Goal: Task Accomplishment & Management: Manage account settings

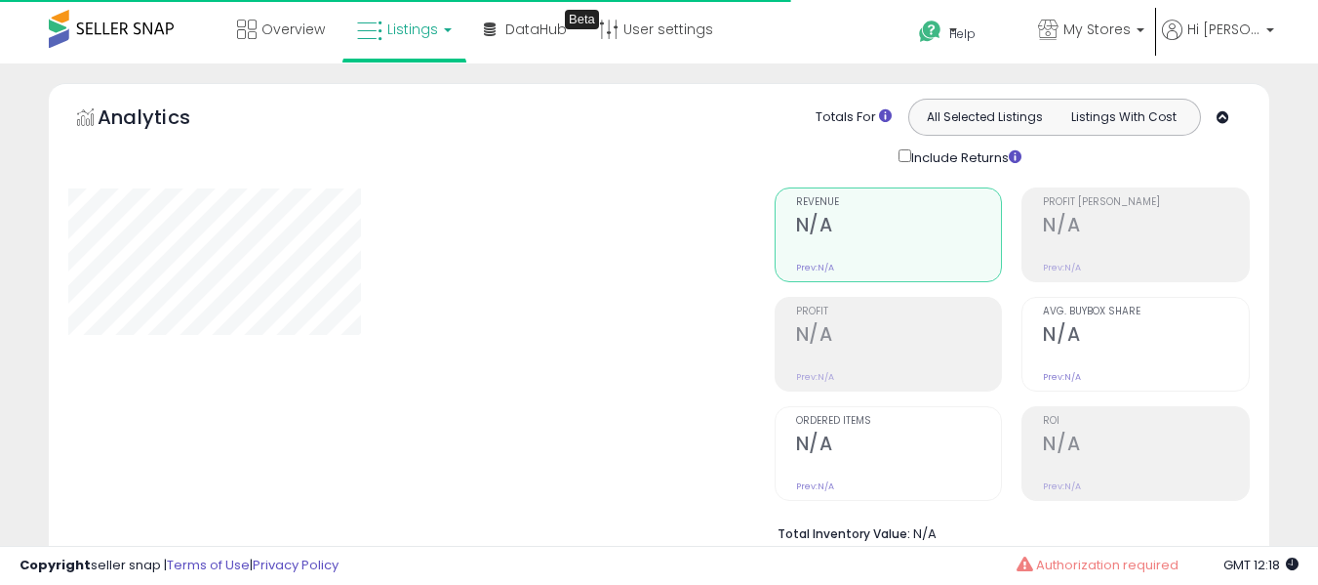
click at [997, 152] on div "Include Returns" at bounding box center [964, 156] width 161 height 22
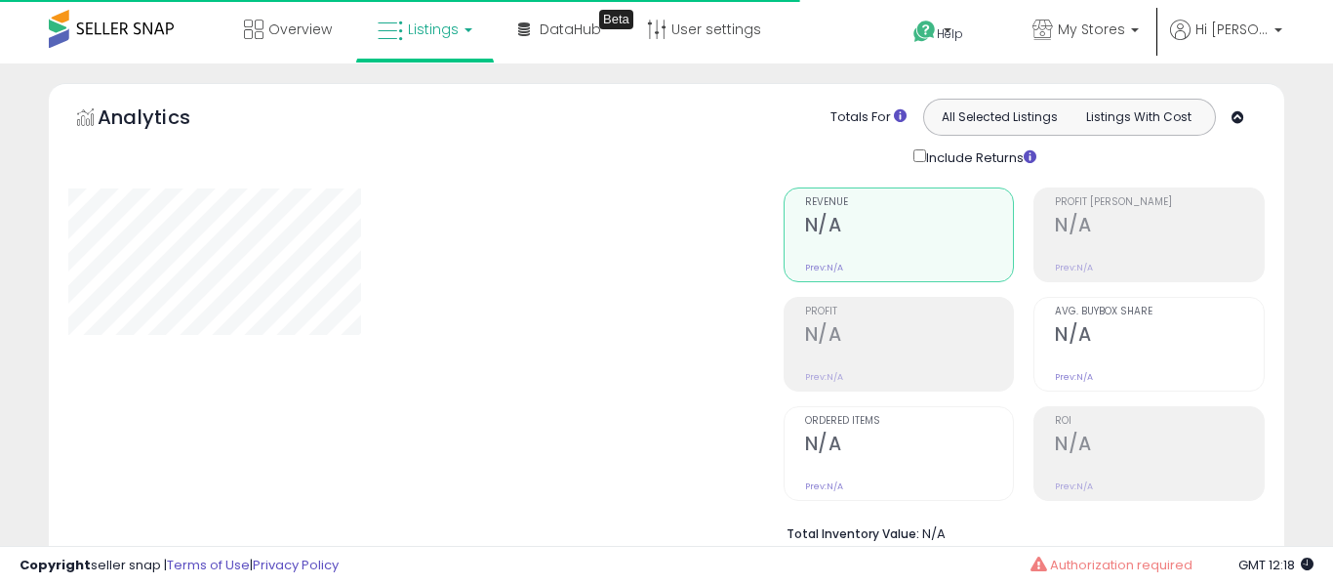
select select "**"
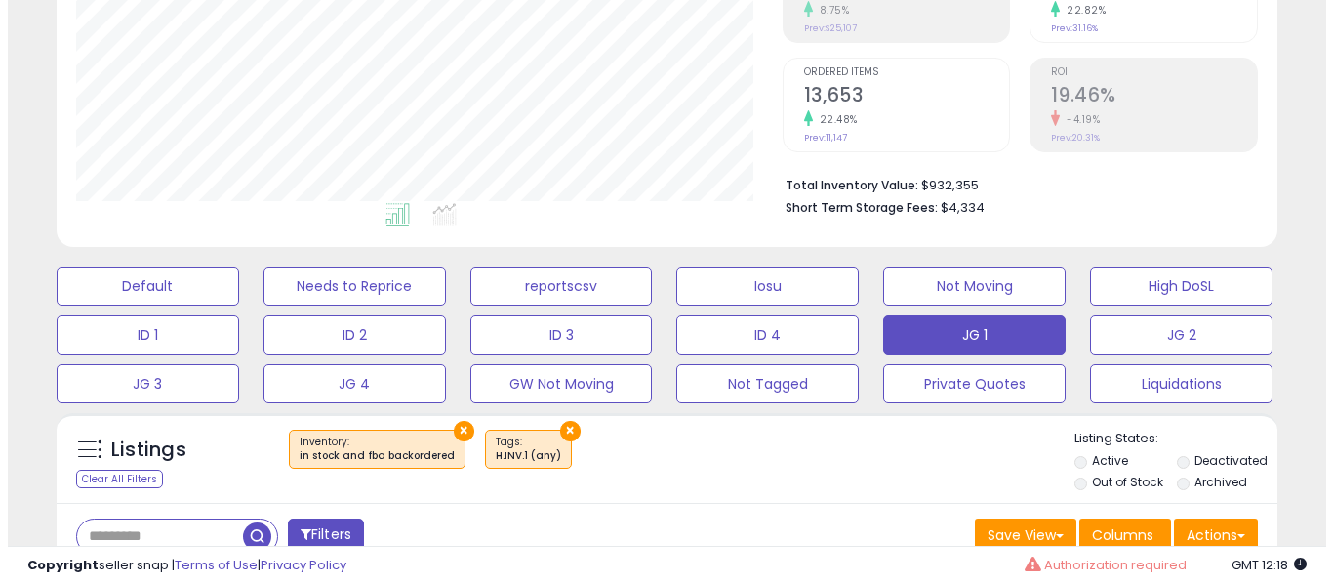
scroll to position [594, 0]
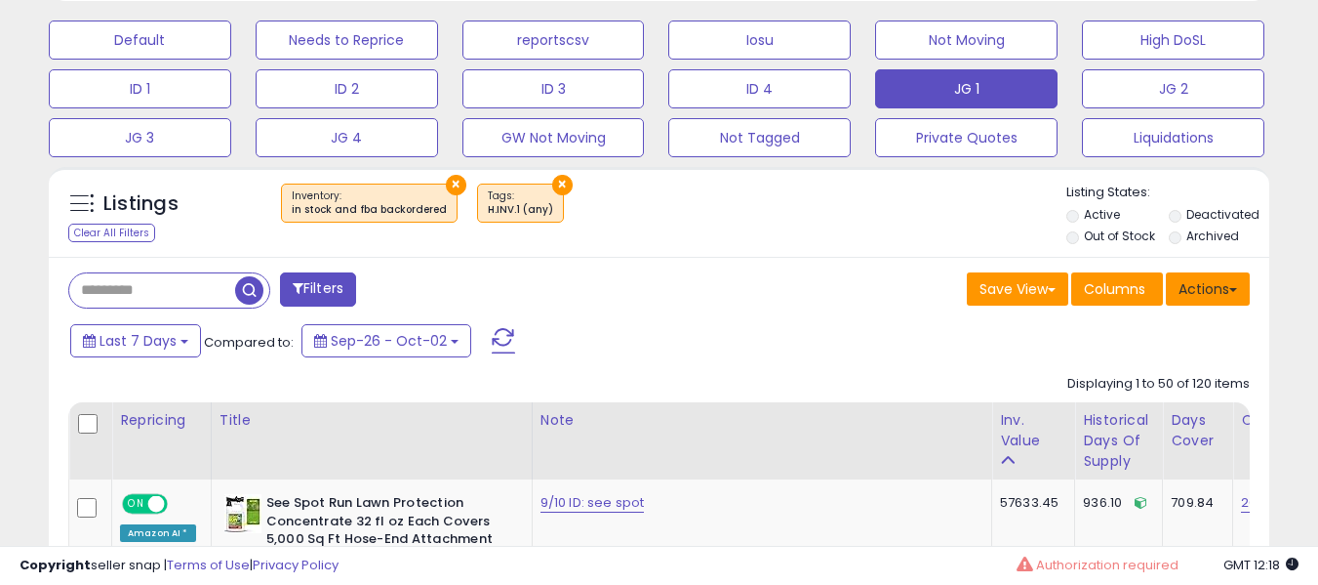
click at [1186, 278] on button "Actions" at bounding box center [1208, 288] width 84 height 33
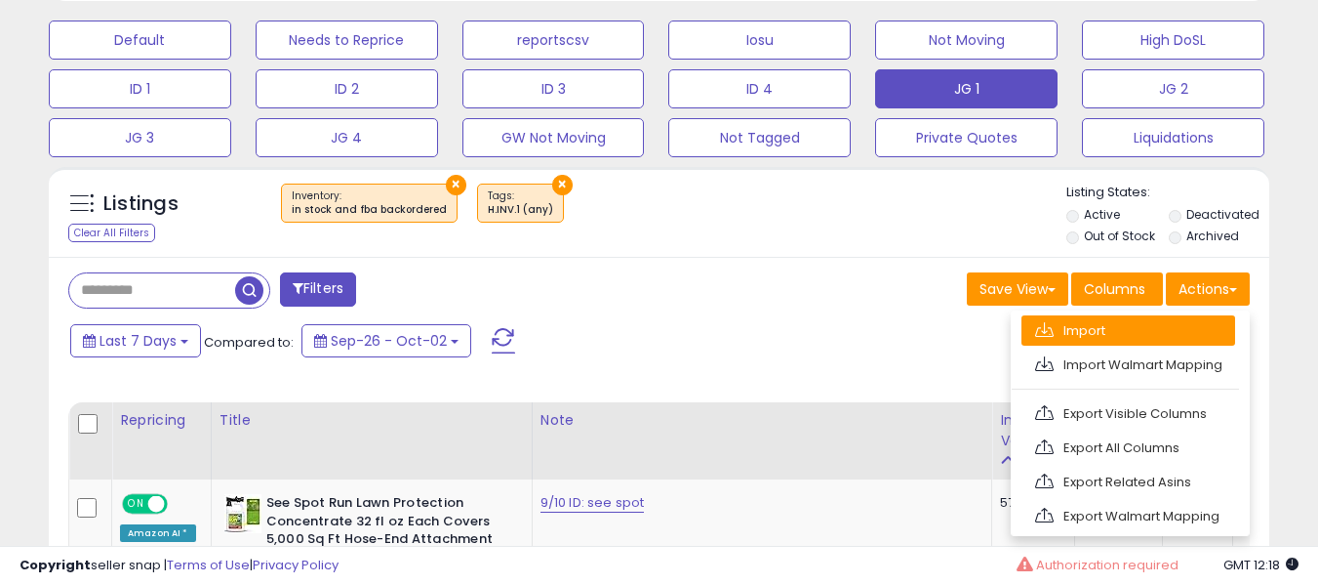
click at [1155, 340] on link "Import" at bounding box center [1129, 330] width 214 height 30
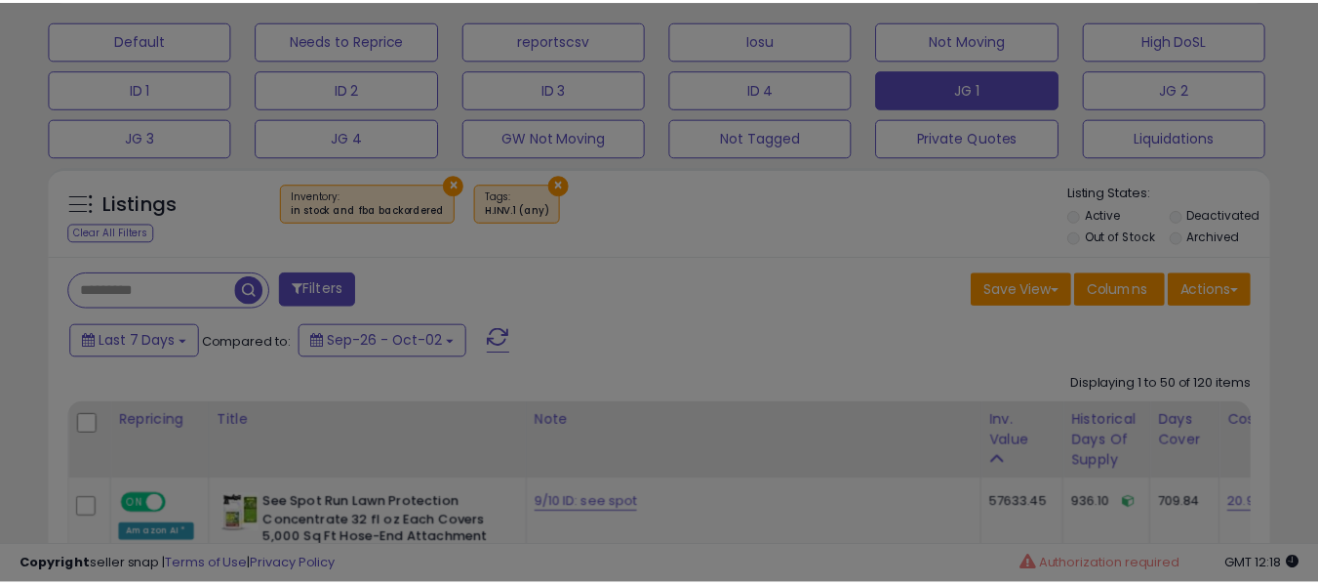
scroll to position [400, 714]
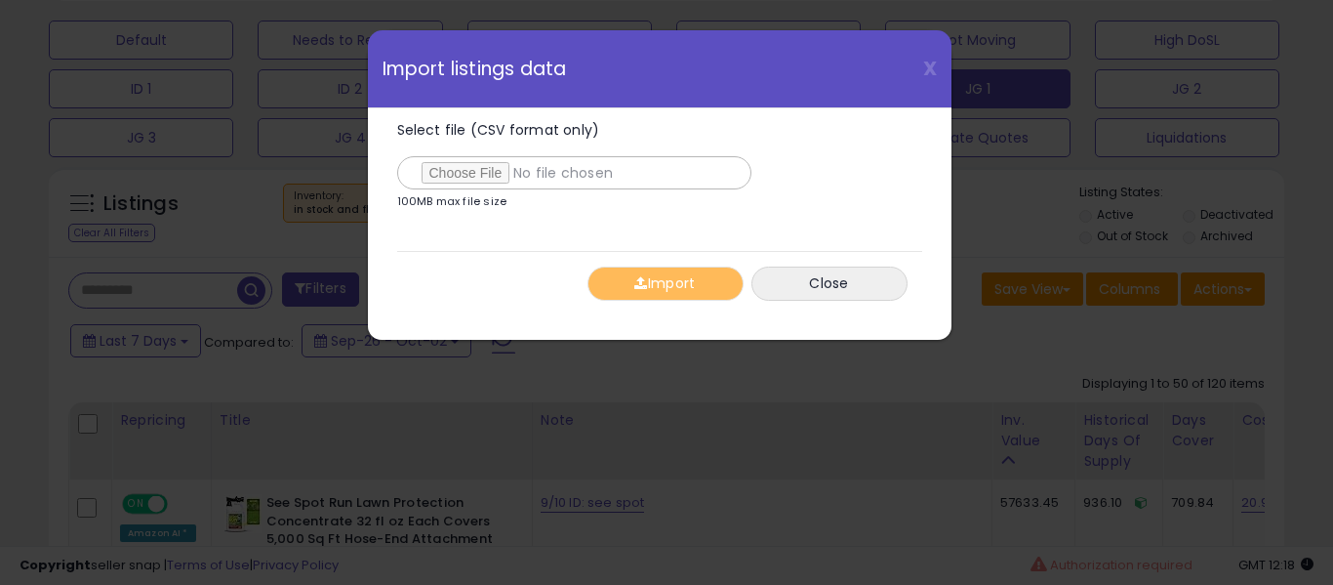
type input "**********"
click at [629, 284] on button "Import" at bounding box center [665, 283] width 156 height 34
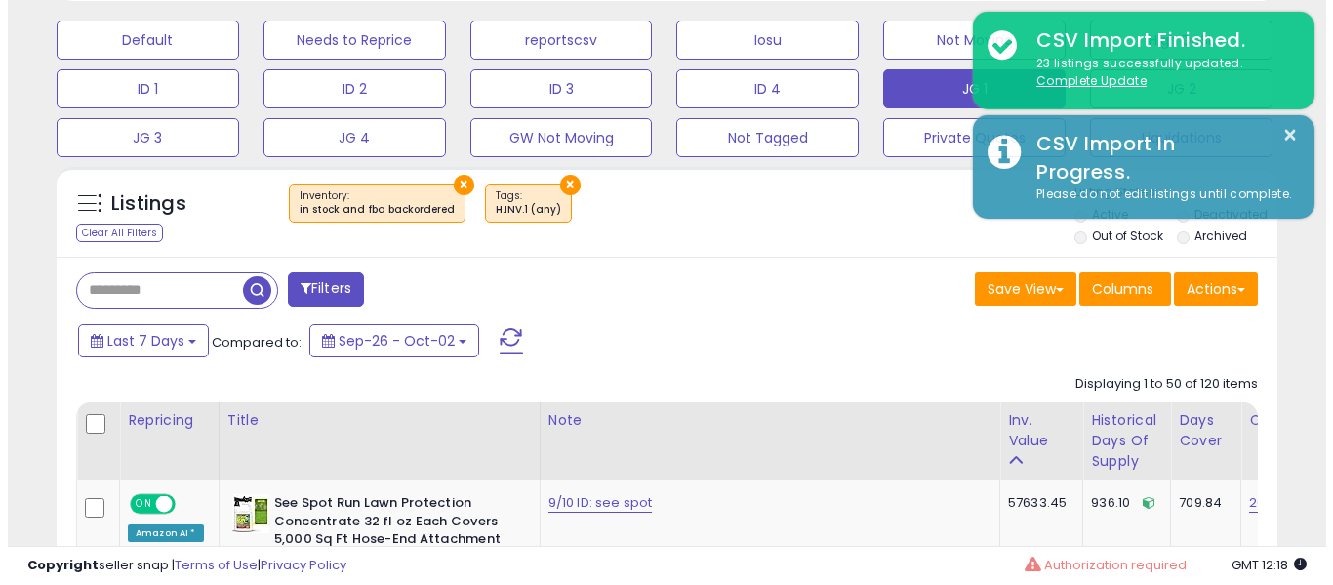
scroll to position [975424, 975118]
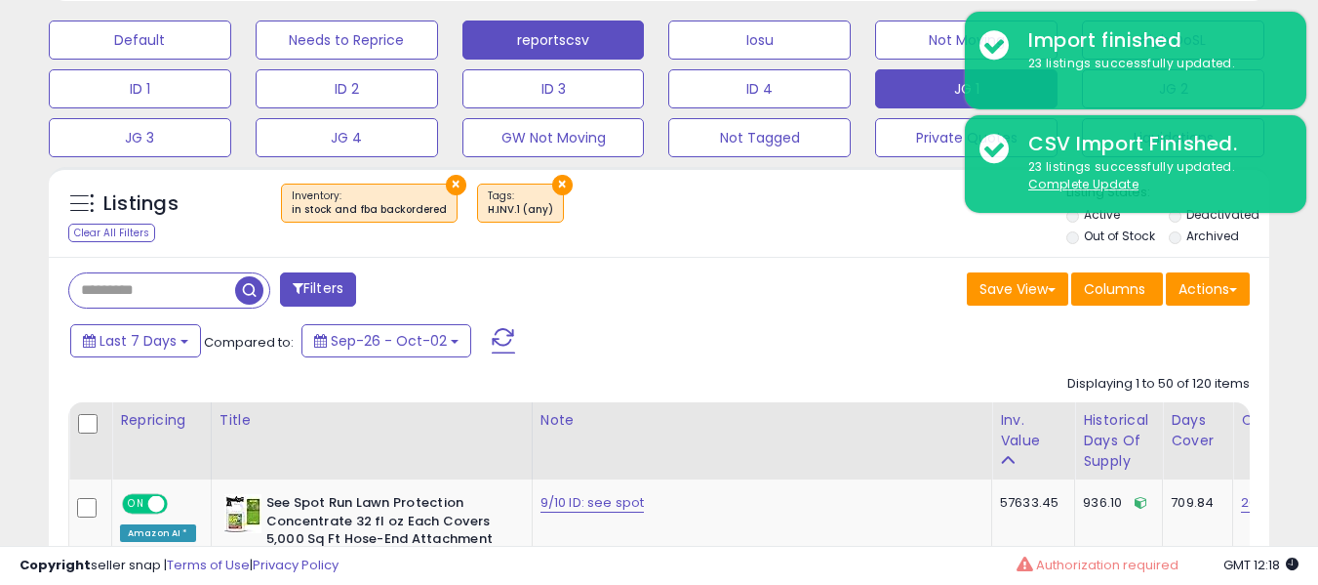
click at [595, 59] on button "reportscsv" at bounding box center [554, 39] width 182 height 39
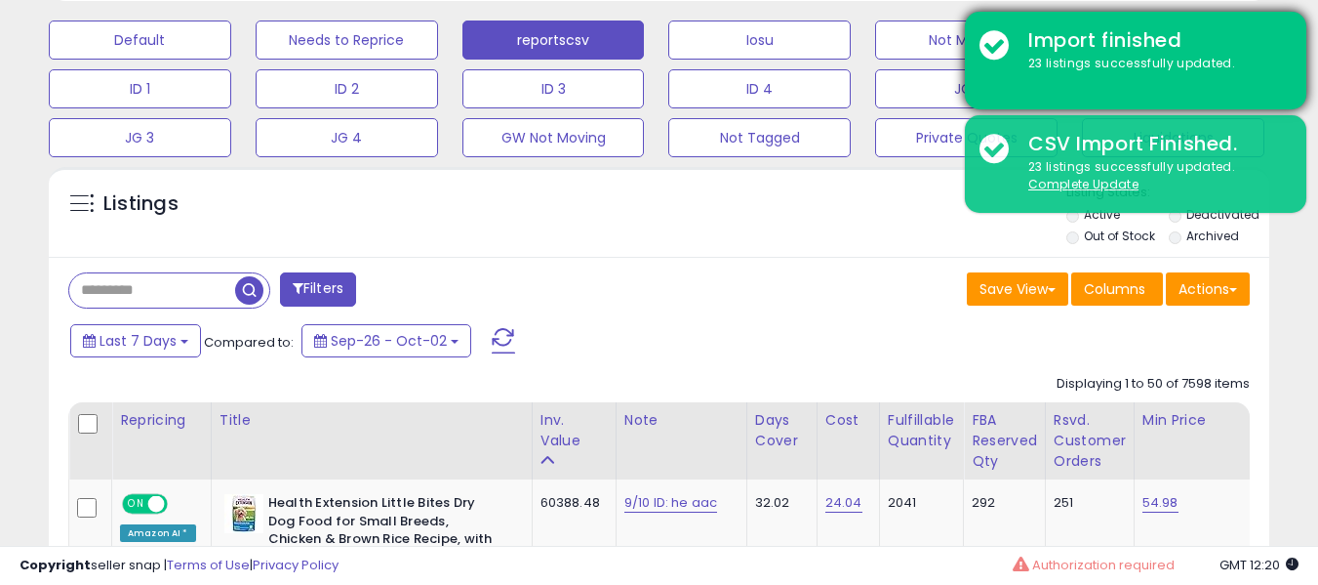
scroll to position [400, 706]
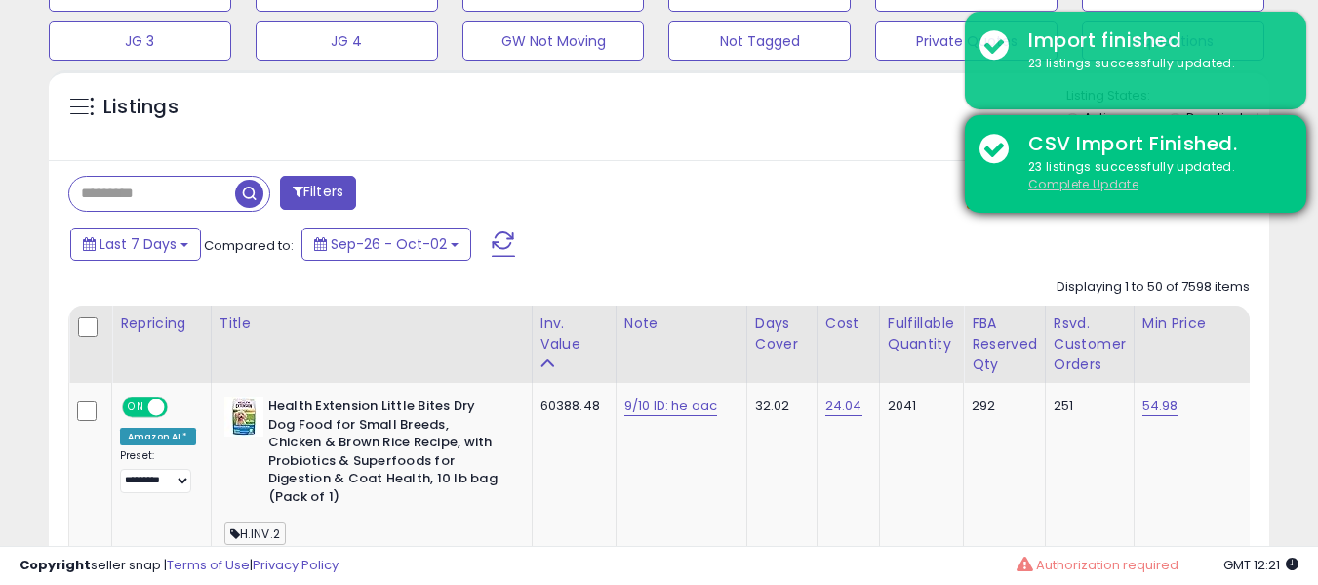
click at [1064, 188] on u "Complete Update" at bounding box center [1084, 184] width 110 height 17
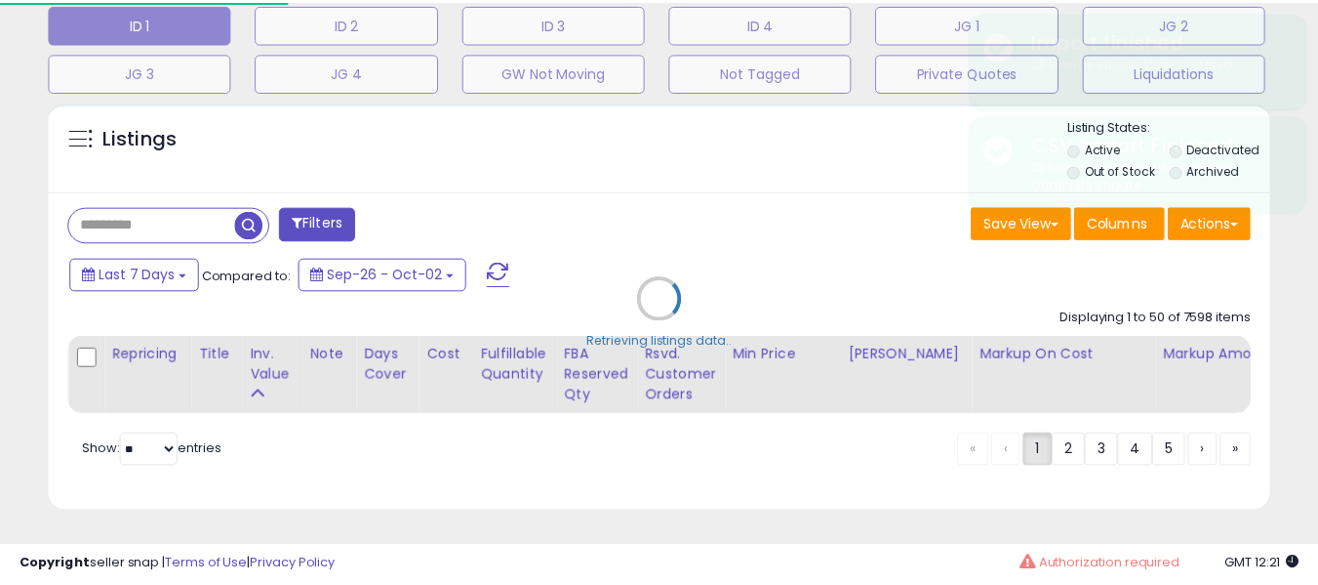
scroll to position [400, 714]
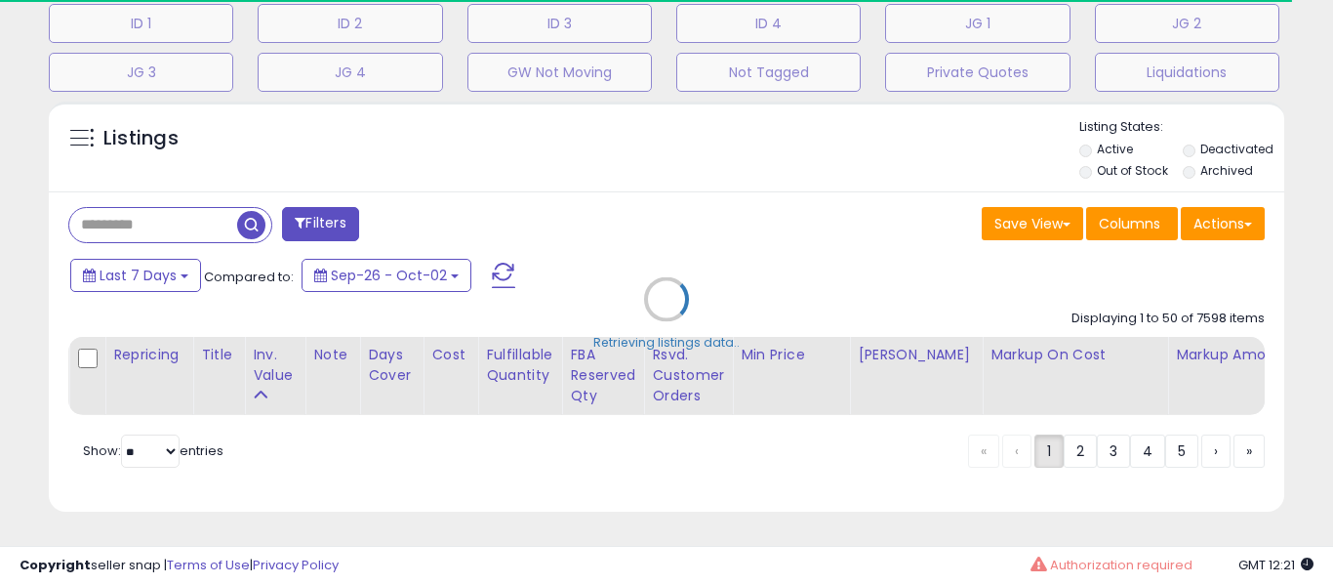
drag, startPoint x: 626, startPoint y: 349, endPoint x: 496, endPoint y: 158, distance: 231.7
click at [496, 158] on div "Retrieving listings data.." at bounding box center [666, 314] width 1265 height 444
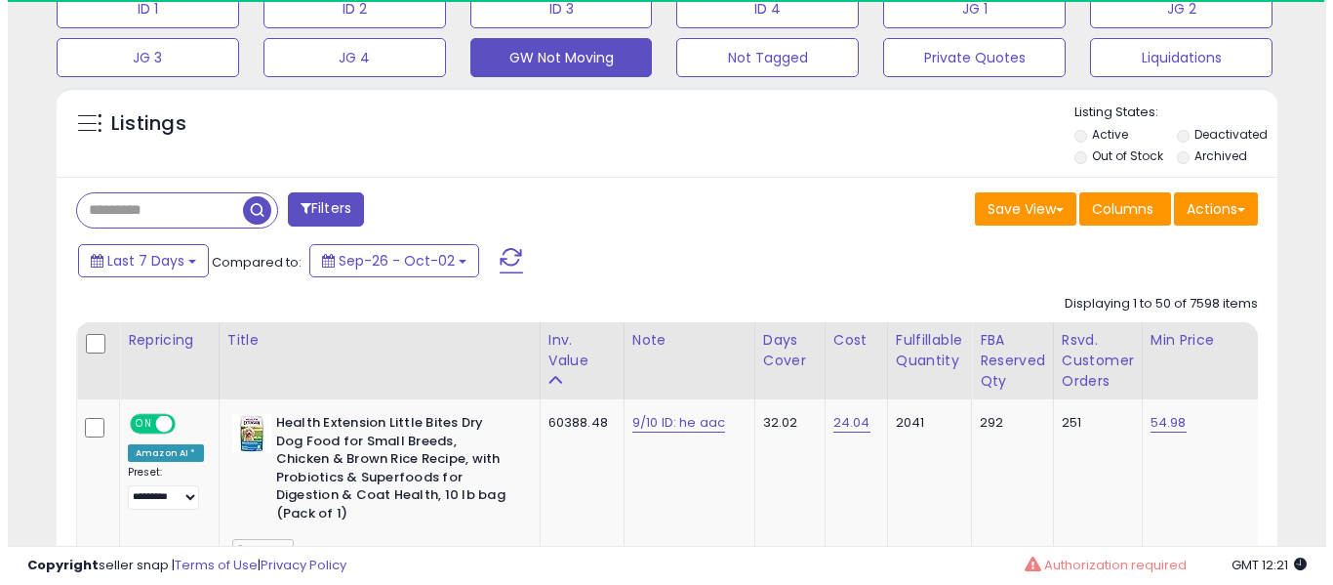
scroll to position [975424, 975118]
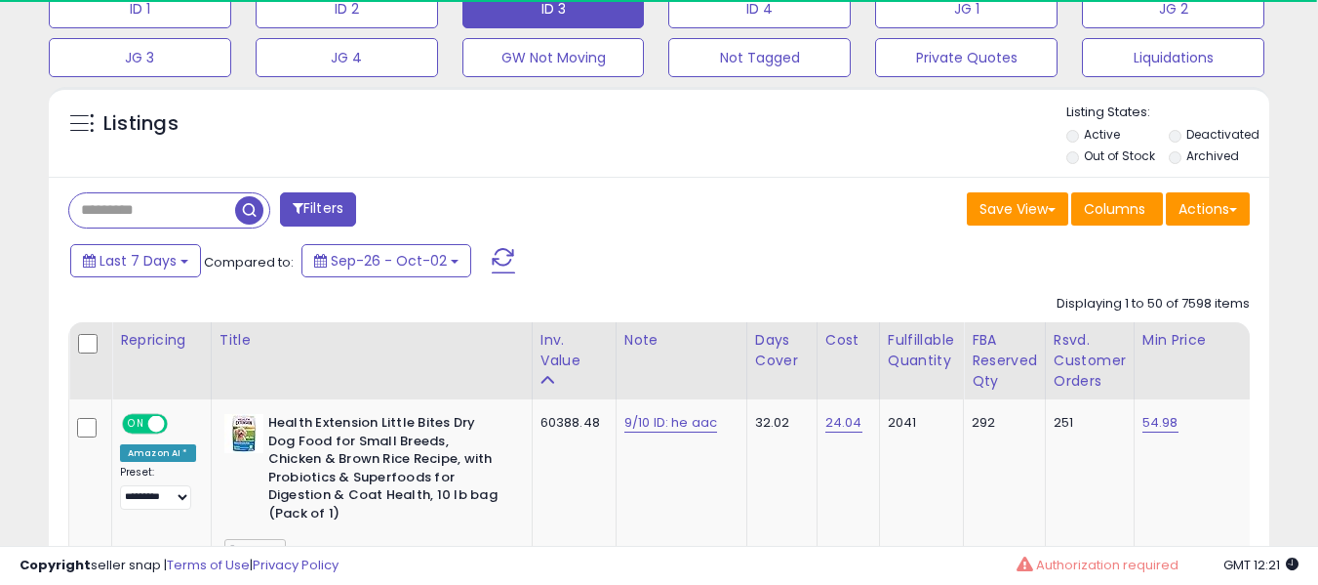
click at [582, 15] on button "ID 3" at bounding box center [554, 8] width 182 height 39
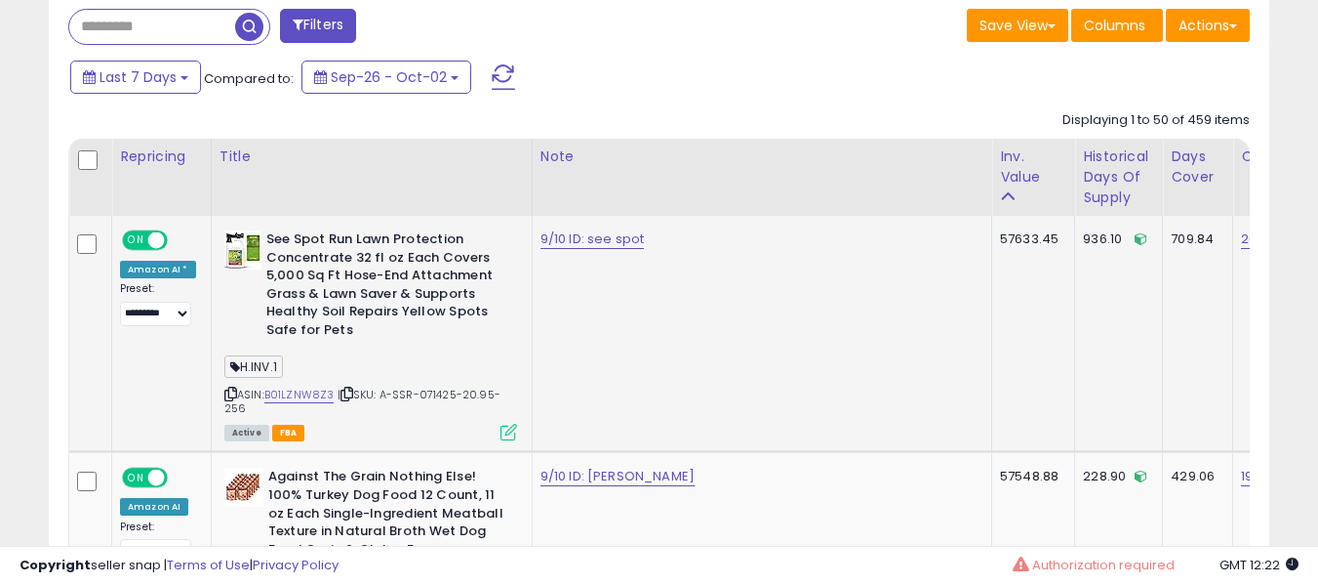
scroll to position [859, 0]
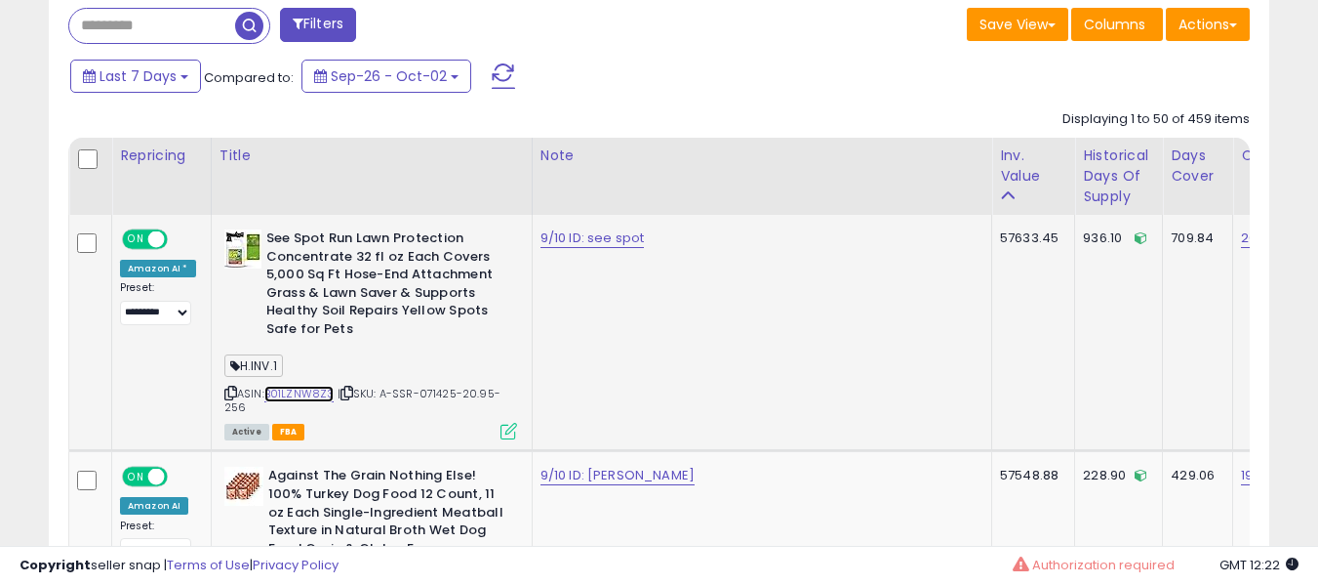
click at [281, 397] on link "B01LZNW8Z3" at bounding box center [299, 393] width 70 height 17
click at [564, 240] on link "9/10 ID: see spot" at bounding box center [593, 238] width 104 height 20
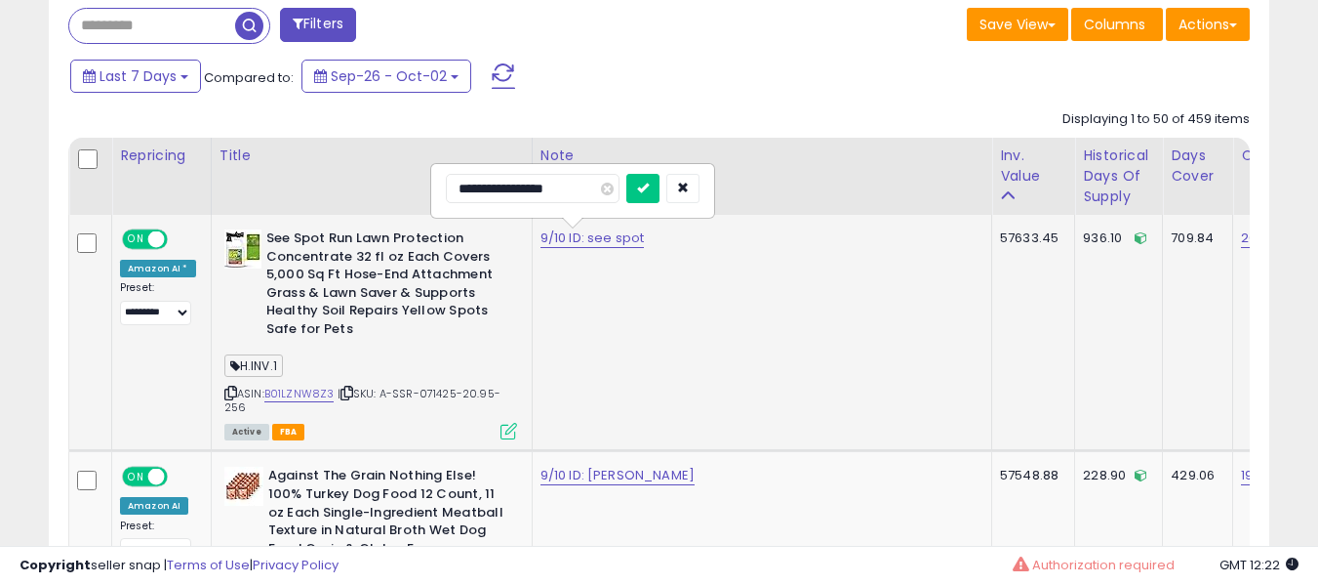
type input "**********"
click button "submit" at bounding box center [642, 188] width 33 height 29
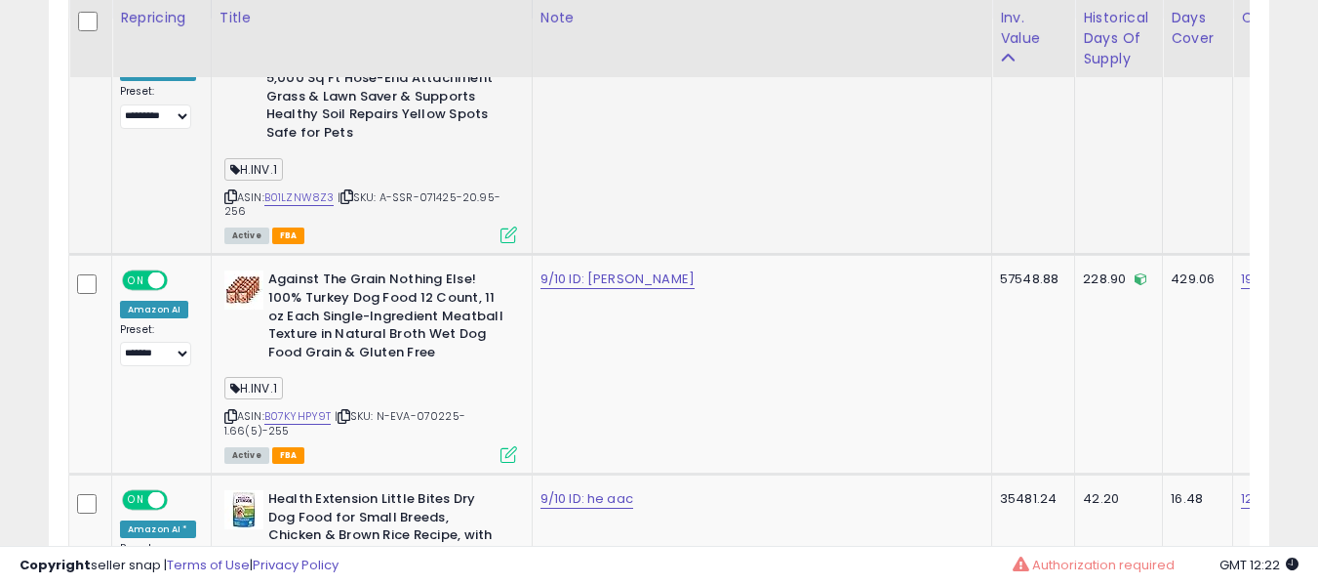
scroll to position [1056, 0]
click at [548, 285] on link "9/10 ID: [PERSON_NAME]" at bounding box center [618, 278] width 154 height 20
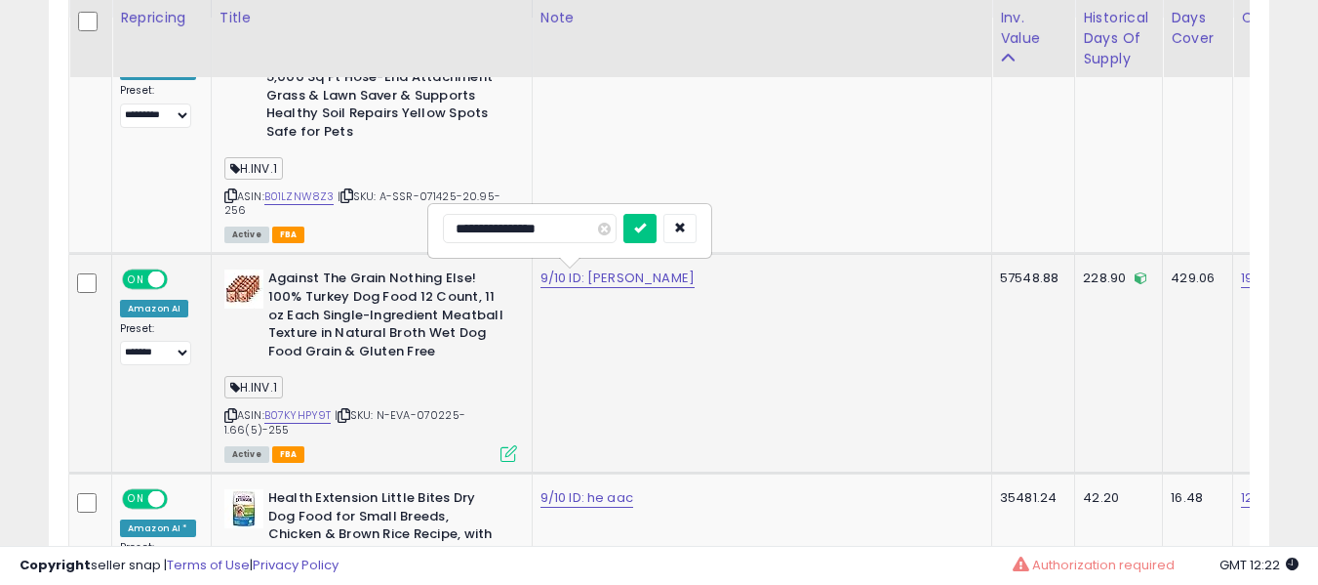
type input "**********"
click button "submit" at bounding box center [640, 228] width 33 height 29
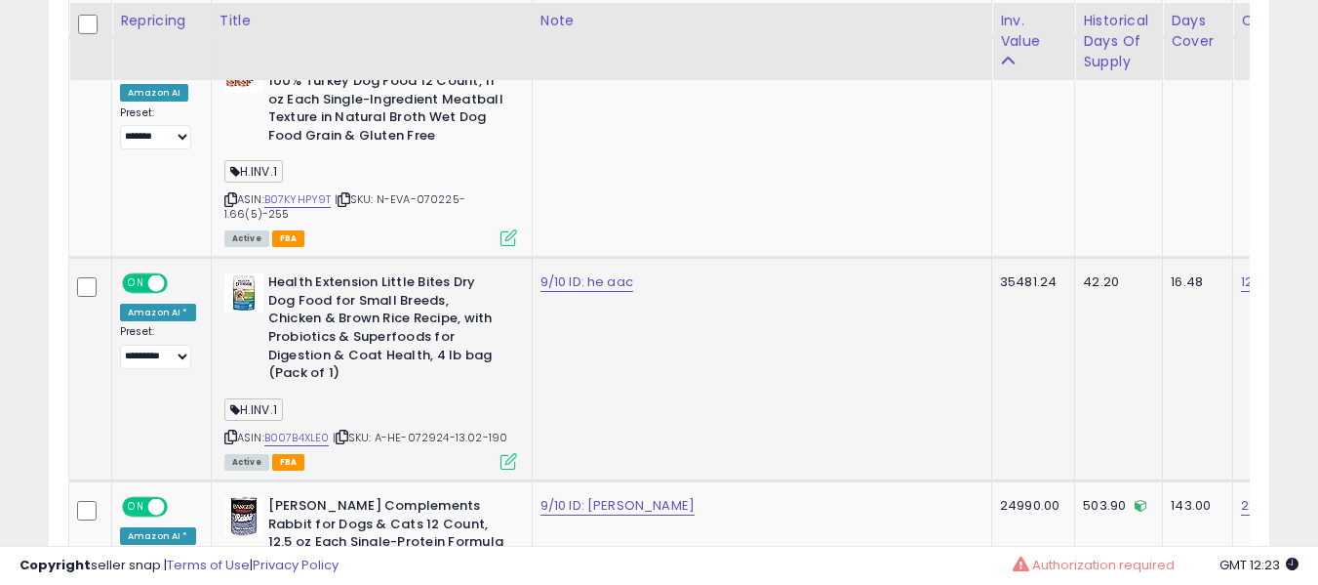
scroll to position [1275, 0]
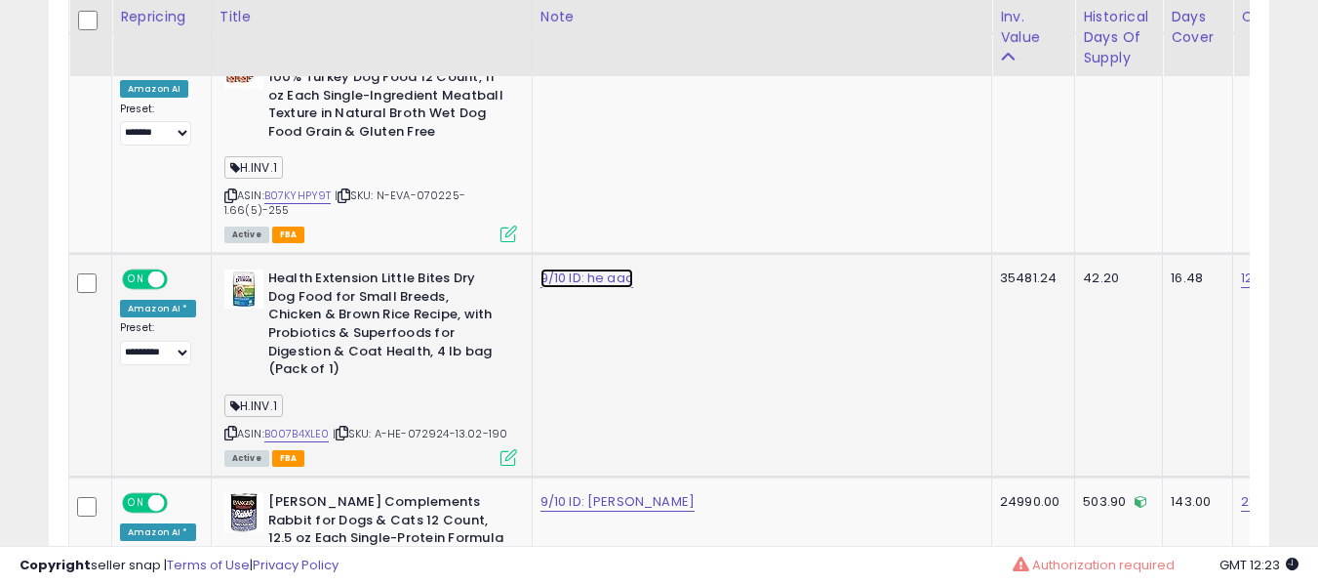
click at [559, 280] on link "9/10 ID: he aac" at bounding box center [587, 278] width 93 height 20
type input "**********"
click button "submit" at bounding box center [638, 228] width 33 height 29
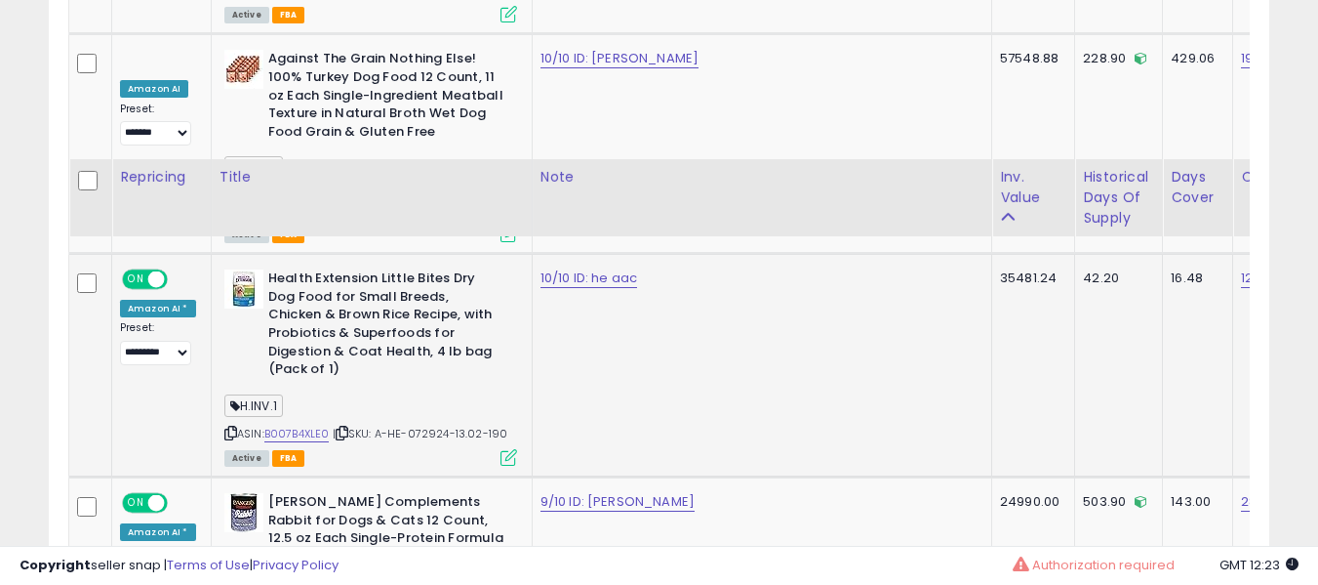
scroll to position [1437, 0]
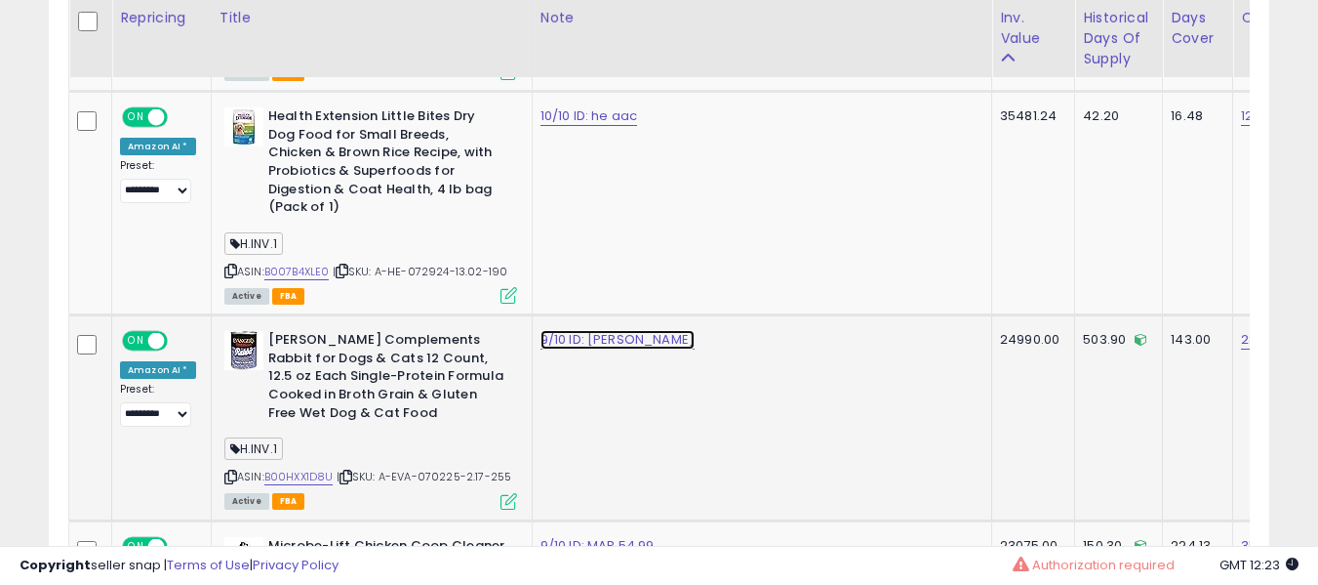
click at [555, 330] on link "9/10 ID: [PERSON_NAME]" at bounding box center [618, 340] width 154 height 20
type input "**********"
click button "submit" at bounding box center [642, 272] width 33 height 29
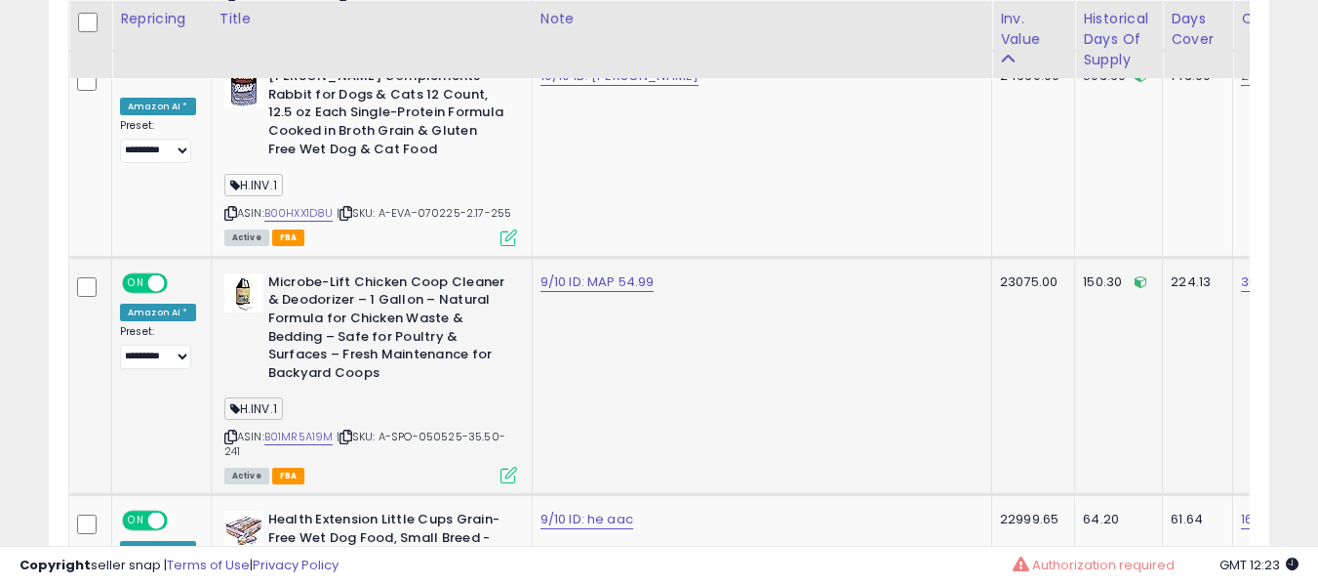
scroll to position [1702, 0]
click at [580, 283] on td "9/10 ID: MAP 54.99" at bounding box center [762, 374] width 460 height 237
click at [584, 271] on link "9/10 ID: MAP 54.99" at bounding box center [598, 281] width 114 height 20
type input "**********"
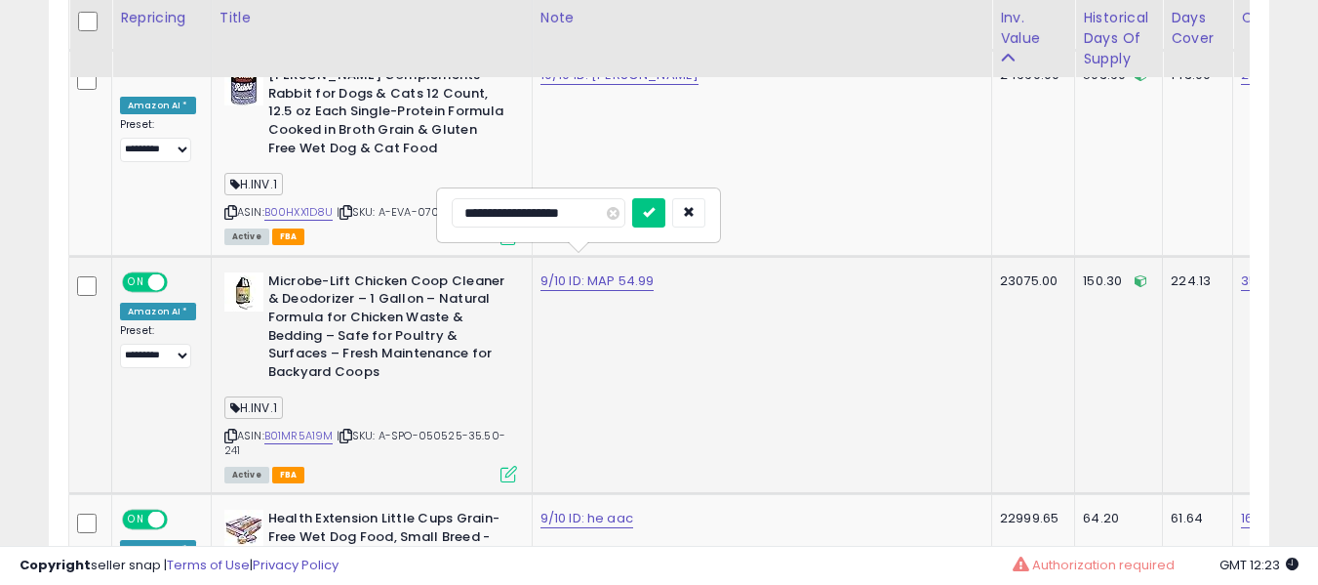
click button "submit" at bounding box center [648, 212] width 33 height 29
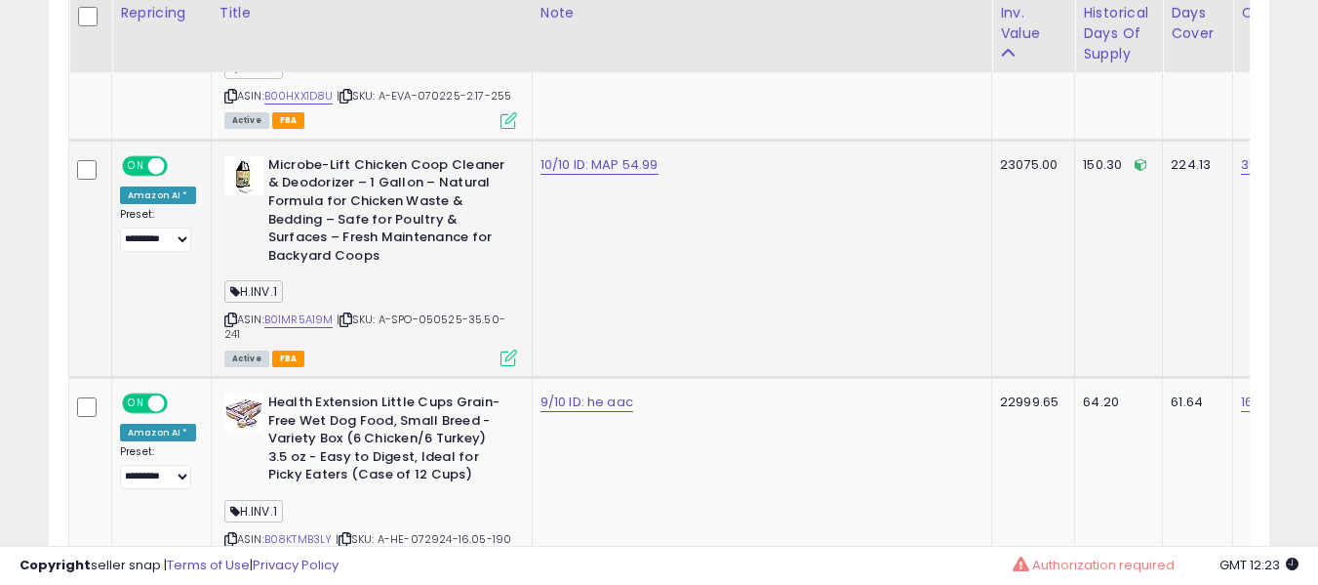
scroll to position [1819, 0]
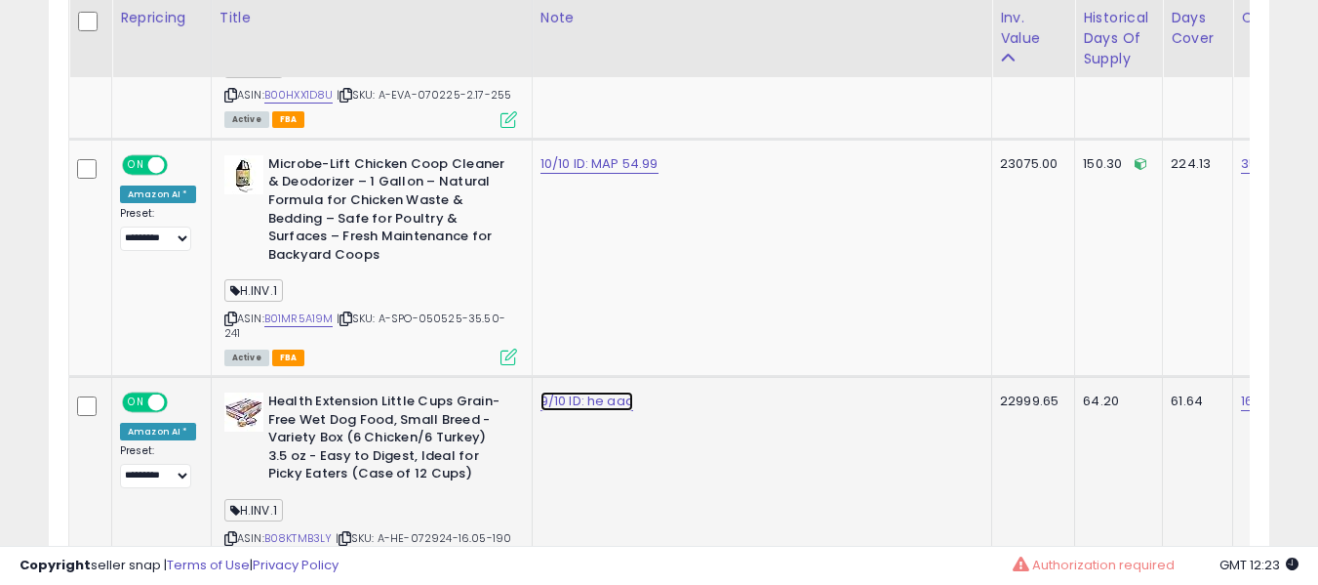
click at [554, 391] on link "9/10 ID: he aac" at bounding box center [587, 401] width 93 height 20
type input "**********"
click button "submit" at bounding box center [638, 333] width 33 height 29
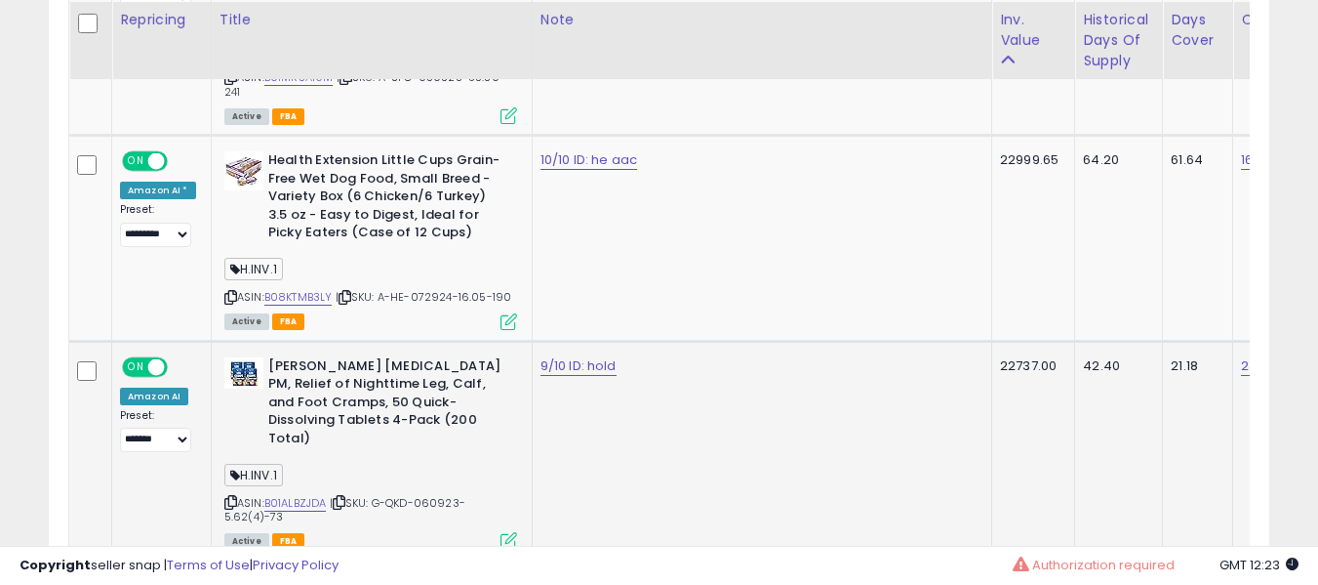
scroll to position [2062, 0]
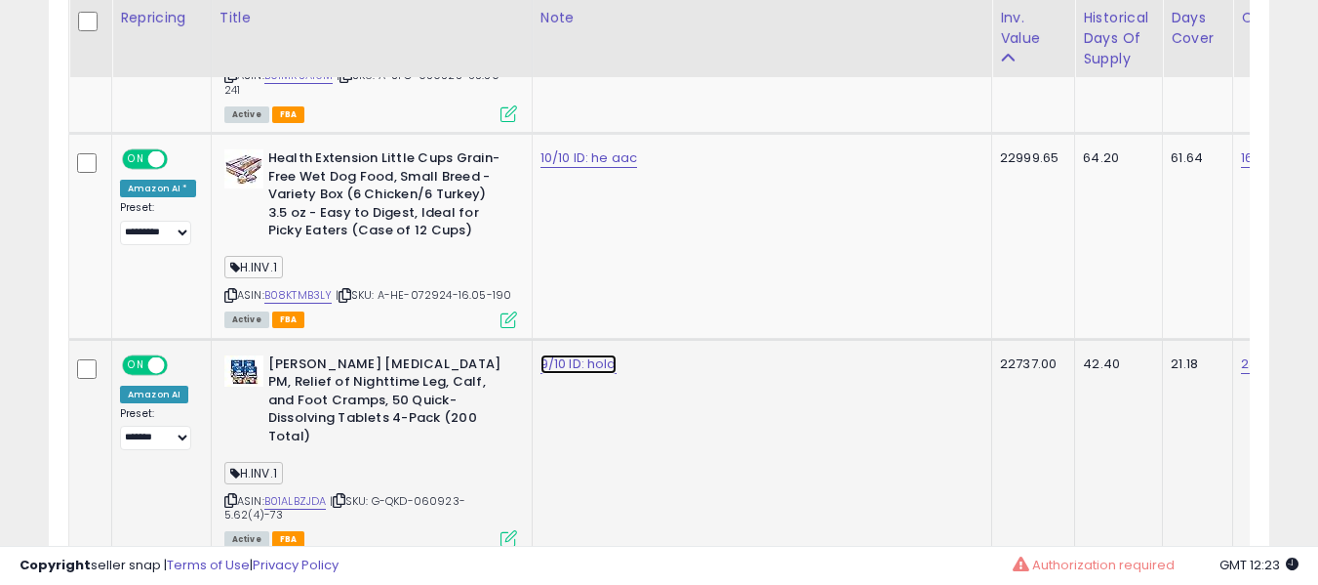
click at [560, 354] on link "9/10 ID: hold" at bounding box center [579, 364] width 76 height 20
type input "**********"
click button "submit" at bounding box center [630, 295] width 33 height 29
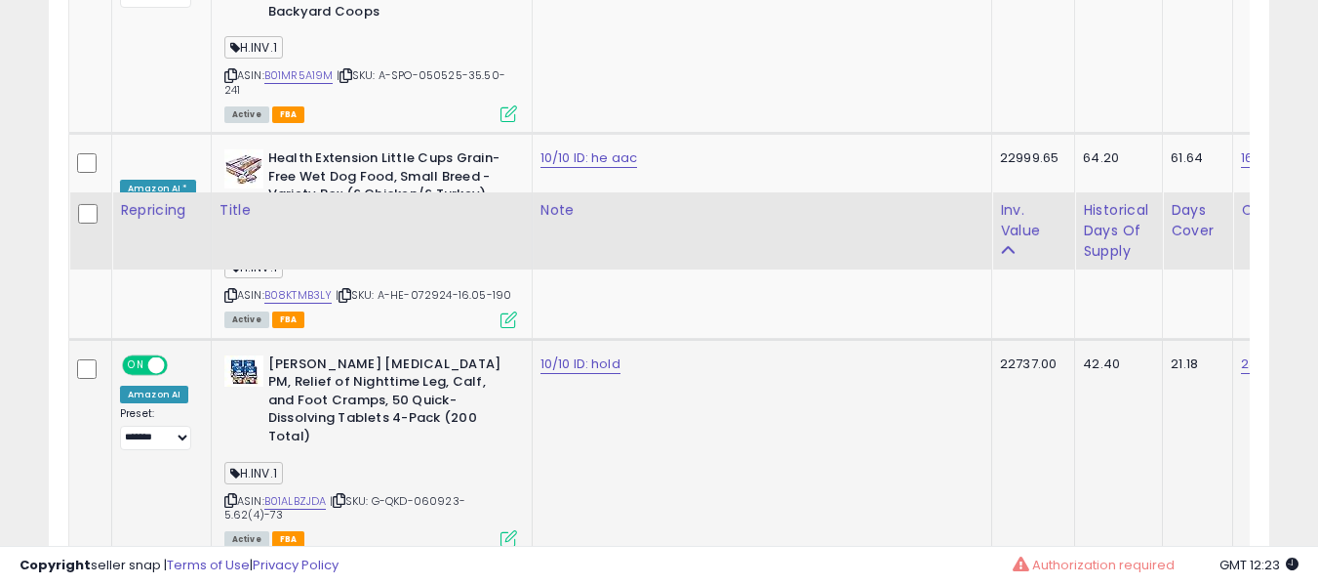
scroll to position [2276, 0]
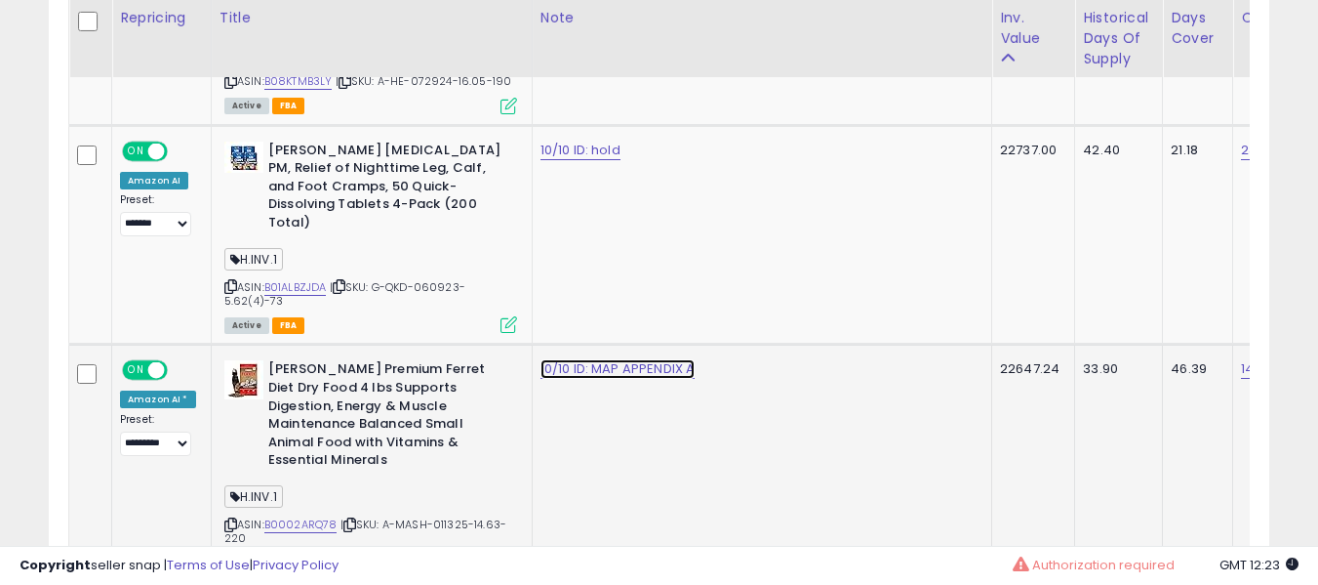
click at [582, 359] on link "10/10 ID: MAP APPENDIX A" at bounding box center [618, 369] width 155 height 20
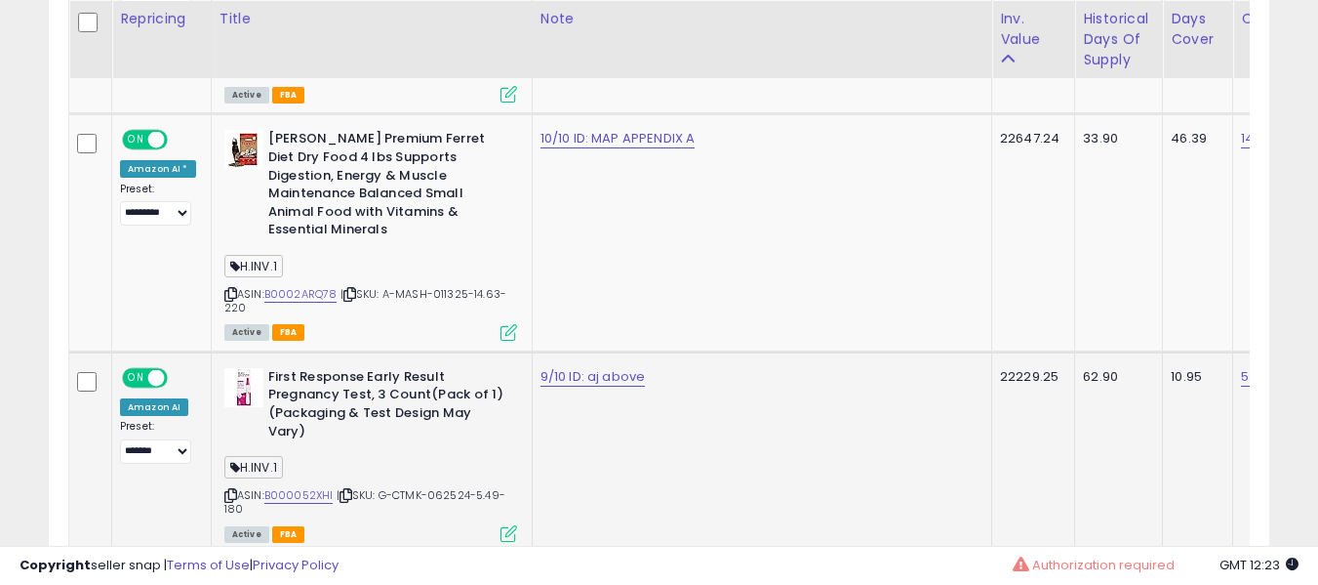
scroll to position [2507, 0]
click at [595, 366] on link "9/10 ID: aj above" at bounding box center [593, 376] width 105 height 20
type input "**********"
click button "submit" at bounding box center [643, 271] width 33 height 29
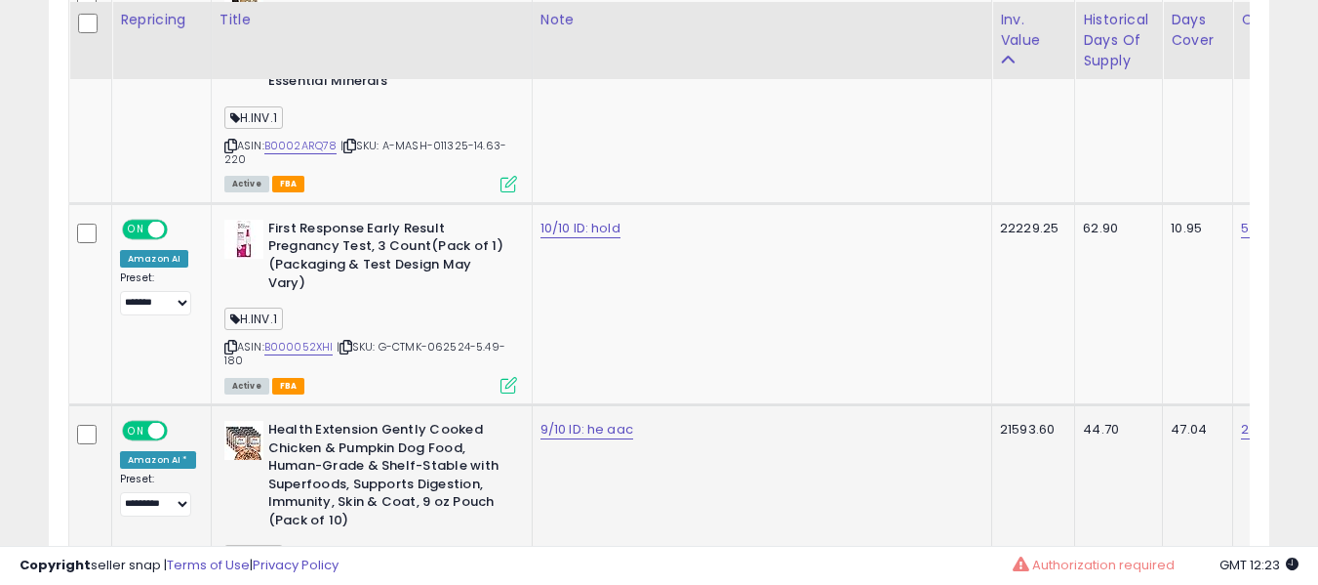
scroll to position [2656, 0]
click at [560, 402] on td "9/10 ID: he aac" at bounding box center [762, 520] width 460 height 237
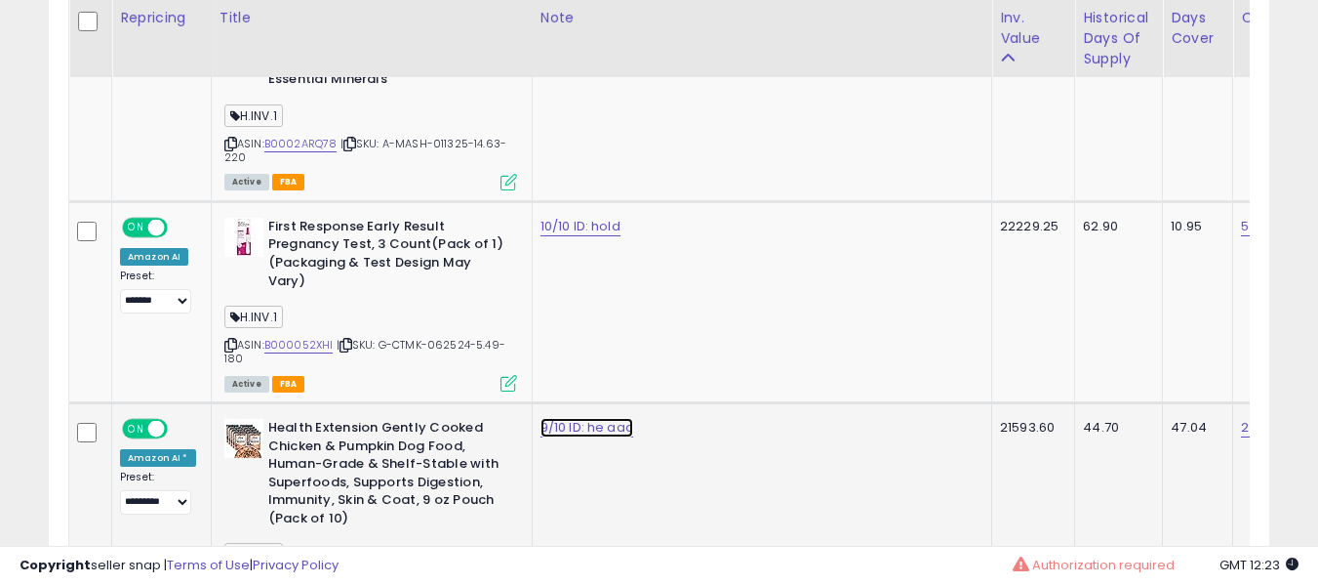
click at [581, 418] on link "9/10 ID: he aac" at bounding box center [587, 428] width 93 height 20
type input "**********"
click button "submit" at bounding box center [638, 322] width 33 height 29
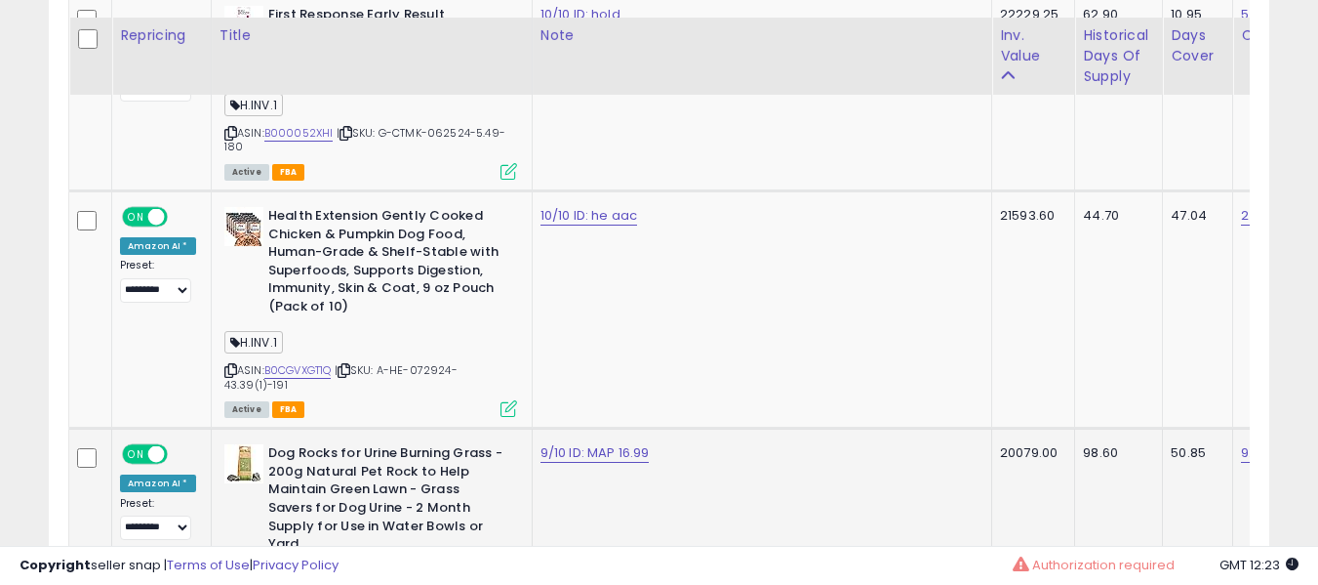
scroll to position [2886, 0]
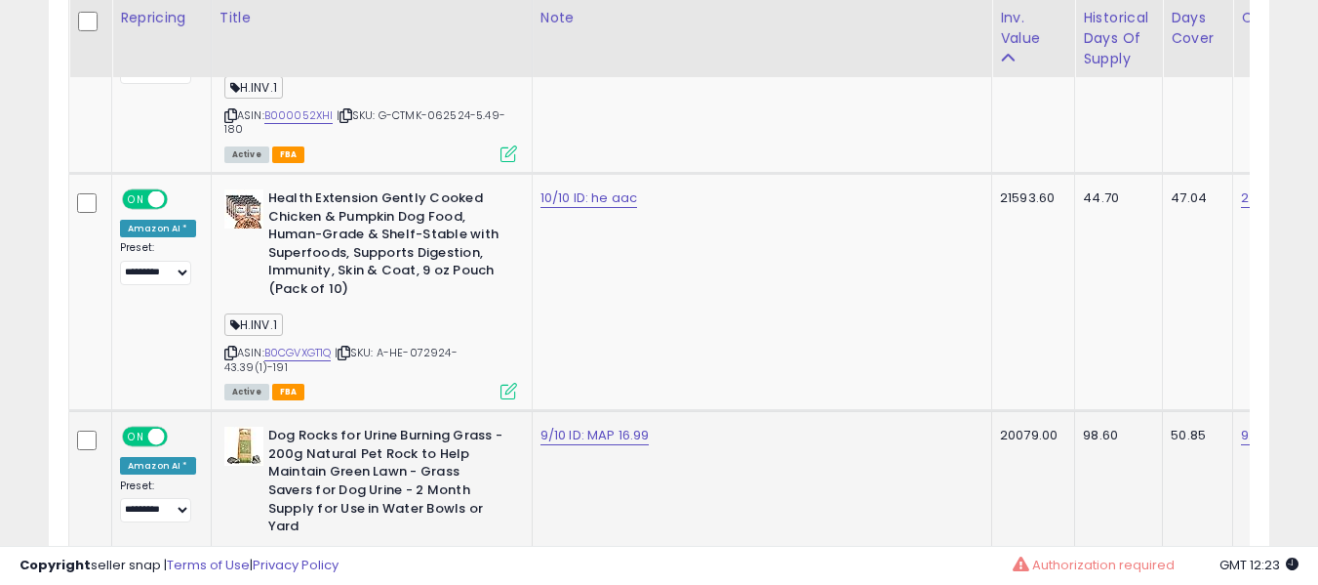
click at [599, 411] on td "9/10 ID: MAP 16.99" at bounding box center [762, 529] width 460 height 237
click at [587, 425] on link "9/10 ID: MAP 16.99" at bounding box center [595, 435] width 109 height 20
type input "**********"
click button "submit" at bounding box center [646, 331] width 33 height 29
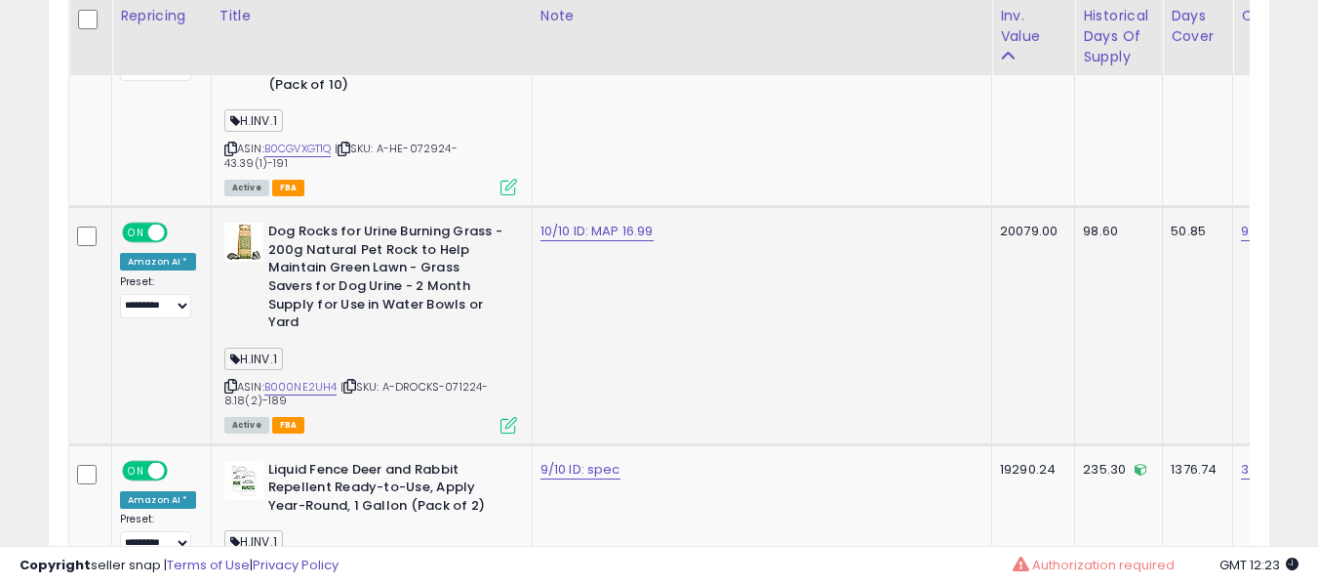
scroll to position [3128, 0]
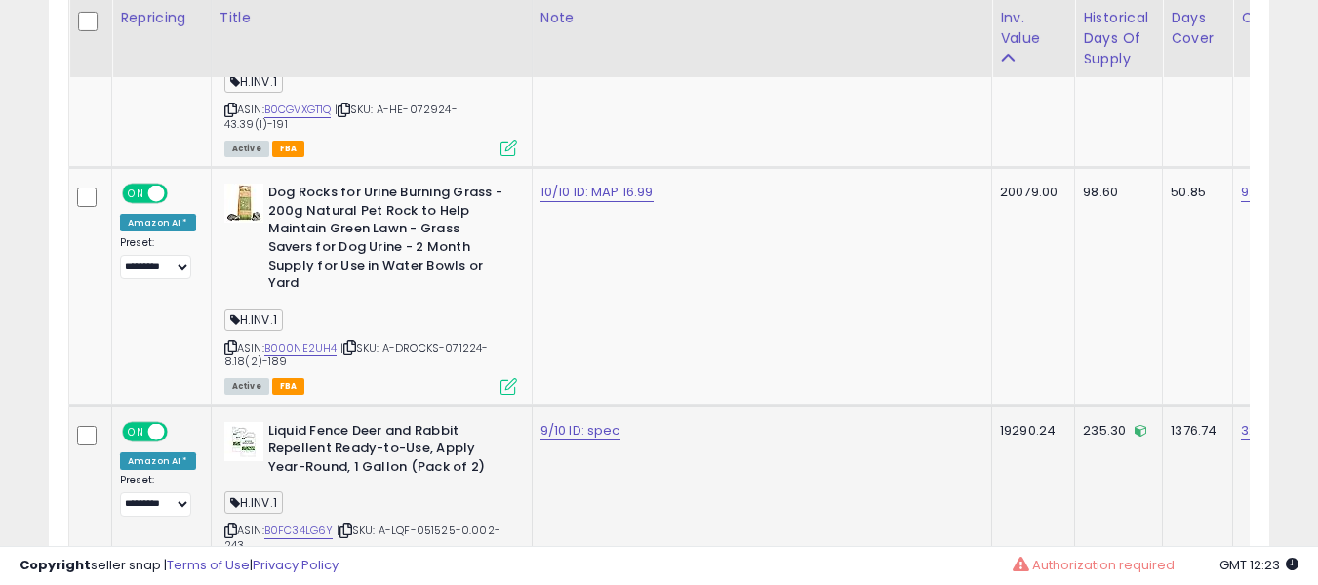
click at [571, 405] on td "9/10 ID: spec" at bounding box center [762, 496] width 460 height 183
click at [559, 405] on td "9/10 ID: spec" at bounding box center [762, 496] width 460 height 183
click at [565, 421] on link "9/10 ID: spec" at bounding box center [581, 431] width 80 height 20
type input "**********"
click button "submit" at bounding box center [631, 325] width 33 height 29
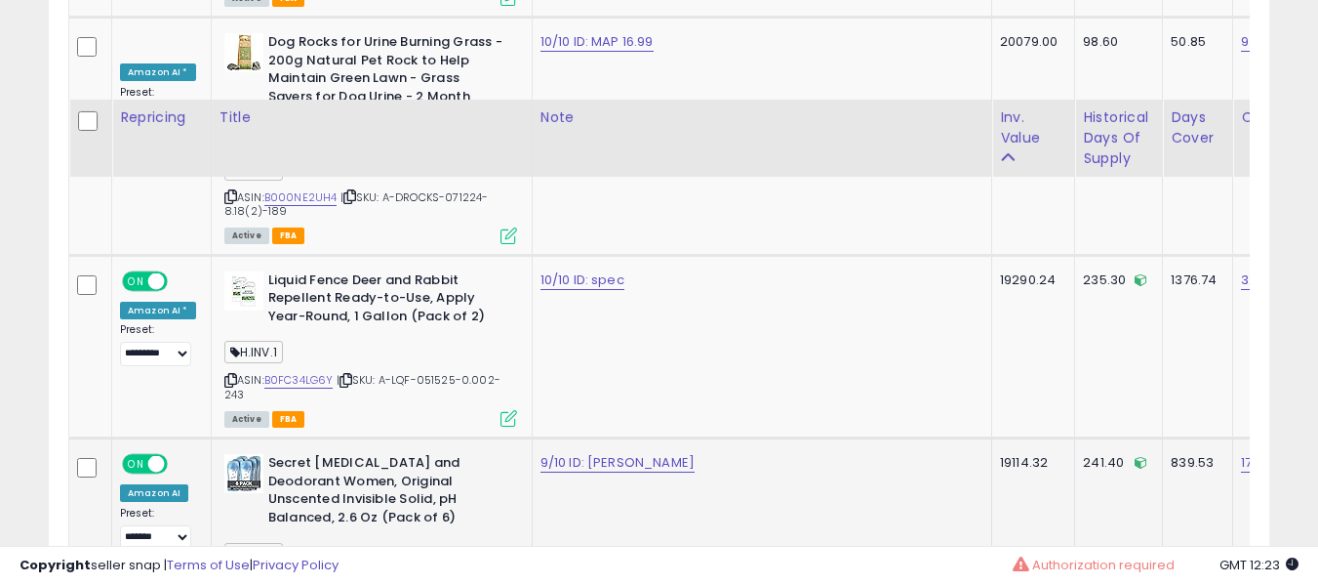
scroll to position [3393, 0]
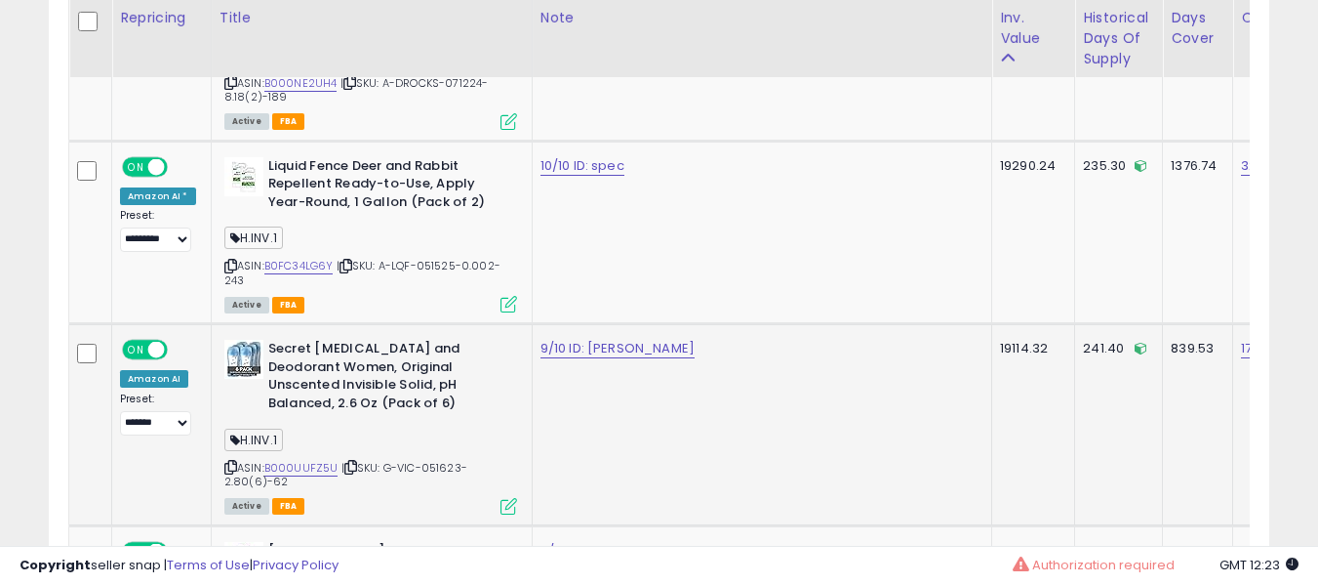
click at [590, 324] on td "9/10 ID: [PERSON_NAME]" at bounding box center [762, 424] width 460 height 201
click at [598, 339] on link "9/10 ID: [PERSON_NAME]" at bounding box center [618, 349] width 154 height 20
type input "**********"
click button "submit" at bounding box center [636, 244] width 33 height 29
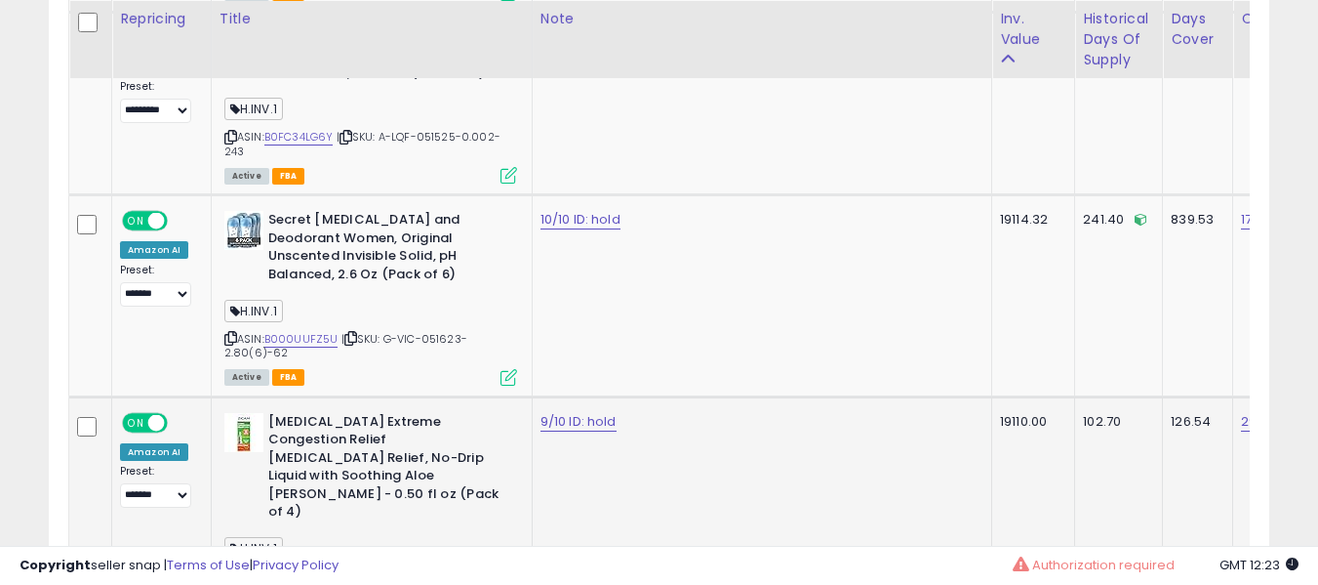
scroll to position [3523, 0]
click at [553, 411] on link "9/10 ID: hold" at bounding box center [579, 421] width 76 height 20
type input "**********"
click button "submit" at bounding box center [630, 316] width 33 height 29
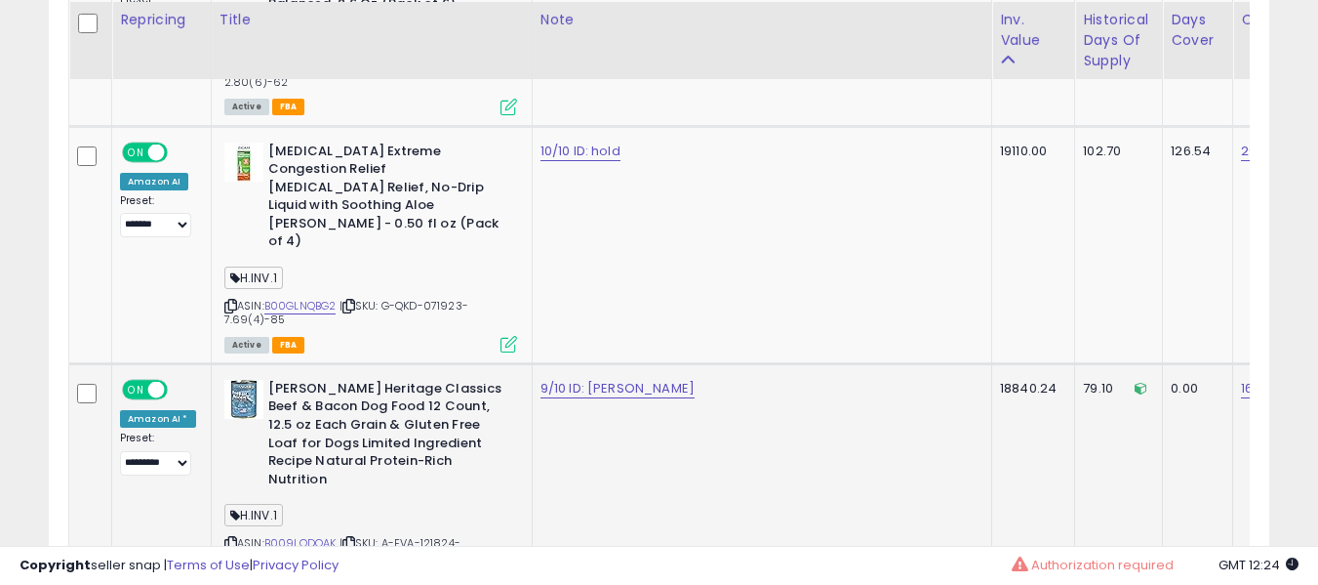
scroll to position [3794, 0]
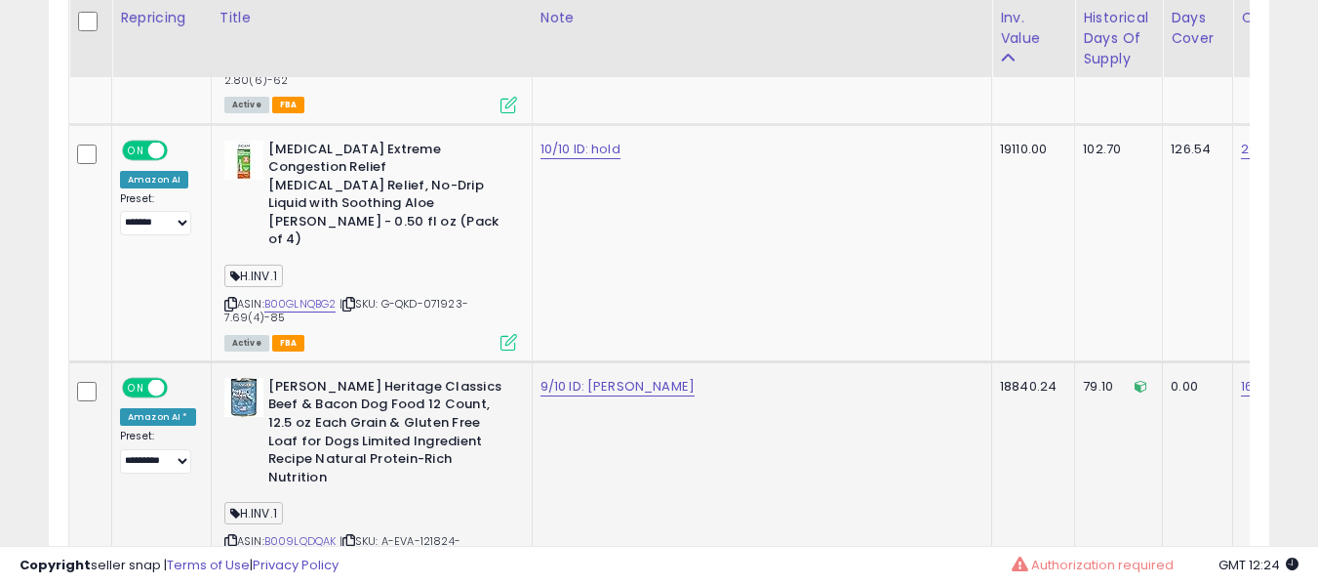
click at [583, 361] on td "9/10 ID: [PERSON_NAME]" at bounding box center [762, 479] width 460 height 237
click at [591, 377] on link "9/10 ID: [PERSON_NAME]" at bounding box center [618, 387] width 154 height 20
type input "**********"
click button "submit" at bounding box center [642, 245] width 33 height 29
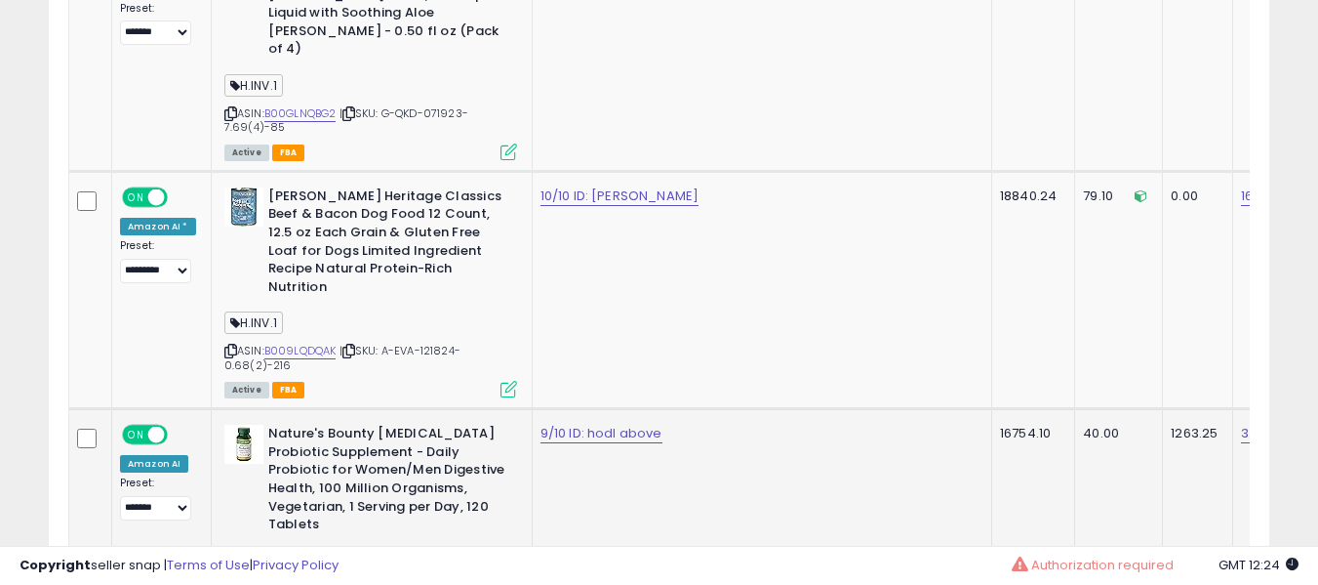
scroll to position [3987, 0]
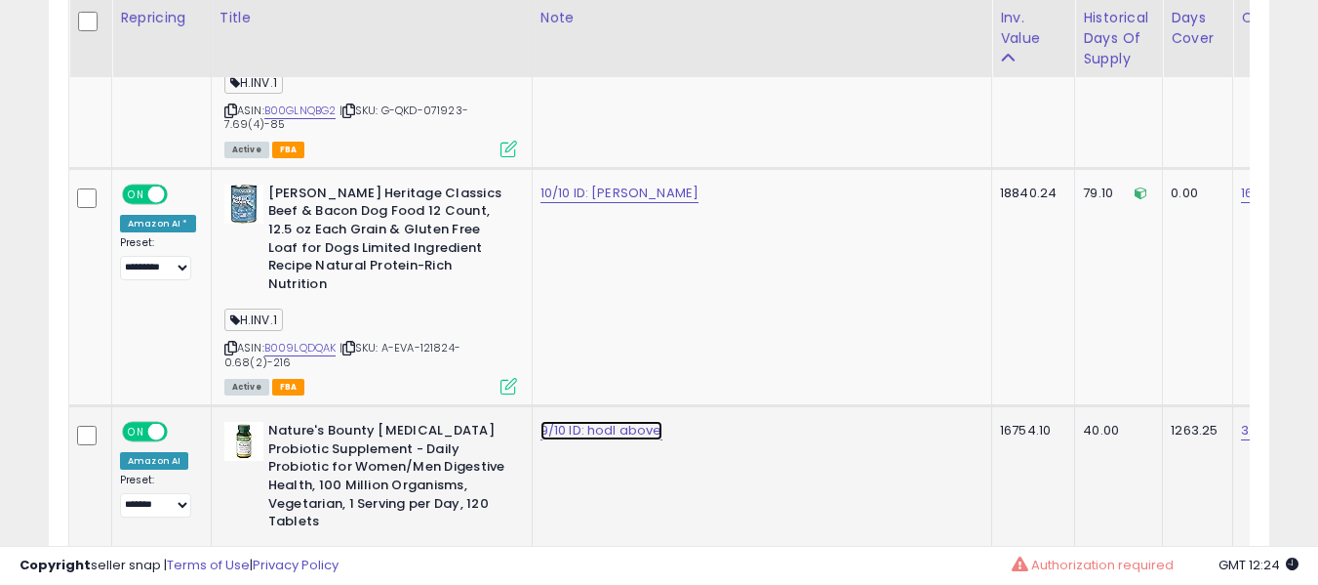
click at [611, 421] on link "9/10 ID: hodl above" at bounding box center [602, 431] width 122 height 20
type input "*"
type input "**********"
click button "submit" at bounding box center [652, 272] width 33 height 29
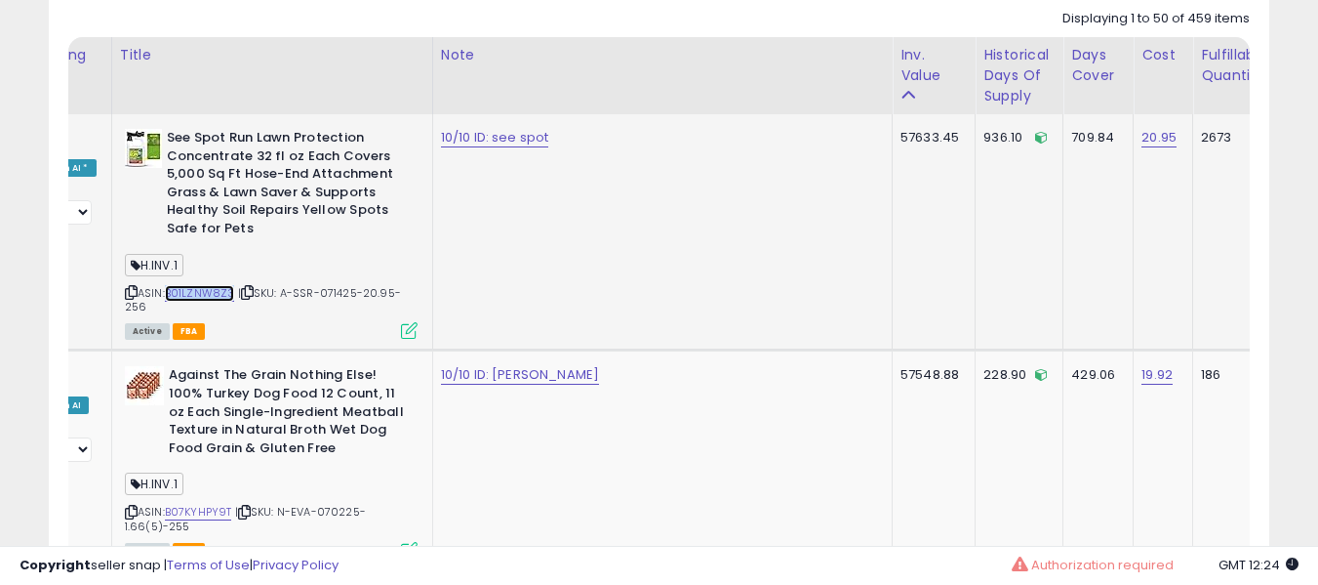
scroll to position [0, 0]
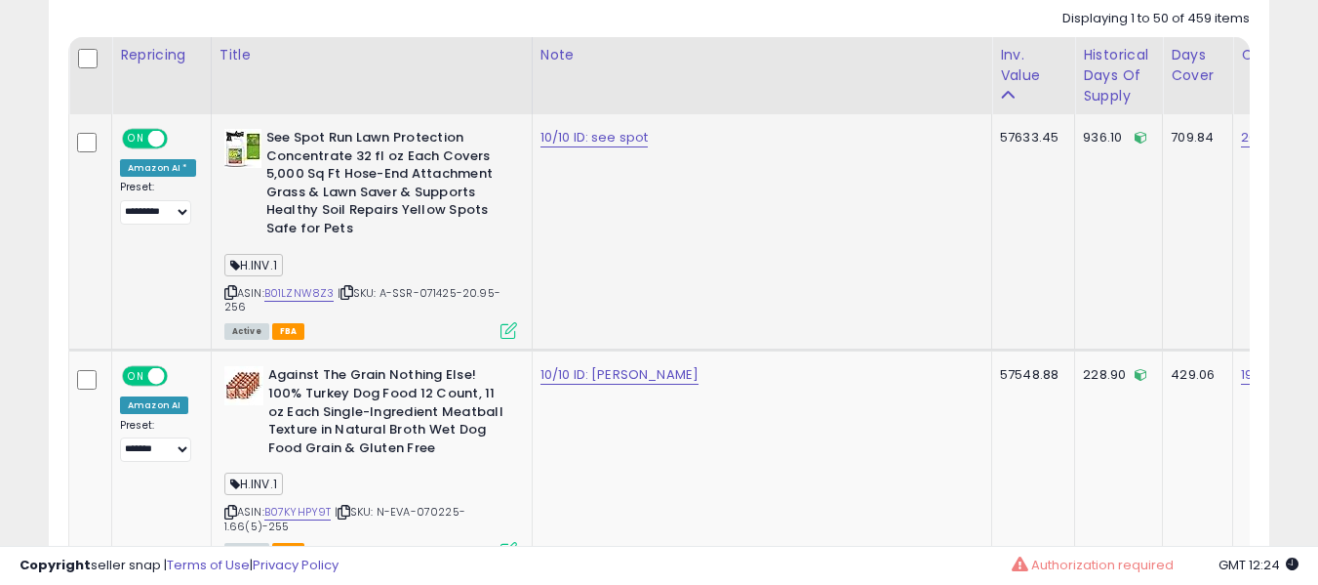
click at [490, 238] on b "See Spot Run Lawn Protection Concentrate 32 fl oz Each Covers 5,000 Sq Ft Hose-…" at bounding box center [384, 185] width 237 height 113
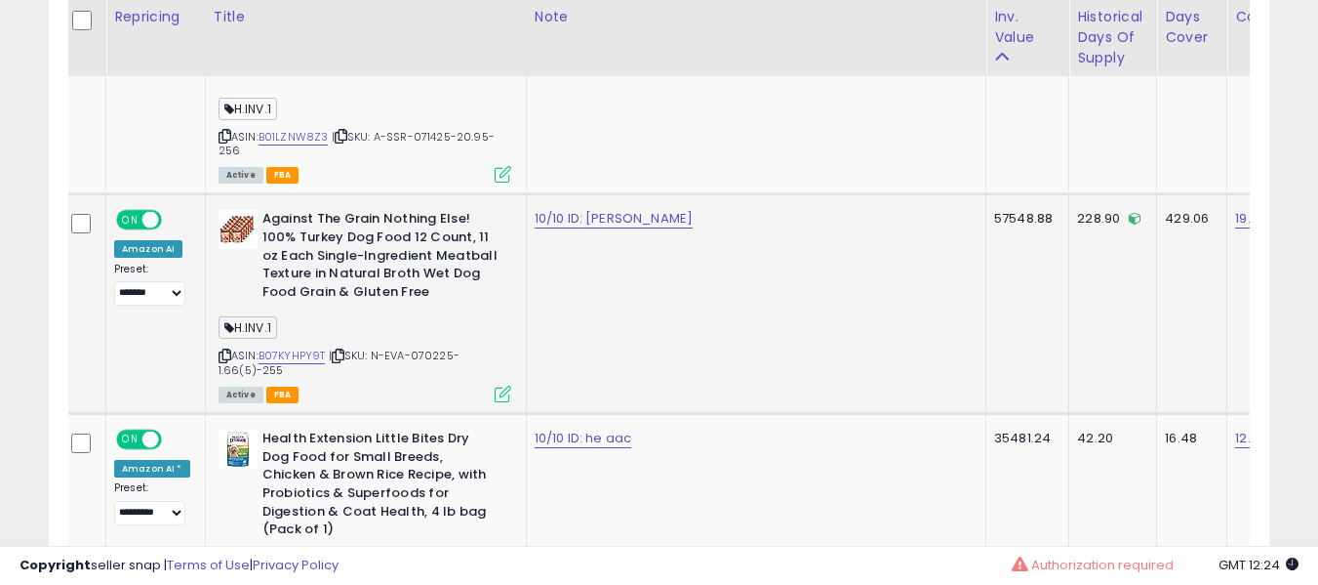
scroll to position [1116, 0]
click at [280, 352] on link "B07KYHPY9T" at bounding box center [292, 354] width 67 height 17
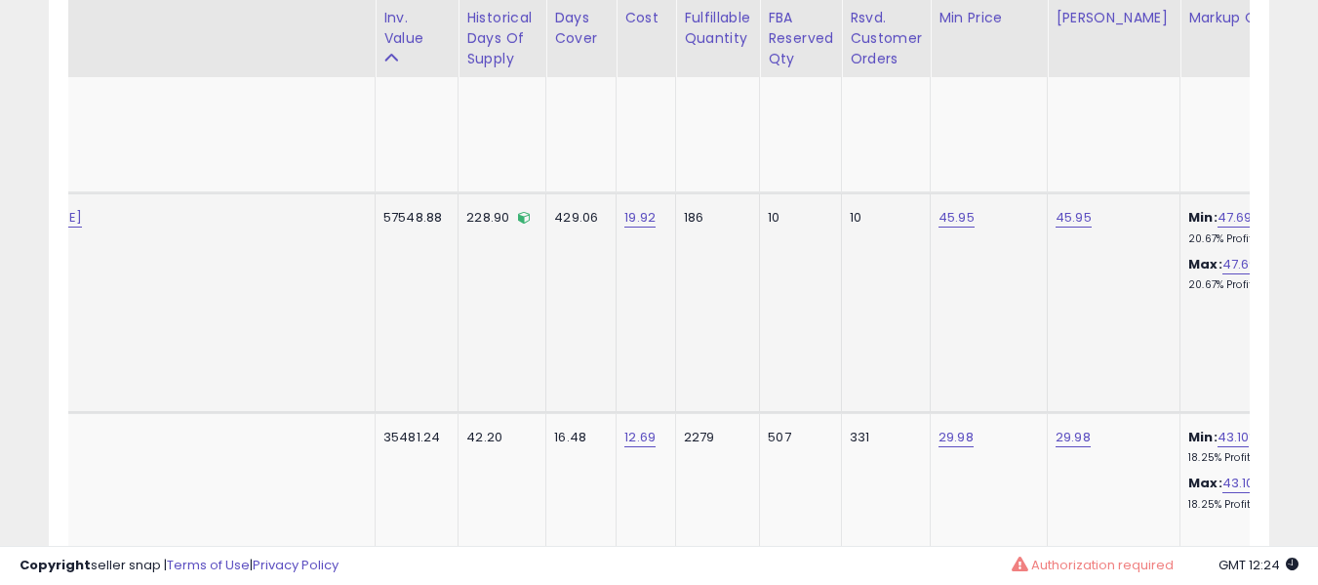
scroll to position [0, 0]
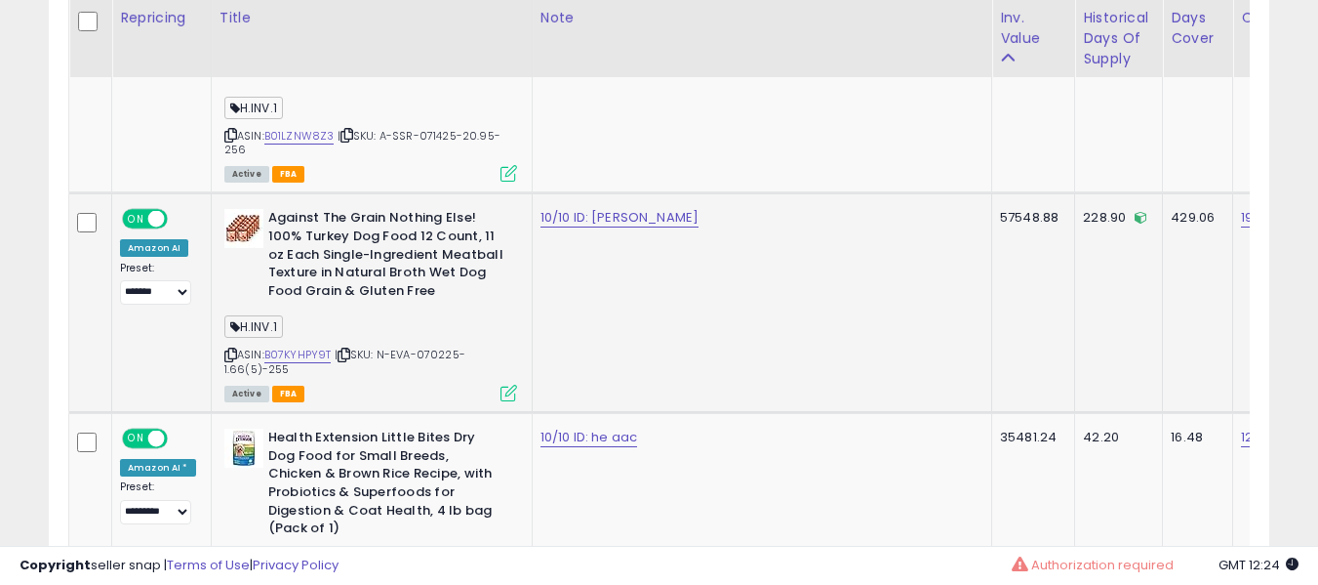
click at [396, 292] on b "Against The Grain Nothing Else! 100% Turkey Dog Food 12 Count, 11 oz Each Singl…" at bounding box center [386, 257] width 237 height 96
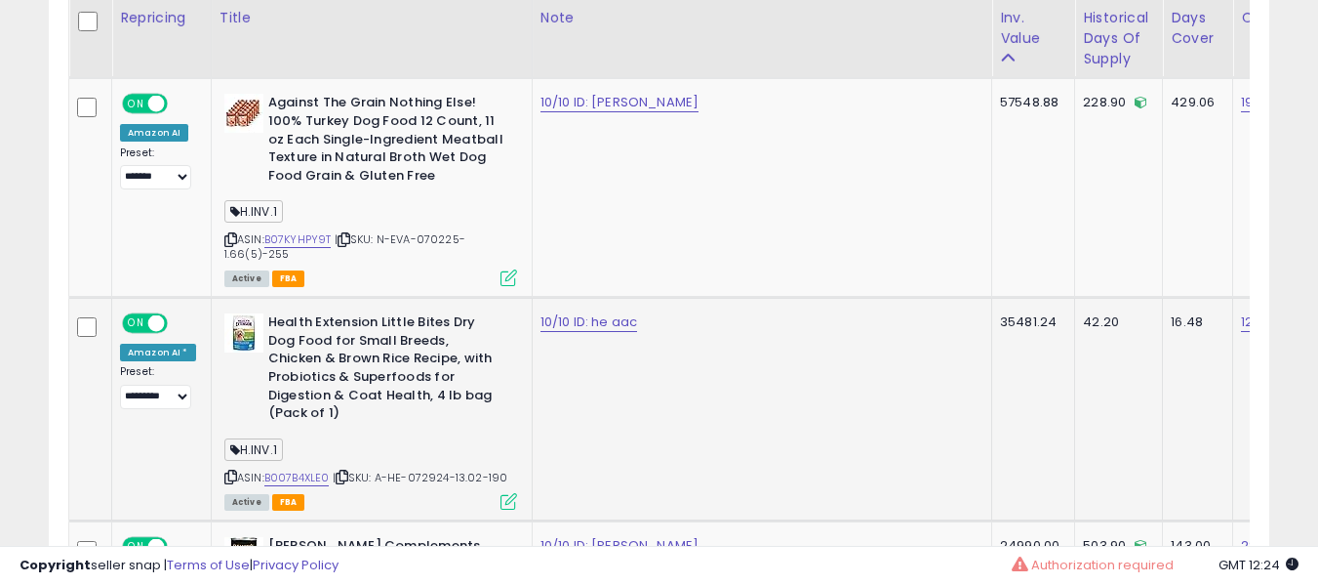
click at [305, 449] on div "ASIN: B007B4XLE0 | SKU: A-HE-072924-13.02-190 Active FBA" at bounding box center [370, 410] width 293 height 194
click at [301, 469] on link "B007B4XLE0" at bounding box center [296, 477] width 65 height 17
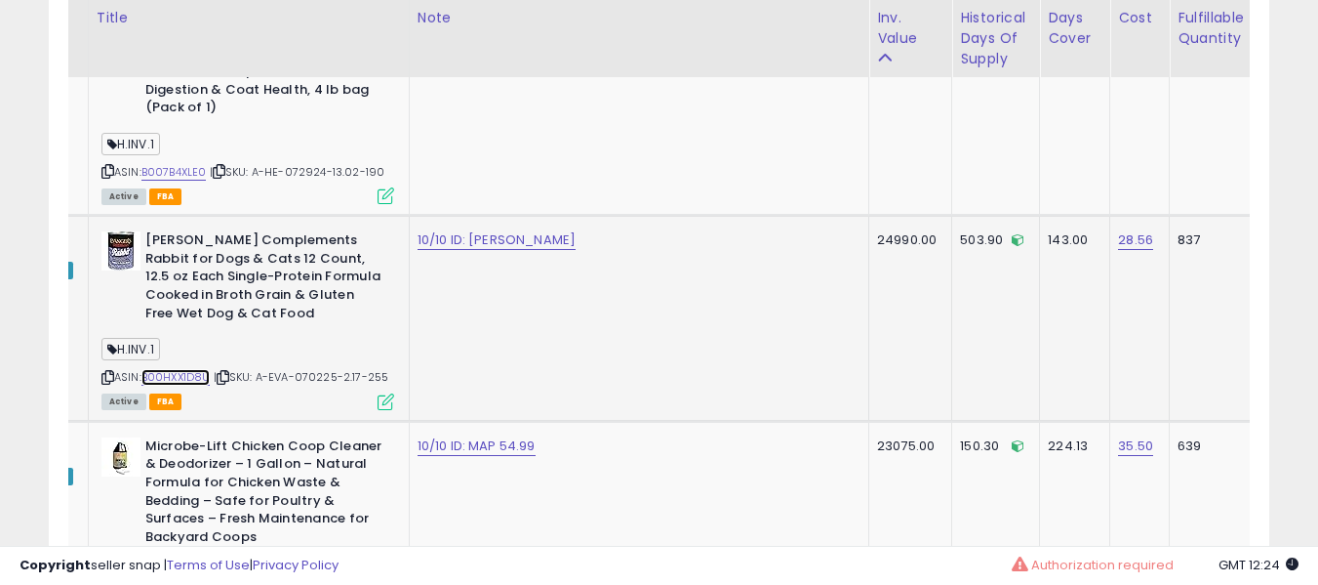
click at [196, 369] on link "B00HXX1D8U" at bounding box center [175, 377] width 69 height 17
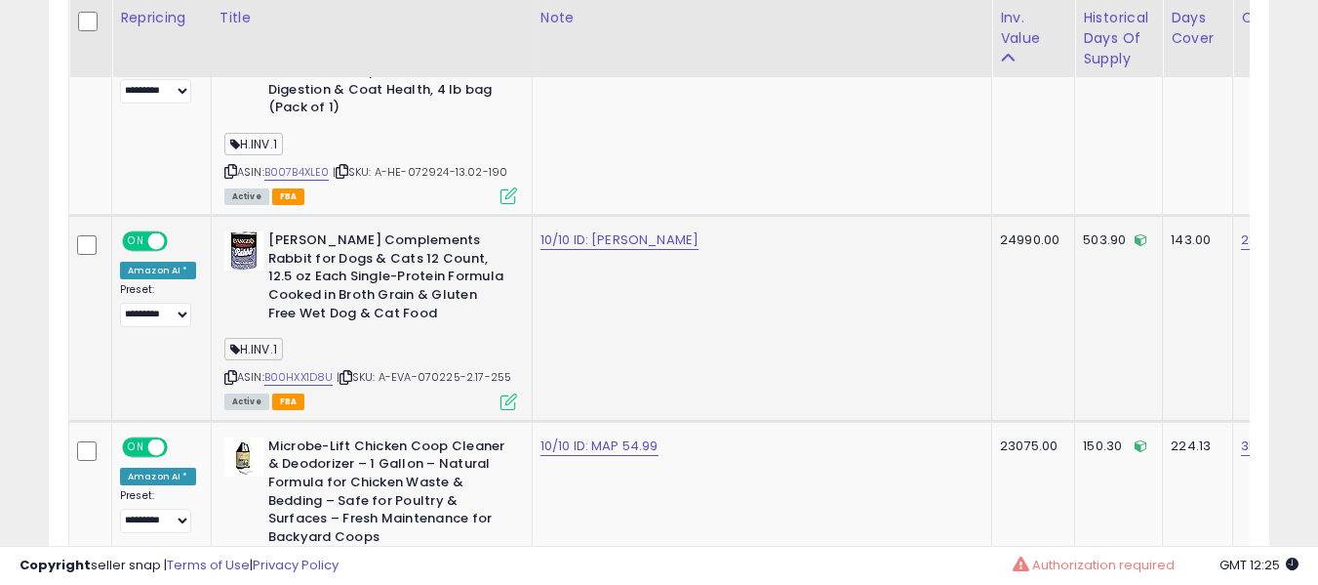
click at [438, 241] on b "[PERSON_NAME] Complements Rabbit for Dogs & Cats 12 Count, 12.5 oz Each Single-…" at bounding box center [386, 279] width 237 height 96
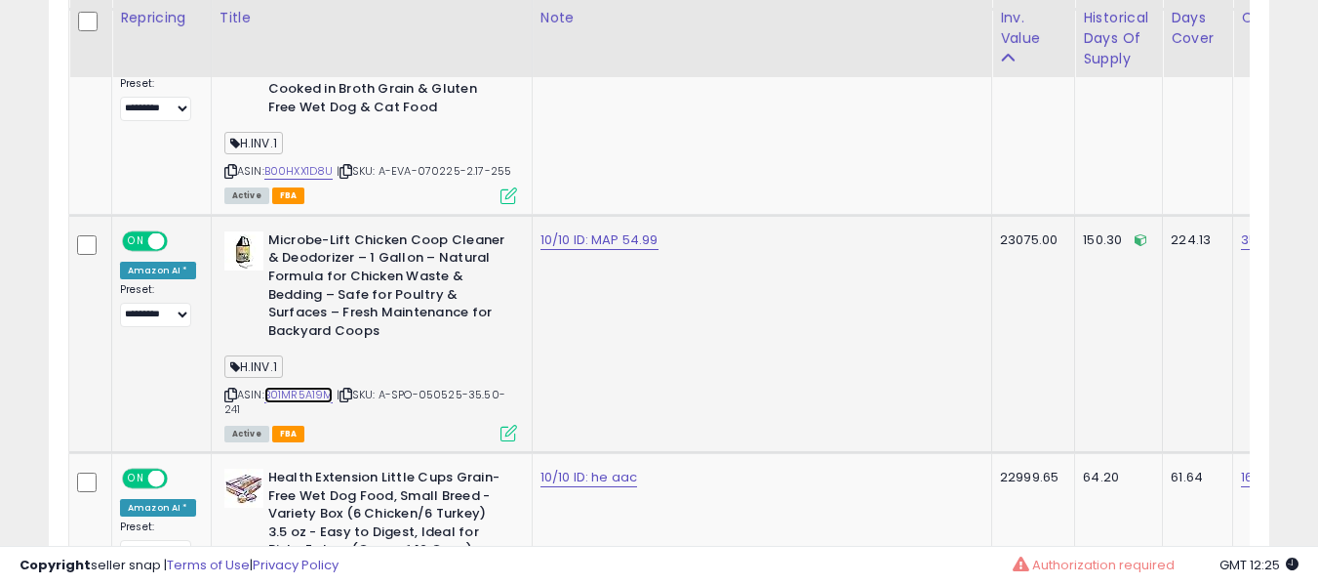
click at [301, 386] on link "B01MR5A19M" at bounding box center [298, 394] width 69 height 17
click at [525, 262] on td "Microbe-Lift Chicken Coop Cleaner & Deodorizer – 1 Gallon – Natural Formula for…" at bounding box center [371, 333] width 321 height 237
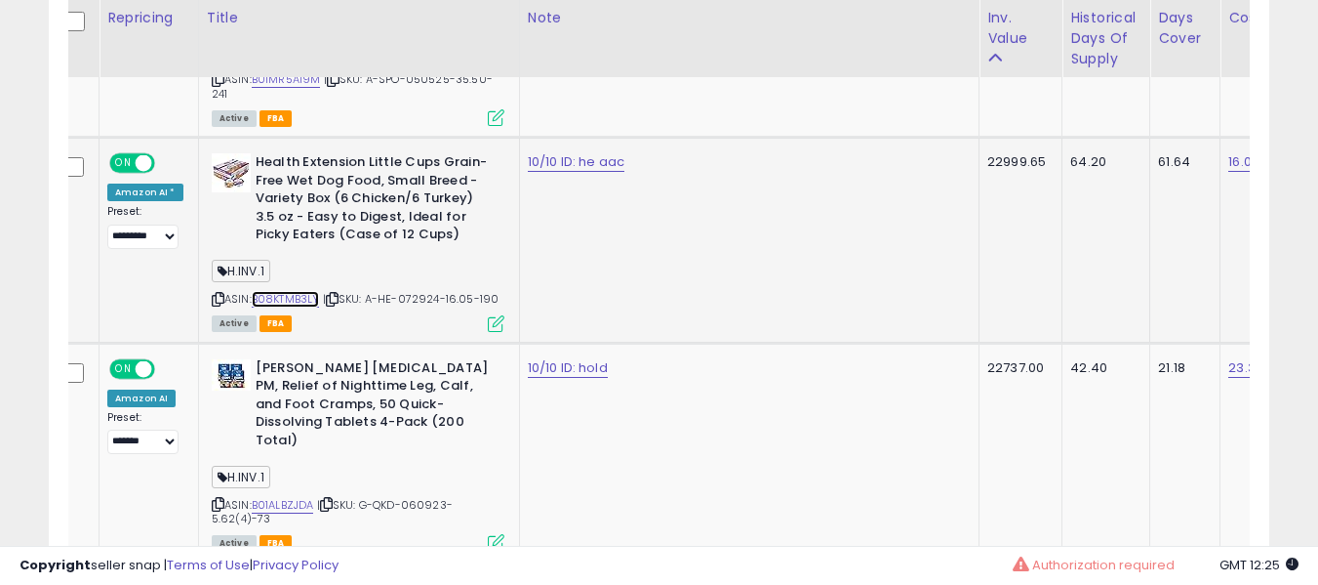
click at [285, 291] on link "B08KTMB3LY" at bounding box center [286, 299] width 68 height 17
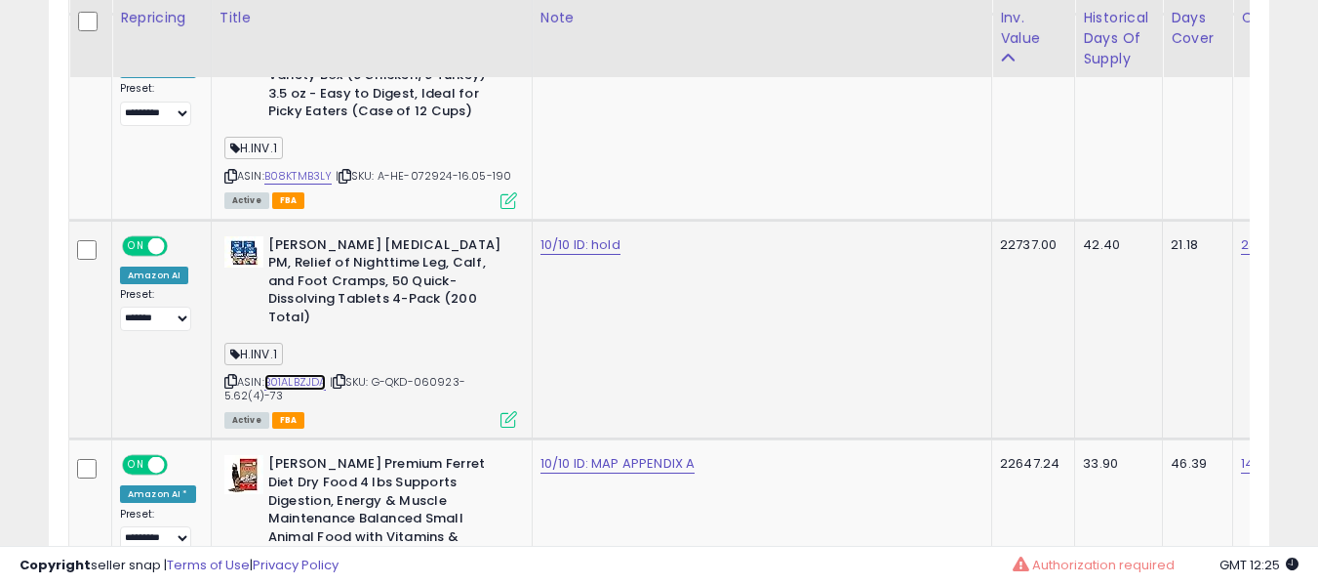
click at [303, 374] on link "B01ALBZJDA" at bounding box center [295, 382] width 62 height 17
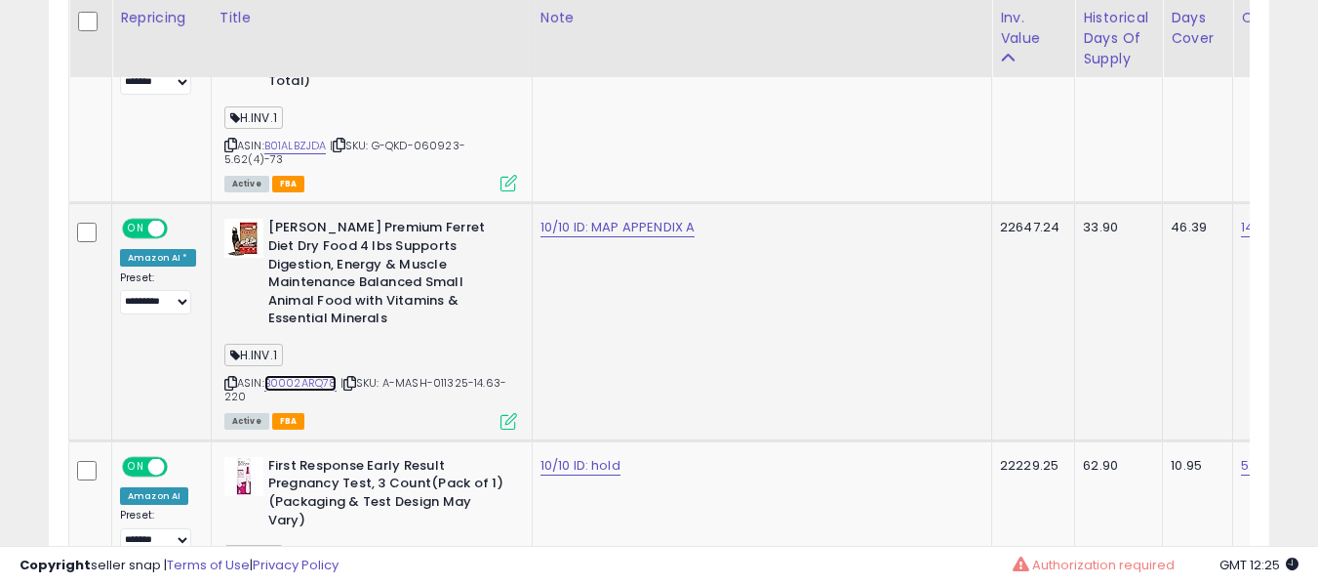
click at [290, 375] on link "B0002ARQ78" at bounding box center [300, 383] width 73 height 17
click at [467, 249] on b "[PERSON_NAME] Premium Ferret Diet Dry Food 4 lbs Supports Digestion, Energy & M…" at bounding box center [386, 275] width 237 height 113
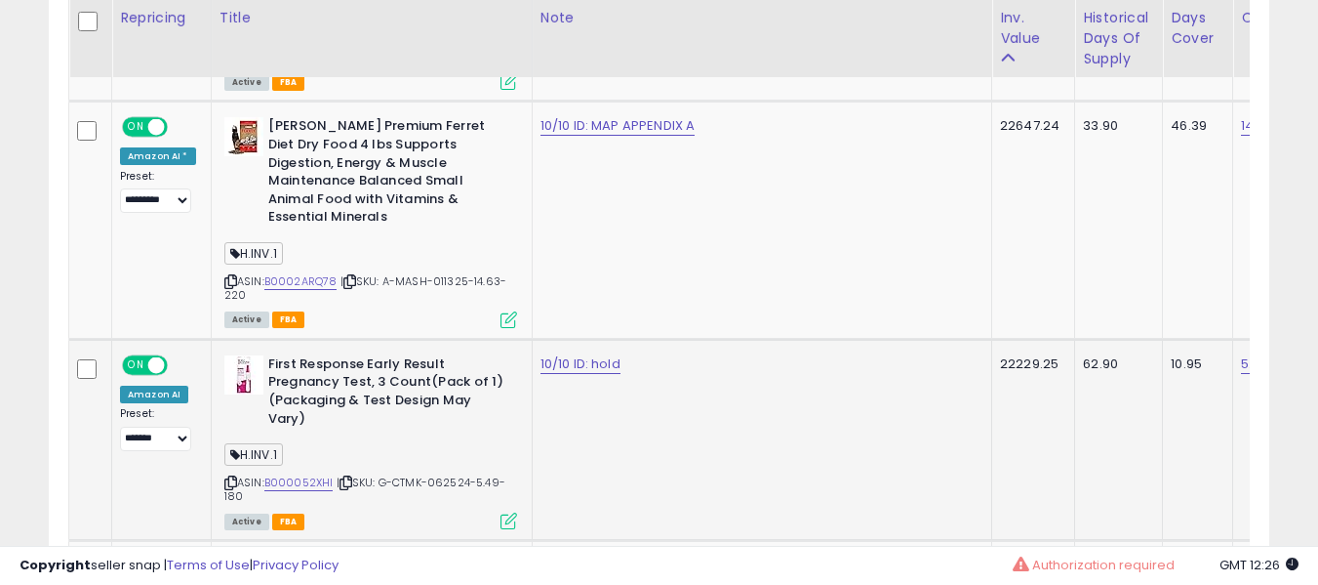
click at [294, 437] on div "ASIN: B000052XHI | SKU: G-CTMK-062524-5.49-180 Active FBA" at bounding box center [370, 441] width 293 height 172
click at [304, 474] on link "B000052XHI" at bounding box center [298, 482] width 69 height 17
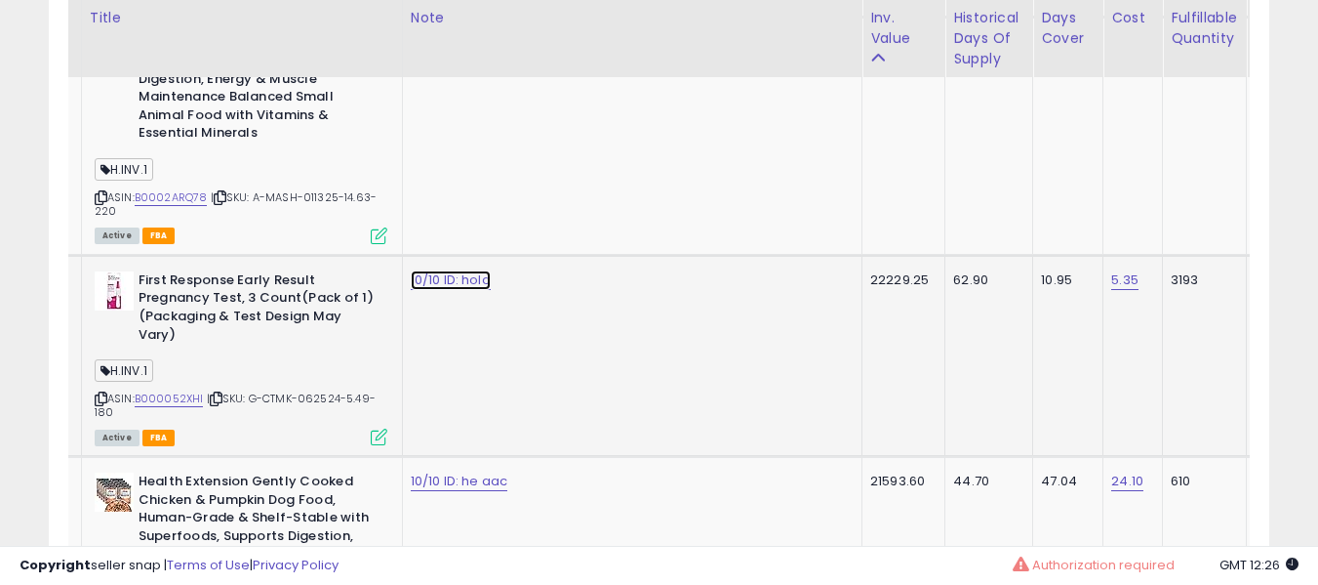
click at [464, 270] on link "10/10 ID: hold" at bounding box center [451, 280] width 80 height 20
type input "**********"
click button "submit" at bounding box center [502, 175] width 33 height 29
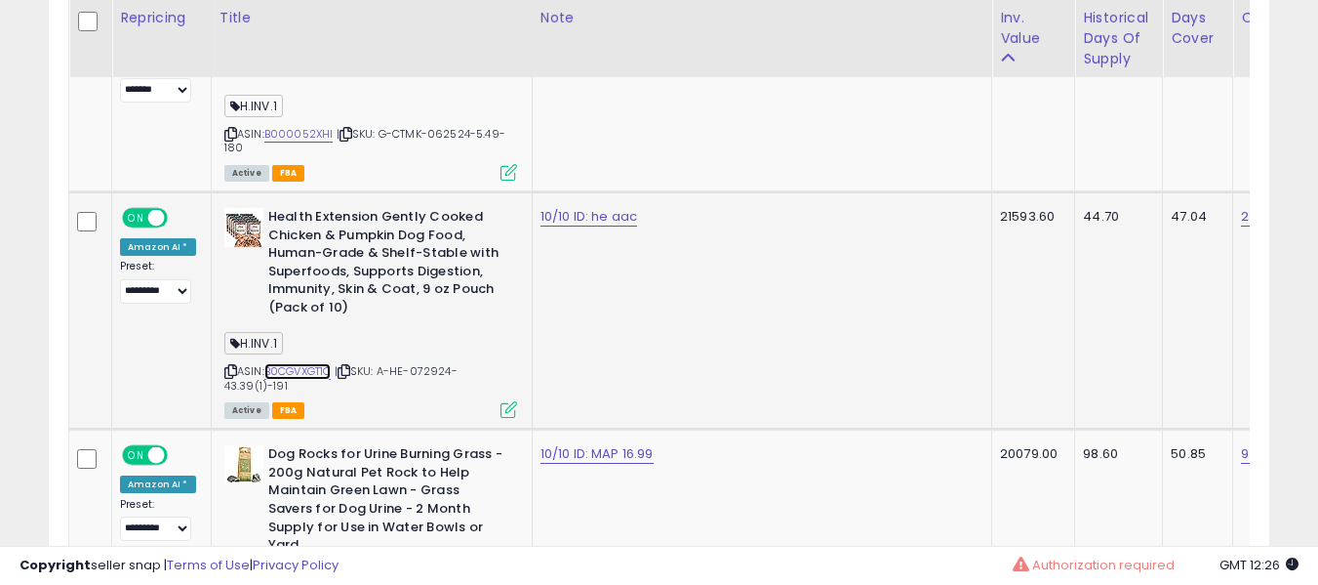
click at [294, 363] on link "B0CGVXGT1Q" at bounding box center [297, 371] width 67 height 17
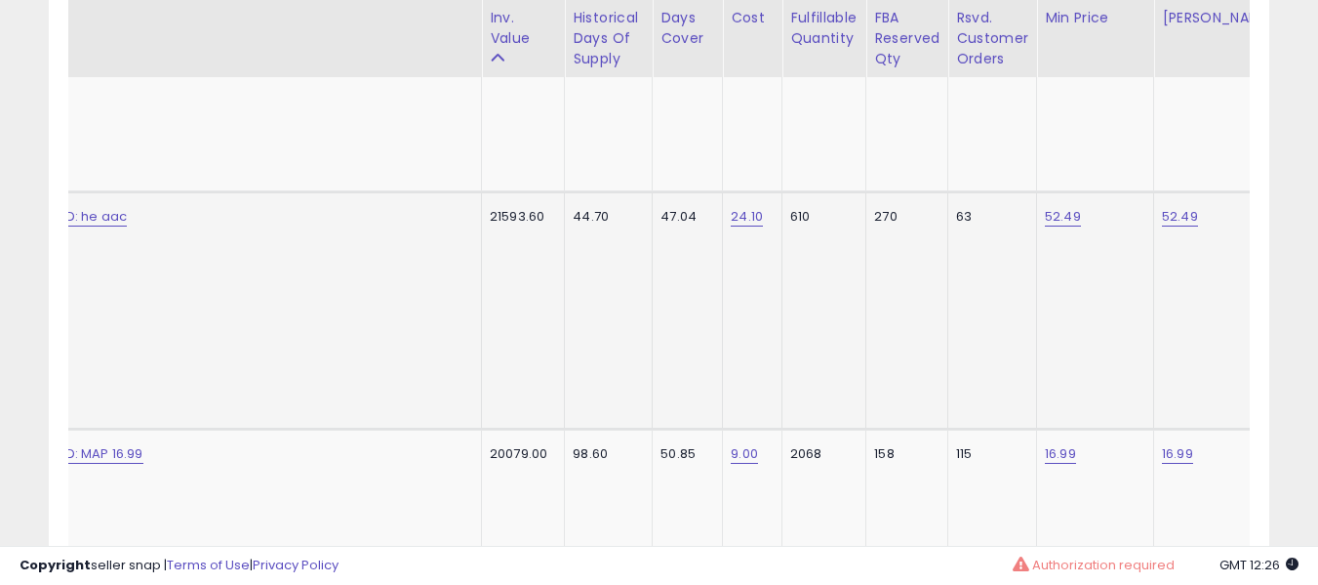
click at [449, 298] on tr "**********" at bounding box center [1018, 309] width 2919 height 237
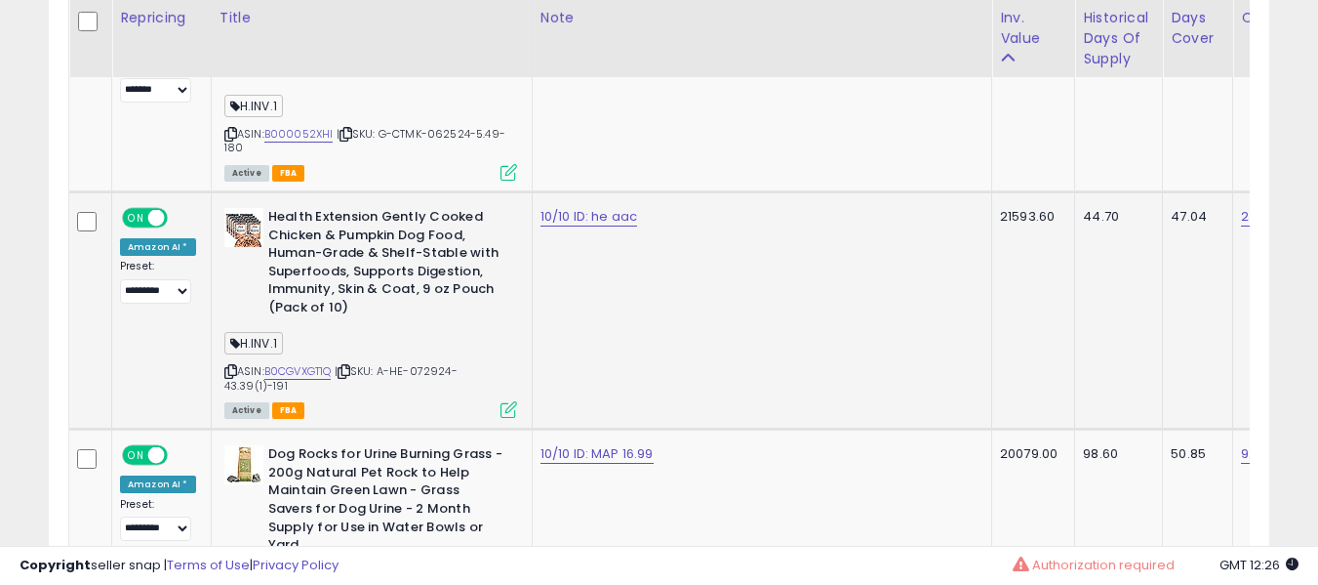
click at [388, 333] on div "H.INV.1" at bounding box center [370, 346] width 293 height 26
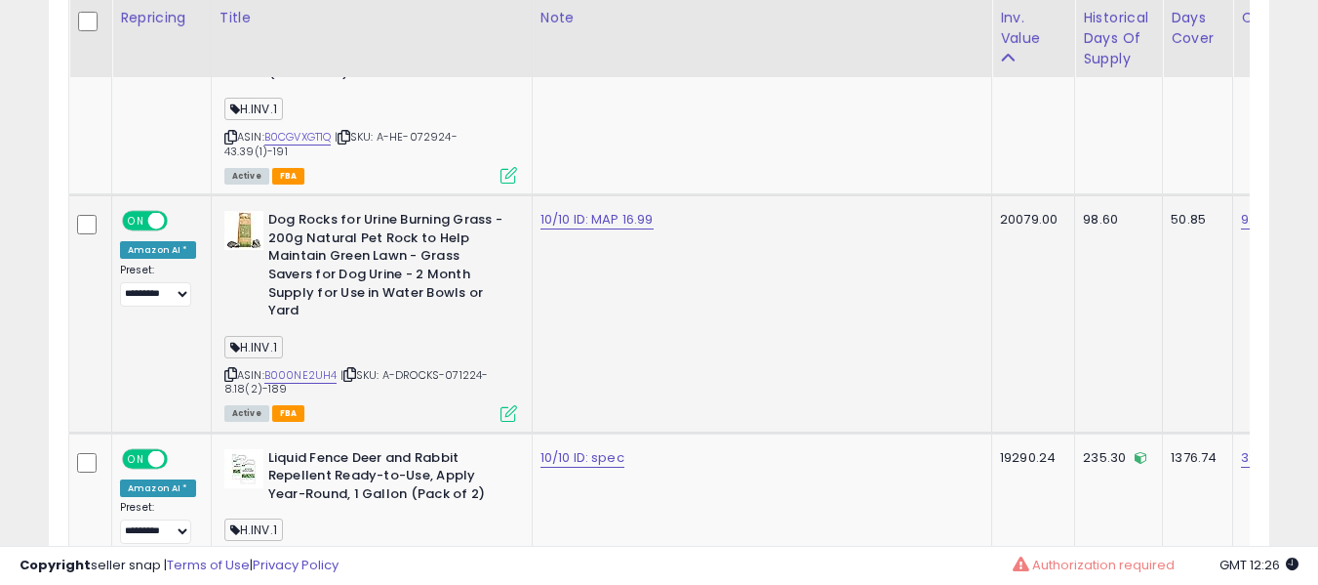
click at [295, 310] on div "ASIN: B000NE2UH4 | SKU: A-DROCKS-071224-8.18(2)-189 Active FBA" at bounding box center [370, 315] width 293 height 208
click at [298, 367] on link "B000NE2UH4" at bounding box center [300, 375] width 73 height 17
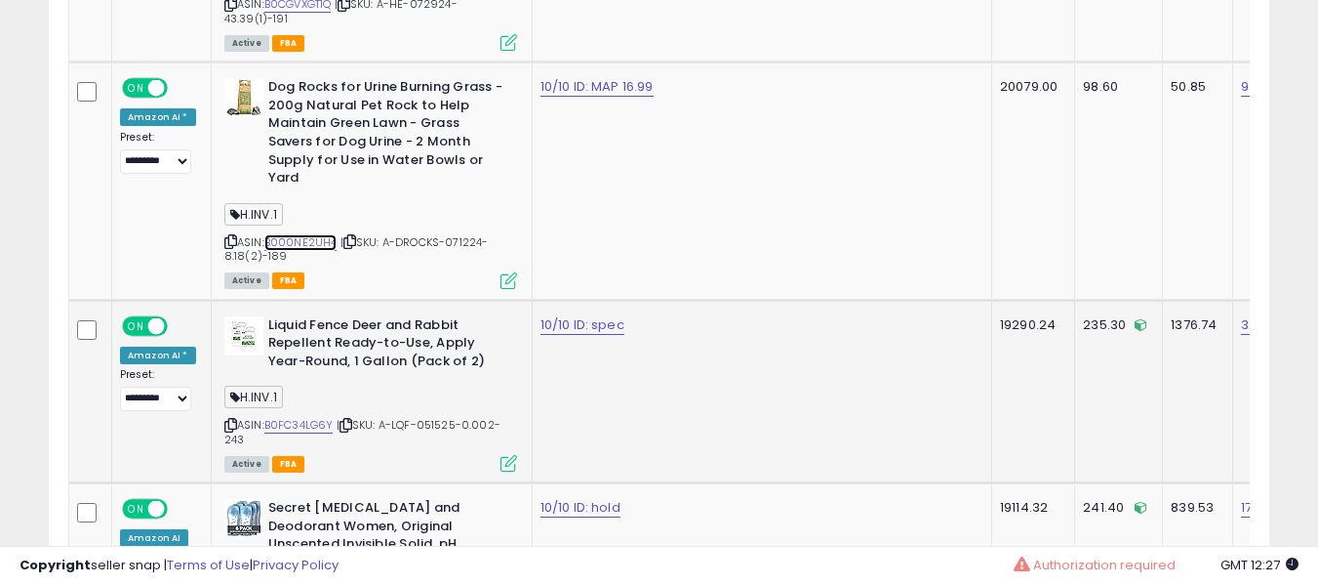
scroll to position [3235, 0]
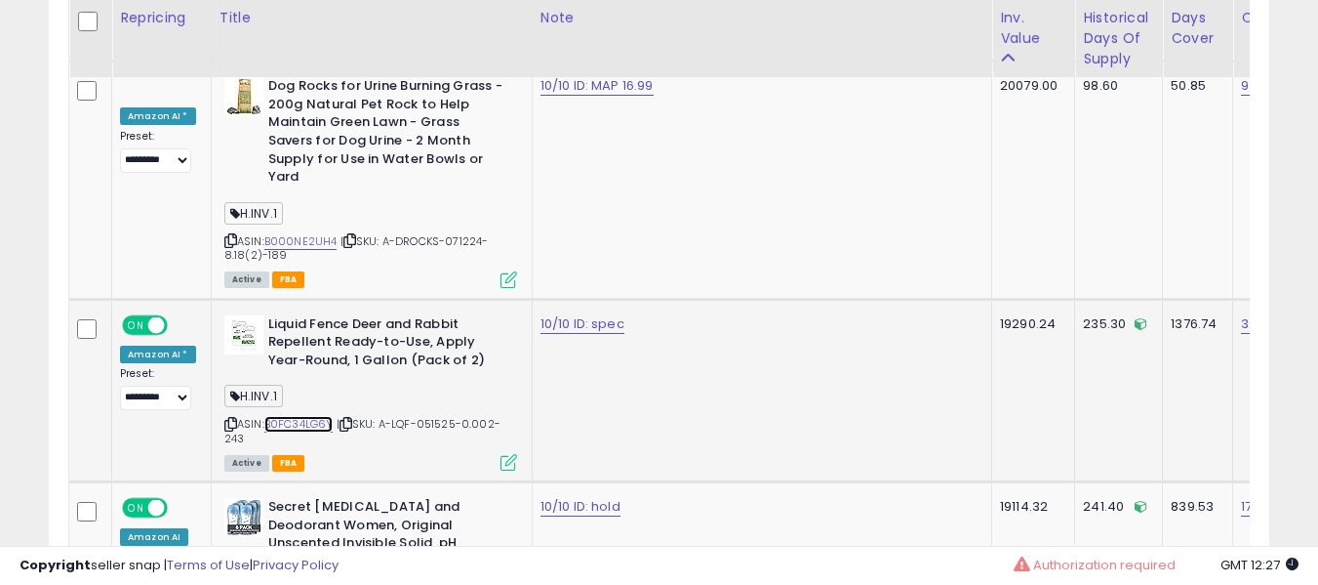
click at [286, 416] on link "B0FC34LG6Y" at bounding box center [298, 424] width 69 height 17
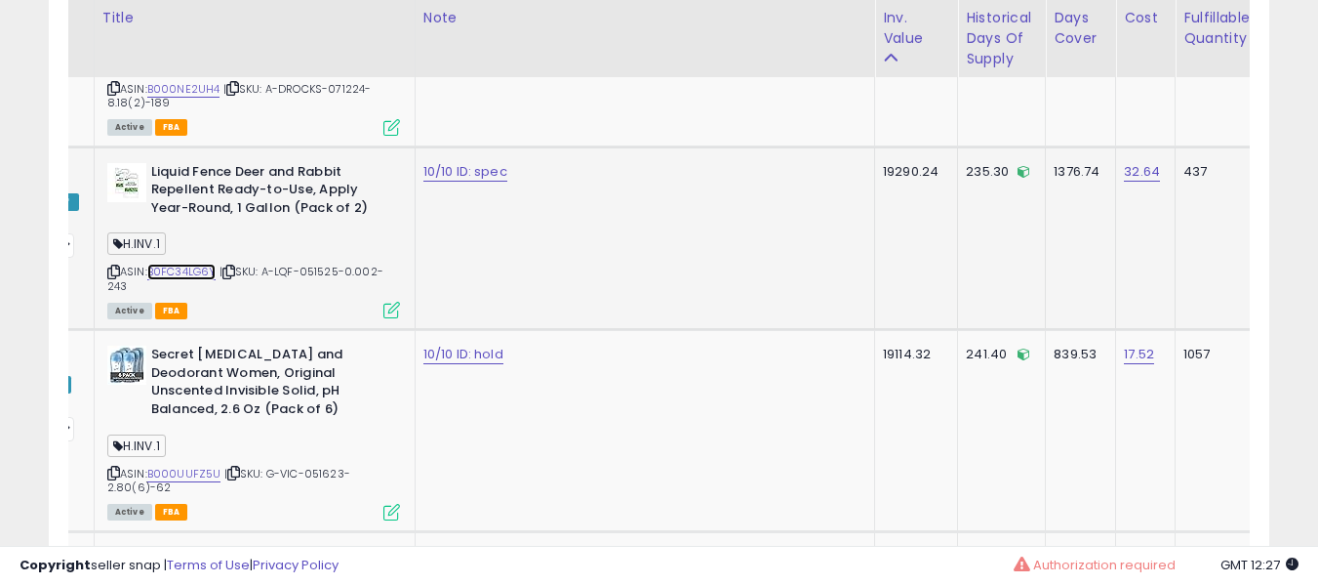
scroll to position [0, 167]
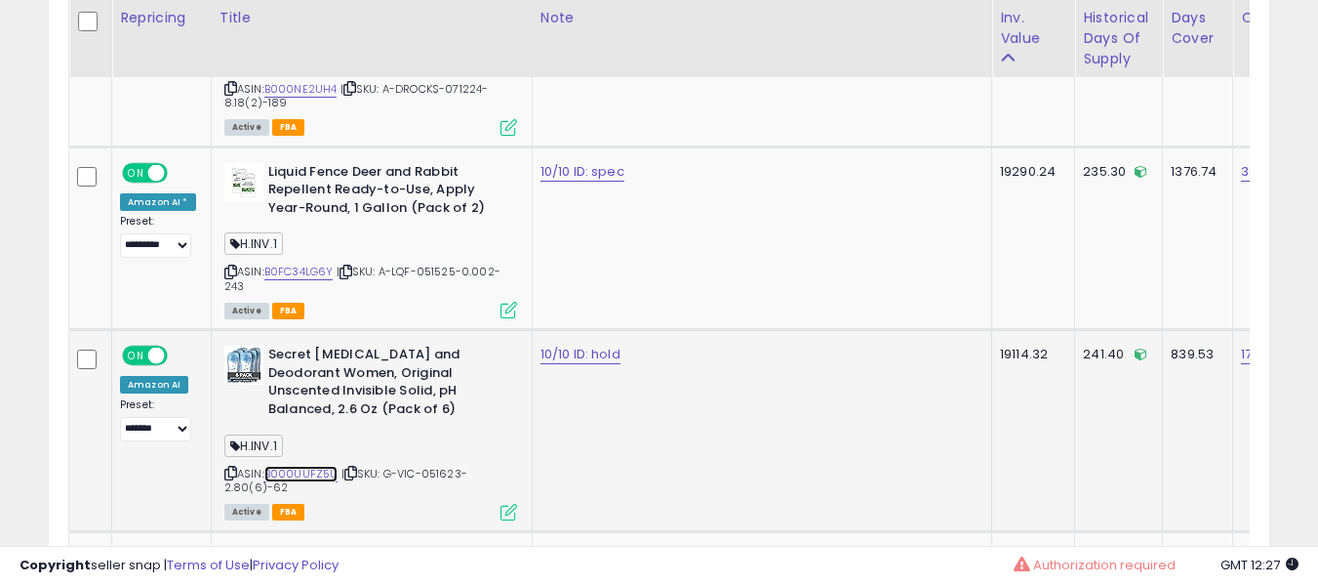
click at [300, 465] on link "B000UUFZ5U" at bounding box center [301, 473] width 74 height 17
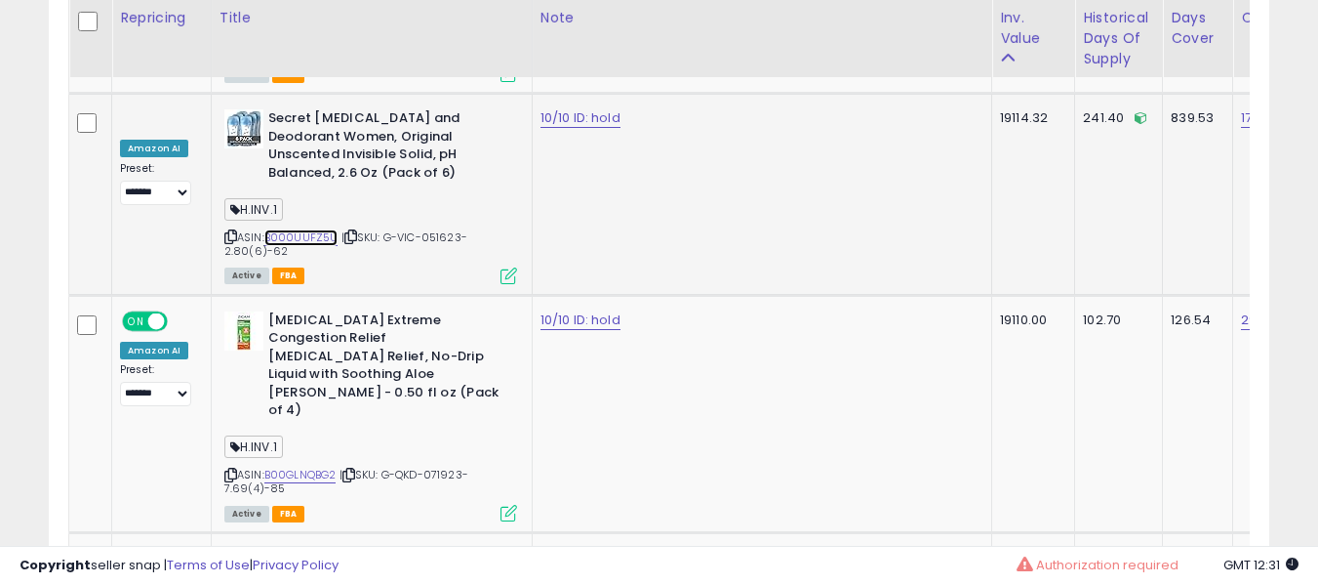
scroll to position [3624, 0]
click at [294, 465] on link "B00GLNQBG2" at bounding box center [300, 473] width 72 height 17
click at [409, 310] on b "[MEDICAL_DATA] Extreme Congestion Relief [MEDICAL_DATA] Relief, No-Drip Liquid …" at bounding box center [386, 366] width 237 height 113
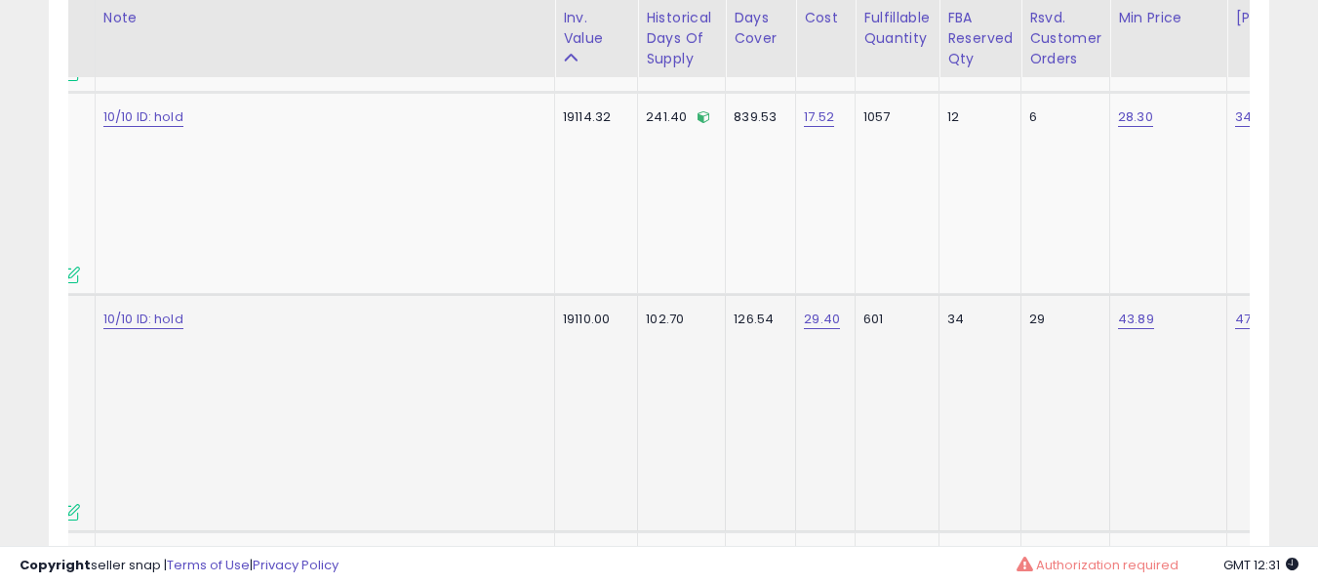
scroll to position [0, 0]
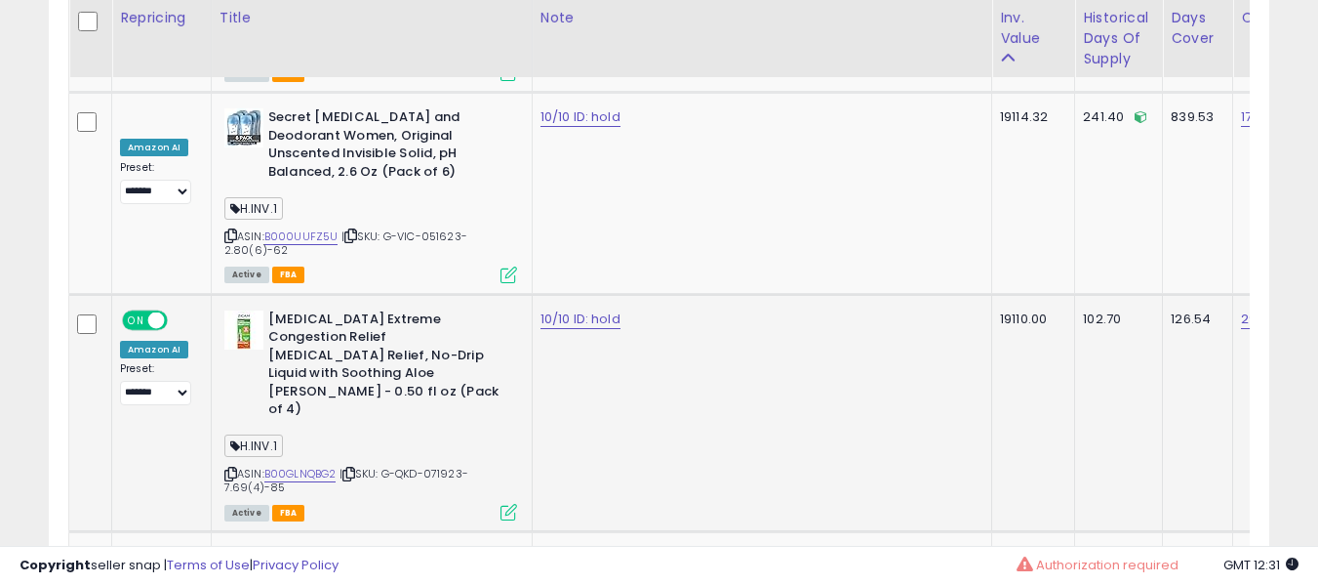
click at [637, 310] on div "10/10 ID: hold" at bounding box center [759, 319] width 436 height 18
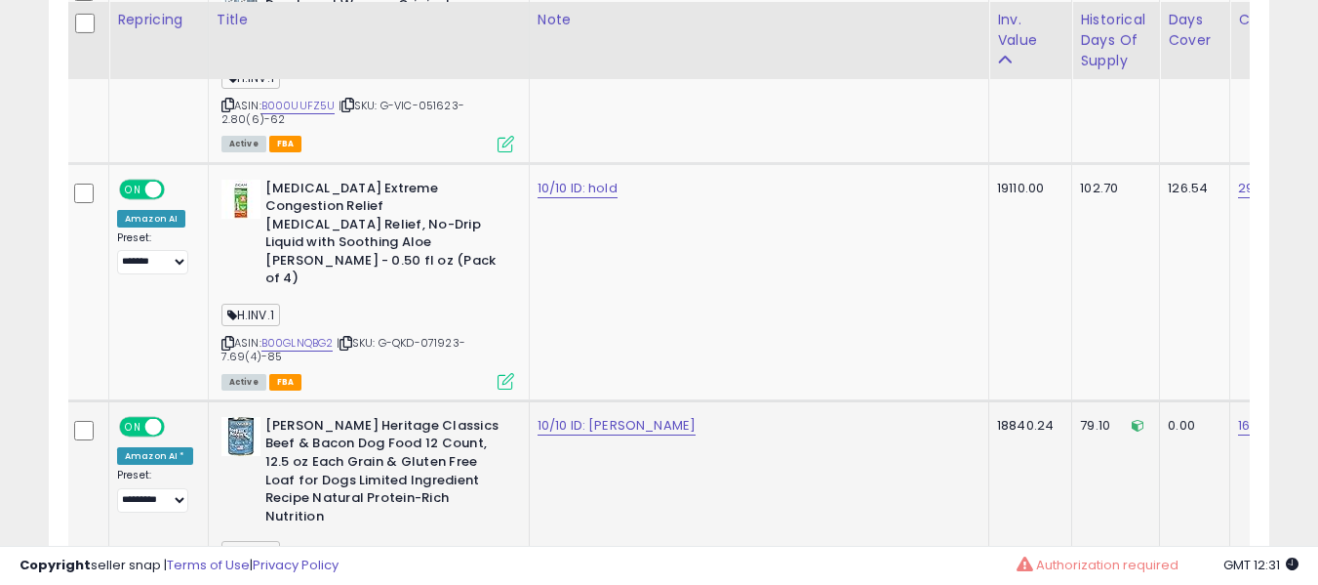
scroll to position [3760, 0]
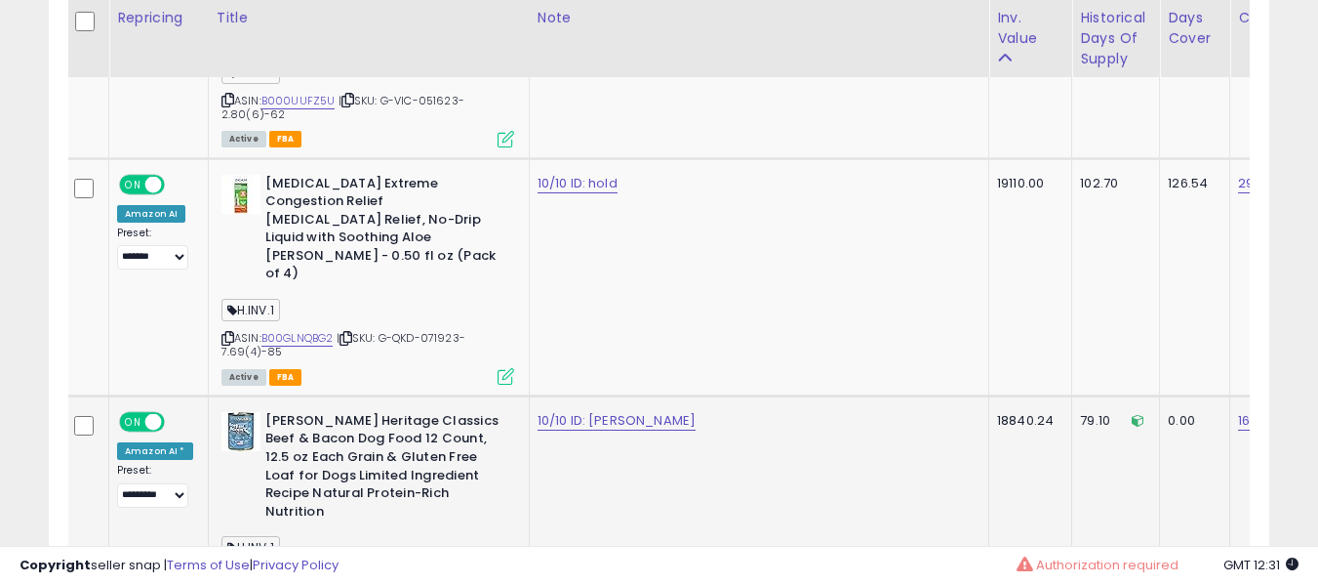
click at [292, 567] on link "B009LQDQAK" at bounding box center [298, 575] width 72 height 17
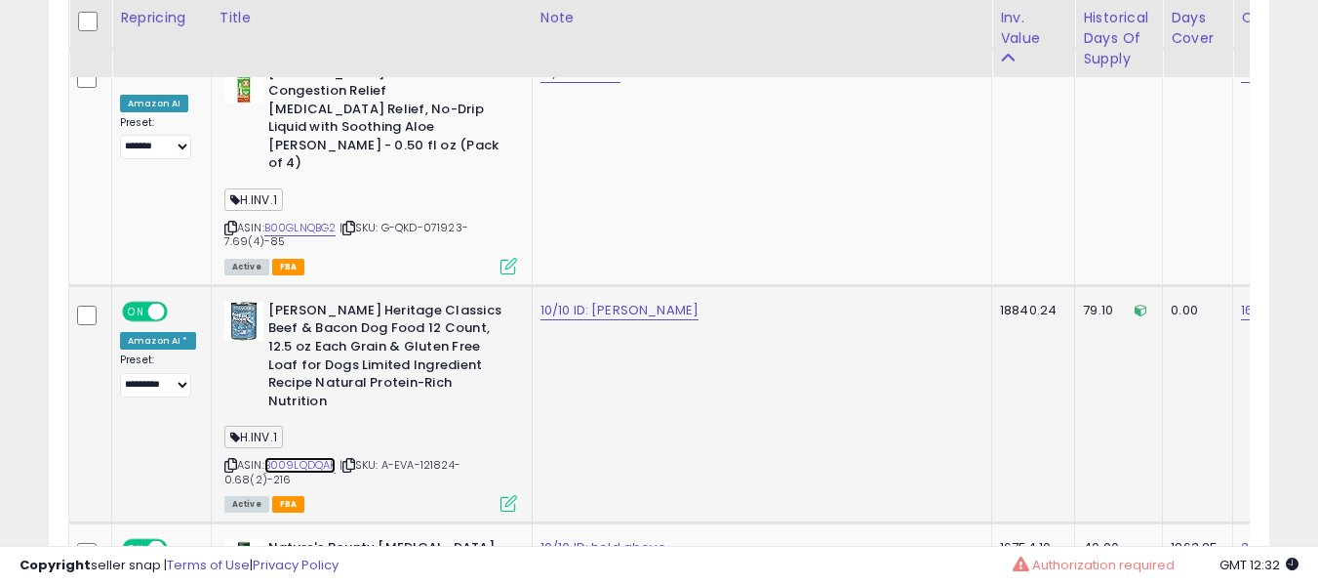
scroll to position [4118, 0]
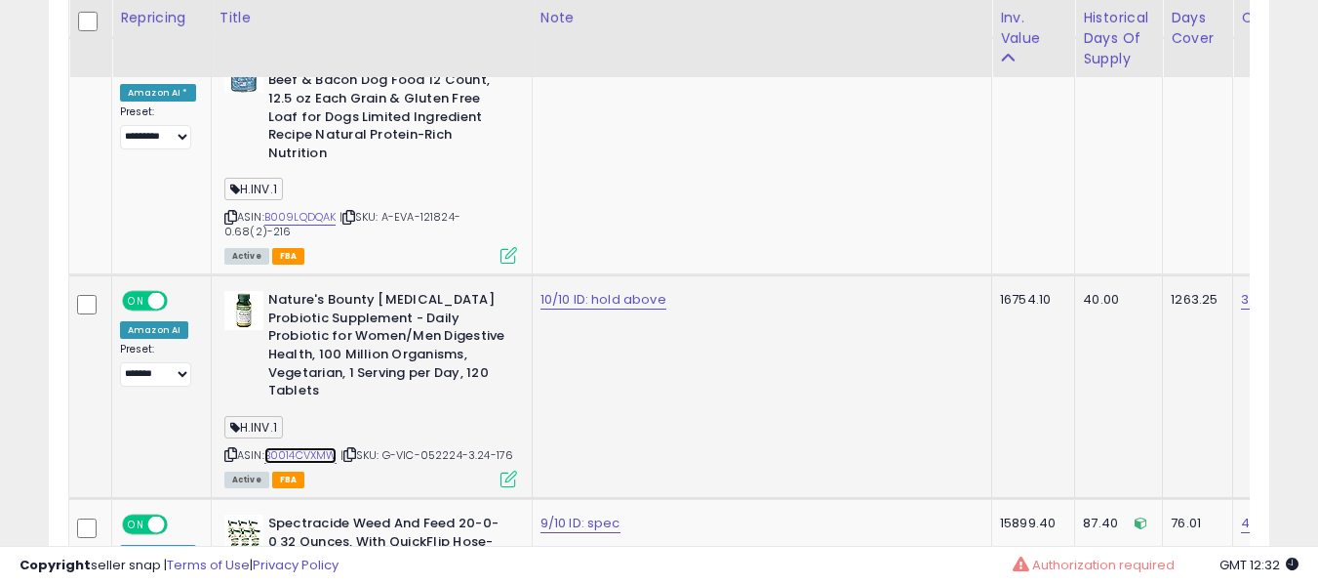
click at [329, 447] on link "B0014CVXMW" at bounding box center [300, 455] width 73 height 17
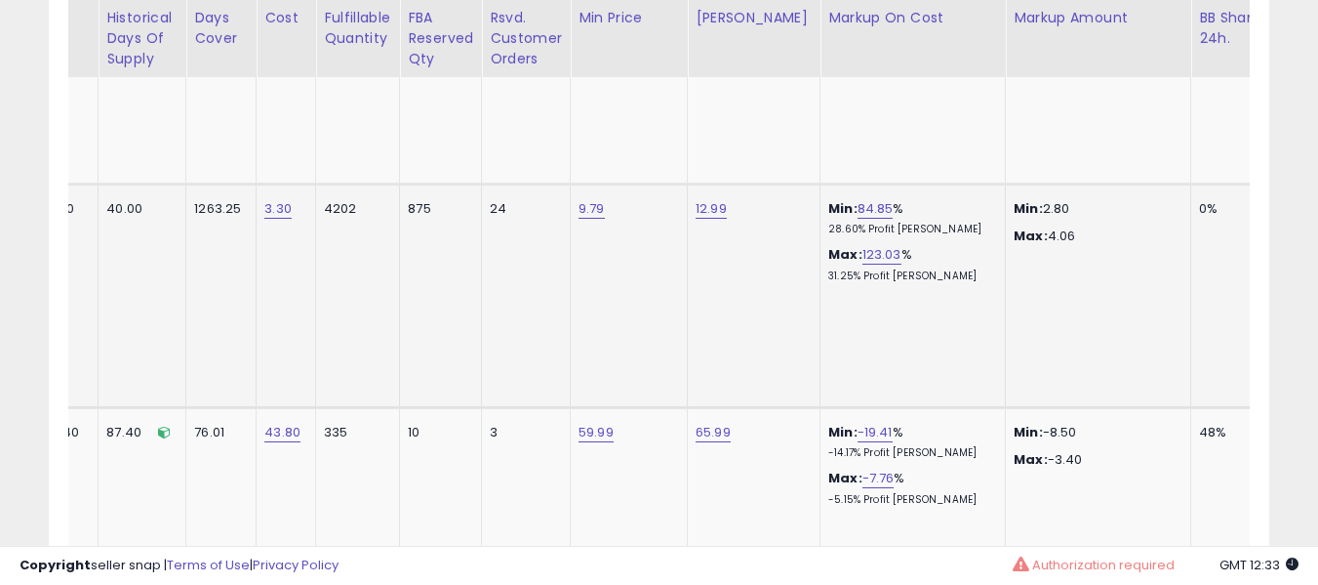
scroll to position [0, 990]
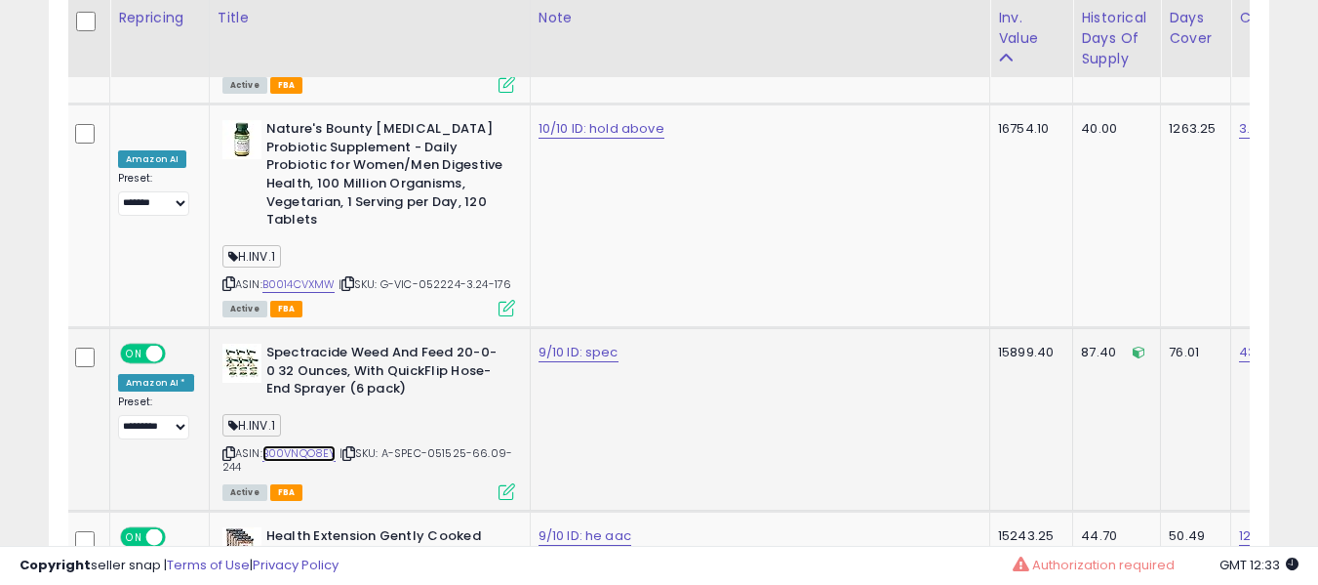
drag, startPoint x: 293, startPoint y: 354, endPoint x: 355, endPoint y: 334, distance: 65.7
click at [293, 445] on link "B00VNQO8EY" at bounding box center [299, 453] width 74 height 17
click at [583, 343] on link "9/10 ID: spec" at bounding box center [579, 353] width 80 height 20
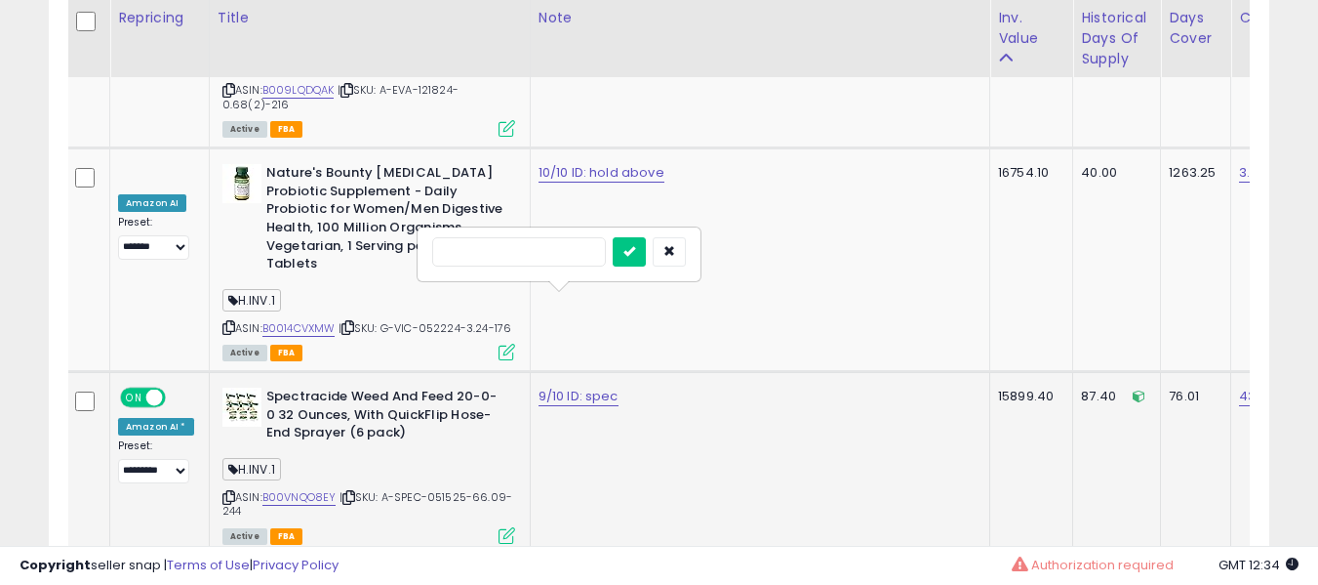
type input "*"
type input "**********"
click button "submit" at bounding box center [629, 251] width 33 height 29
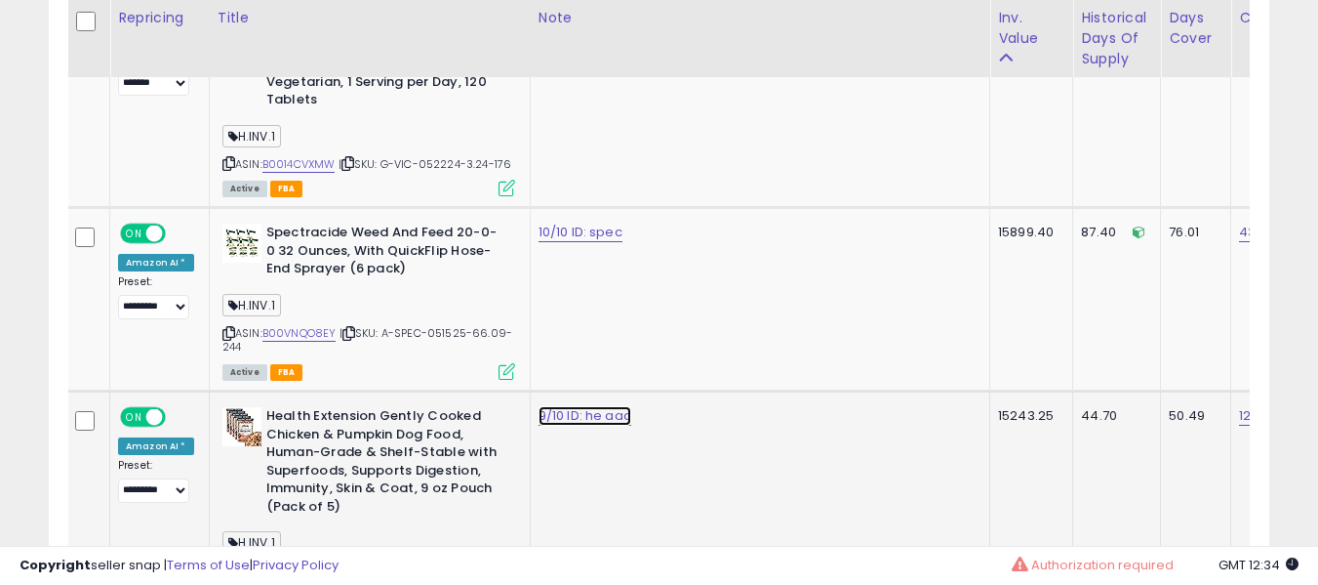
click at [588, 406] on link "9/10 ID: he aac" at bounding box center [585, 416] width 93 height 20
type input "**********"
click button "submit" at bounding box center [636, 271] width 33 height 29
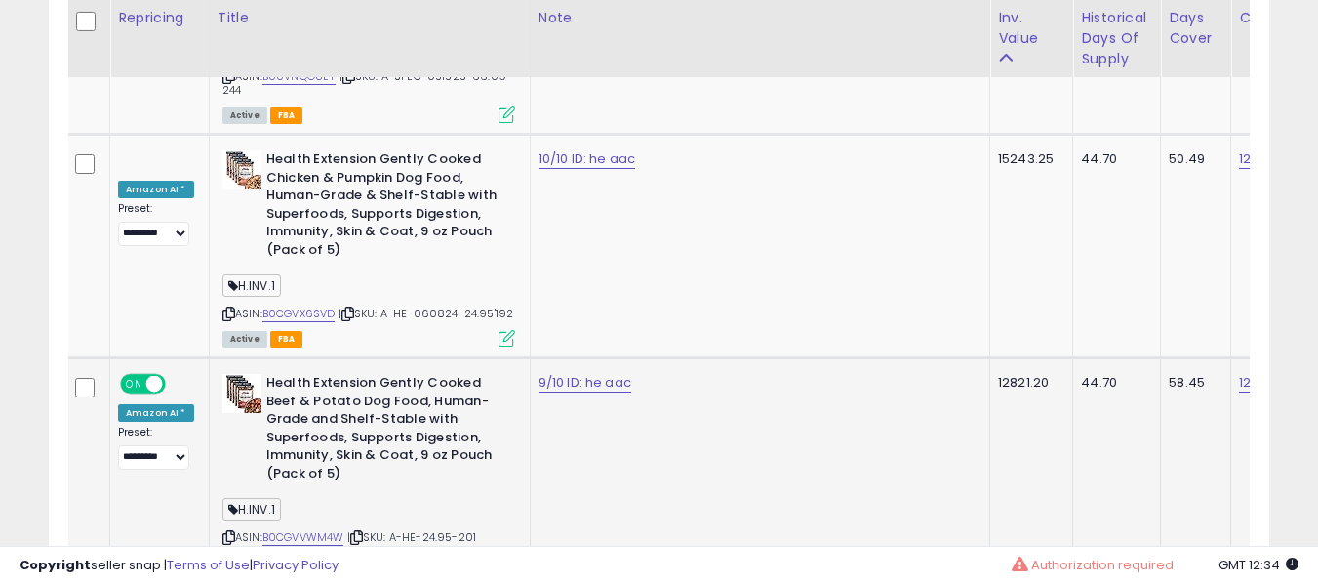
click at [585, 357] on td "9/10 ID: he aac" at bounding box center [760, 468] width 460 height 223
click at [587, 373] on link "9/10 ID: he aac" at bounding box center [585, 383] width 93 height 20
type input "**********"
click button "submit" at bounding box center [636, 237] width 33 height 29
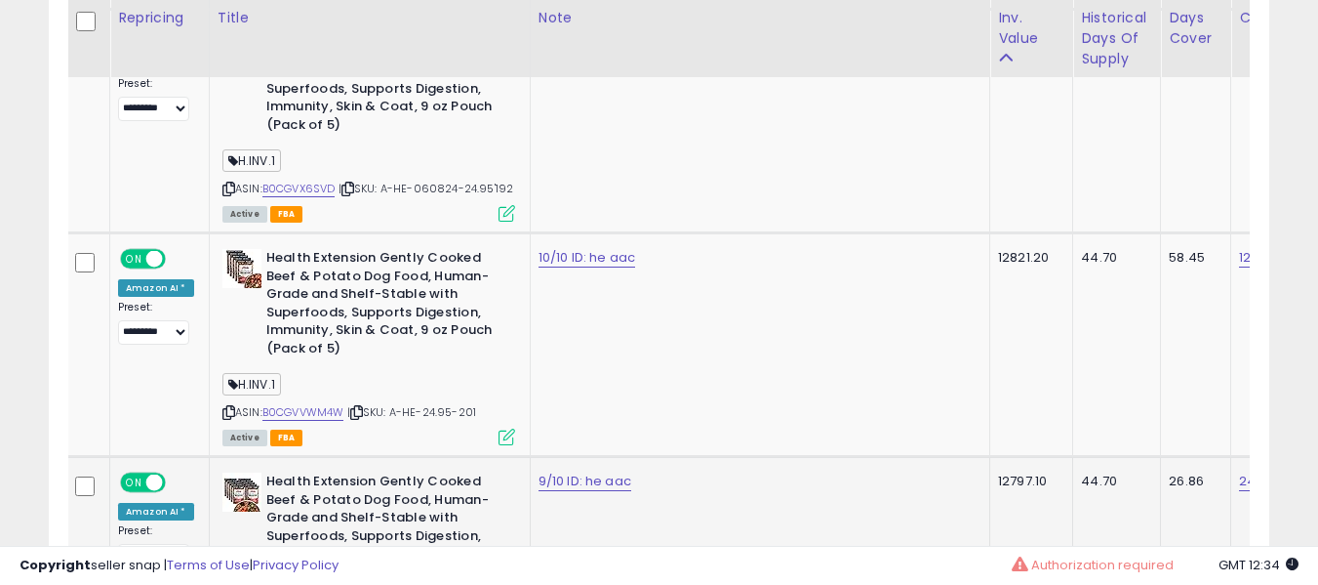
click at [588, 457] on td "9/10 ID: he aac" at bounding box center [760, 575] width 460 height 237
click at [574, 471] on link "9/10 ID: he aac" at bounding box center [585, 481] width 93 height 20
type input "**********"
click button "submit" at bounding box center [636, 336] width 33 height 29
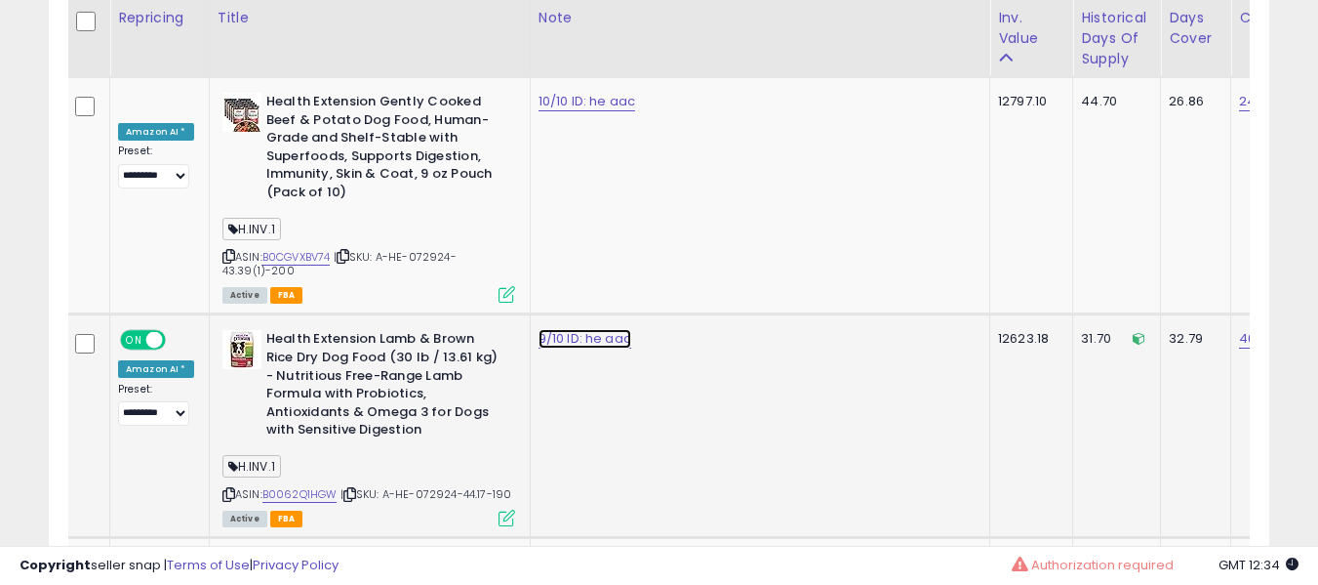
click at [551, 329] on link "9/10 ID: he aac" at bounding box center [585, 339] width 93 height 20
type input "**********"
click button "submit" at bounding box center [636, 194] width 33 height 29
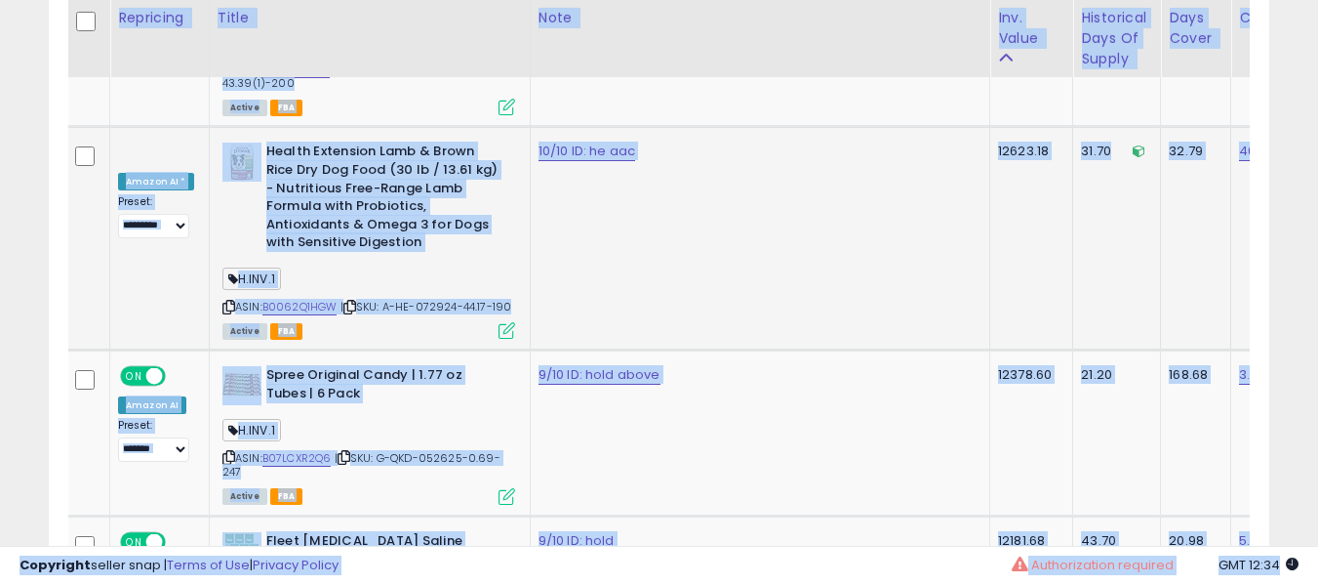
click at [605, 350] on td "9/10 ID: hold above" at bounding box center [760, 432] width 460 height 165
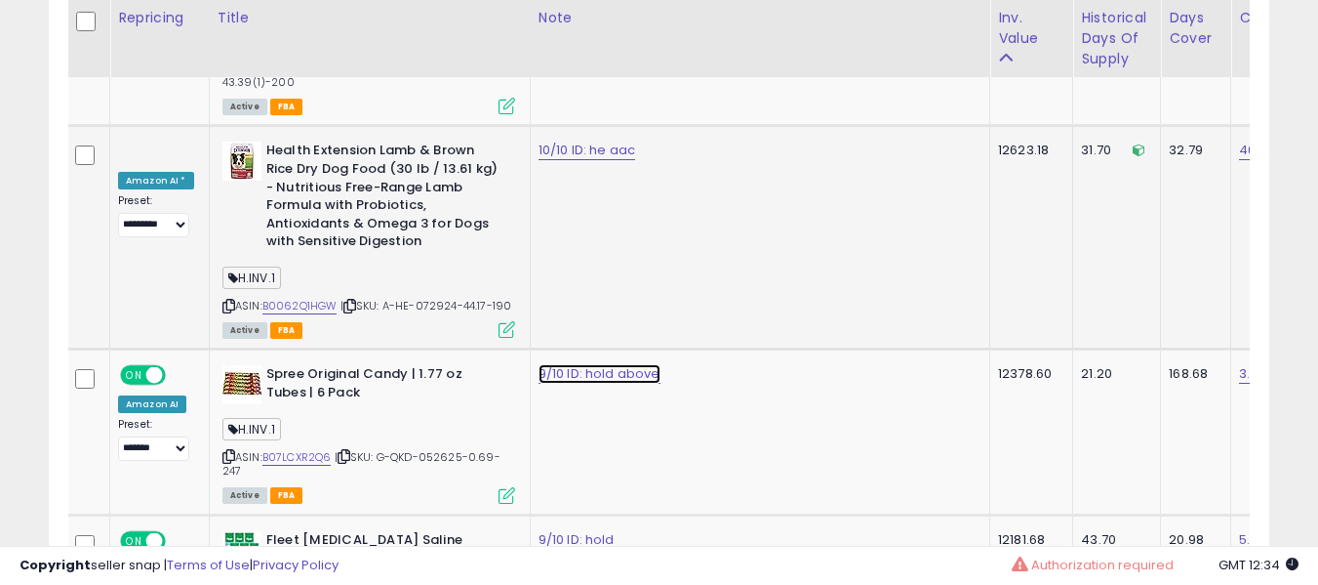
click at [605, 364] on link "9/10 ID: hold above" at bounding box center [600, 374] width 122 height 20
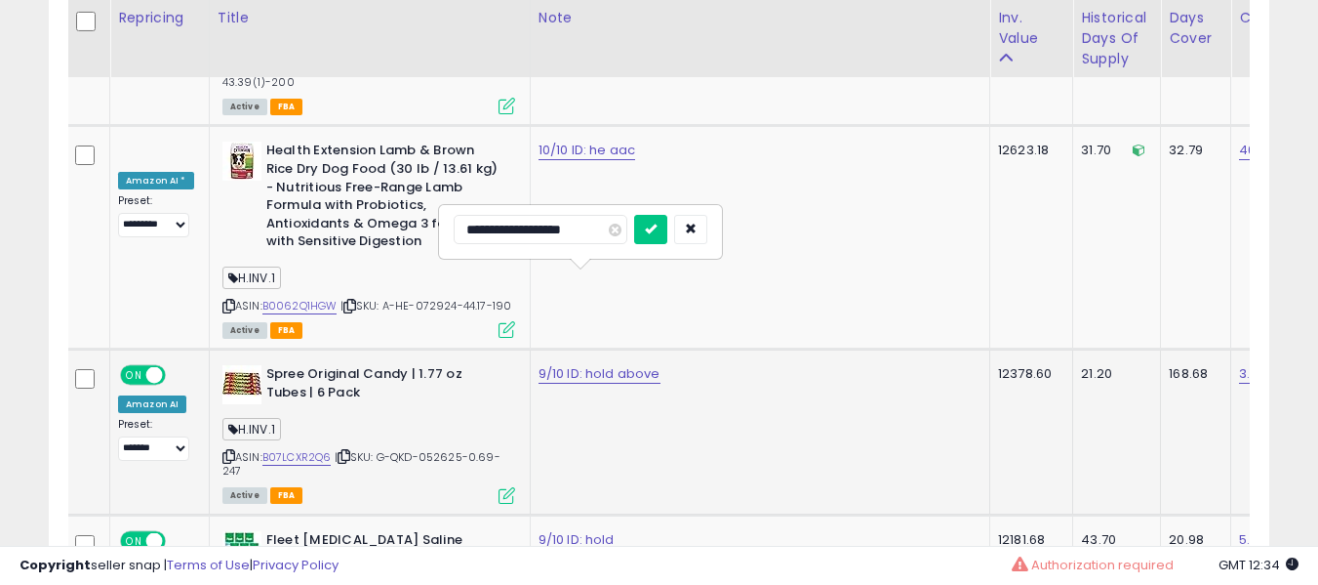
type input "**********"
click button "submit" at bounding box center [650, 229] width 33 height 29
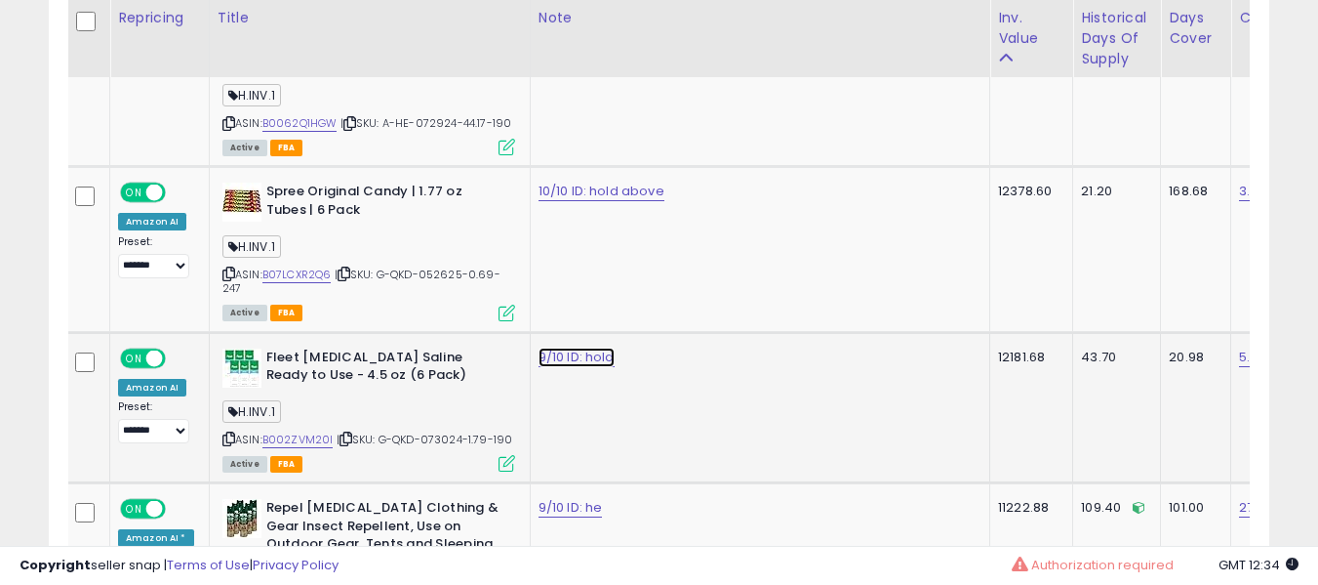
click at [569, 347] on link "9/10 ID: hold" at bounding box center [577, 357] width 76 height 20
type input "**********"
click button "submit" at bounding box center [628, 211] width 33 height 29
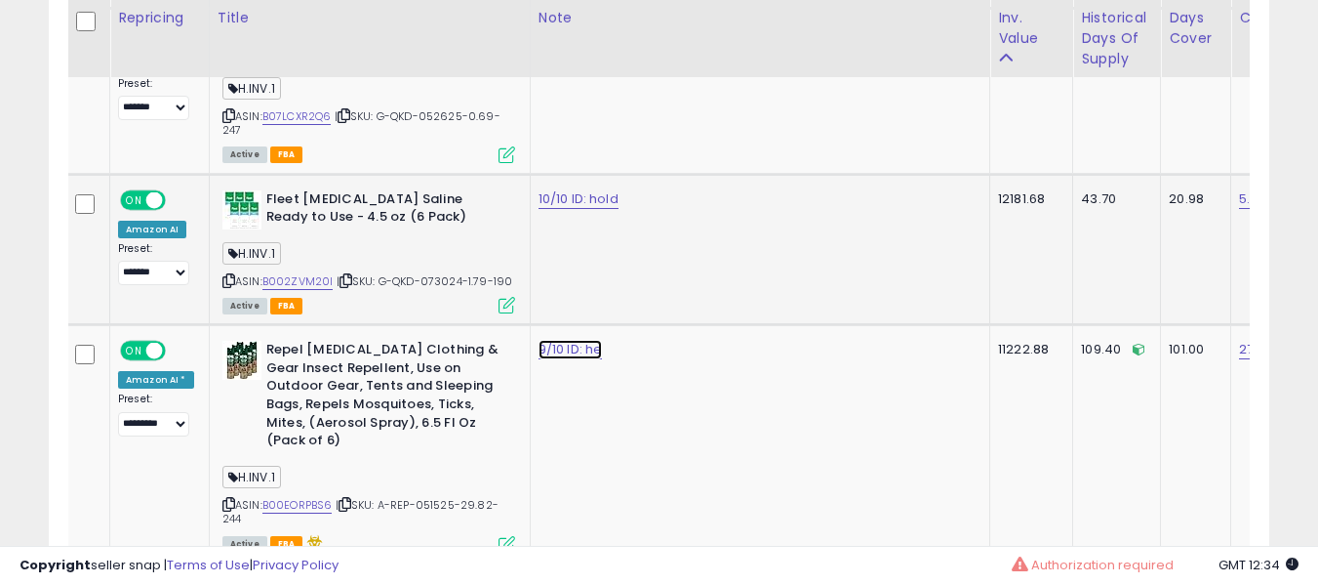
click at [567, 340] on link "9/10 ID: he" at bounding box center [571, 350] width 64 height 20
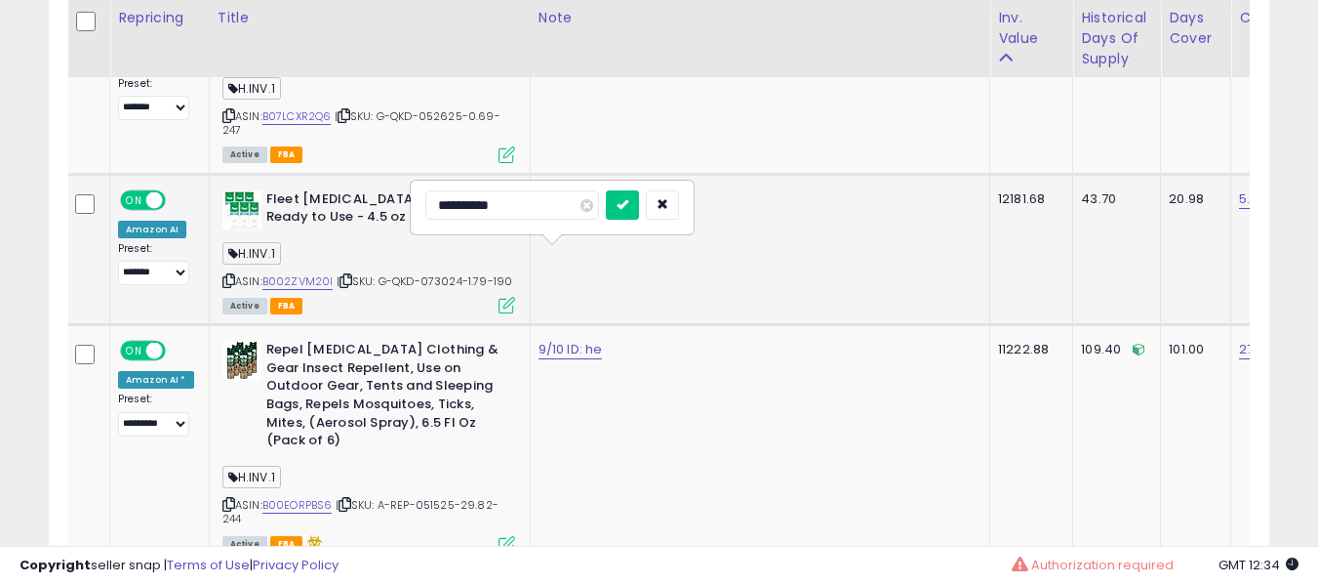
type input "**********"
click button "submit" at bounding box center [622, 204] width 33 height 29
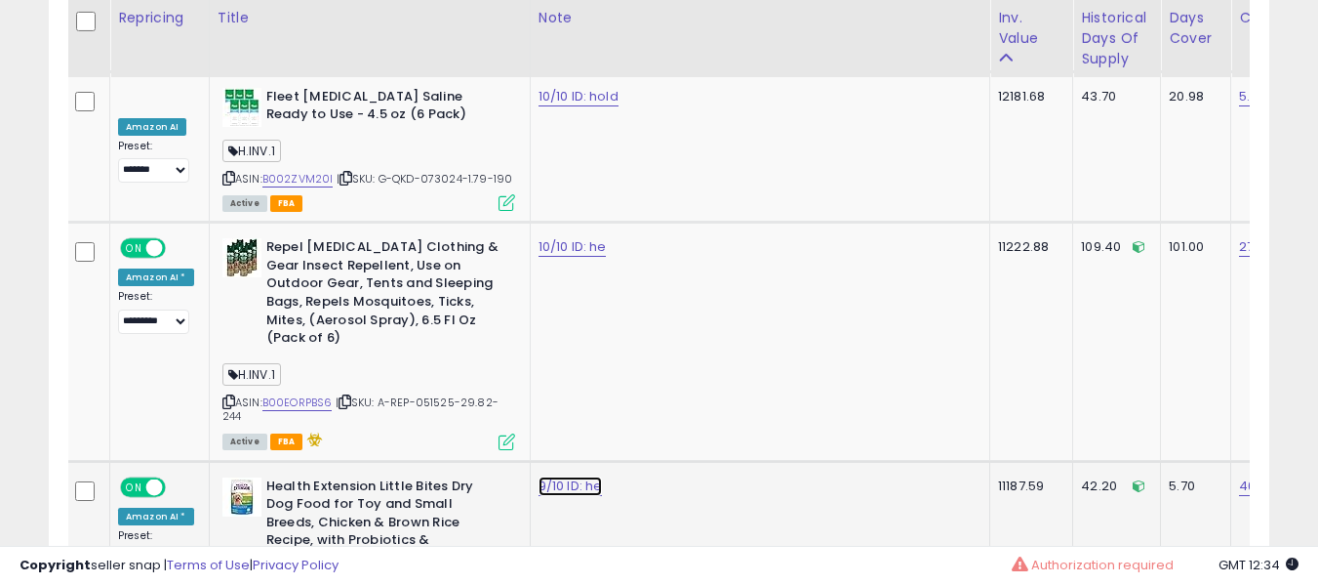
click at [539, 476] on link "9/10 ID: he" at bounding box center [571, 486] width 64 height 20
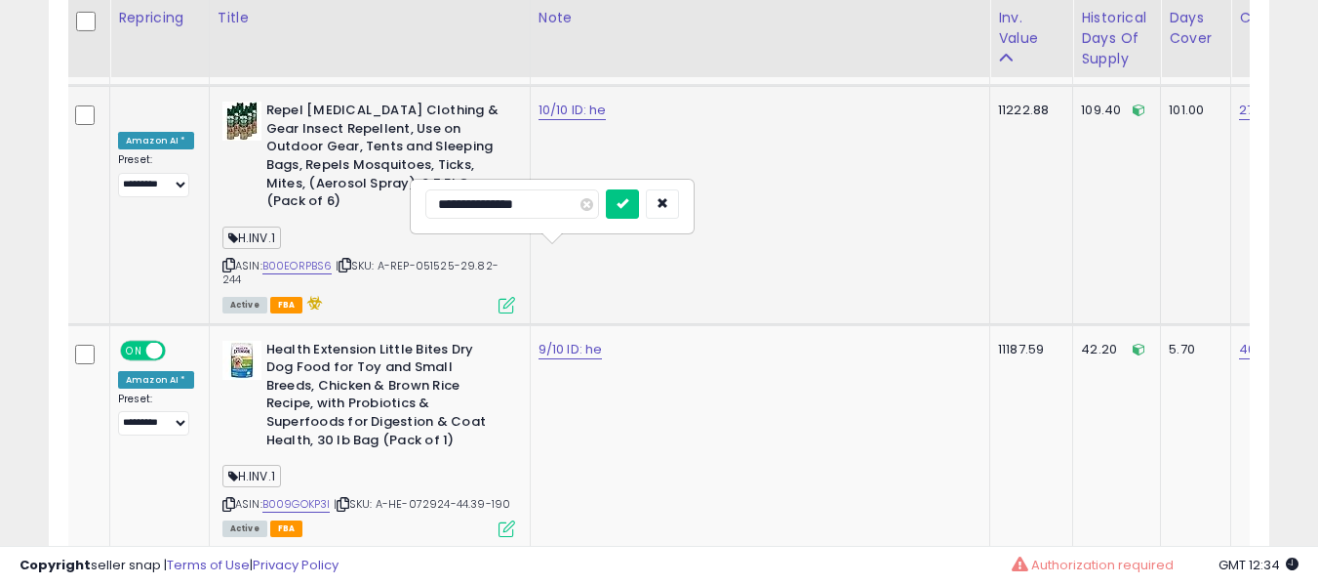
type input "**********"
click button "submit" at bounding box center [622, 203] width 33 height 29
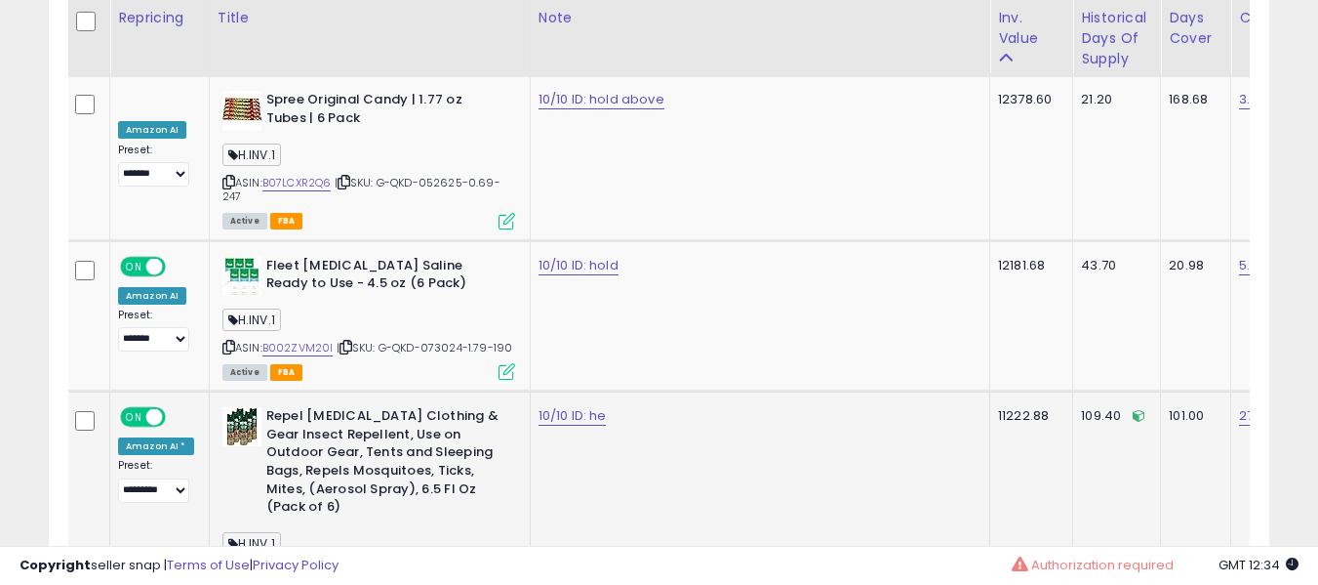
click at [547, 391] on td "10/10 ID: he" at bounding box center [760, 510] width 460 height 238
click at [566, 406] on link "10/10 ID: he" at bounding box center [573, 416] width 68 height 20
type input "**********"
click button "submit" at bounding box center [624, 271] width 33 height 29
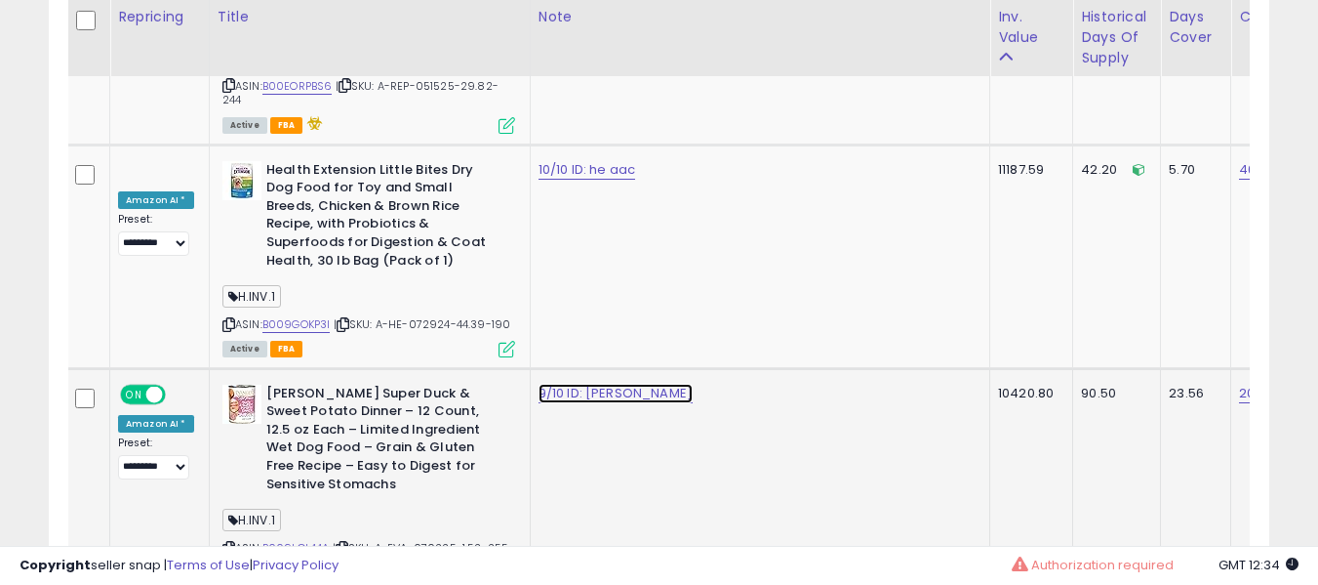
click at [571, 383] on link "9/10 ID: [PERSON_NAME]" at bounding box center [616, 393] width 154 height 20
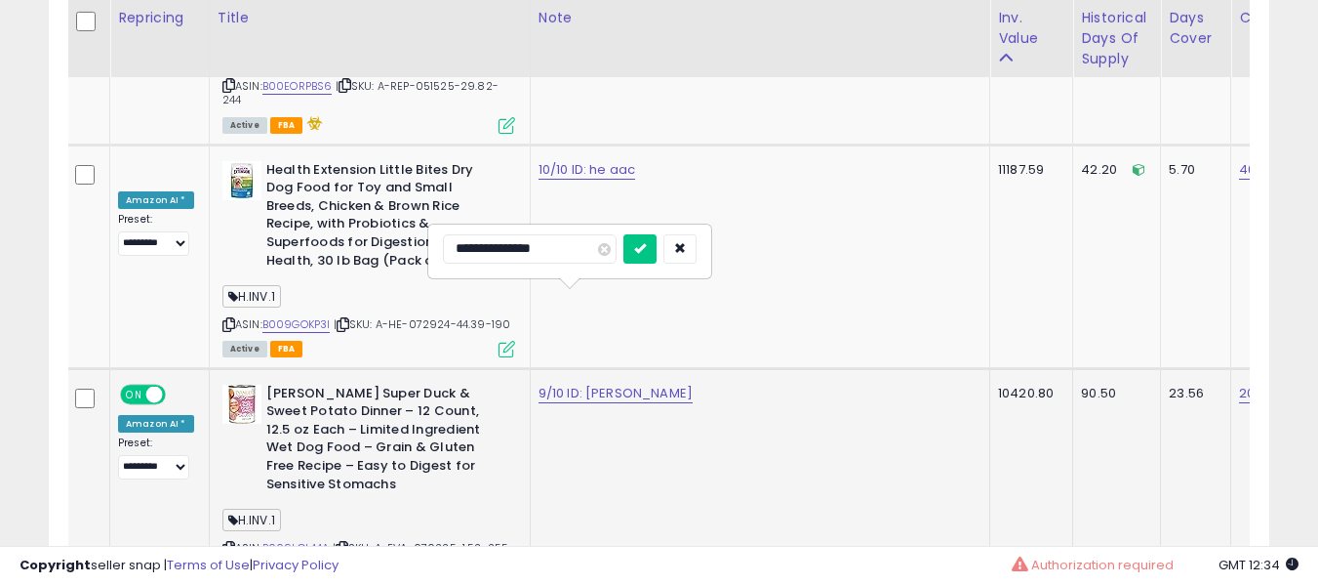
type input "**********"
click button "submit" at bounding box center [640, 248] width 33 height 29
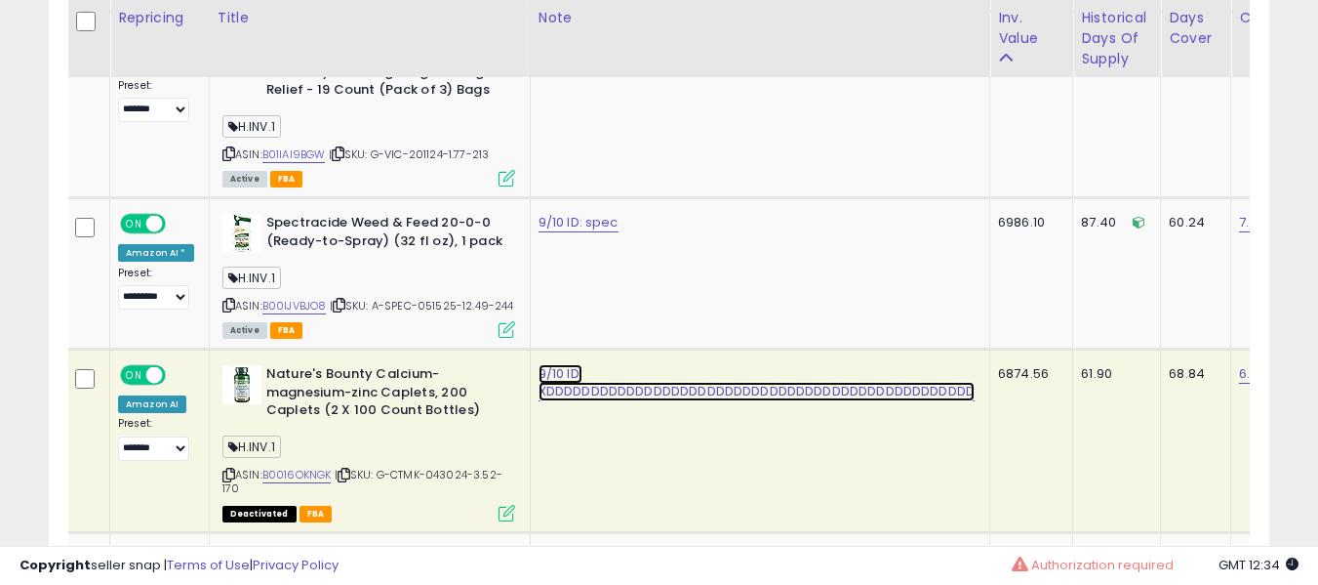
click at [571, 364] on link "9/10 ID: XDDDDDDDDDDDDDDDDDDDDDDDDDDDDDDDDDDDDDDDDDDDDDDDD" at bounding box center [757, 382] width 436 height 37
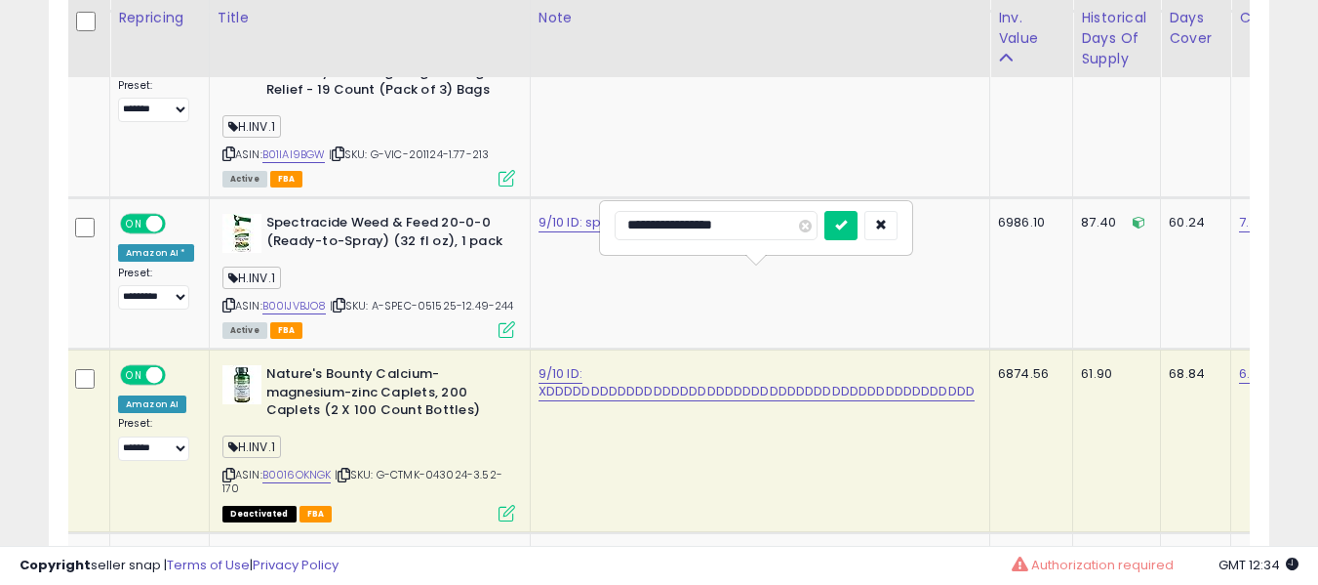
type input "**********"
click button "submit" at bounding box center [841, 225] width 33 height 29
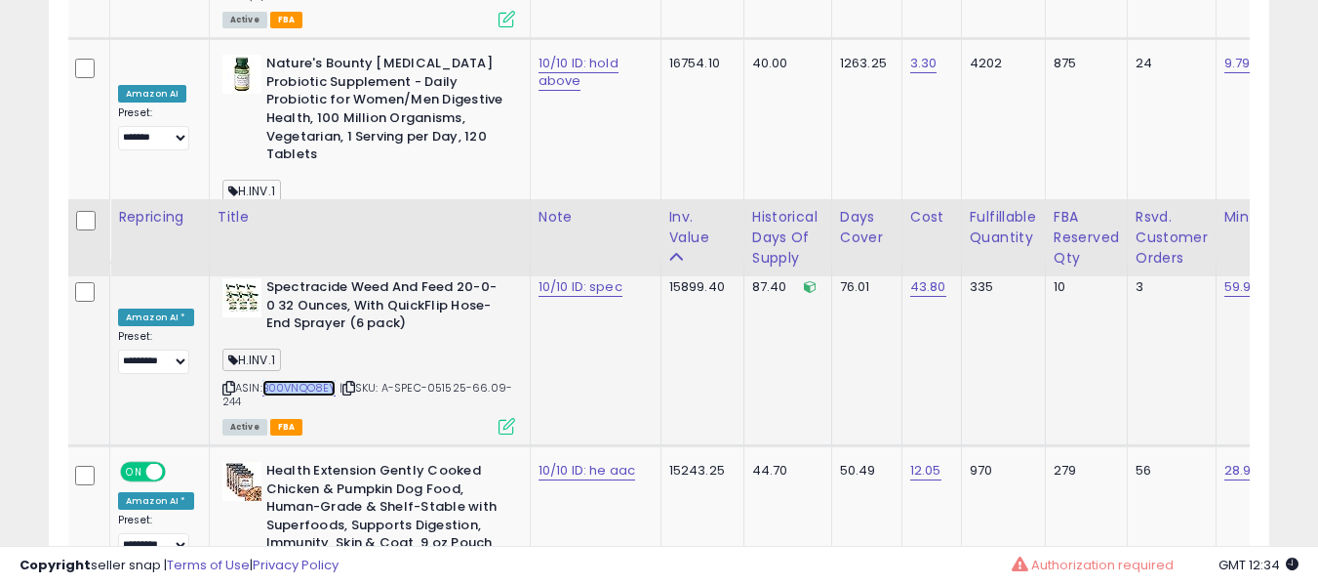
scroll to position [4560, 0]
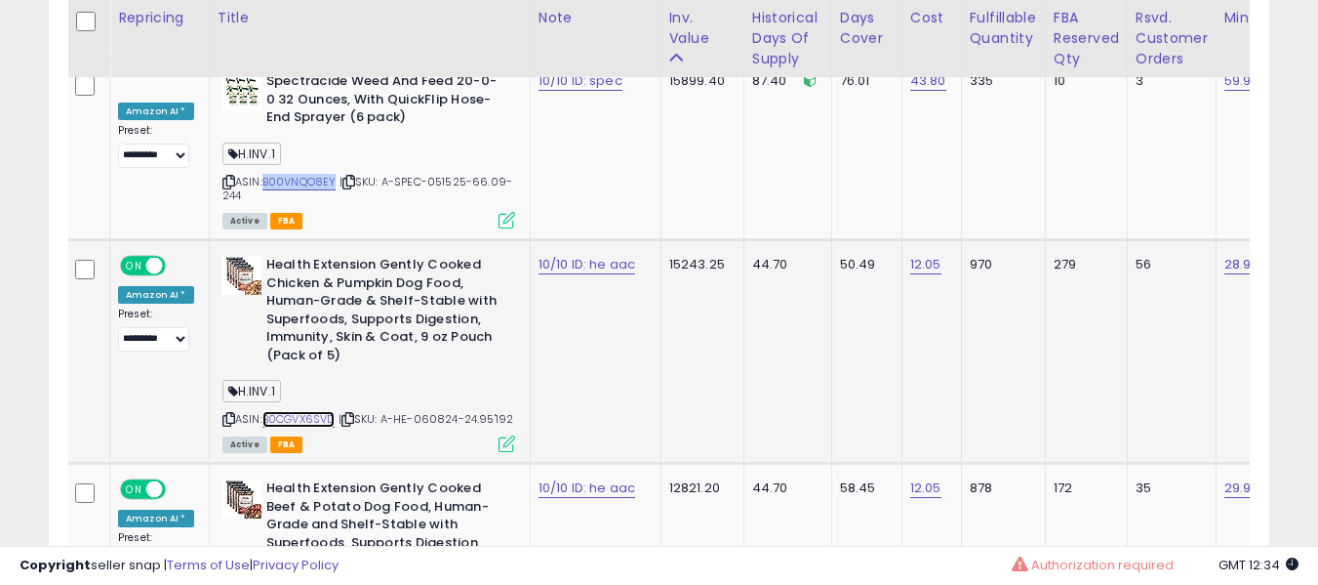
click at [312, 411] on link "B0CGVX6SVD" at bounding box center [298, 419] width 73 height 17
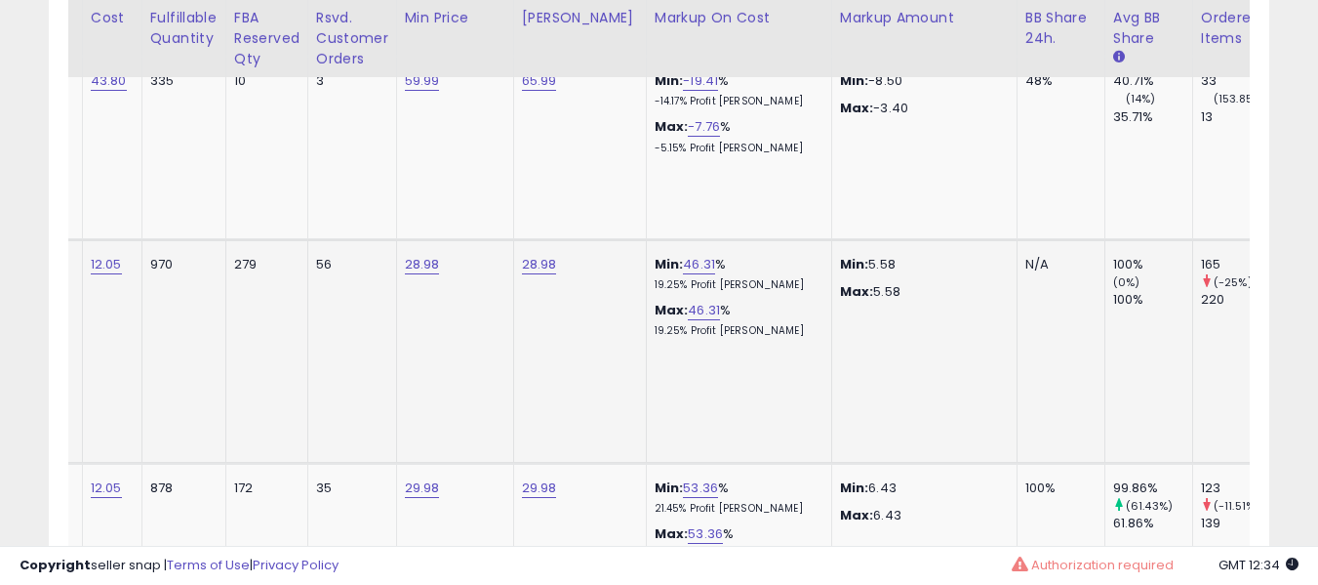
scroll to position [0, 933]
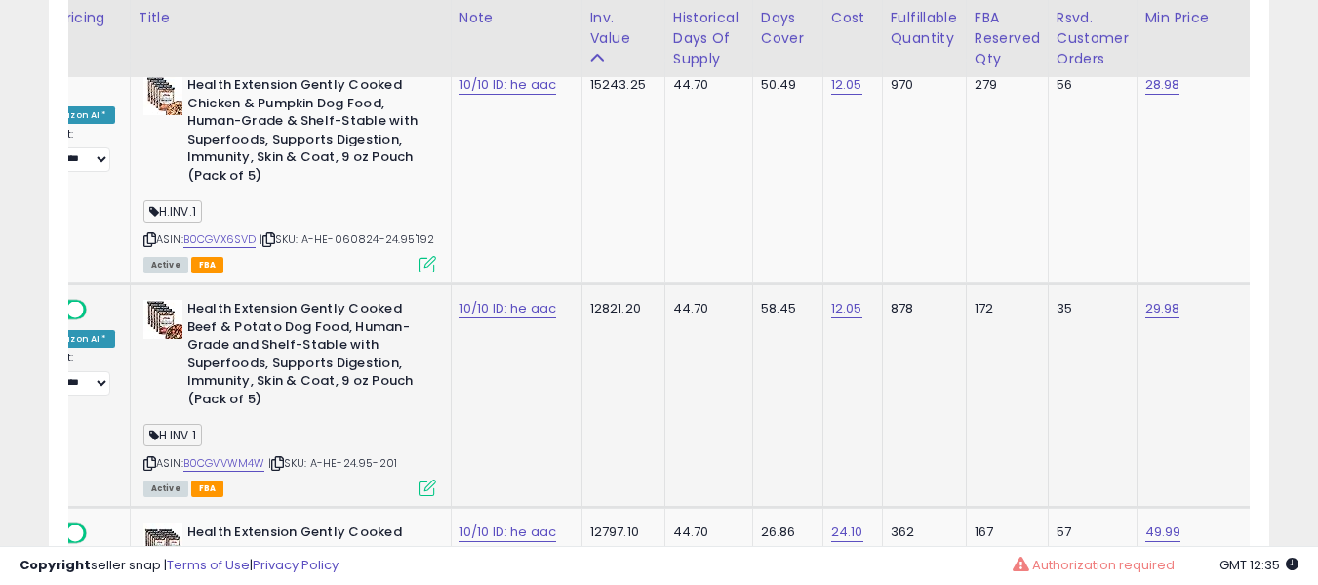
click at [234, 424] on div "H.INV.1" at bounding box center [289, 437] width 293 height 26
click at [234, 455] on link "B0CGVVWM4W" at bounding box center [224, 463] width 82 height 17
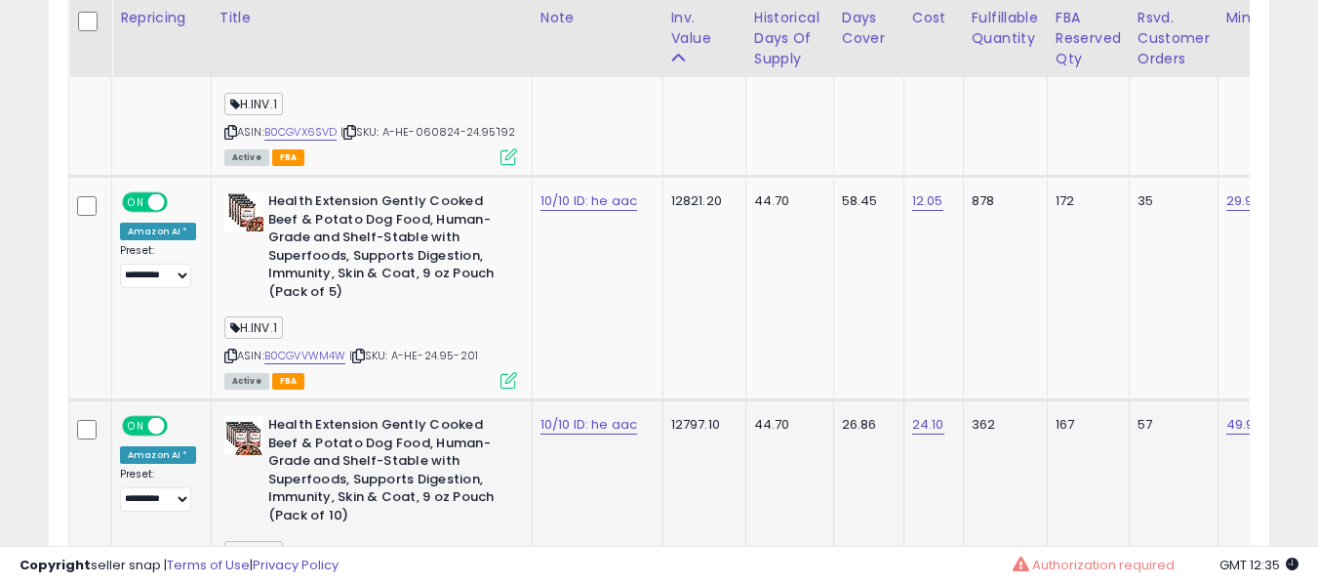
click at [294, 572] on link "B0CGVXBV74" at bounding box center [298, 580] width 68 height 17
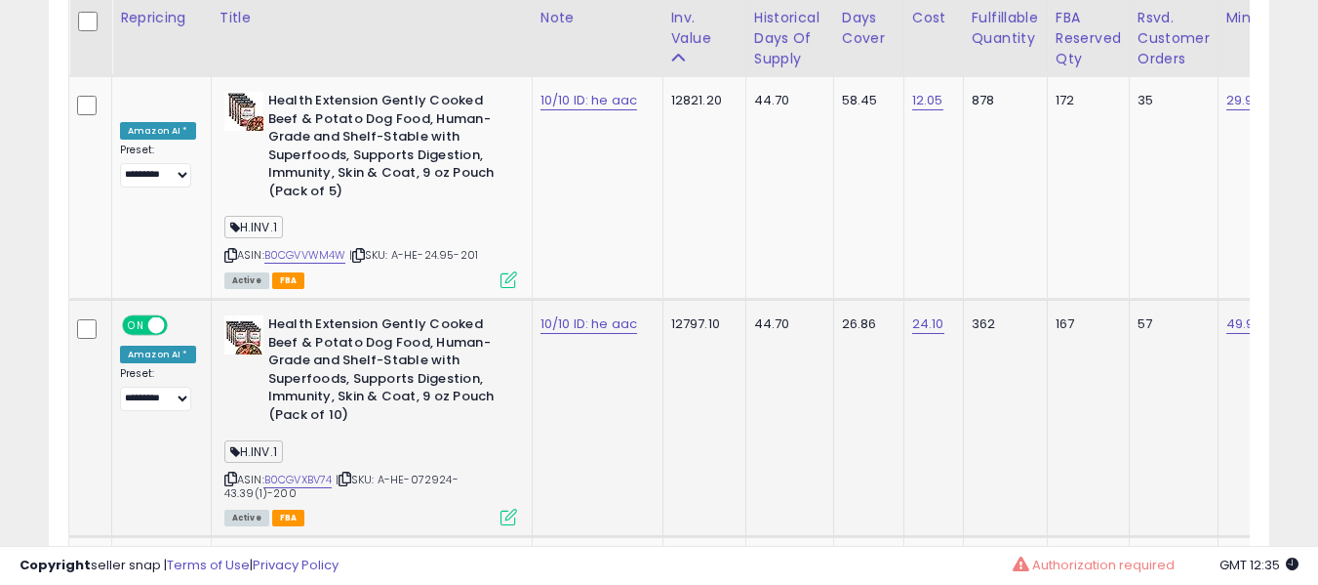
click at [317, 315] on b "Health Extension Gently Cooked Beef & Potato Dog Food, Human-Grade and Shelf-St…" at bounding box center [386, 371] width 237 height 113
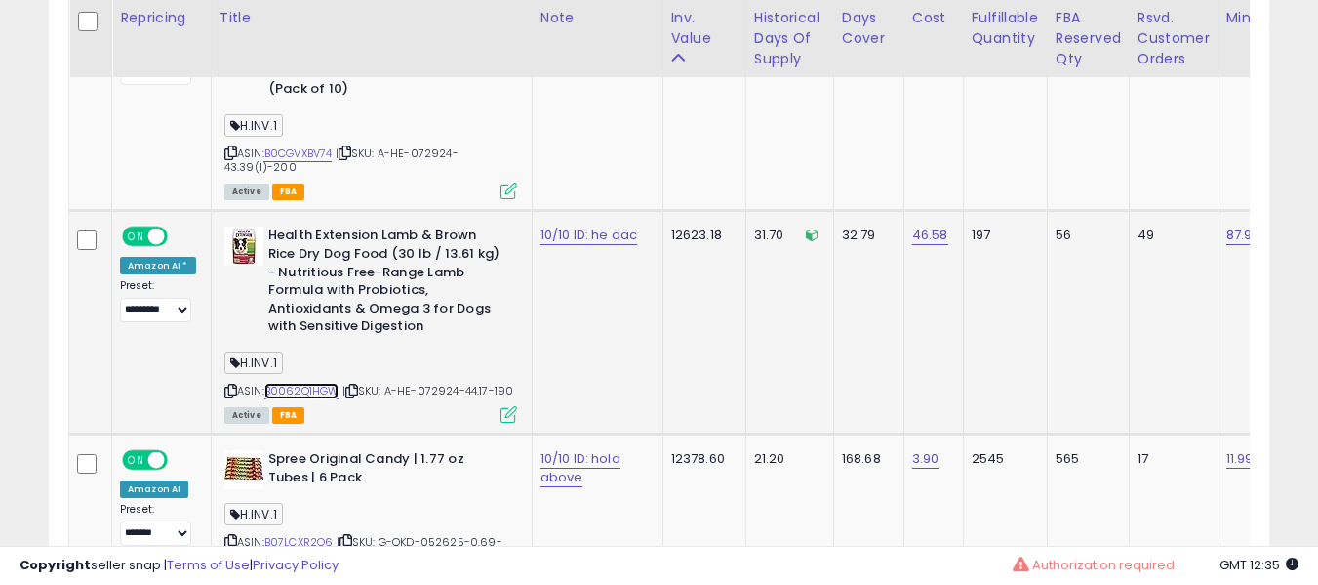
click at [286, 383] on link "B0062Q1HGW" at bounding box center [301, 391] width 75 height 17
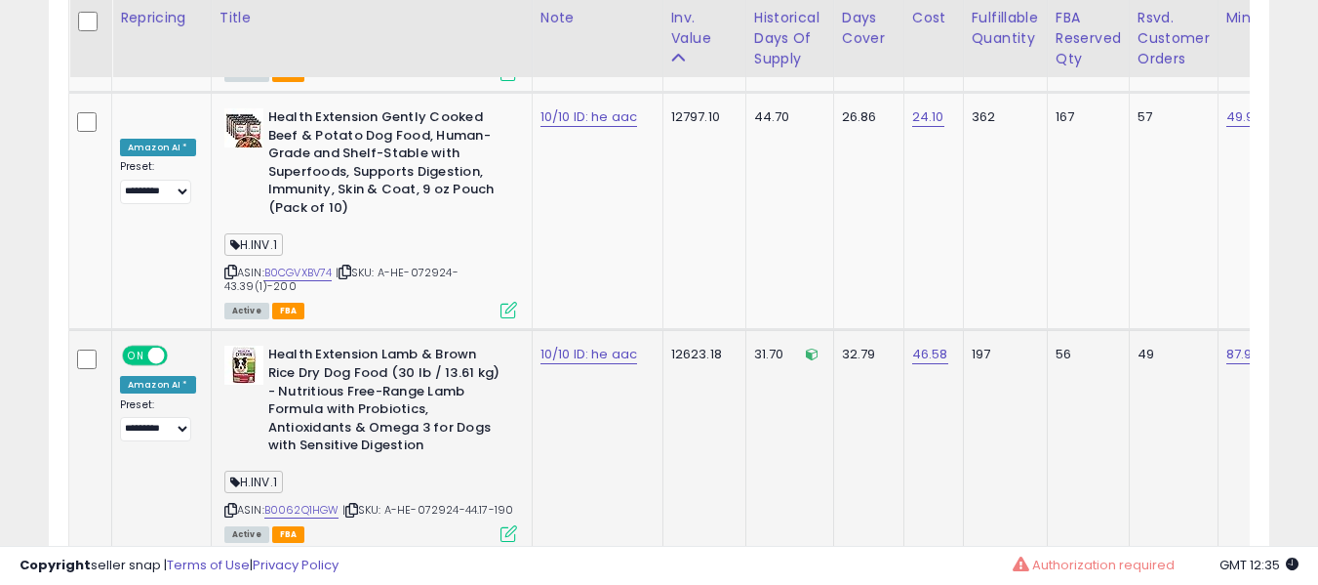
click at [422, 345] on b "Health Extension Lamb & Brown Rice Dry Dog Food (30 lb / 13.61 kg) - Nutritious…" at bounding box center [386, 401] width 237 height 113
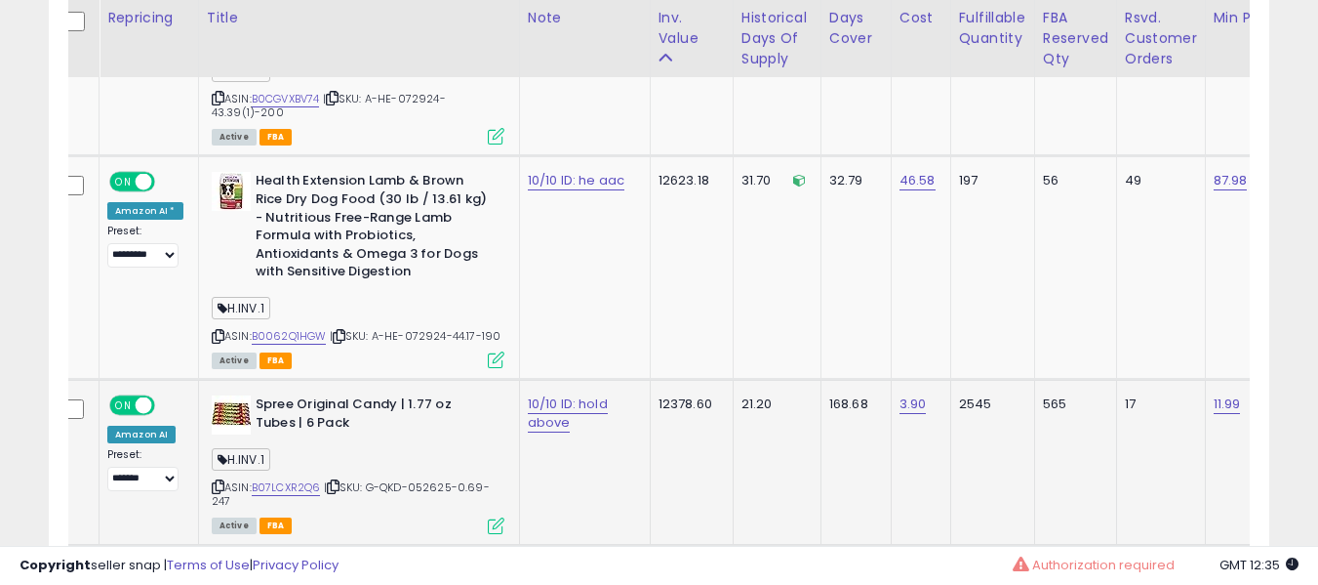
click at [275, 449] on div "H.INV.1" at bounding box center [358, 462] width 293 height 26
click at [272, 479] on link "B07LCXR2Q6" at bounding box center [286, 487] width 69 height 17
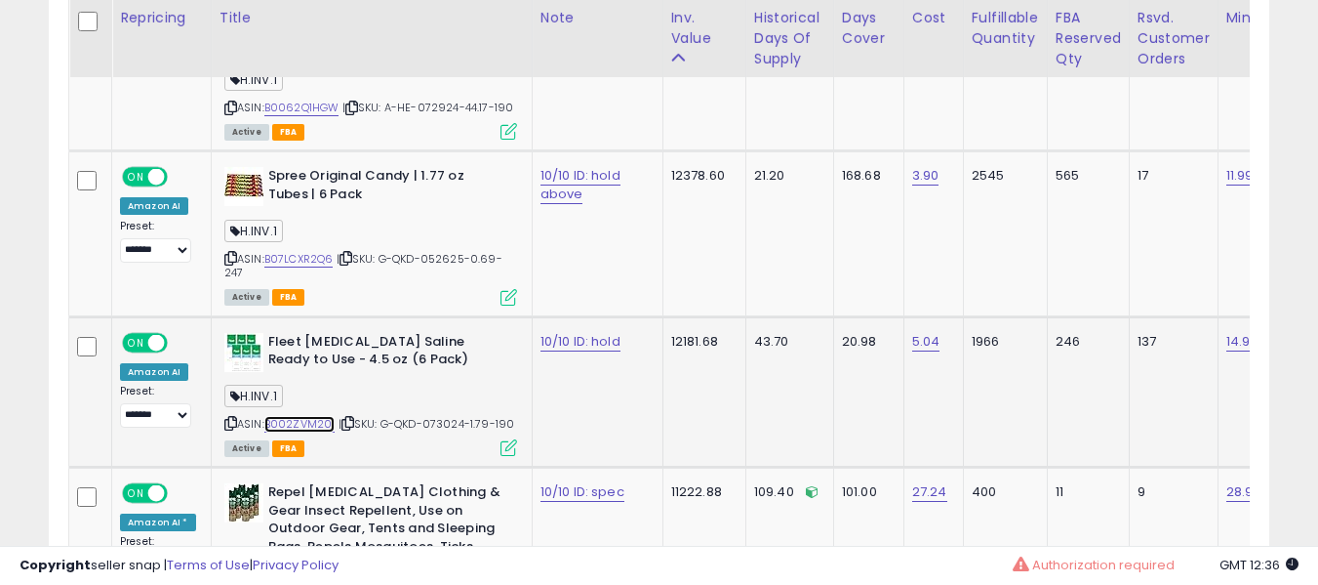
click at [277, 416] on link "B002ZVM20I" at bounding box center [299, 424] width 71 height 17
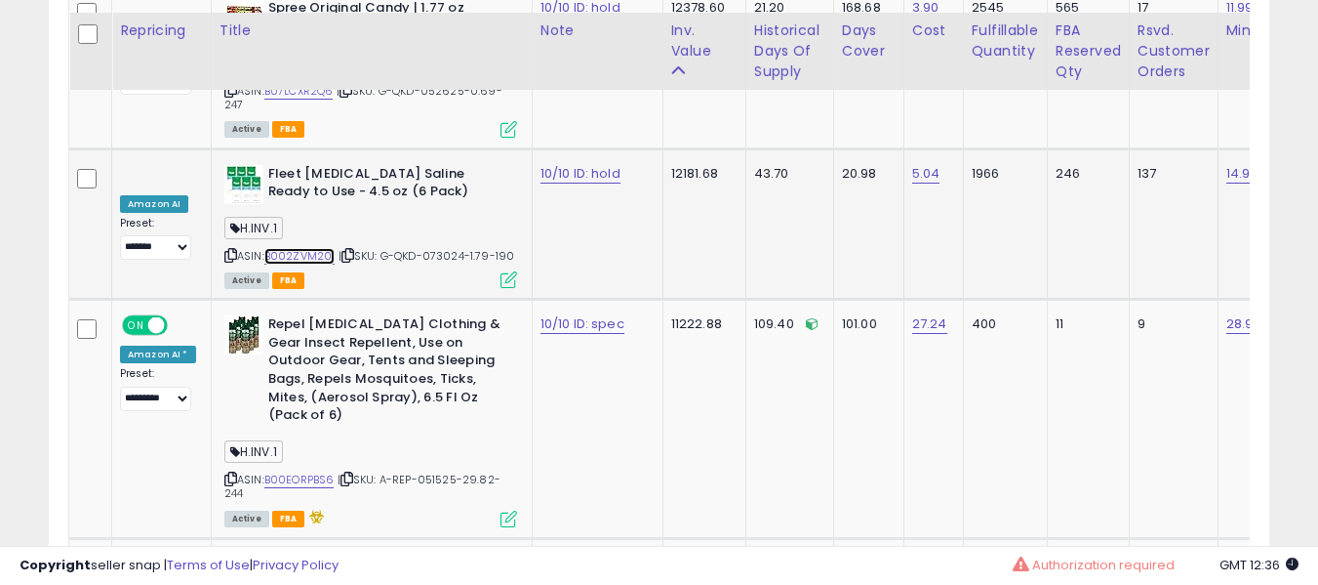
scroll to position [5737, 0]
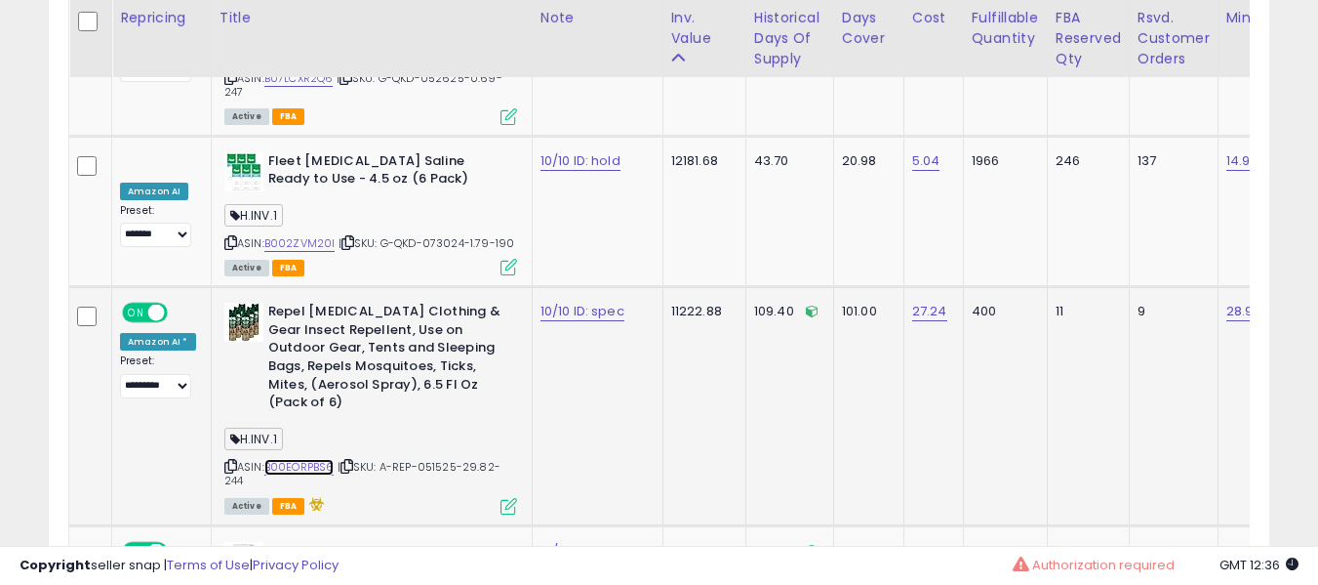
click at [289, 459] on link "B00EORPBS6" at bounding box center [299, 467] width 70 height 17
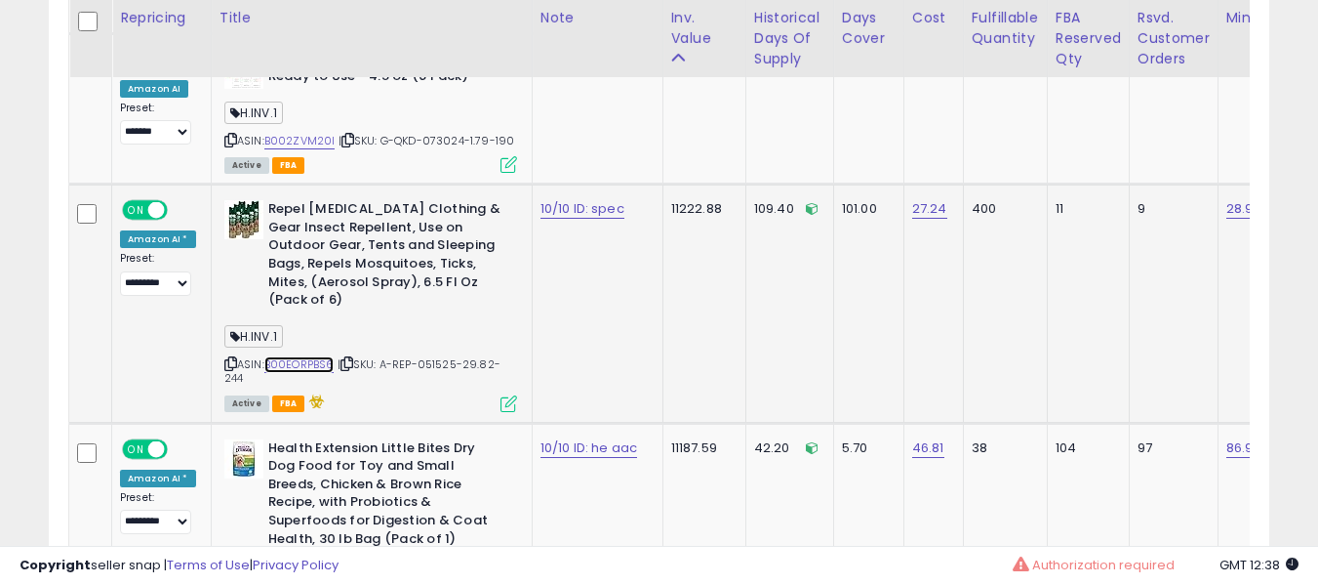
scroll to position [5923, 0]
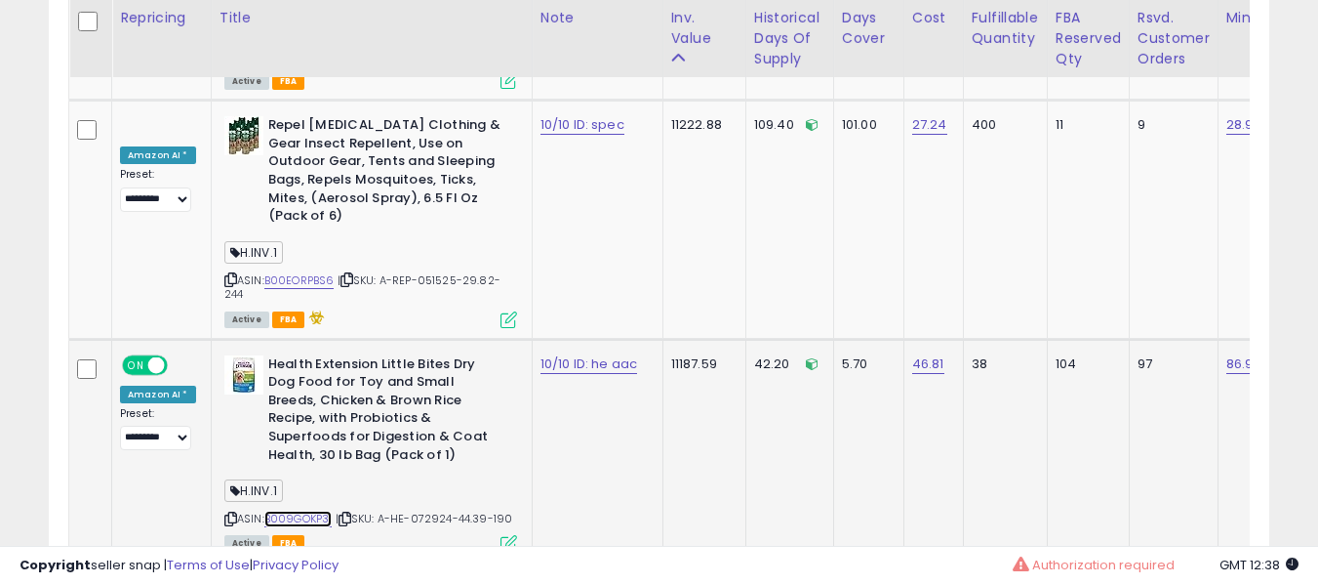
click at [307, 510] on link "B009GOKP3I" at bounding box center [298, 518] width 68 height 17
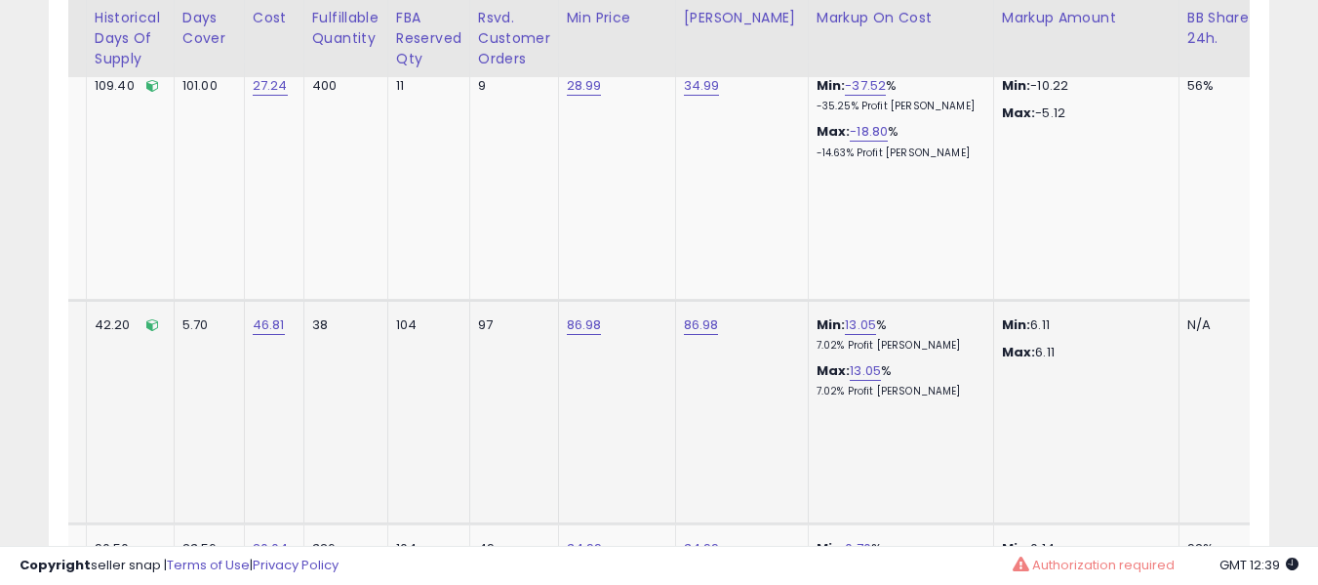
scroll to position [0, 276]
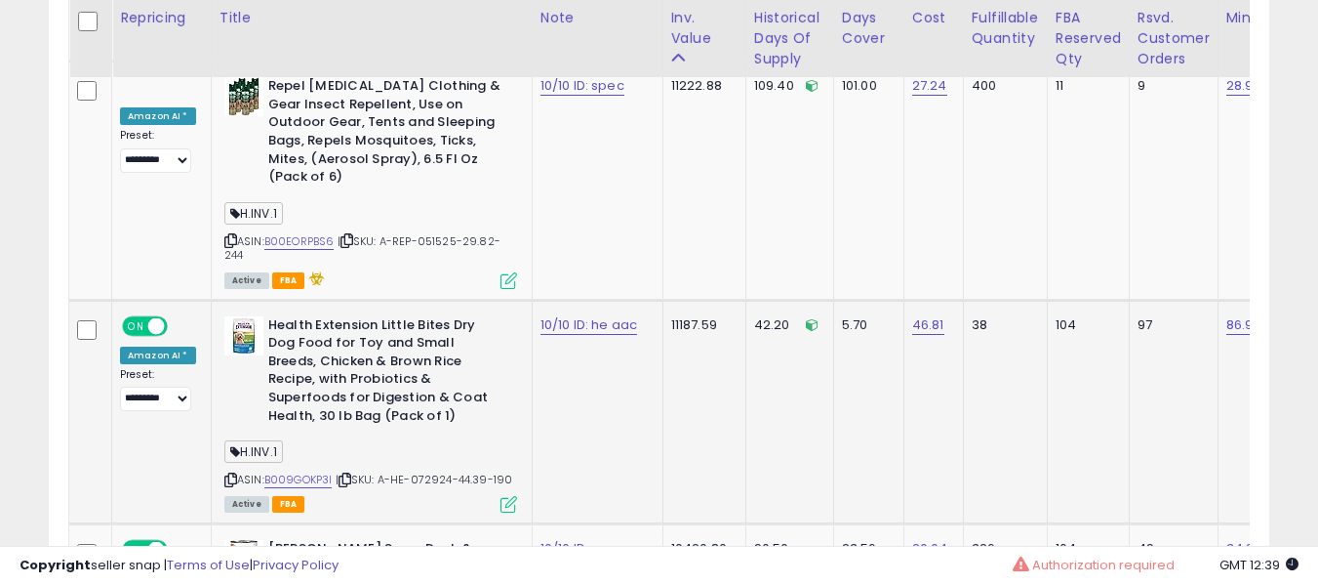
click at [323, 316] on b "Health Extension Little Bites Dry Dog Food for Toy and Small Breeds, Chicken & …" at bounding box center [386, 372] width 237 height 113
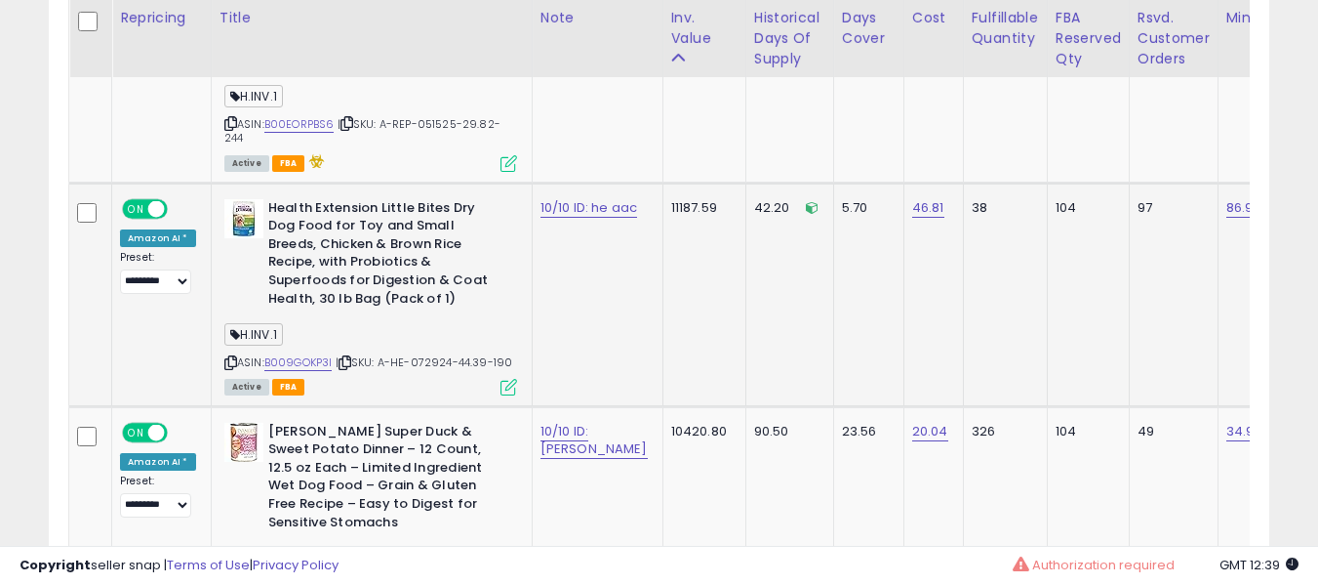
scroll to position [6115, 0]
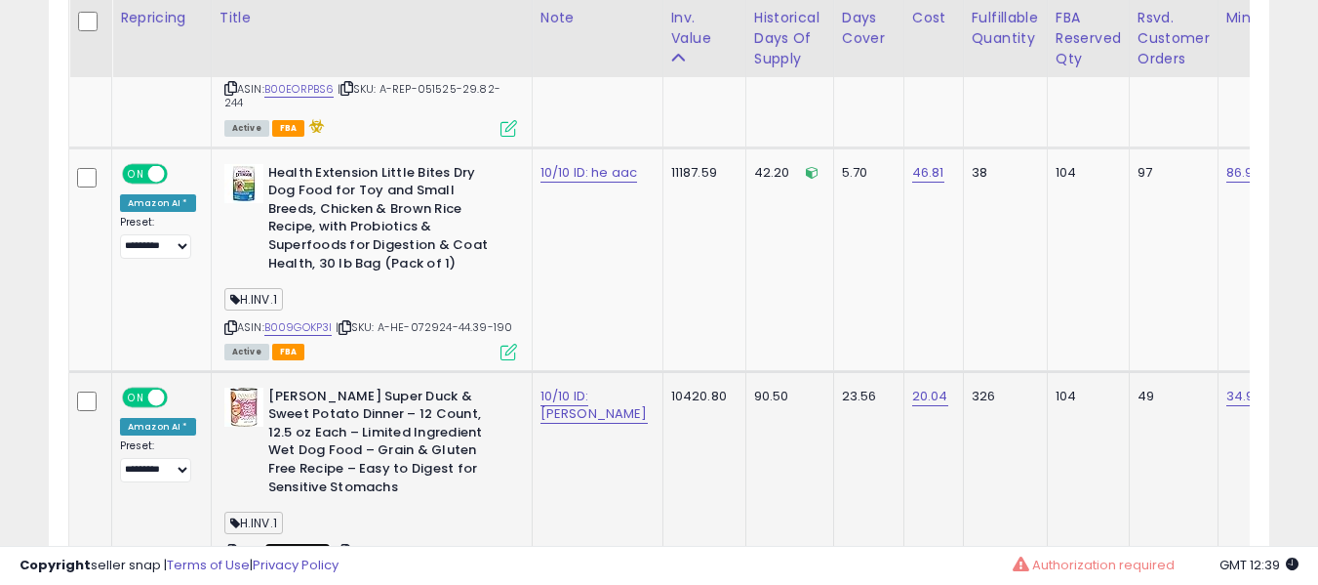
click at [280, 543] on link "B009LQL44A" at bounding box center [297, 551] width 67 height 17
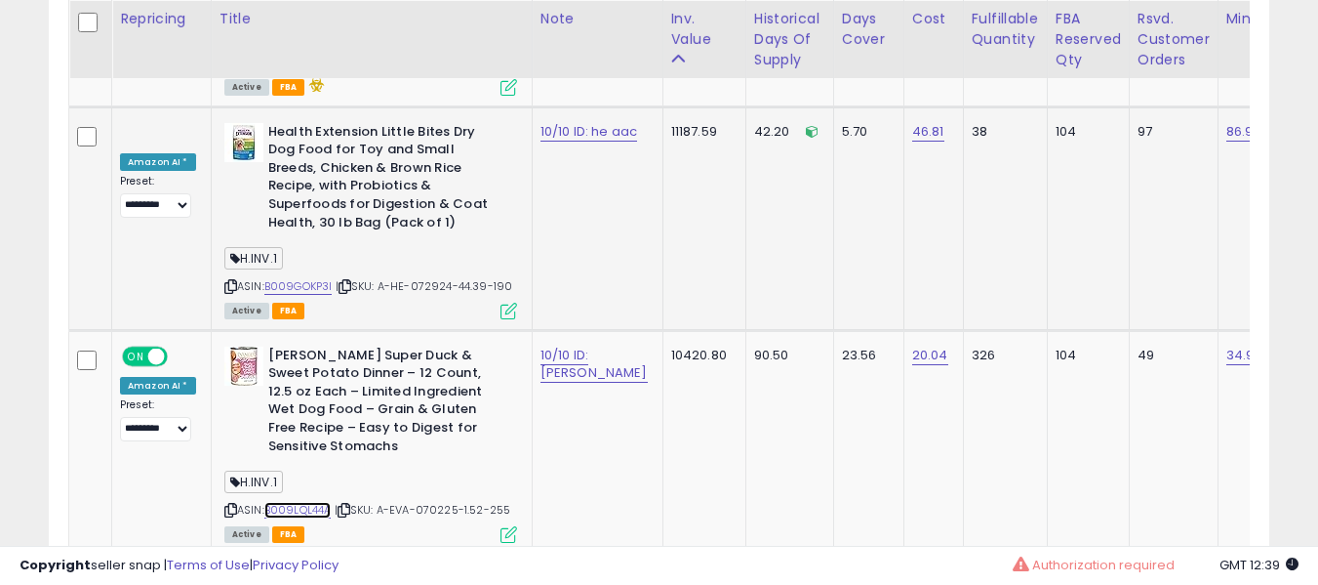
scroll to position [6156, 0]
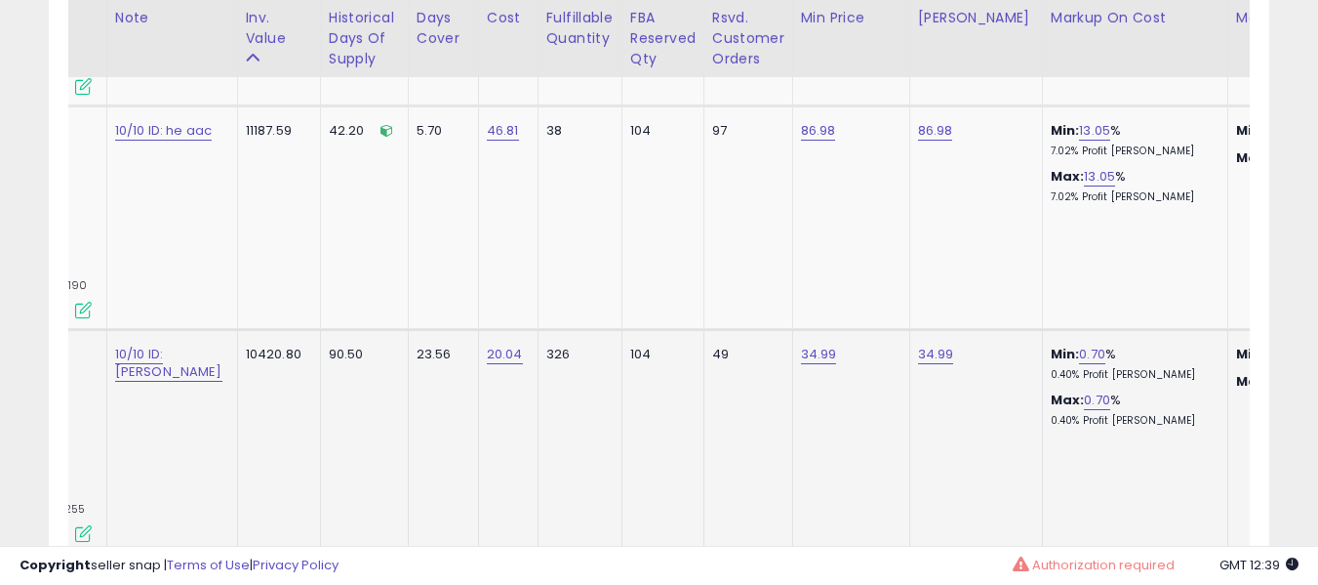
click at [538, 343] on td "326" at bounding box center [580, 440] width 84 height 223
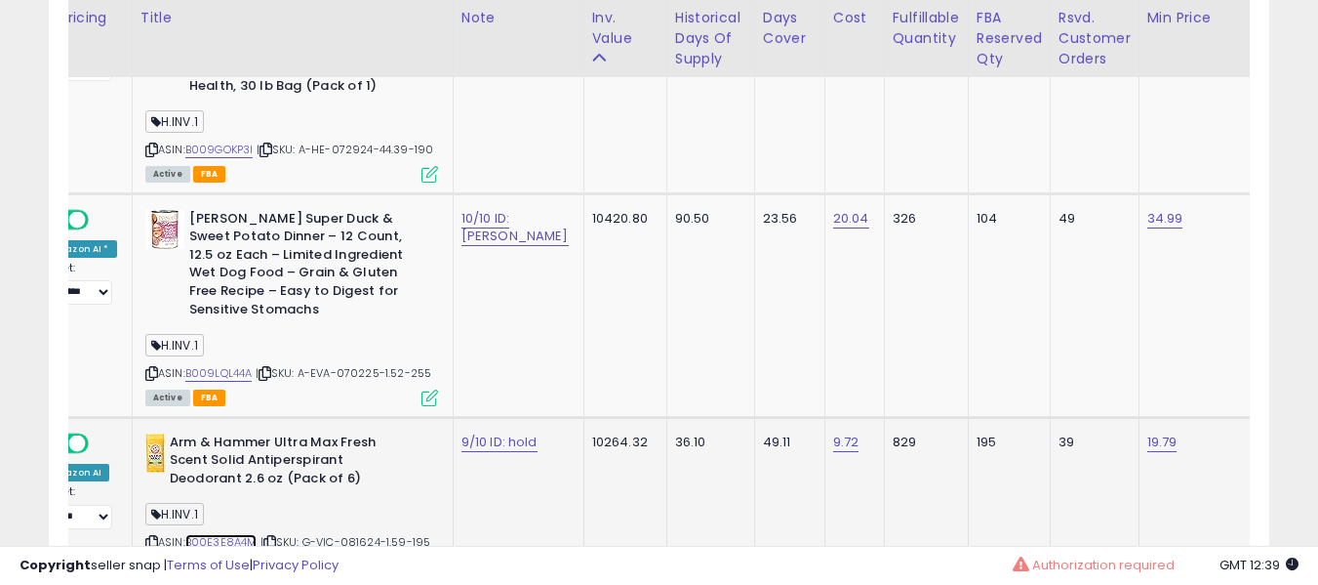
click at [214, 534] on link "B00E3E8A4M" at bounding box center [221, 542] width 72 height 17
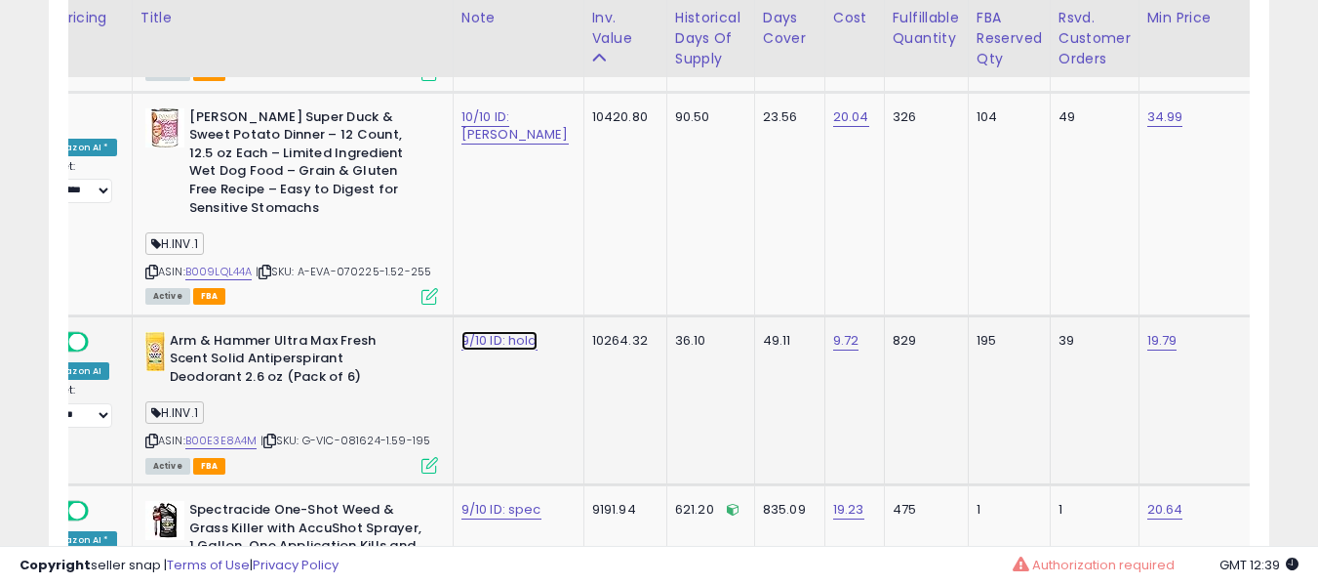
click at [464, 331] on link "9/10 ID: hold" at bounding box center [500, 341] width 76 height 20
type input "**********"
click button "submit" at bounding box center [534, 196] width 33 height 29
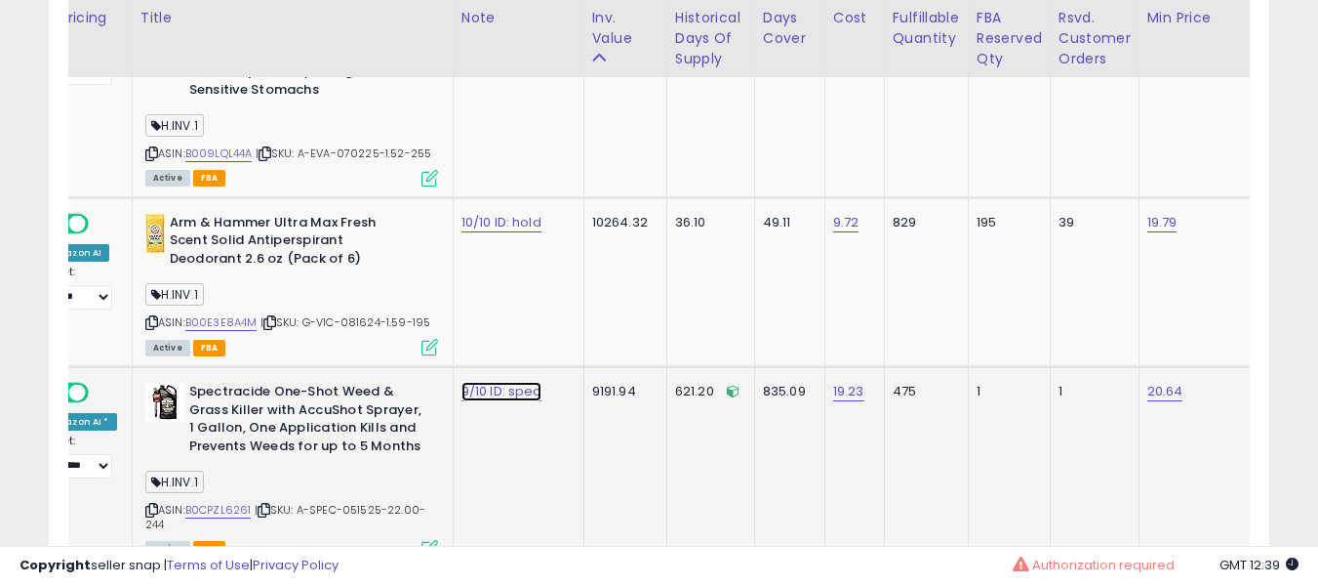
click at [463, 382] on link "9/10 ID: spec" at bounding box center [502, 392] width 80 height 20
type input "*******"
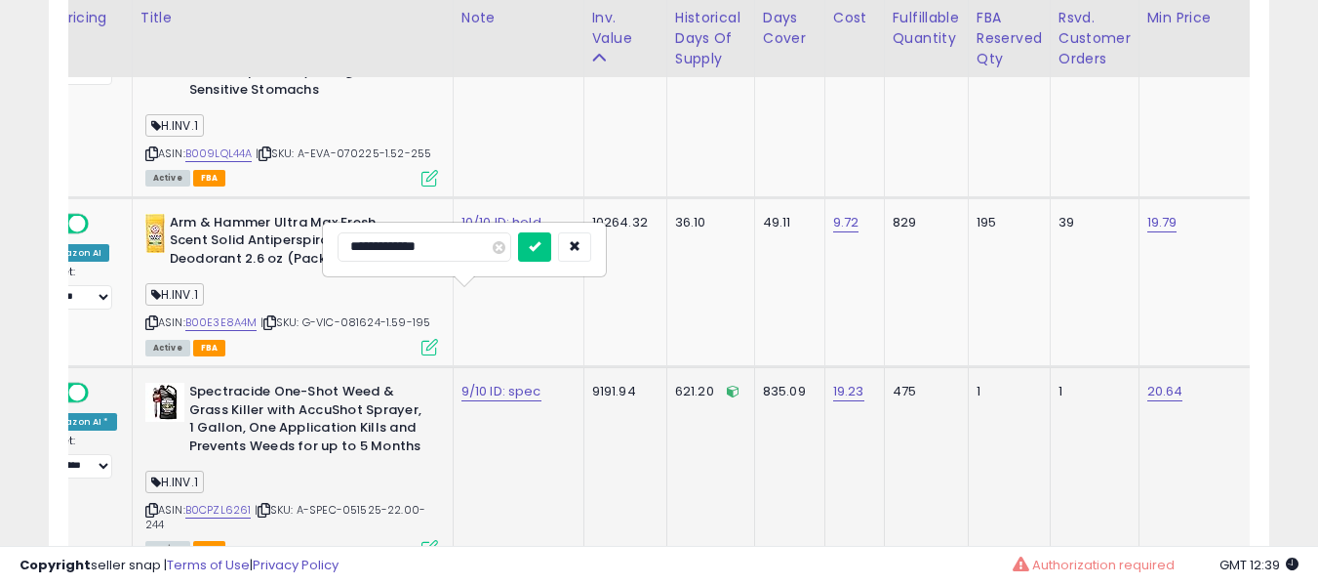
type input "**********"
click button "submit" at bounding box center [534, 246] width 33 height 29
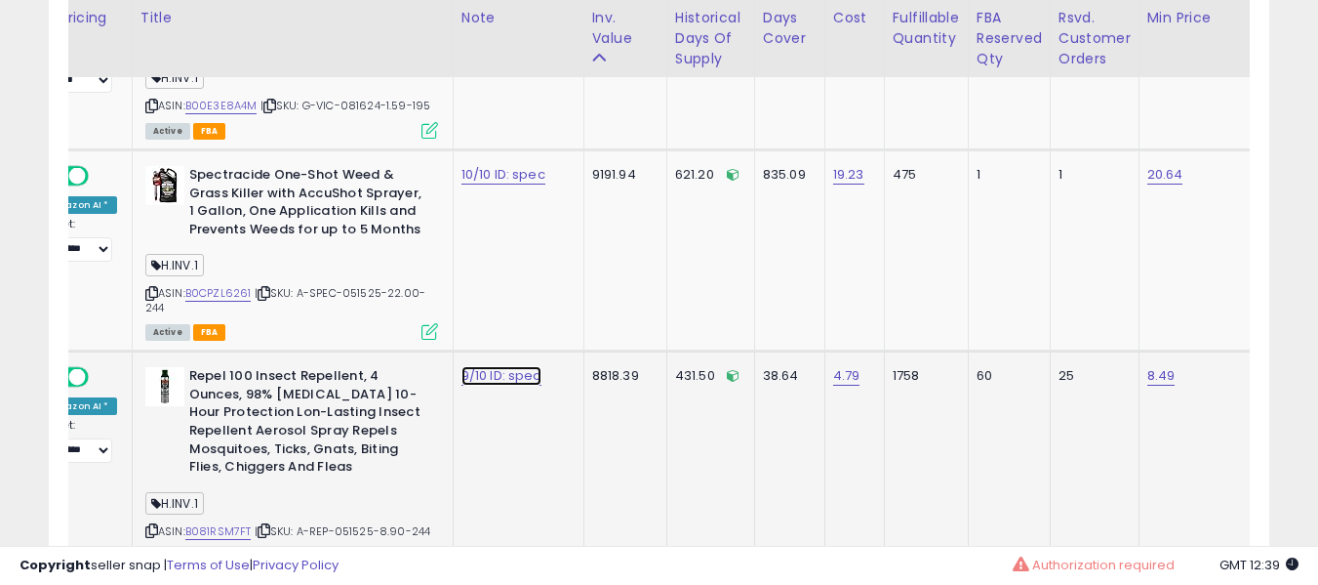
click at [470, 366] on link "9/10 ID: spec" at bounding box center [502, 376] width 80 height 20
type input "**********"
click button "submit" at bounding box center [534, 231] width 33 height 29
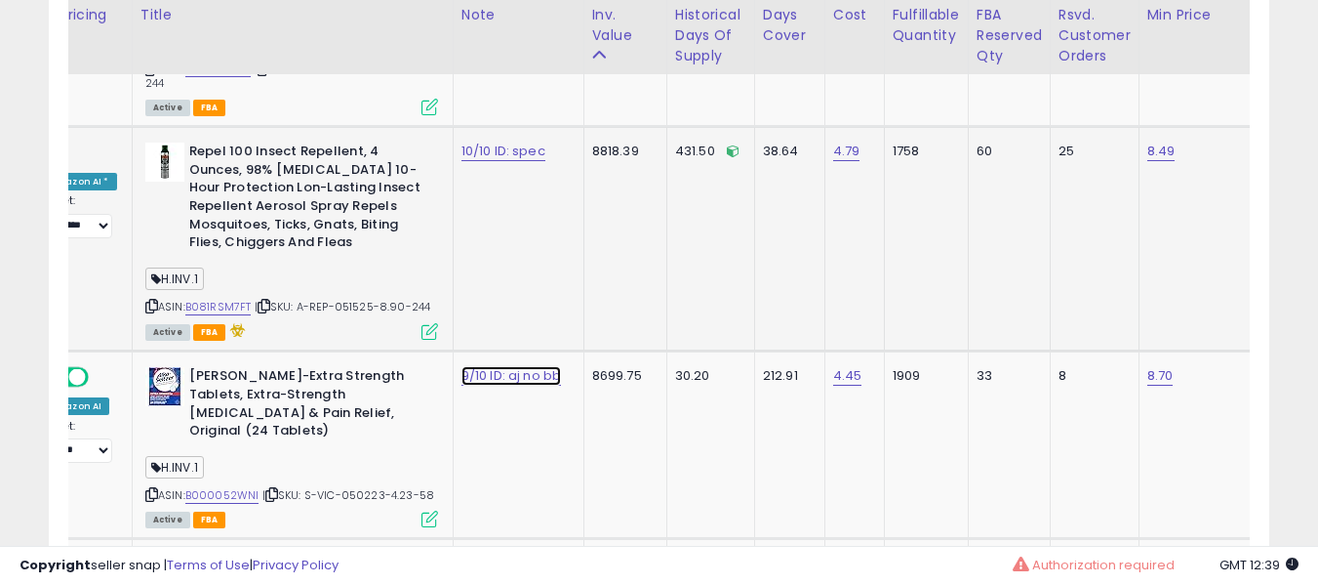
click at [470, 366] on link "9/10 ID: aj no bb" at bounding box center [512, 376] width 101 height 20
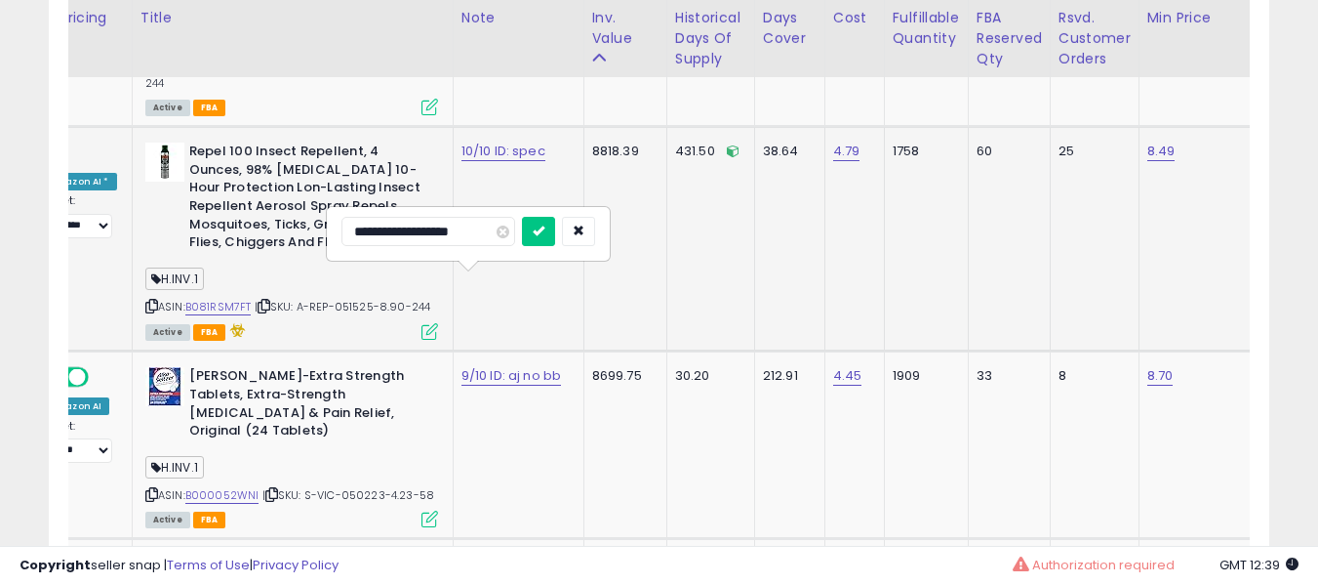
type input "**********"
click button "submit" at bounding box center [538, 231] width 33 height 29
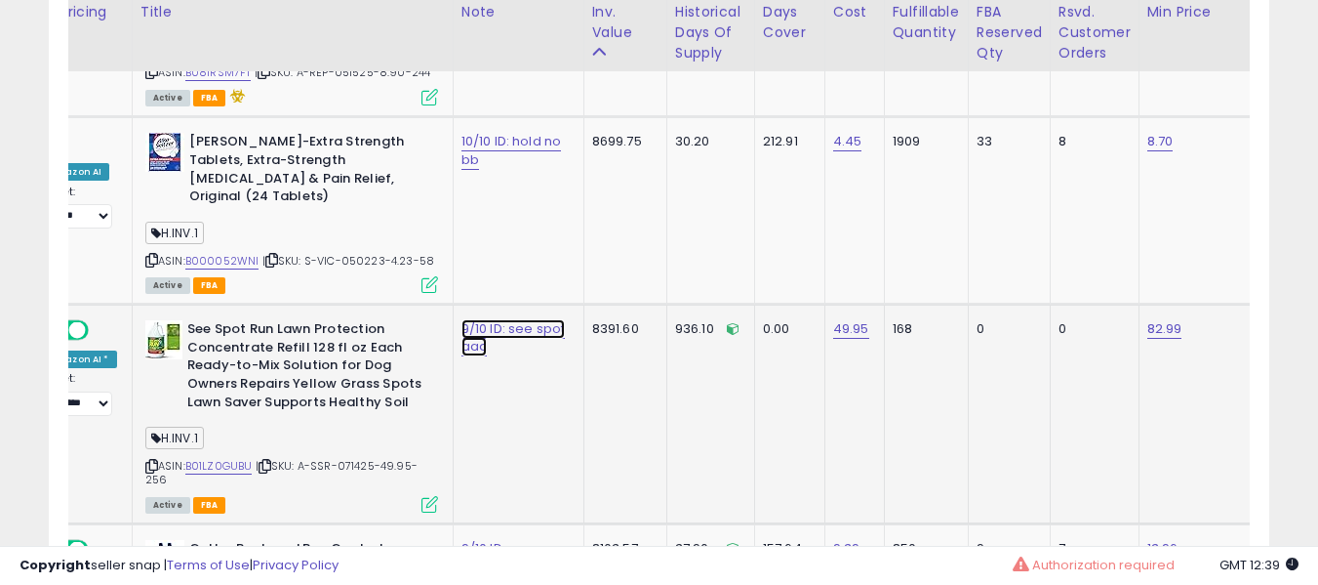
click at [476, 319] on link "9/10 ID: see spot aac" at bounding box center [514, 337] width 104 height 37
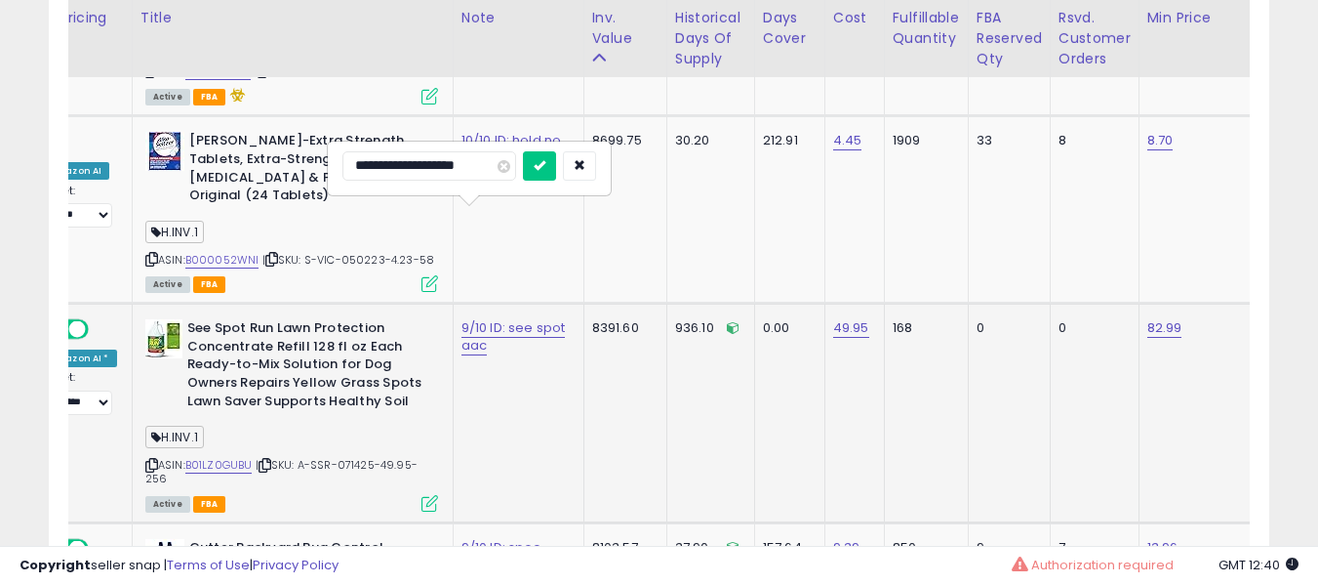
type input "**********"
click button "submit" at bounding box center [539, 165] width 33 height 29
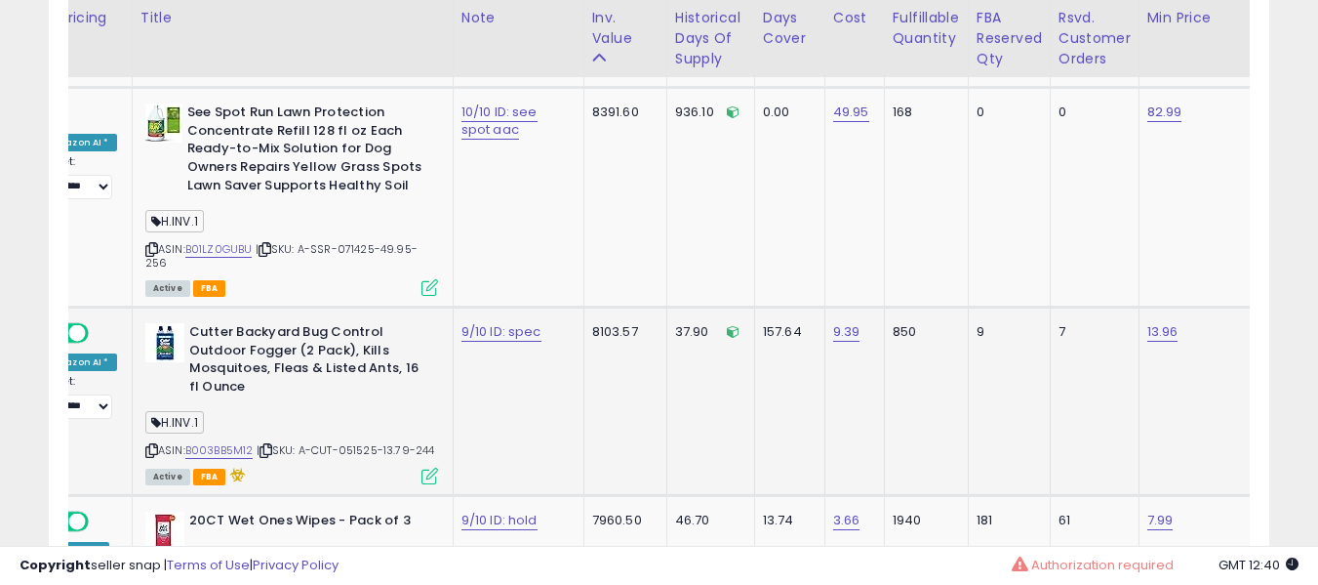
click at [473, 307] on td "9/10 ID: spec" at bounding box center [518, 401] width 131 height 188
click at [473, 322] on link "9/10 ID: spec" at bounding box center [502, 332] width 80 height 20
type input "**********"
click button "submit" at bounding box center [534, 155] width 33 height 29
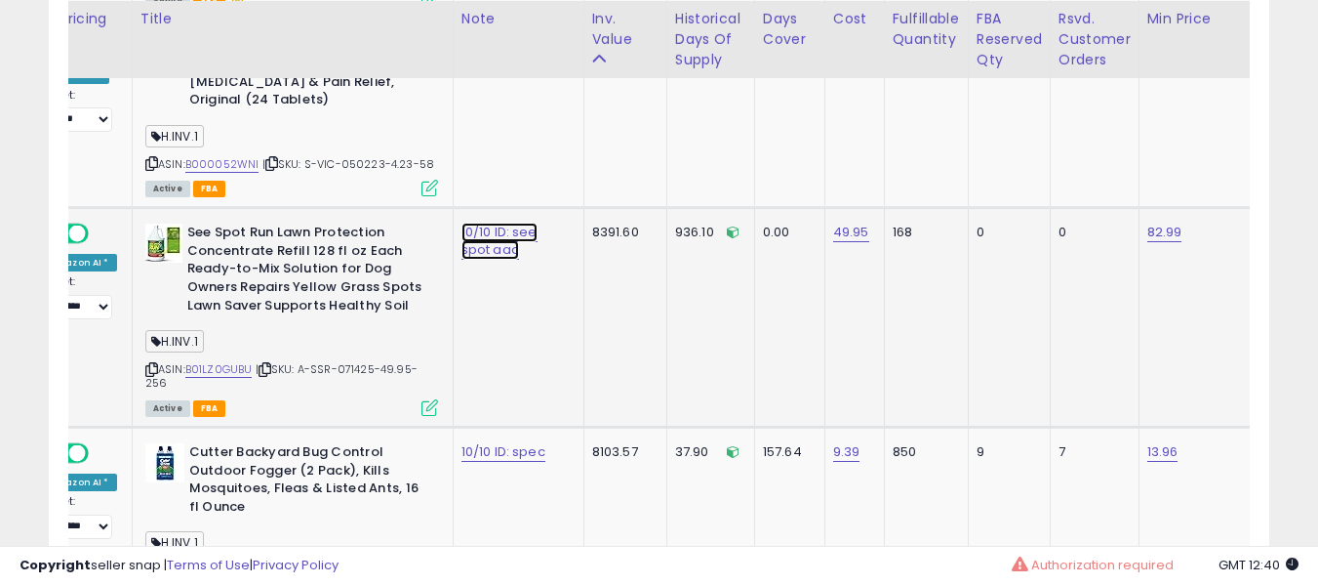
click at [489, 222] on link "10/10 ID: see spot aac" at bounding box center [500, 240] width 76 height 37
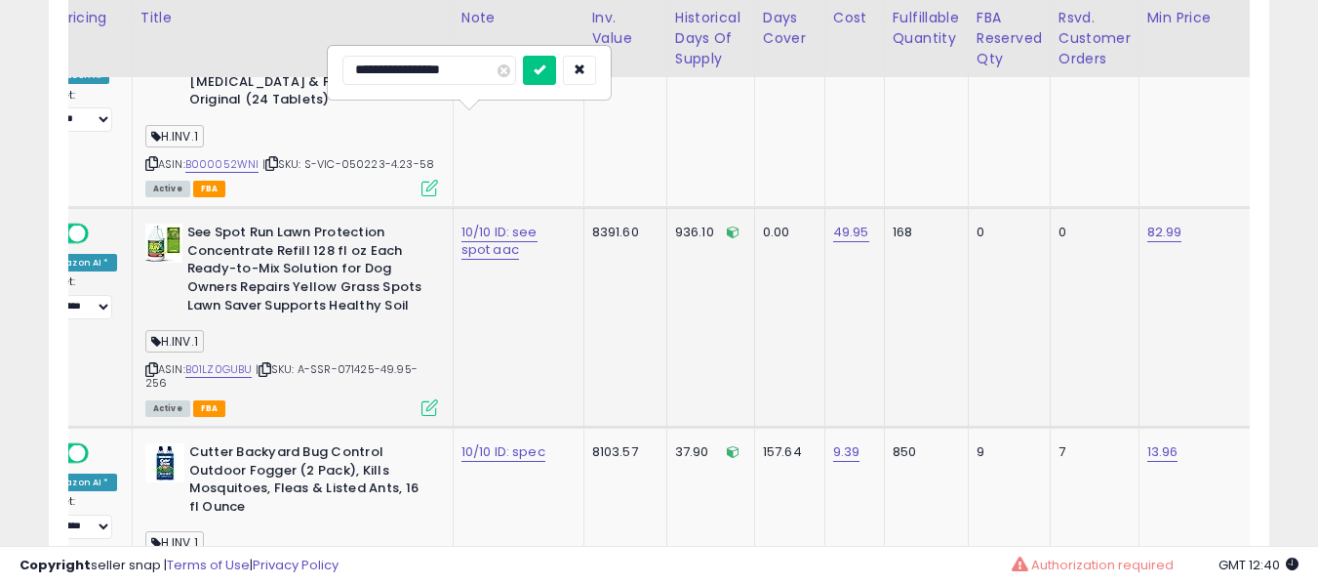
type input "**********"
click button "submit" at bounding box center [539, 70] width 33 height 29
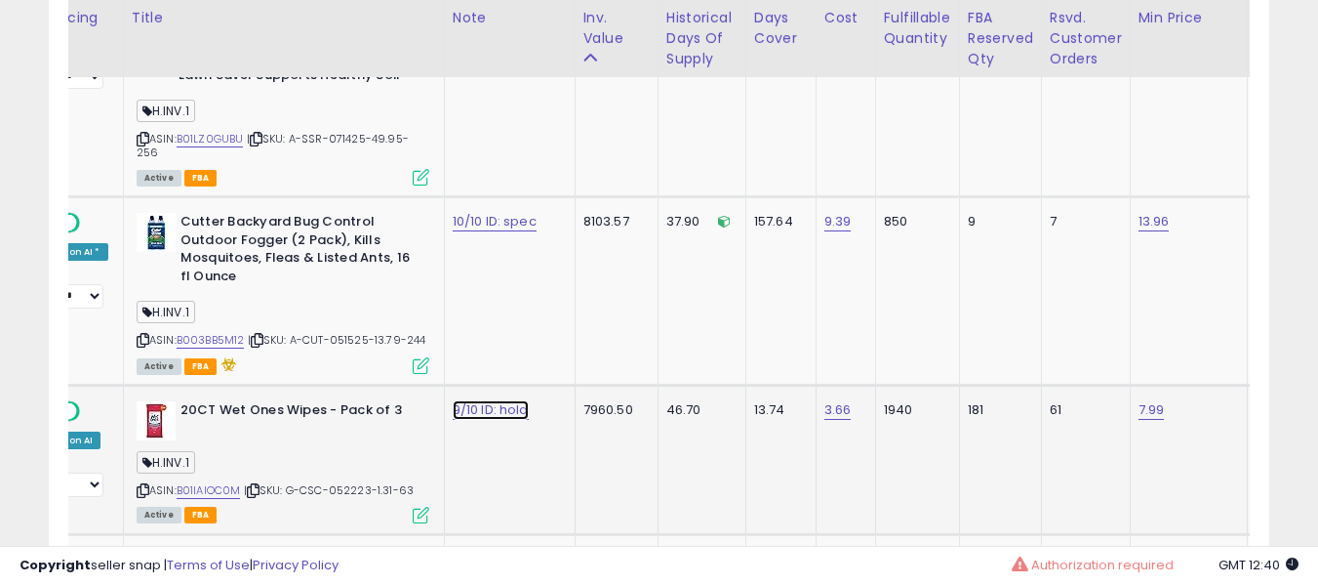
click at [485, 400] on link "9/10 ID: hold" at bounding box center [491, 410] width 76 height 20
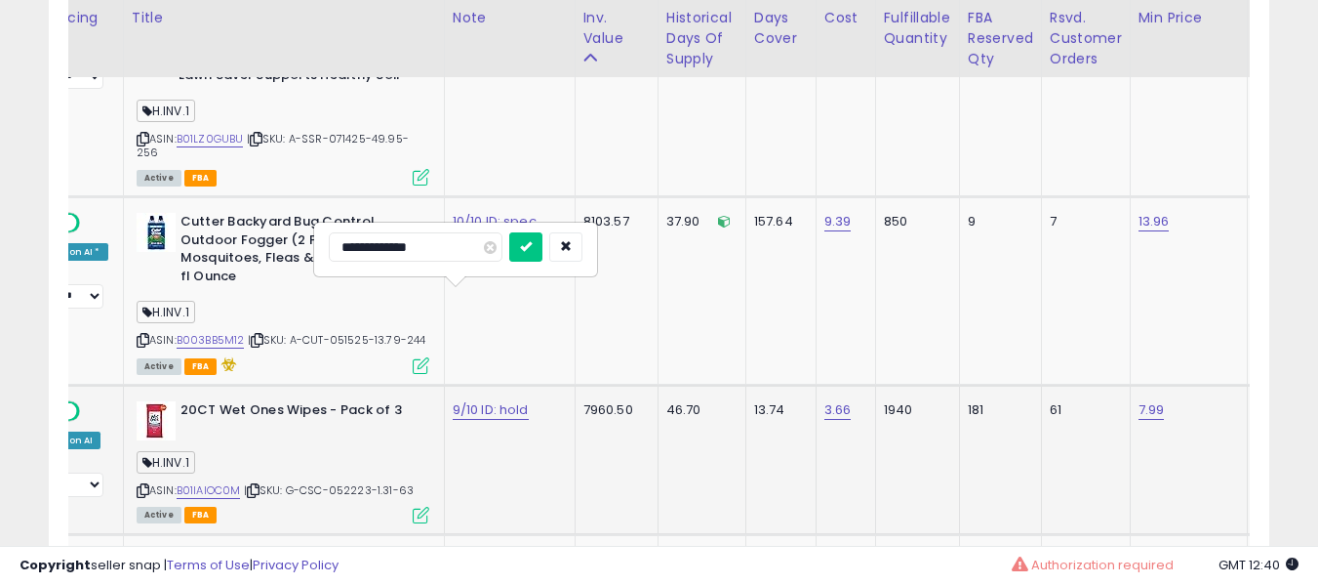
type input "**********"
click button "submit" at bounding box center [525, 246] width 33 height 29
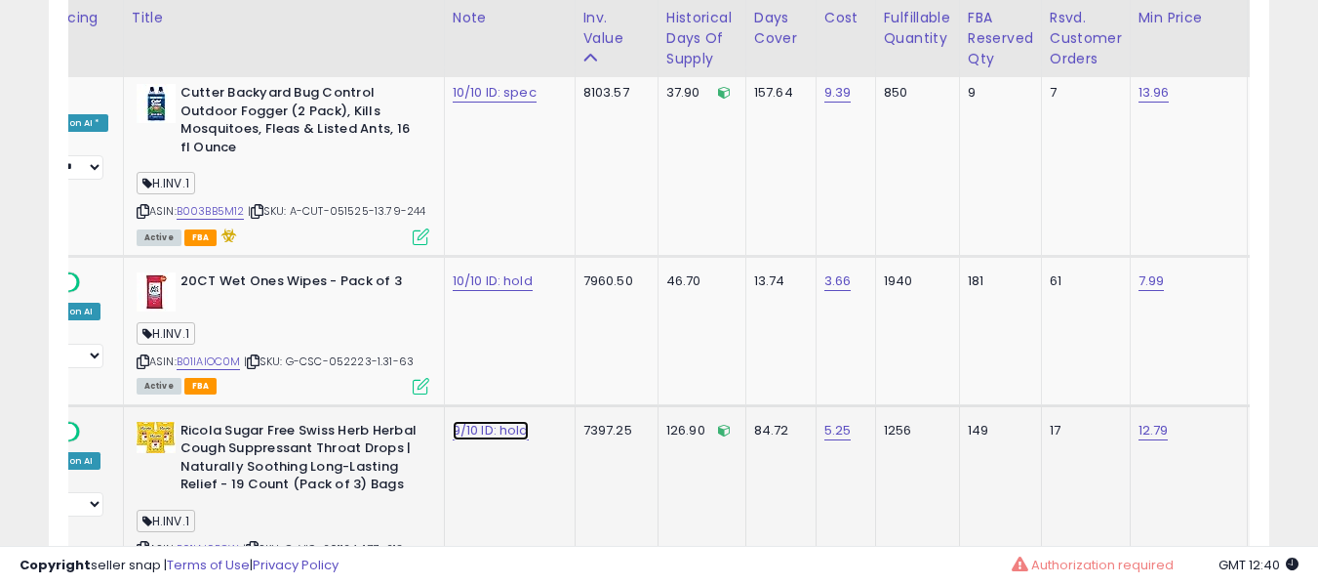
click at [474, 421] on link "9/10 ID: hold" at bounding box center [491, 431] width 76 height 20
type input "**********"
click button "submit" at bounding box center [525, 267] width 33 height 29
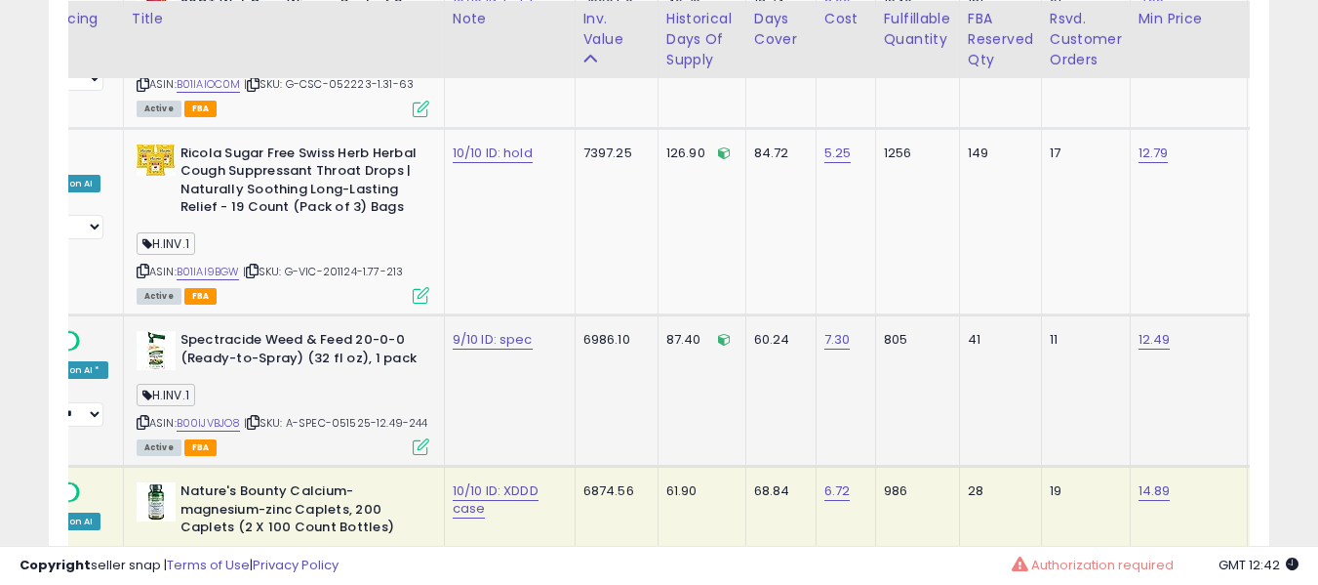
scroll to position [7921, 0]
click at [477, 329] on link "9/10 ID: spec" at bounding box center [493, 339] width 80 height 20
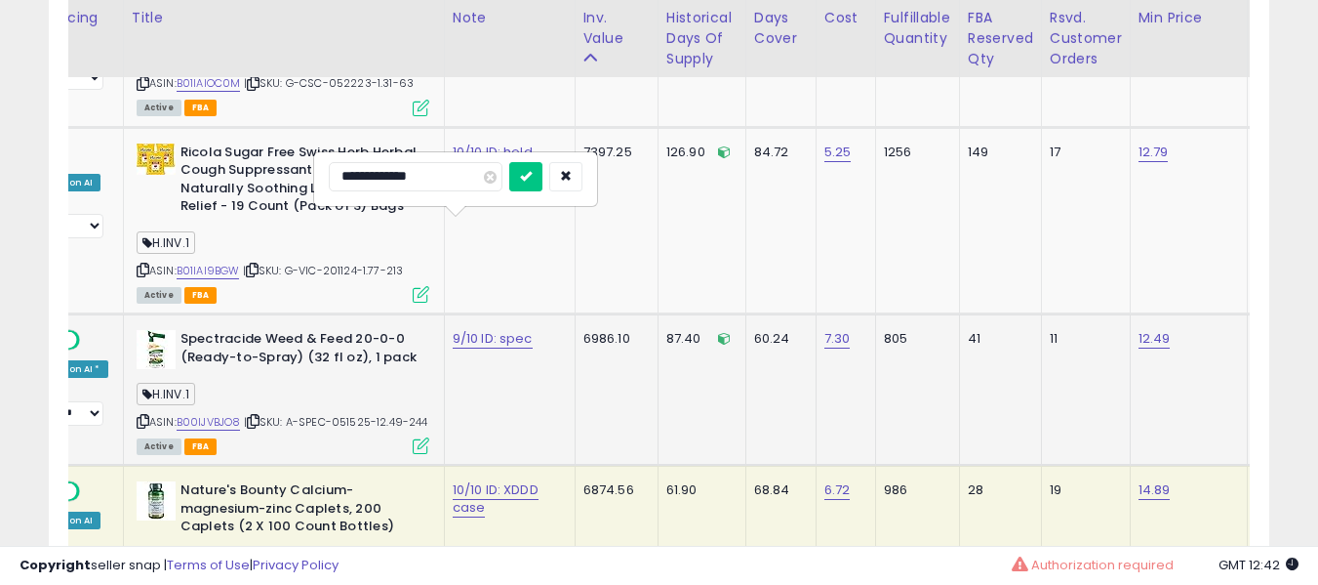
type input "**********"
click button "submit" at bounding box center [525, 176] width 33 height 29
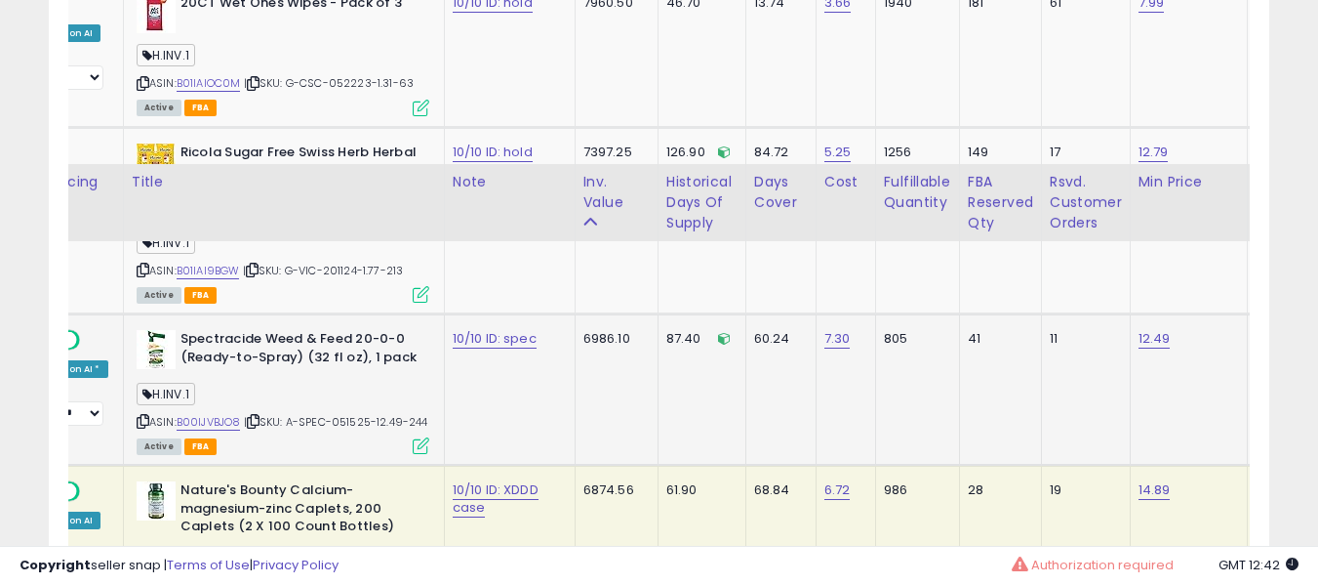
scroll to position [8098, 0]
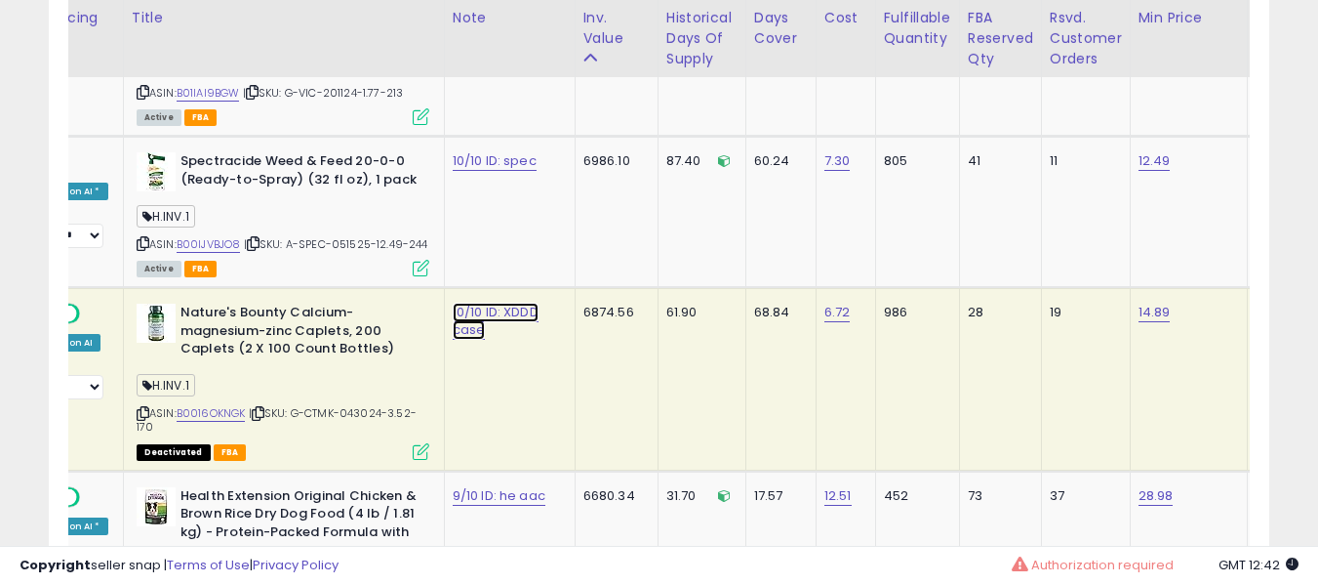
click at [476, 303] on link "10/10 ID: XDDD case" at bounding box center [496, 321] width 86 height 37
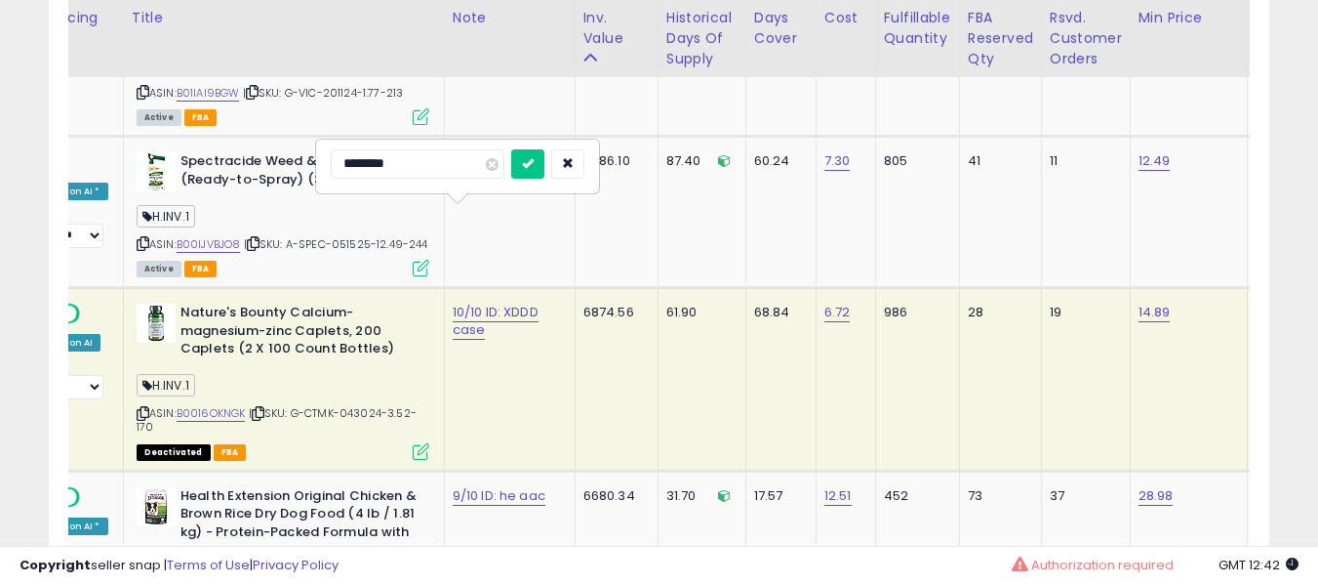
type input "*********"
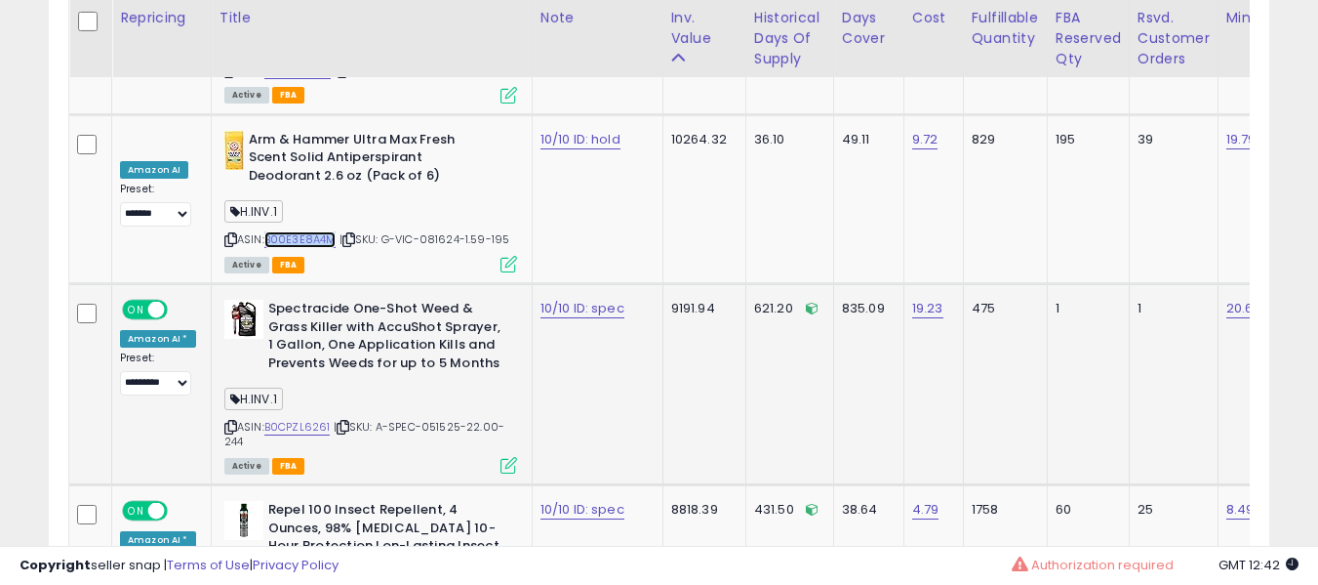
scroll to position [6596, 0]
click at [299, 418] on link "B0CPZL6261" at bounding box center [297, 426] width 66 height 17
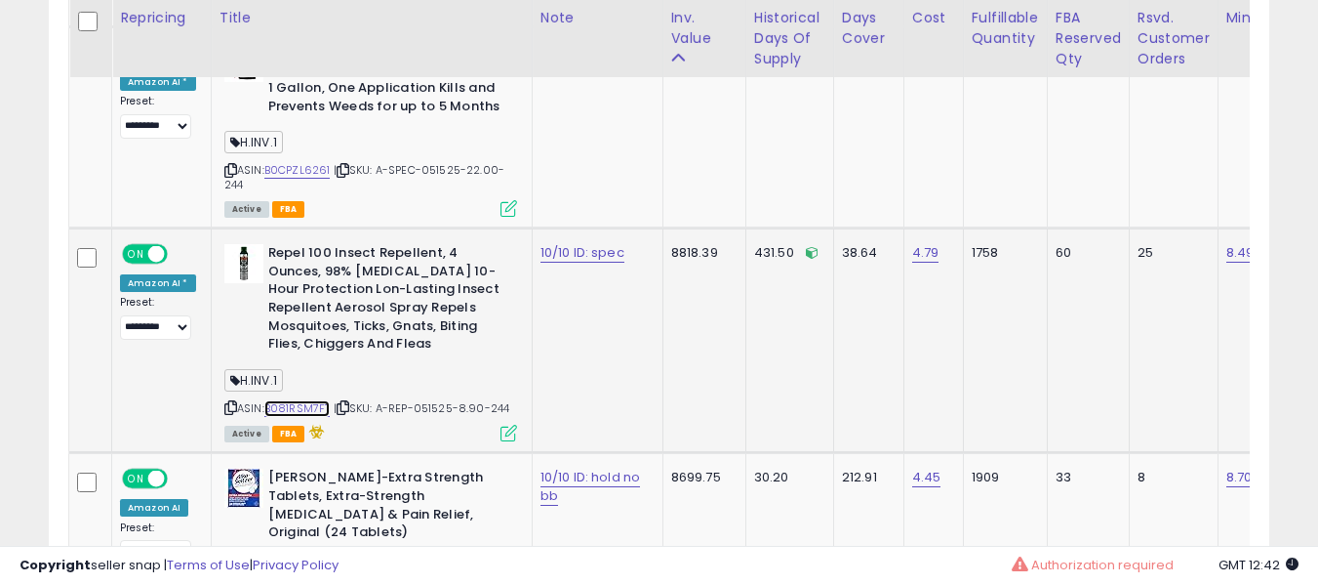
click at [294, 400] on link "B081RSM7FT" at bounding box center [297, 408] width 66 height 17
click at [375, 256] on b "Repel 100 Insect Repellent, 4 Ounces, 98% [MEDICAL_DATA] 10-Hour Protection Lon…" at bounding box center [386, 300] width 237 height 113
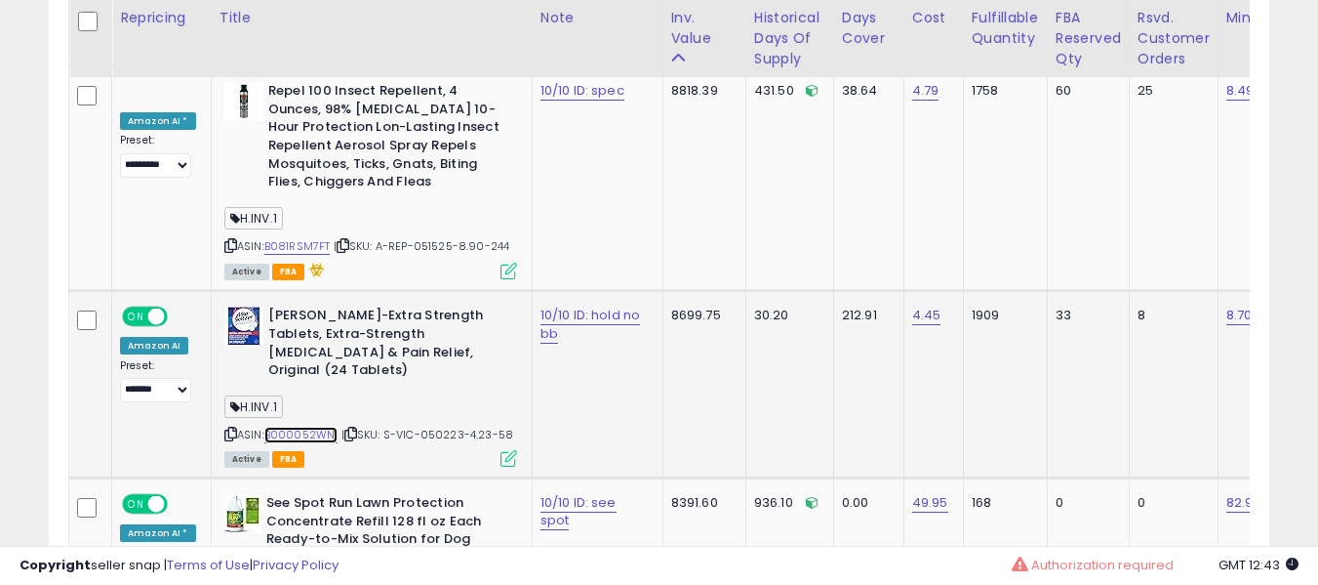
click at [298, 426] on link "B000052WNI" at bounding box center [301, 434] width 74 height 17
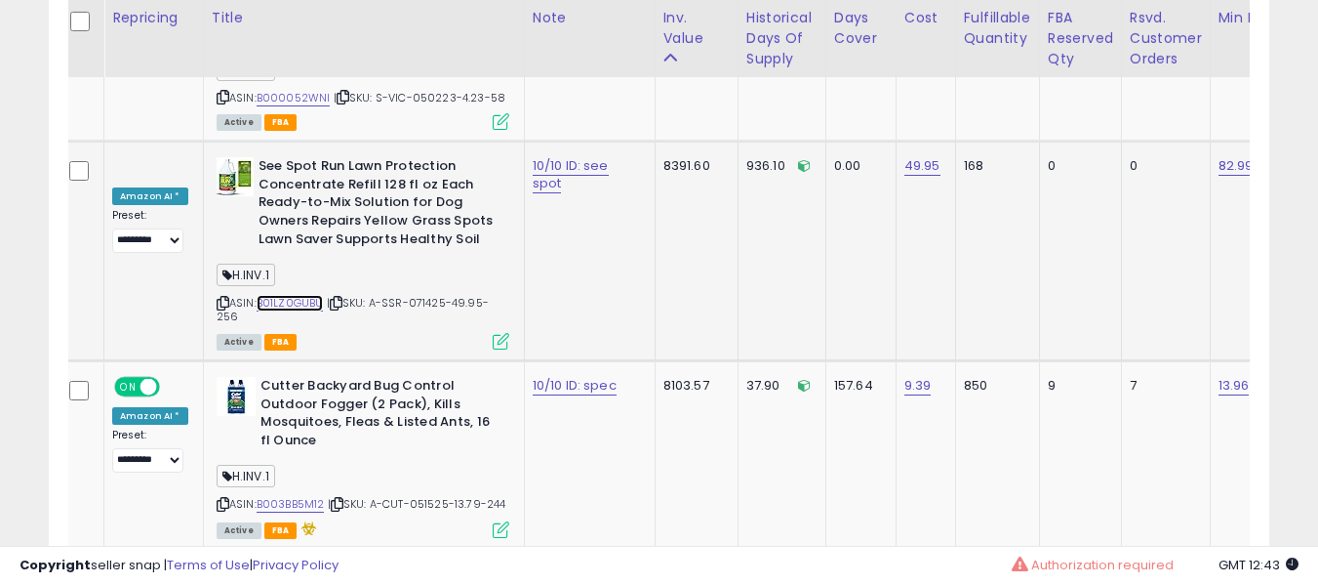
click at [282, 295] on link "B01LZ0GUBU" at bounding box center [290, 303] width 67 height 17
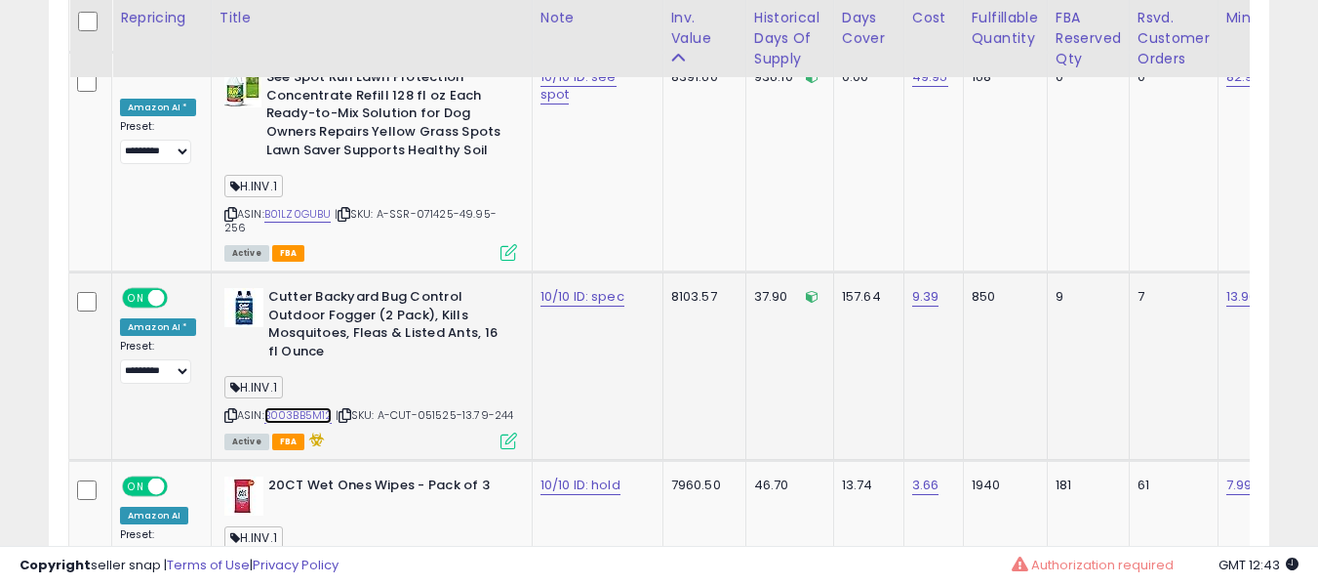
click at [279, 407] on link "B003BB5M12" at bounding box center [298, 415] width 68 height 17
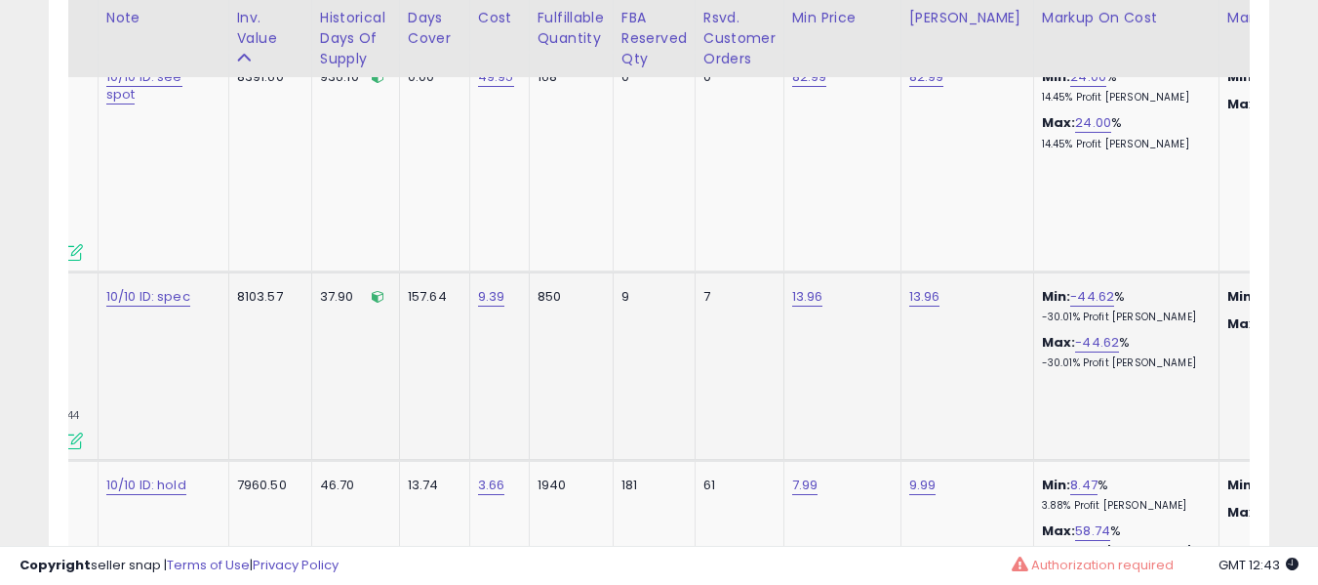
click at [566, 272] on tr "**********" at bounding box center [929, 366] width 2589 height 188
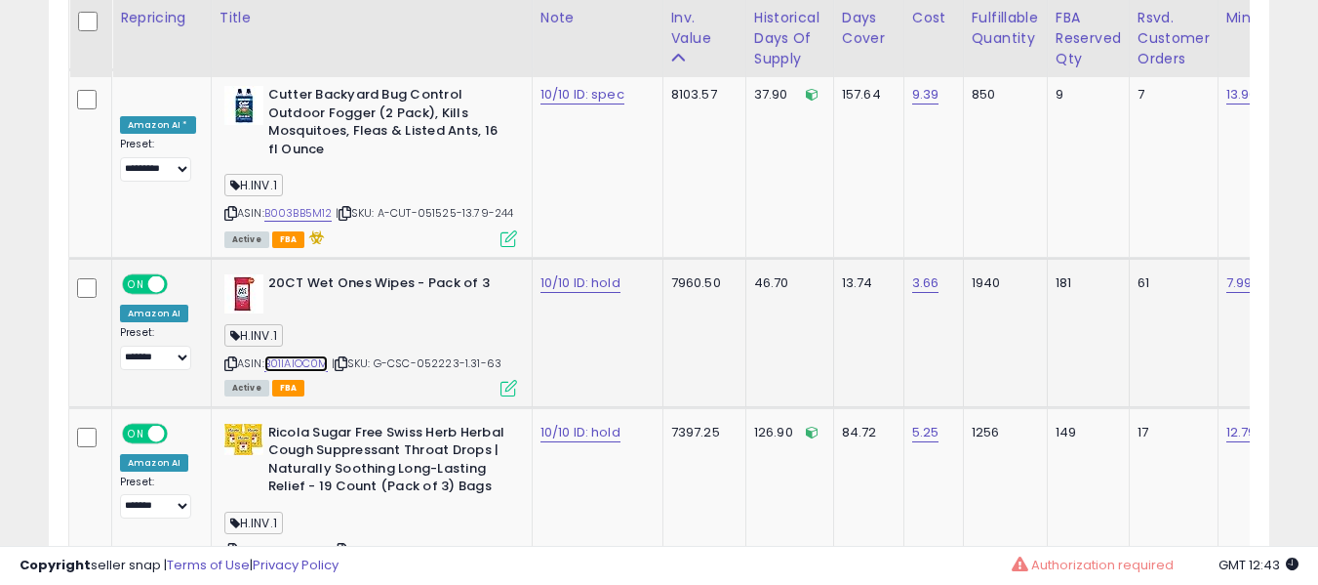
click at [292, 355] on link "B01IAIOC0M" at bounding box center [296, 363] width 64 height 17
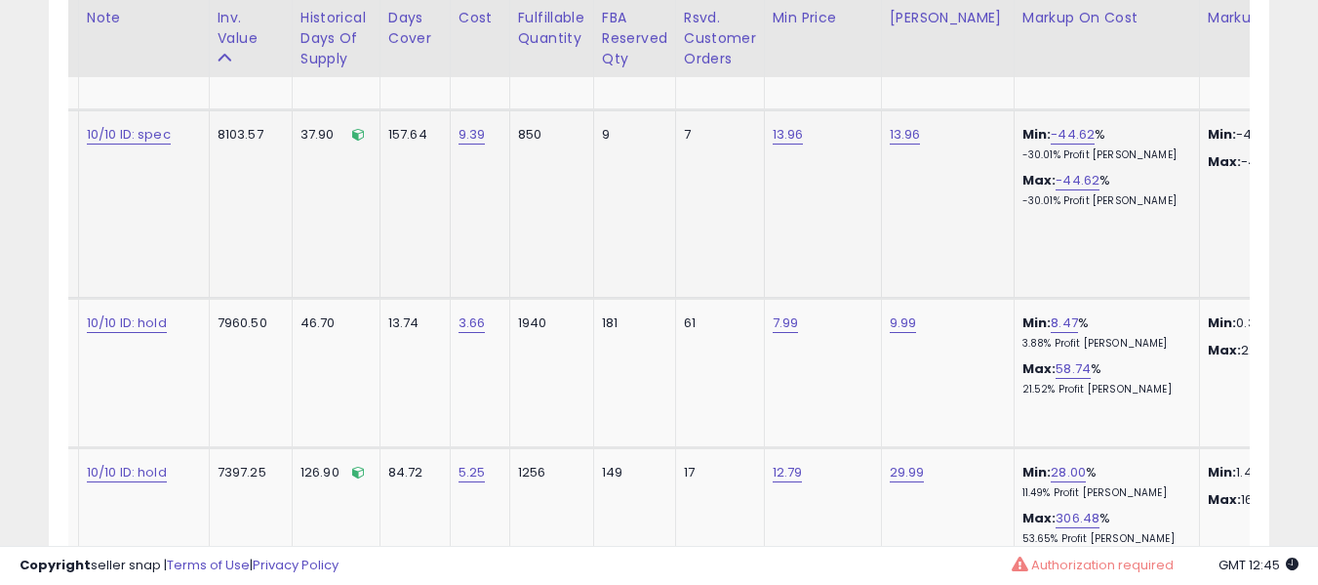
scroll to position [0, 451]
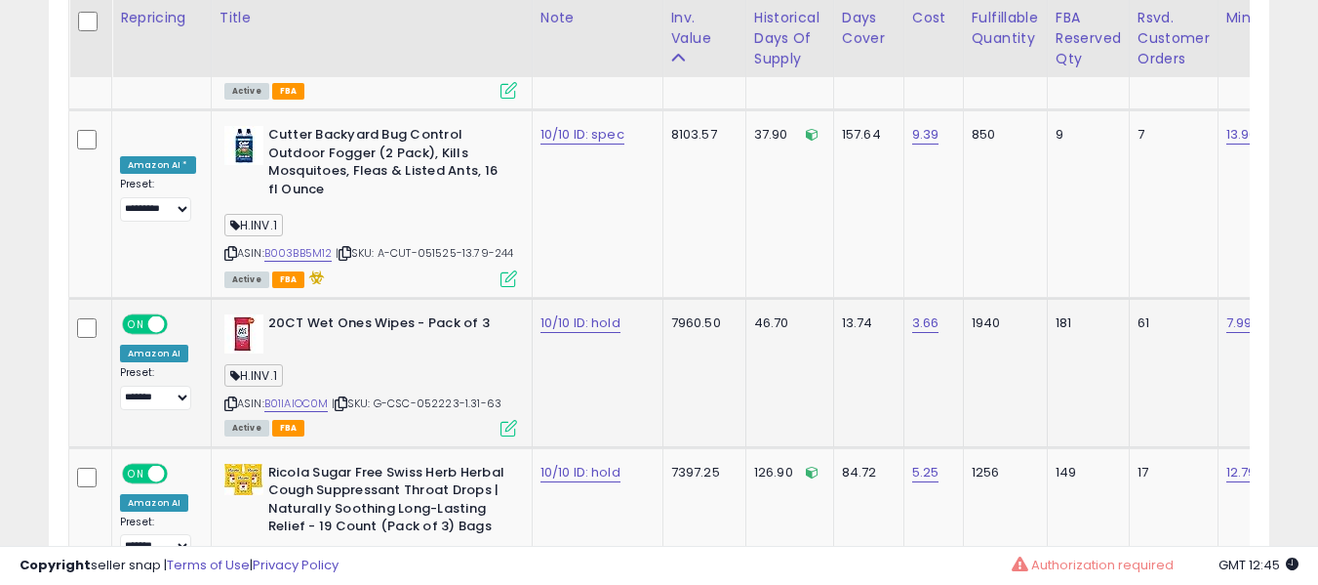
click at [353, 314] on div "ASIN: B01IAIOC0M | SKU: G-CSC-052223-1.31-63 Active FBA" at bounding box center [370, 374] width 293 height 120
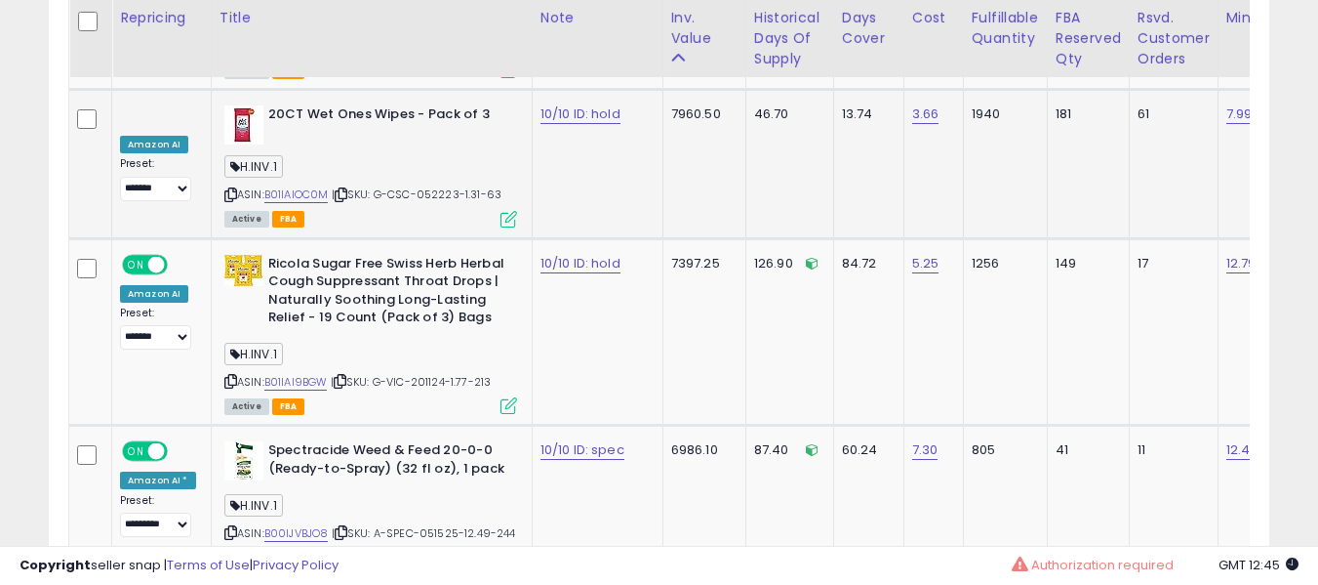
scroll to position [7809, 0]
click at [308, 375] on link "B01IAI9BGW" at bounding box center [295, 383] width 63 height 17
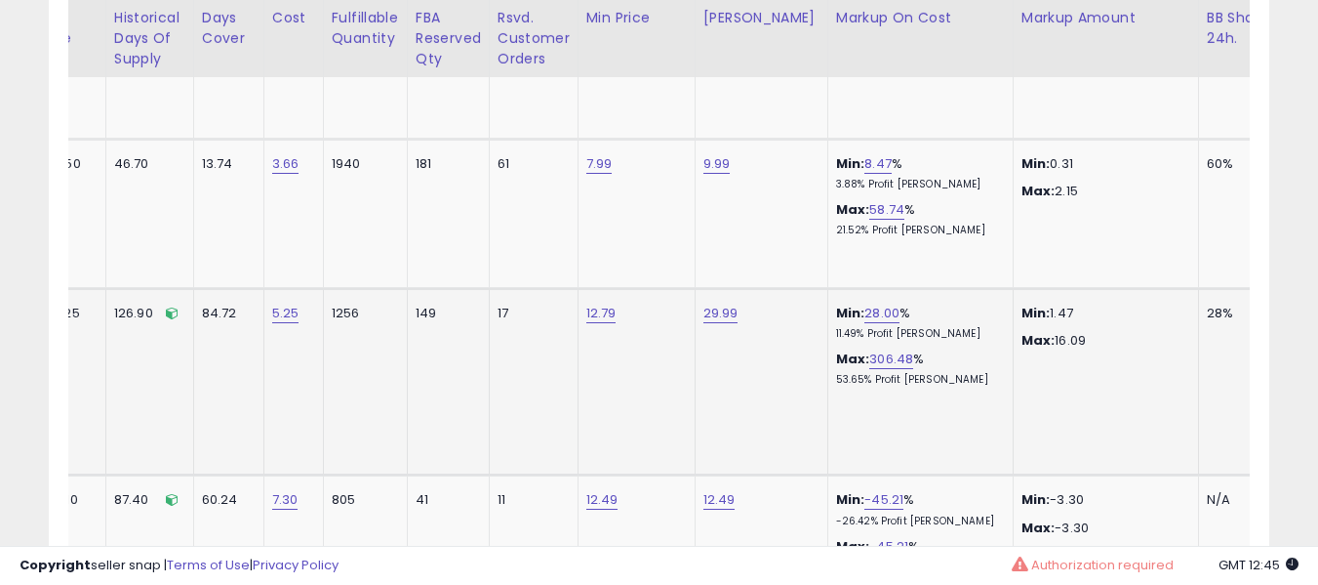
scroll to position [0, 683]
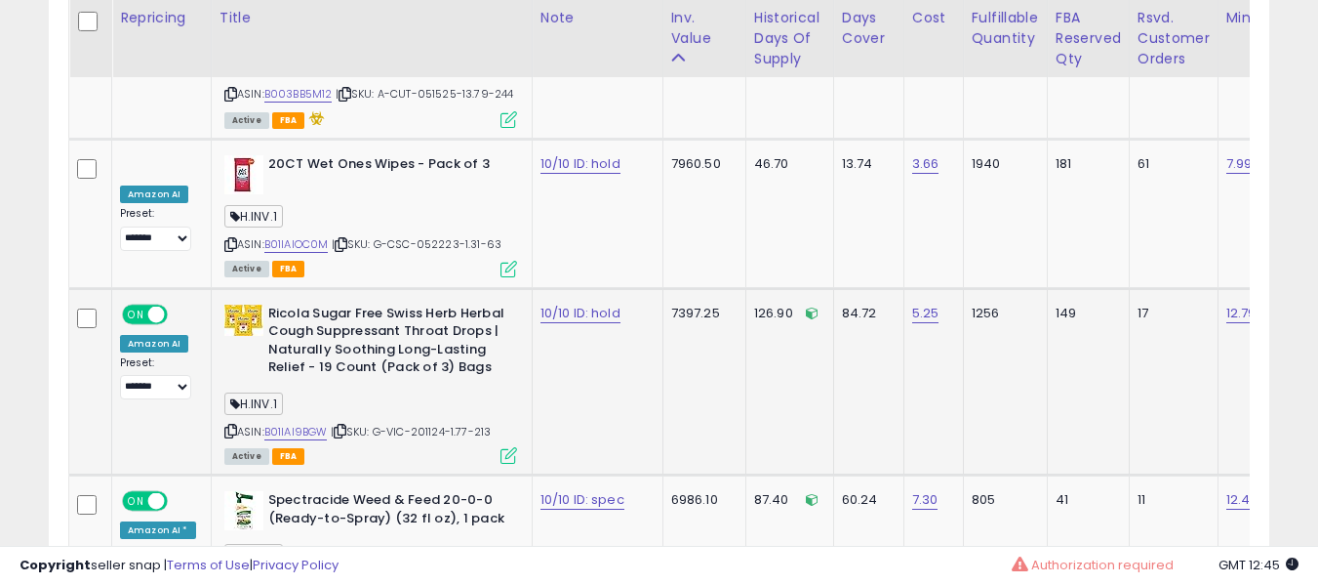
click at [1218, 288] on td "12.79" at bounding box center [1276, 381] width 117 height 187
click at [1227, 303] on link "12.79" at bounding box center [1242, 313] width 30 height 20
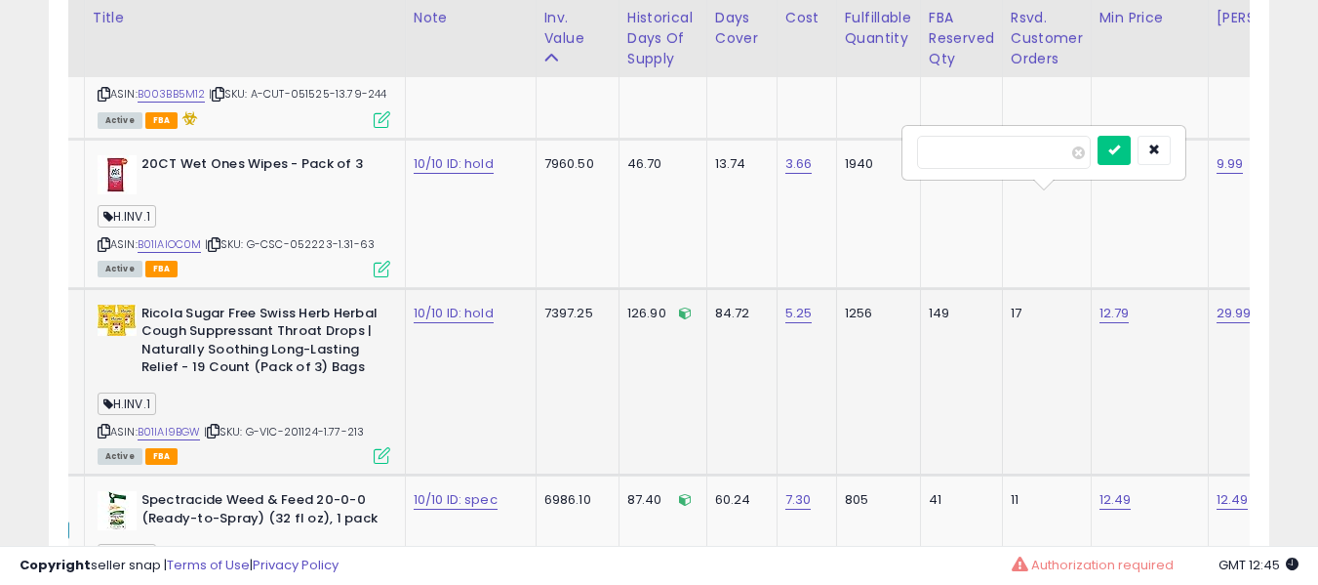
type input "****"
click button "submit" at bounding box center [1114, 150] width 33 height 29
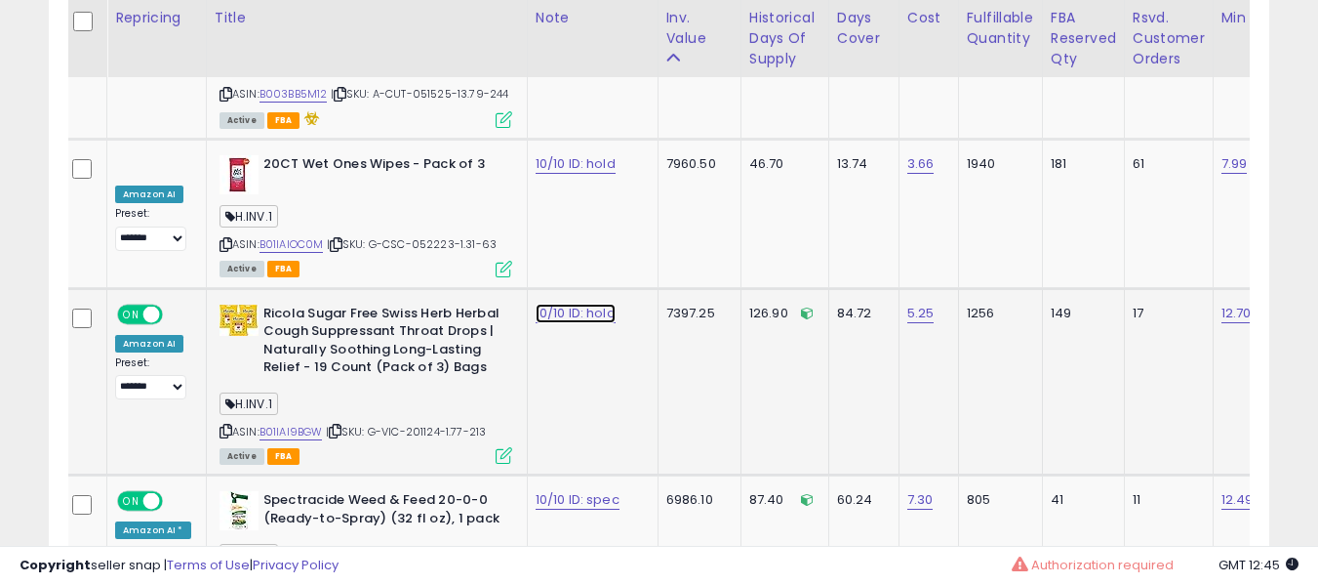
click at [538, 303] on link "10/10 ID: hold" at bounding box center [576, 313] width 80 height 20
type input "**********"
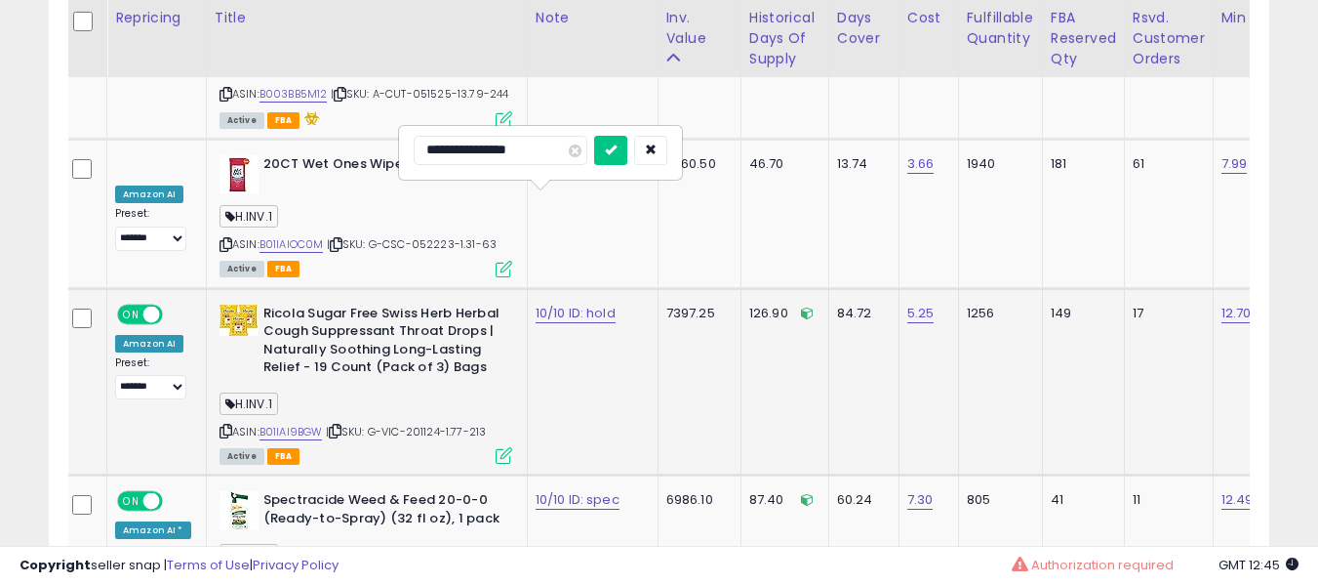
click button "submit" at bounding box center [610, 150] width 33 height 29
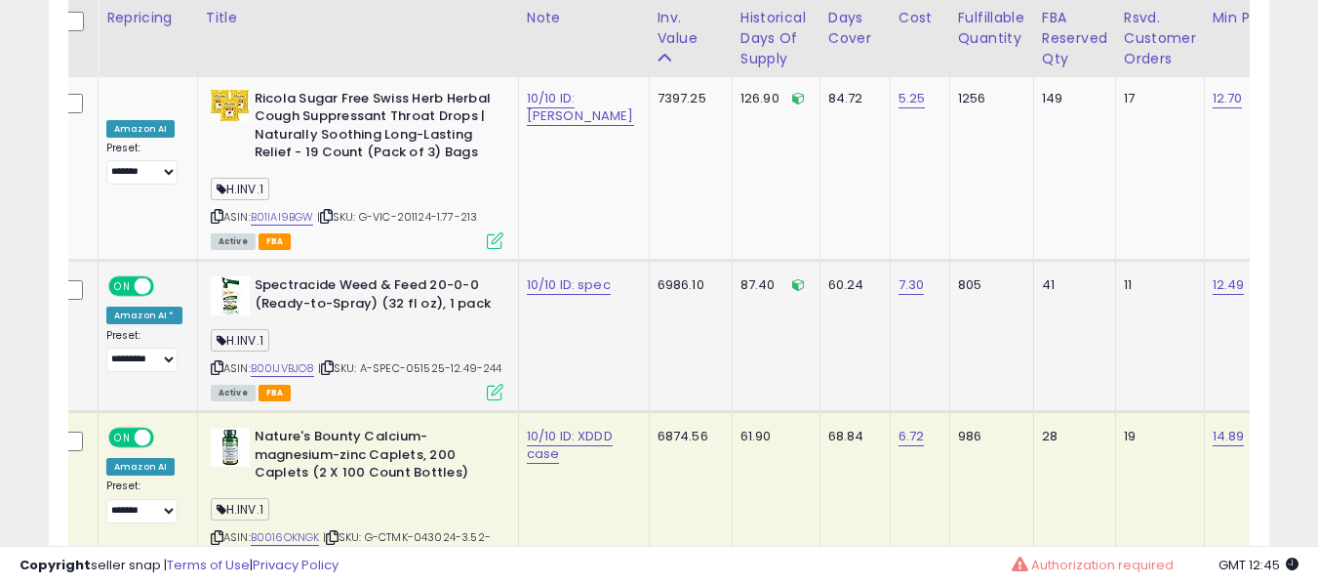
click at [299, 330] on div "H.INV.1" at bounding box center [357, 343] width 293 height 26
click at [264, 360] on link "B00IJVBJO8" at bounding box center [283, 368] width 64 height 17
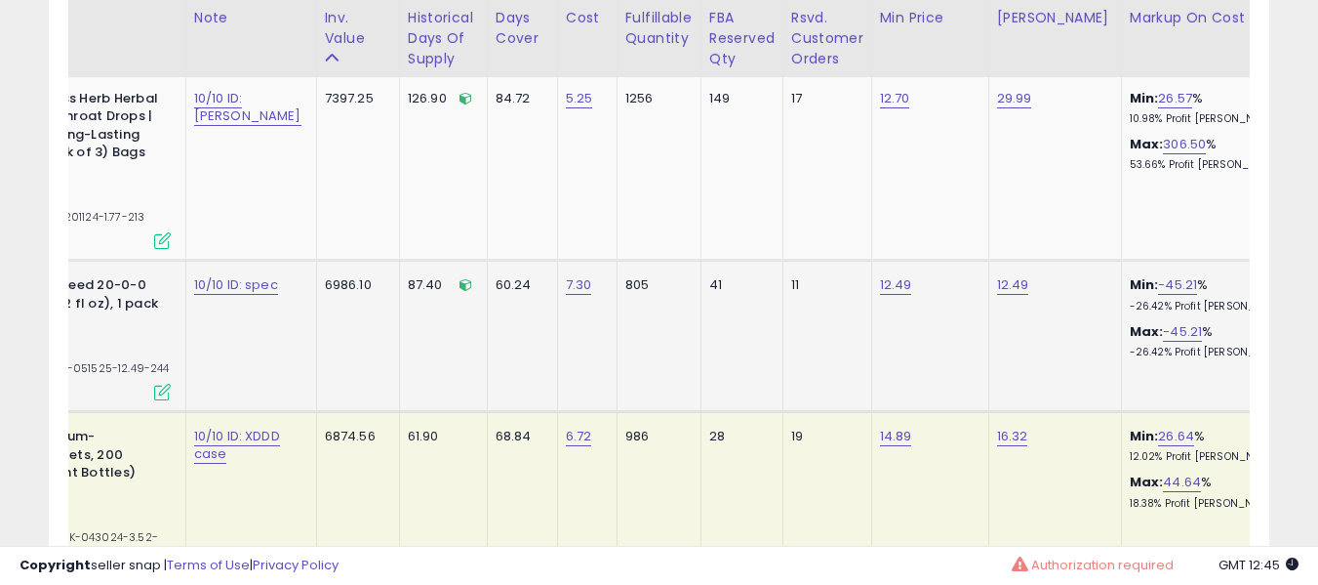
click at [487, 261] on td "60.24" at bounding box center [522, 336] width 70 height 151
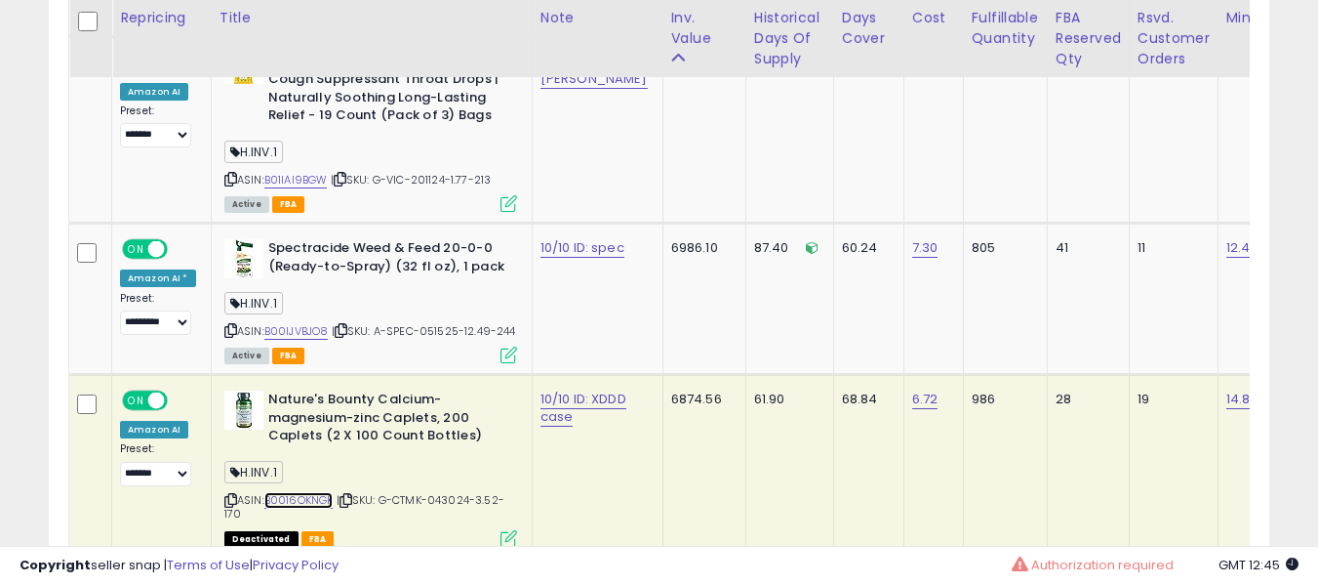
click at [281, 492] on link "B0016OKNGK" at bounding box center [298, 500] width 69 height 17
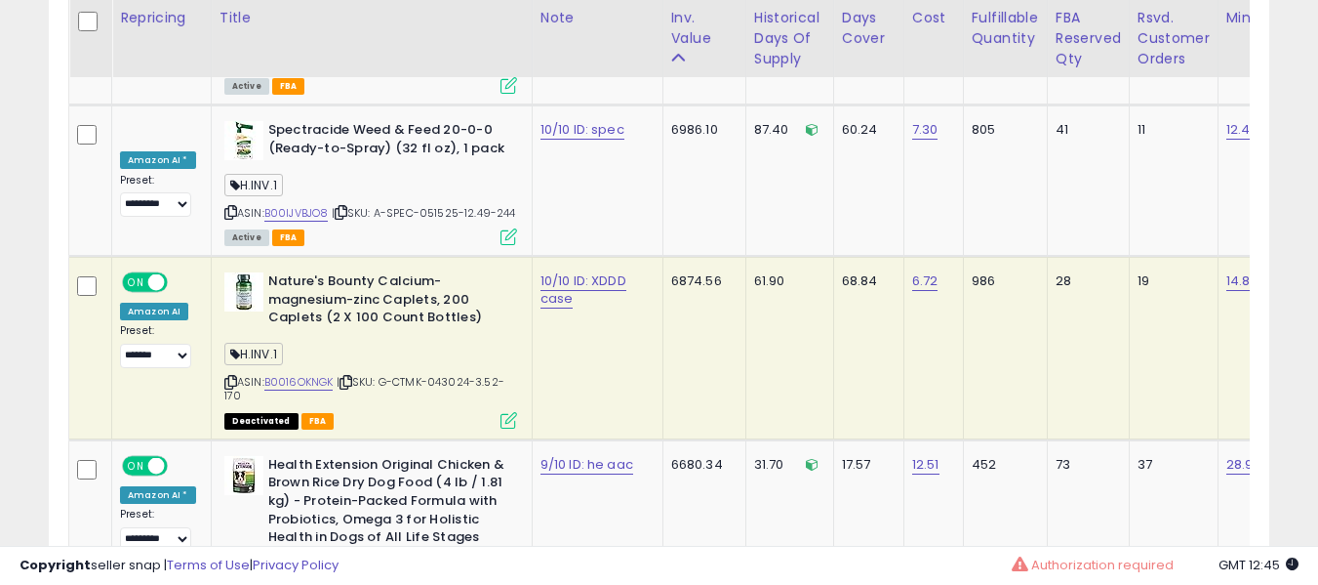
click at [355, 343] on div "H.INV.1" at bounding box center [370, 356] width 293 height 26
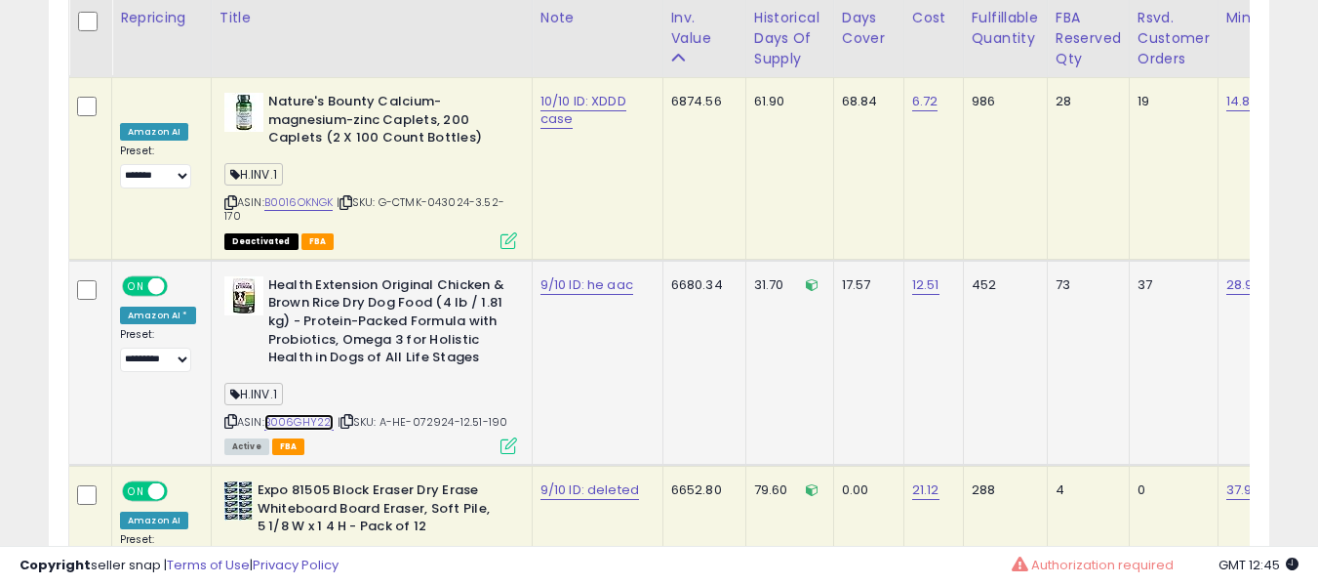
click at [317, 414] on link "B006GHY22I" at bounding box center [299, 422] width 70 height 17
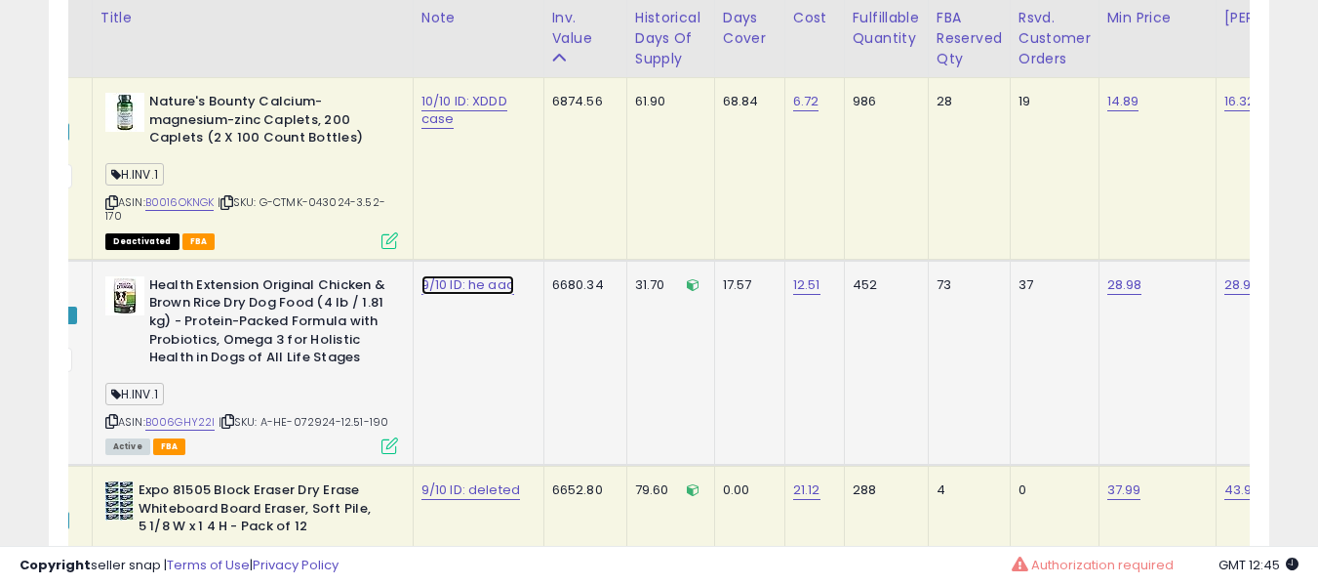
click at [430, 275] on link "9/10 ID: he aac" at bounding box center [468, 285] width 93 height 20
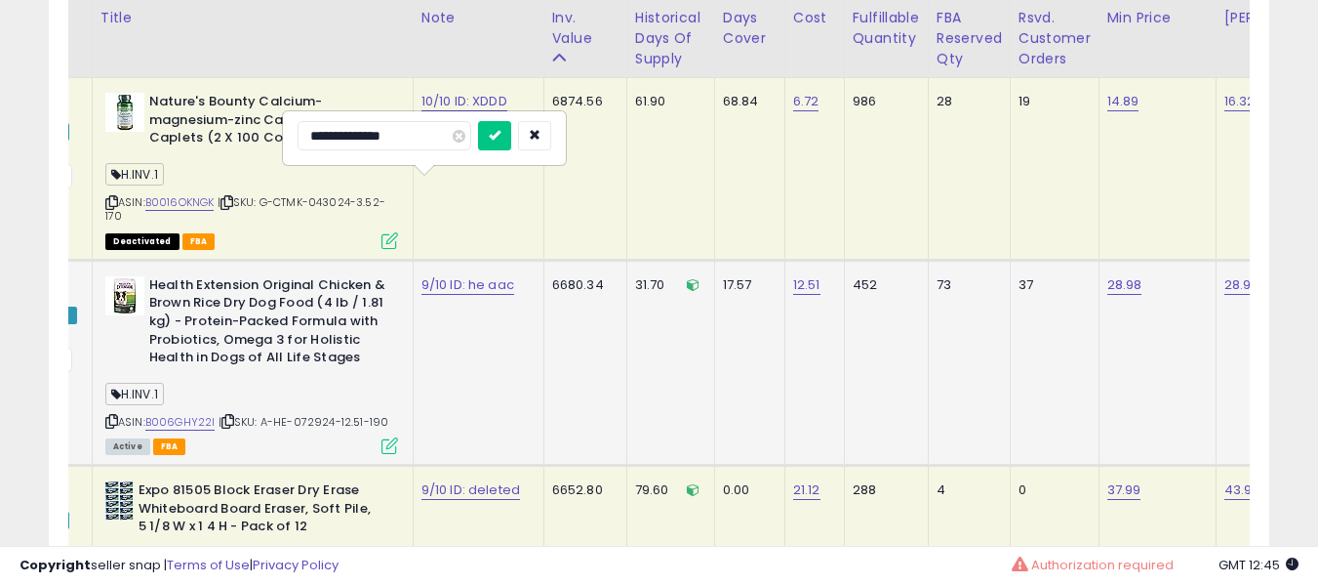
type input "**********"
click button "submit" at bounding box center [494, 135] width 33 height 29
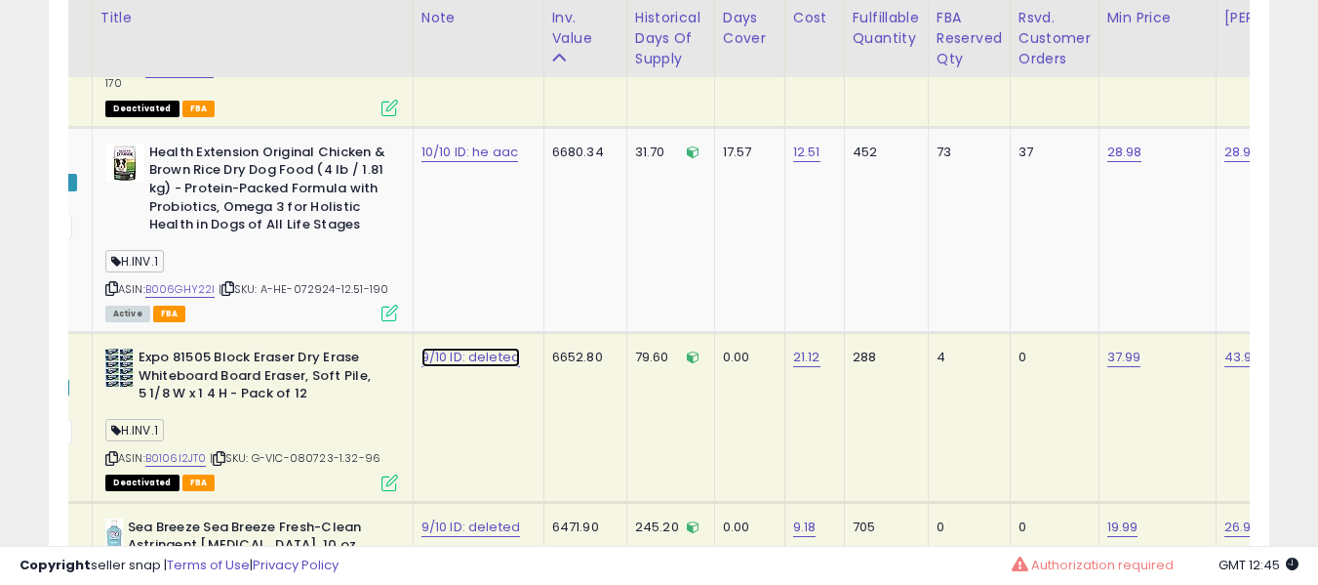
click at [428, 347] on link "9/10 ID: deleted" at bounding box center [471, 357] width 99 height 20
type input "**********"
click button "submit" at bounding box center [496, 208] width 33 height 29
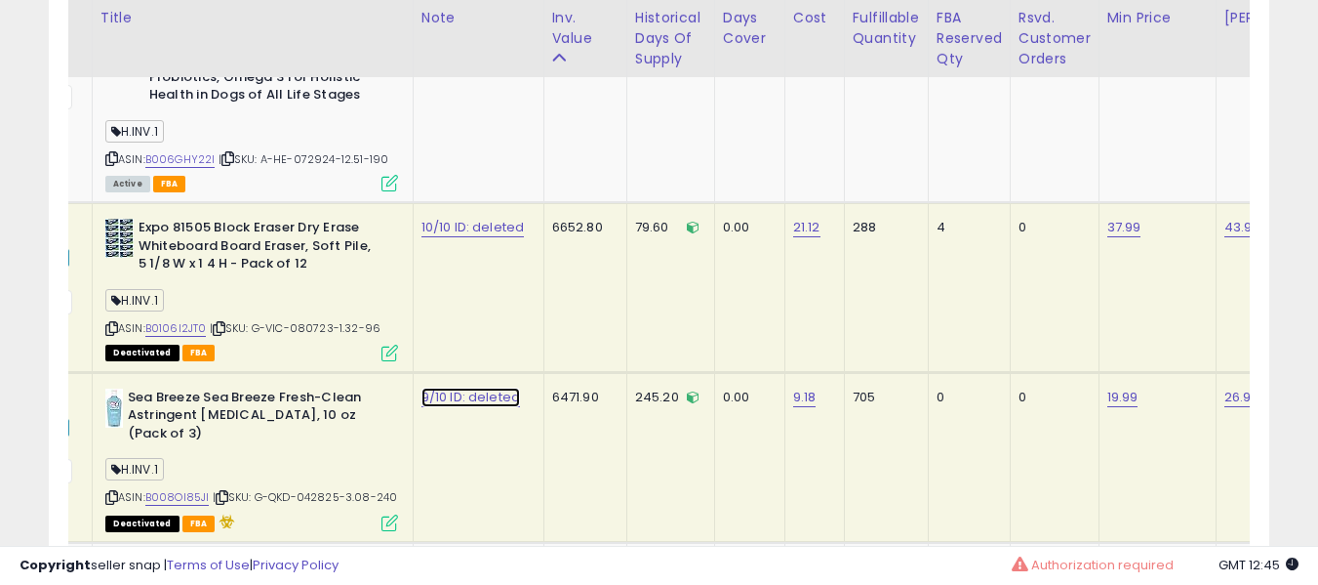
click at [440, 387] on link "9/10 ID: deleted" at bounding box center [471, 397] width 99 height 20
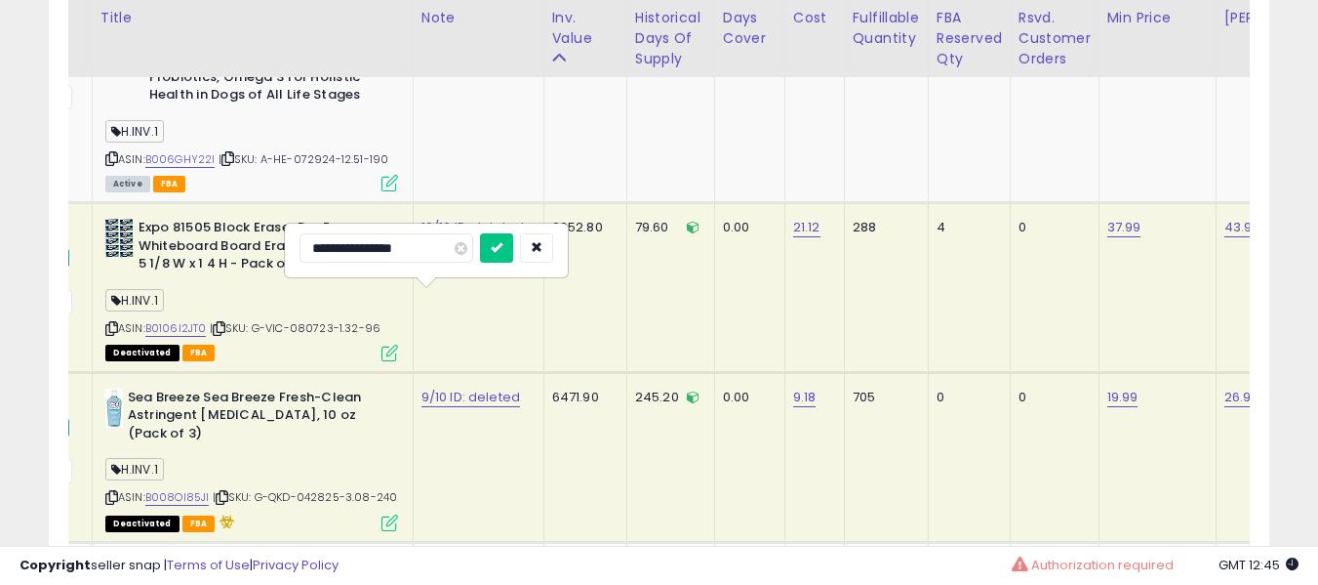
type input "**********"
click button "submit" at bounding box center [496, 247] width 33 height 29
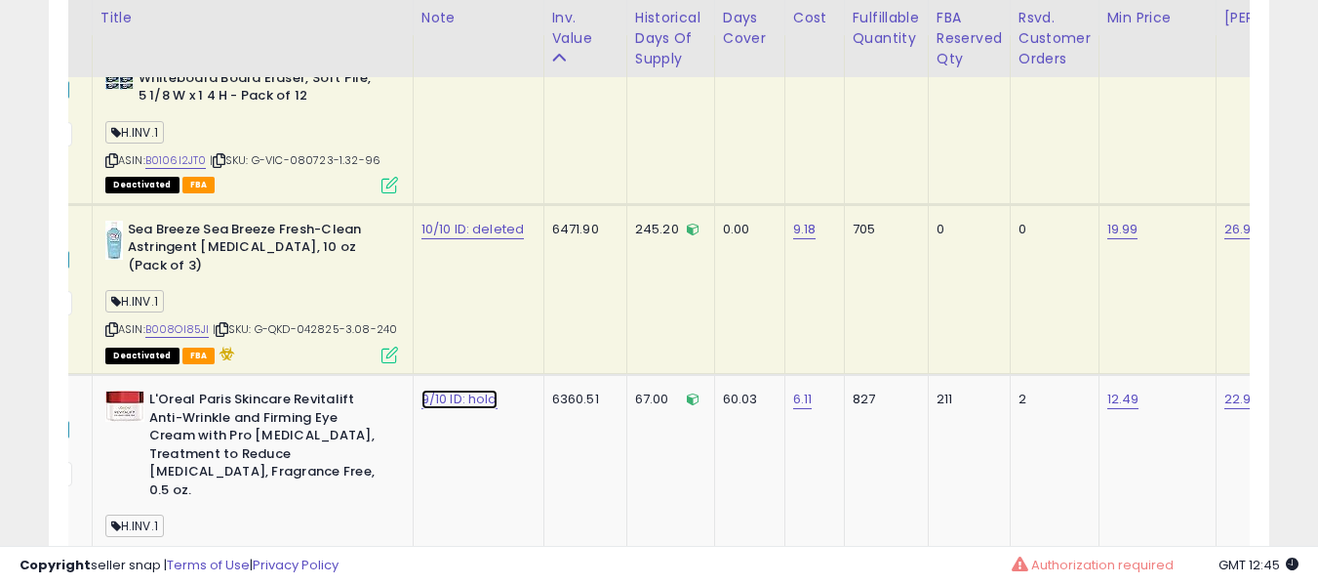
click at [435, 389] on link "9/10 ID: hold" at bounding box center [460, 399] width 76 height 20
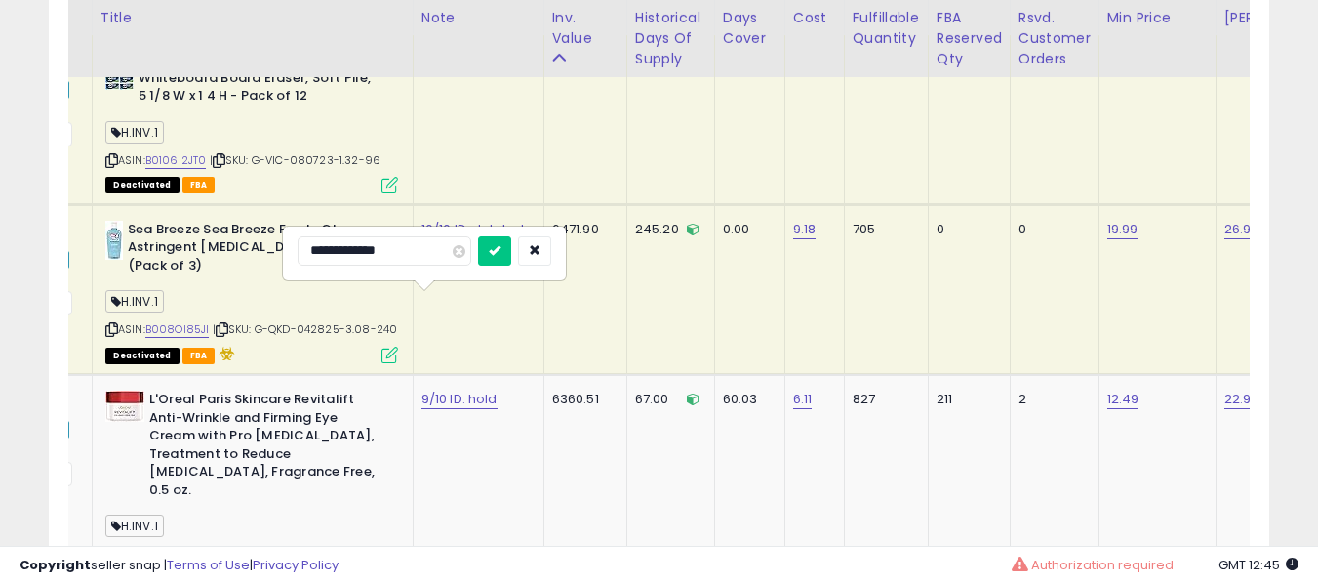
type input "**********"
click button "submit" at bounding box center [494, 250] width 33 height 29
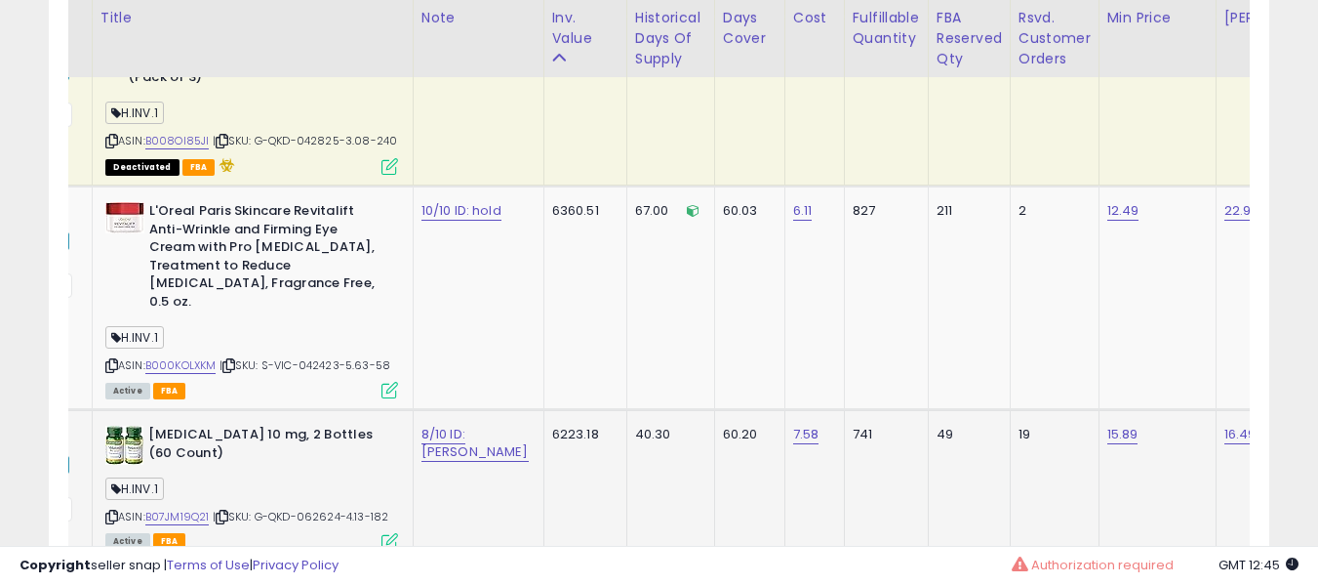
click at [433, 410] on td "8/10 ID: [PERSON_NAME]" at bounding box center [478, 485] width 131 height 151
click at [433, 424] on link "8/10 ID: [PERSON_NAME]" at bounding box center [475, 442] width 107 height 37
type input "**********"
click button "submit" at bounding box center [494, 267] width 33 height 29
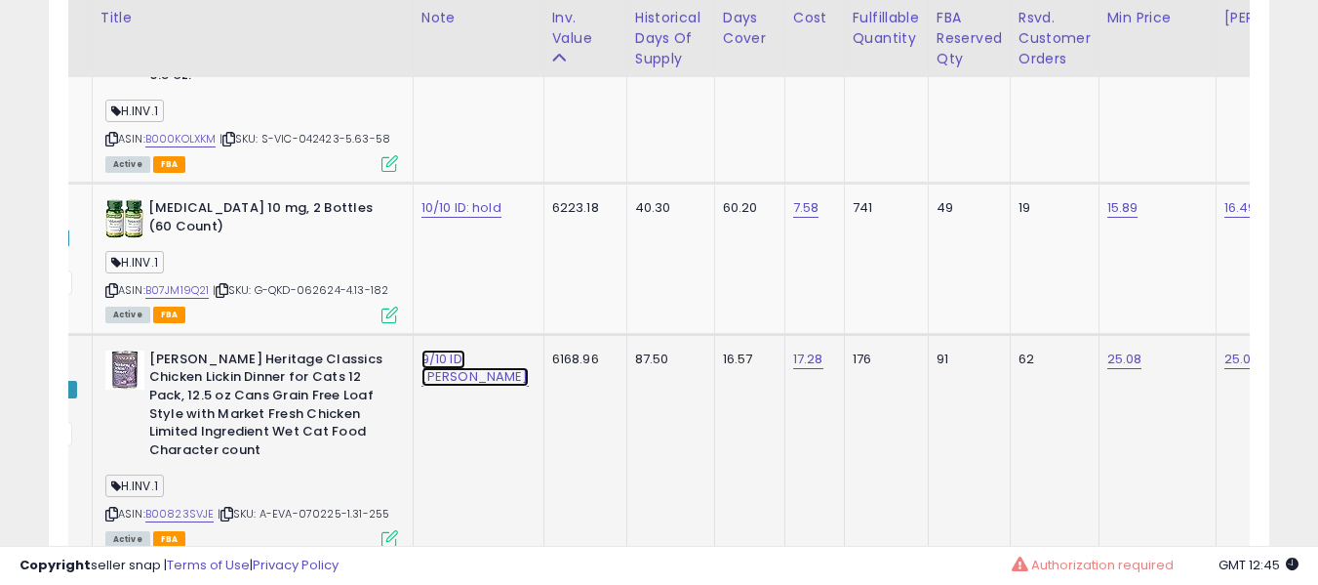
click at [464, 349] on link "9/10 ID: [PERSON_NAME]" at bounding box center [475, 367] width 107 height 37
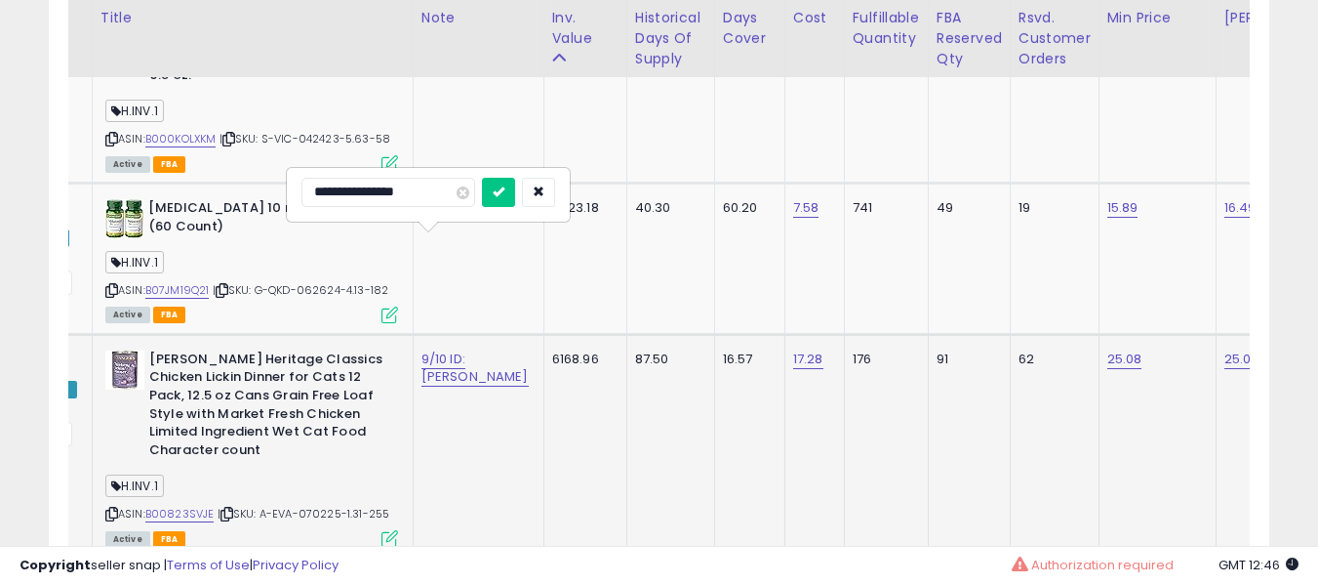
type input "**********"
click button "submit" at bounding box center [498, 192] width 33 height 29
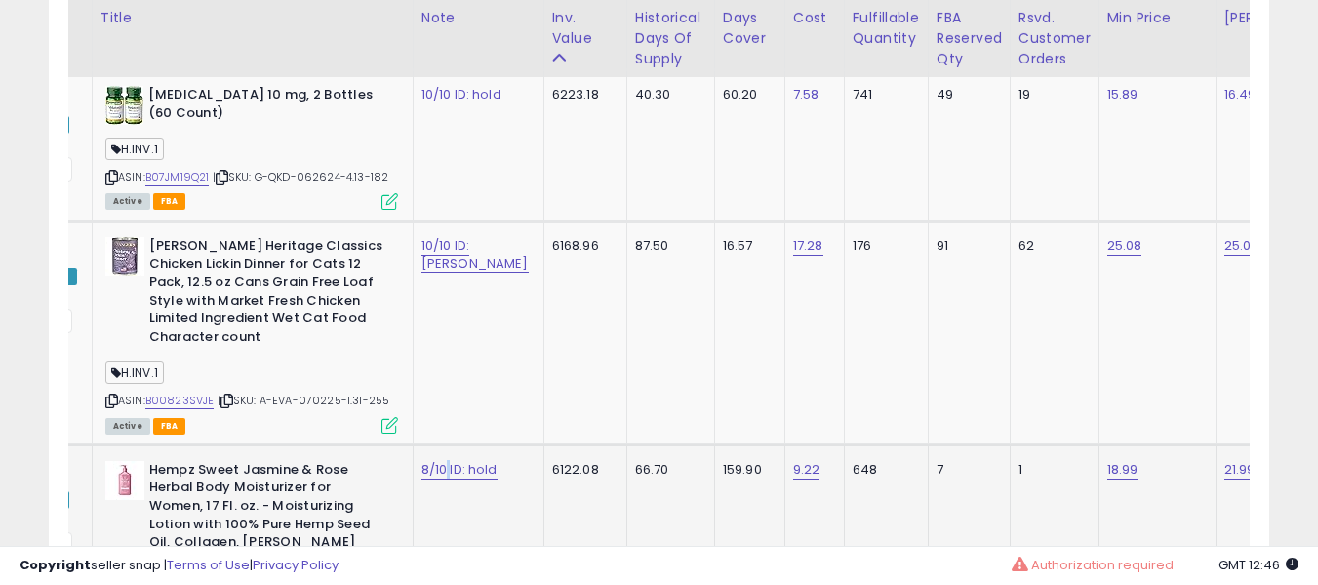
drag, startPoint x: 446, startPoint y: 341, endPoint x: 443, endPoint y: 350, distance: 10.2
click at [443, 444] on td "8/10 ID: hold" at bounding box center [478, 572] width 131 height 256
click at [443, 460] on link "8/10 ID: hold" at bounding box center [460, 470] width 76 height 20
type input "**********"
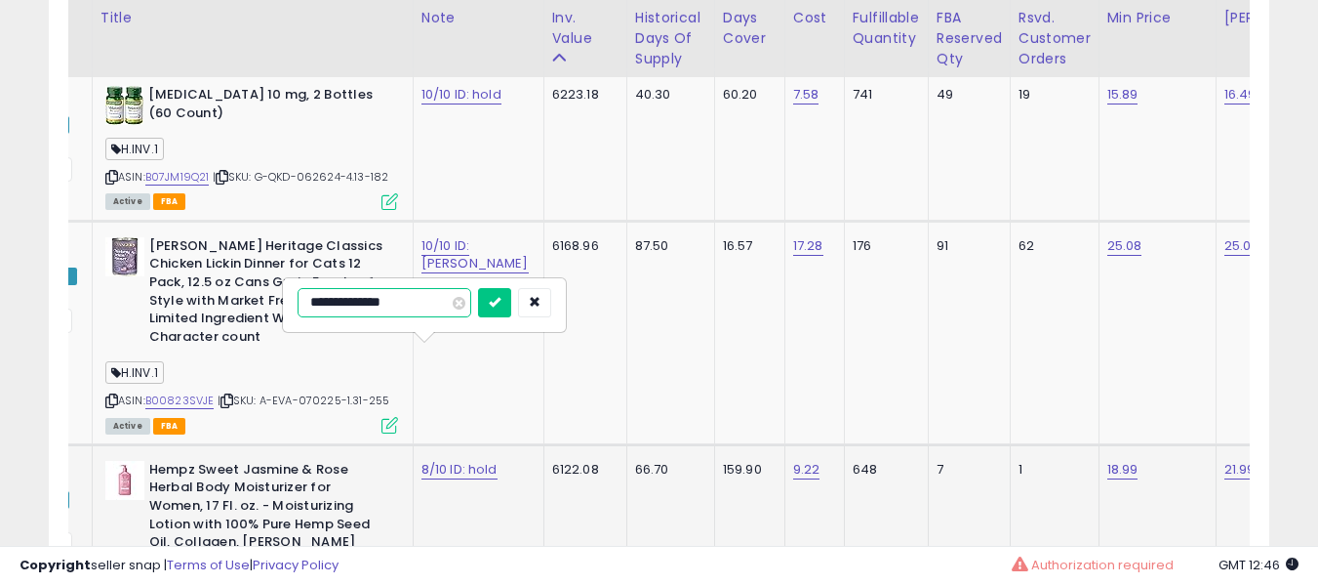
click button "submit" at bounding box center [494, 302] width 33 height 29
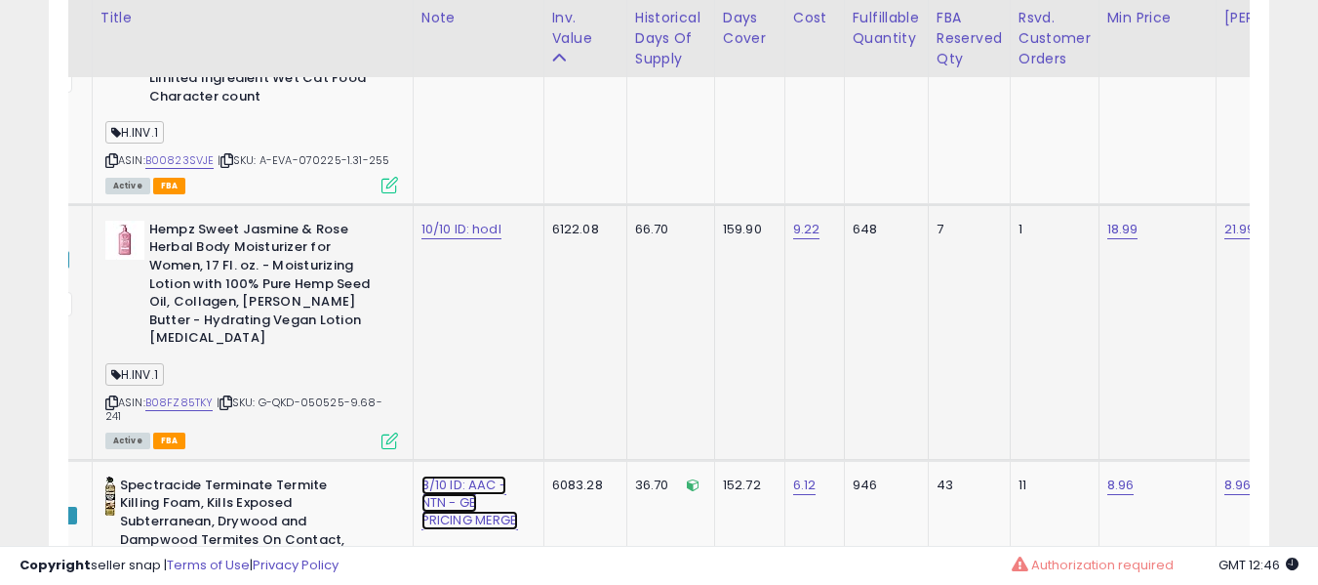
click at [438, 475] on link "8/10 ID: AAC - NTN - GB PRICING MERGE" at bounding box center [470, 502] width 97 height 55
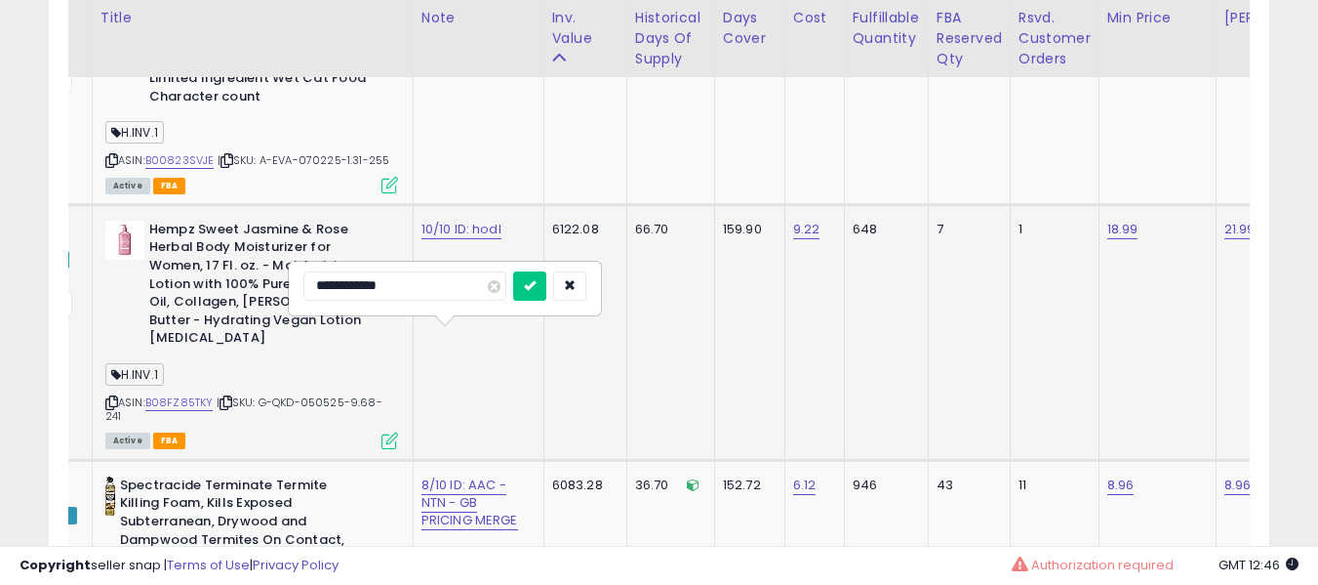
type input "**********"
click button "submit" at bounding box center [529, 285] width 33 height 29
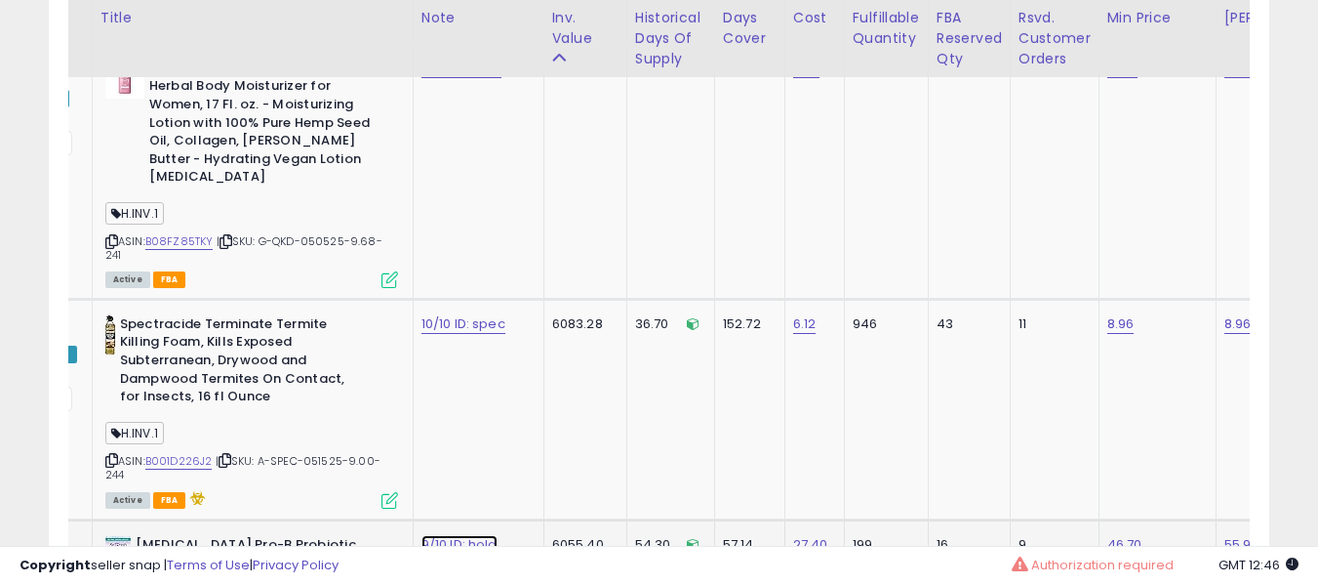
click at [434, 535] on link "9/10 ID: hold" at bounding box center [460, 545] width 76 height 20
type input "**********"
click button "submit" at bounding box center [494, 345] width 33 height 29
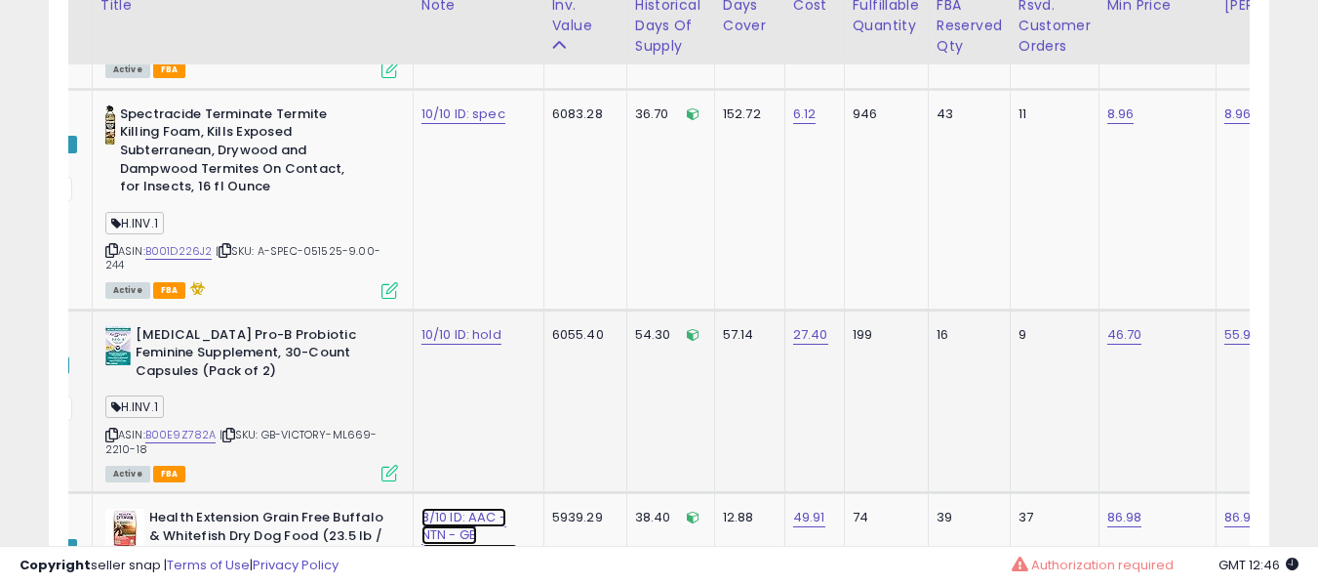
click at [434, 507] on link "8/10 ID: AAC - NTN - GB PRICING MERGE" at bounding box center [470, 534] width 97 height 55
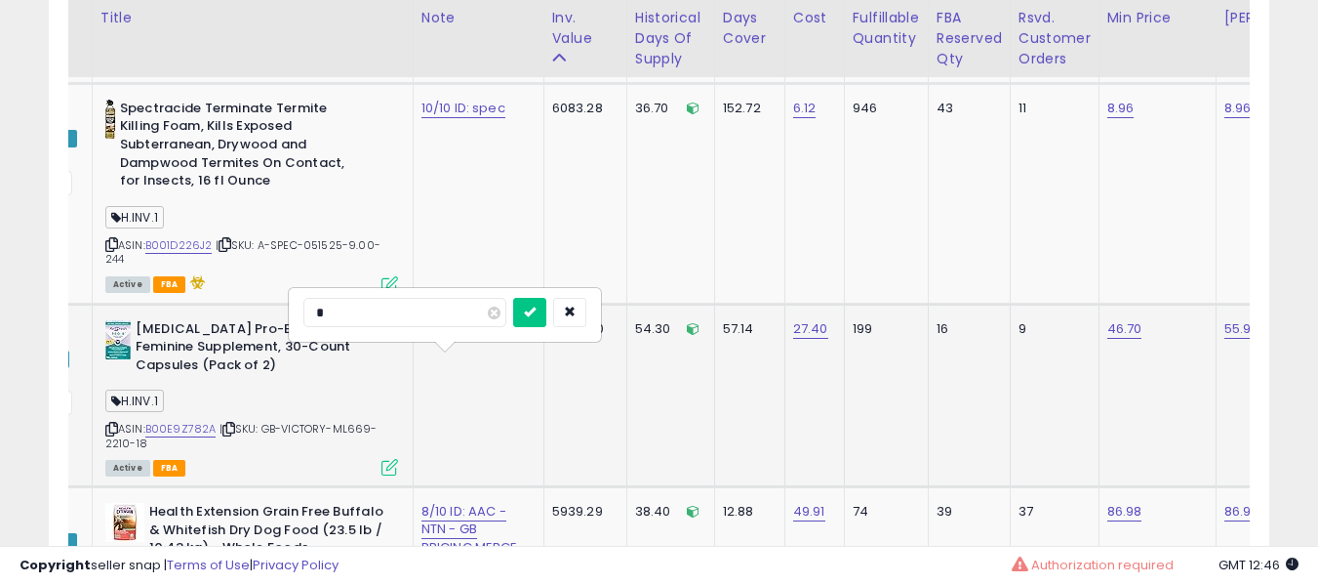
scroll to position [0, 0]
type input "**********"
click button "submit" at bounding box center [529, 312] width 33 height 29
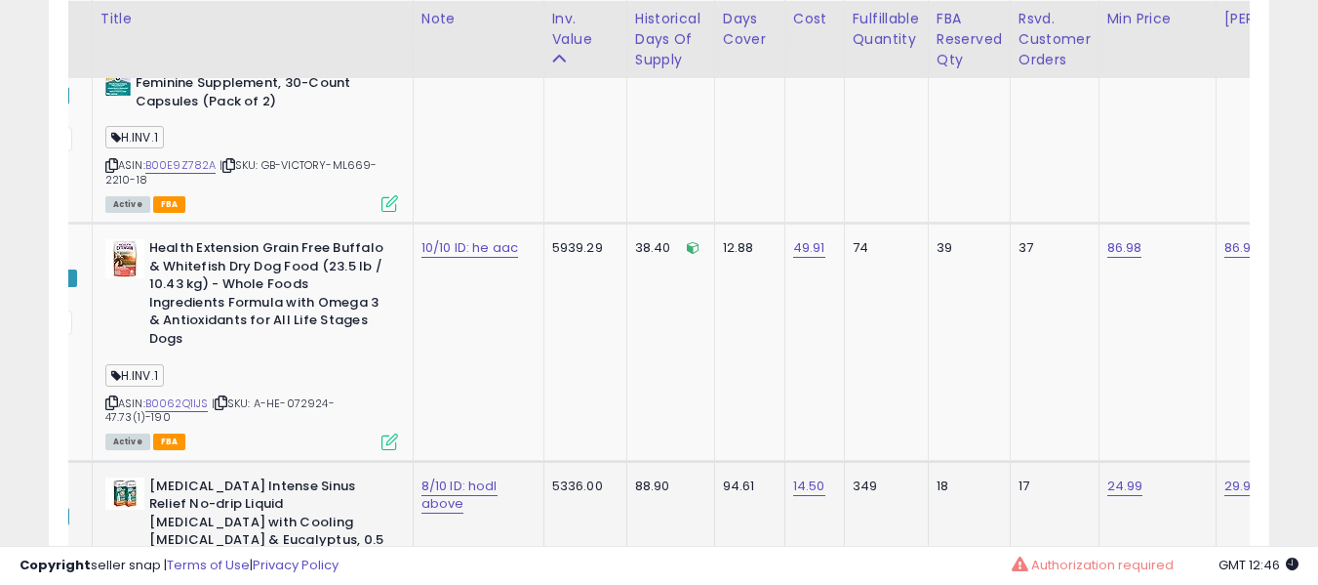
scroll to position [10149, 0]
click at [426, 475] on link "8/10 ID: hodl above" at bounding box center [460, 493] width 76 height 37
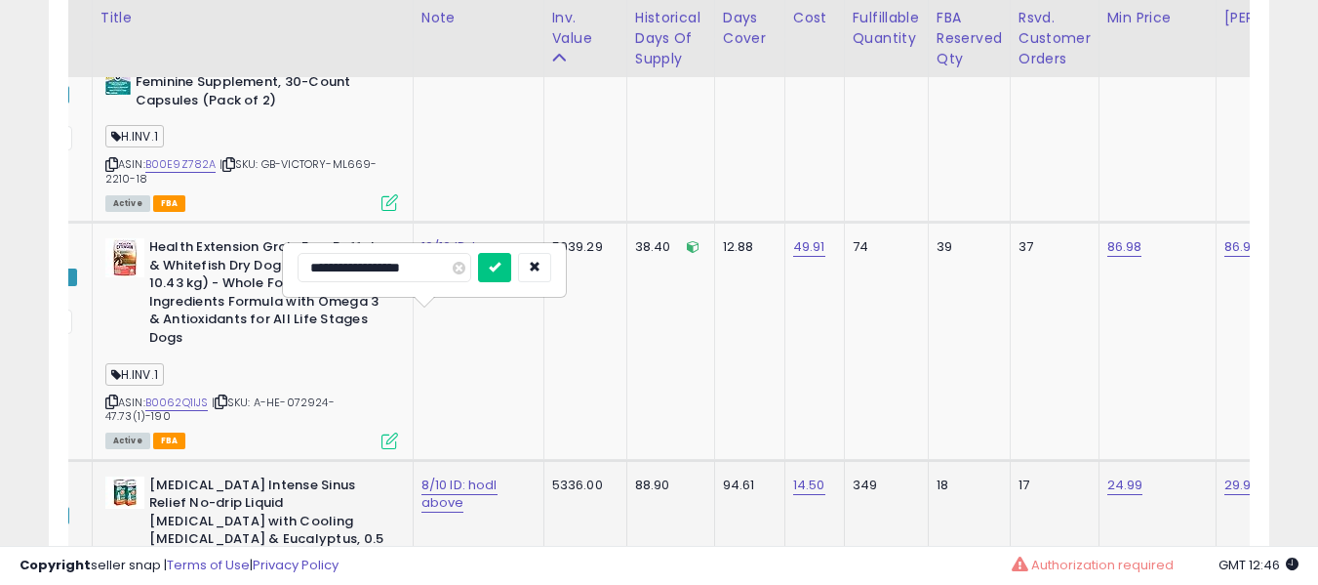
type input "**********"
click button "submit" at bounding box center [494, 267] width 33 height 29
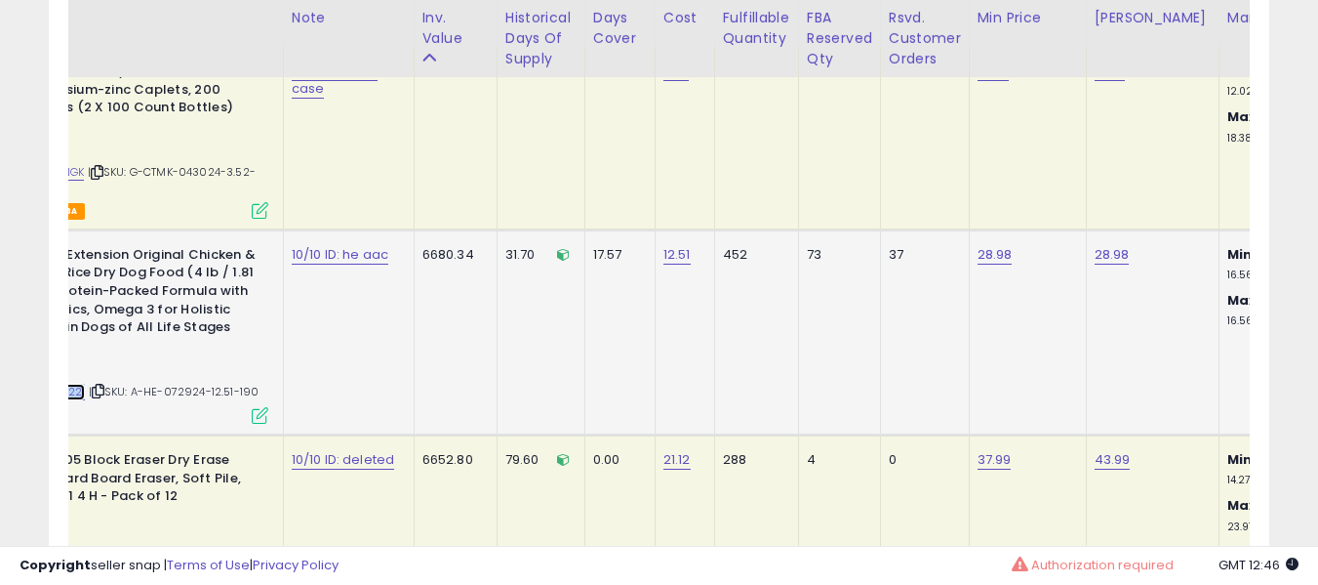
scroll to position [0, 0]
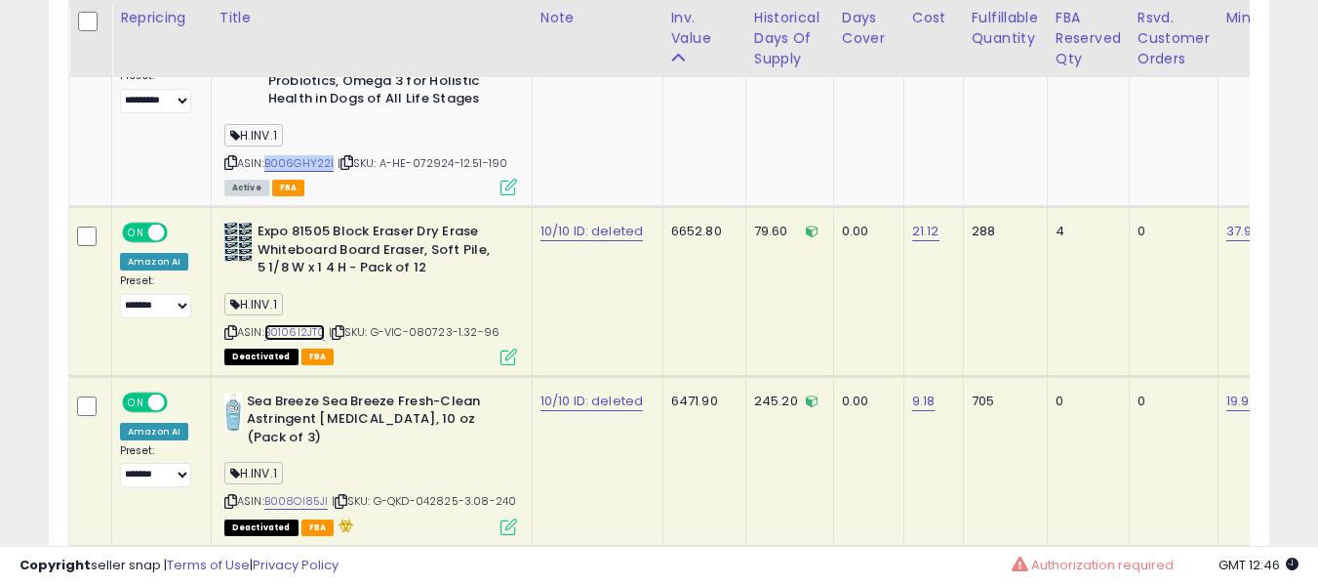
click at [315, 324] on link "B0106I2JT0" at bounding box center [294, 332] width 61 height 17
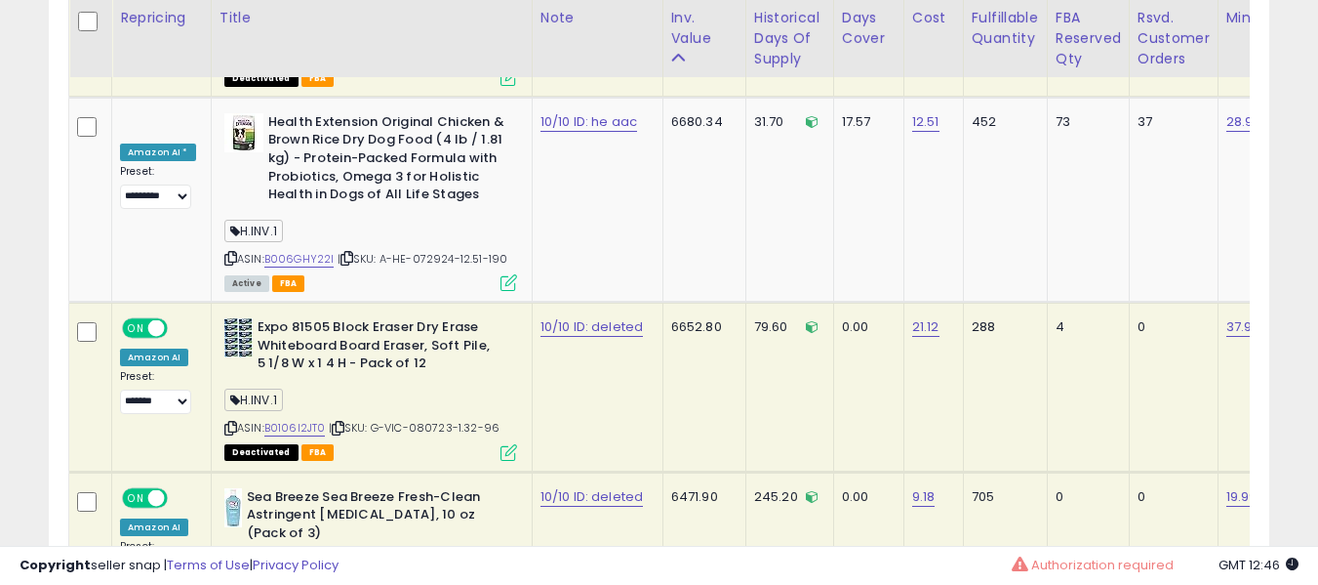
click at [389, 318] on b "Expo 81505 Block Eraser Dry Erase Whiteboard Board Eraser, Soft Pile, 5 1/8 W x…" at bounding box center [376, 348] width 237 height 60
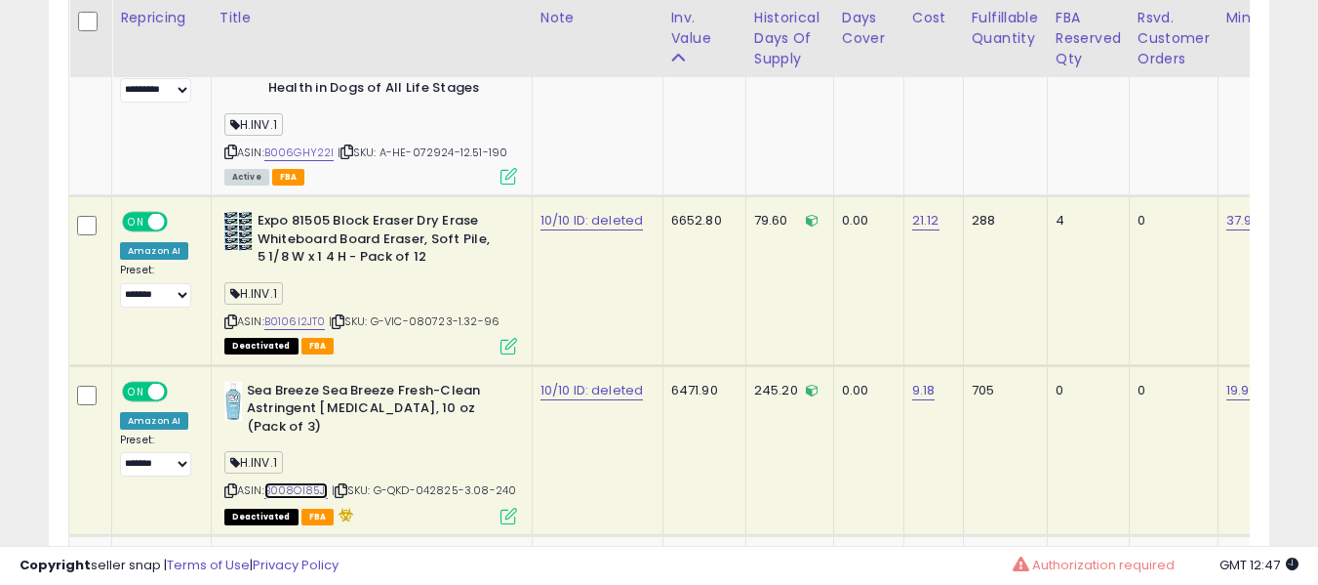
click at [277, 482] on link "B008OI85JI" at bounding box center [296, 490] width 64 height 17
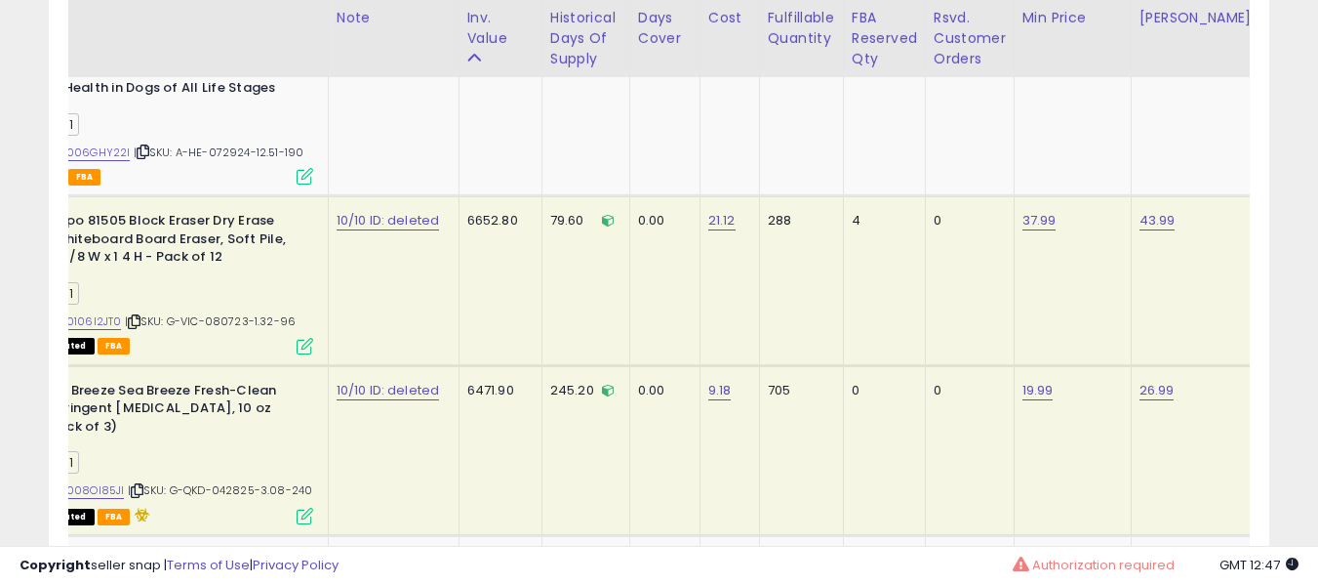
click at [401, 365] on tr "**********" at bounding box center [1159, 450] width 2589 height 170
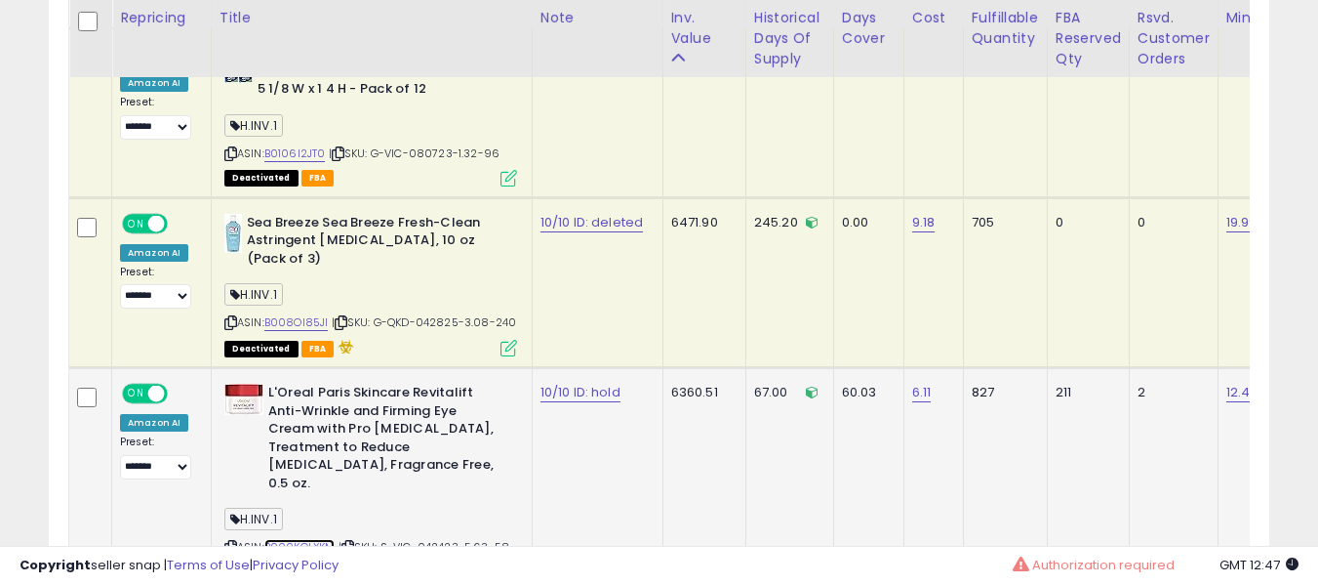
click at [321, 539] on link "B000KOLXKM" at bounding box center [299, 547] width 71 height 17
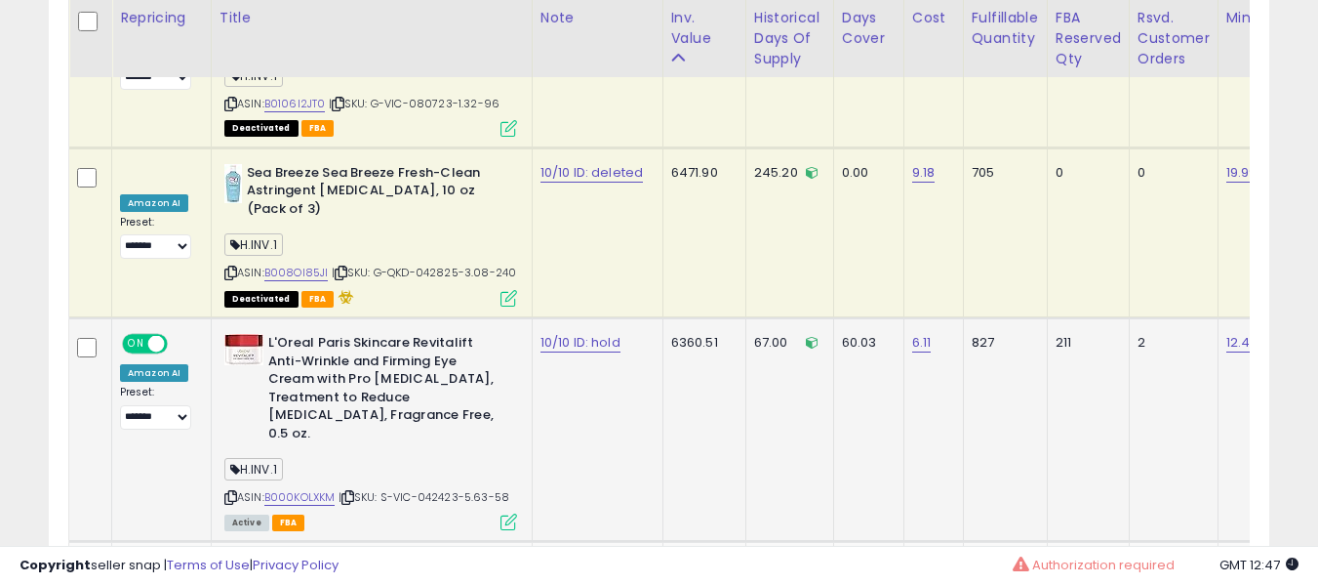
click at [449, 334] on b "L'Oreal Paris Skincare Revitalift Anti-Wrinkle and Firming Eye Cream with Pro […" at bounding box center [386, 390] width 237 height 113
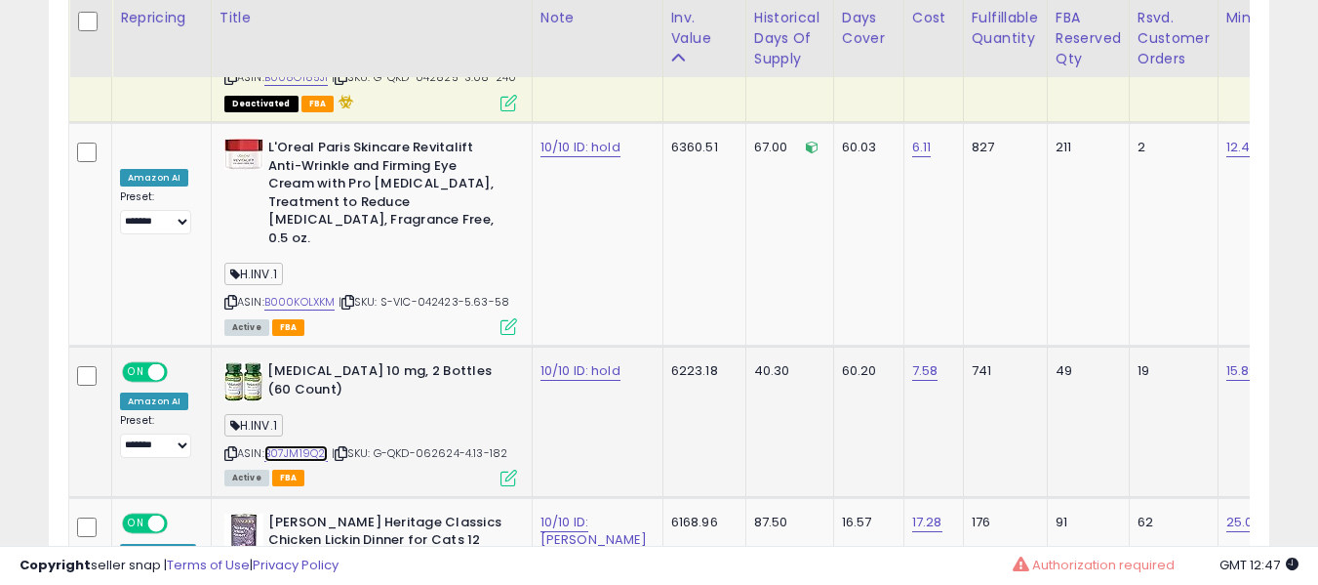
click at [304, 445] on link "B07JM19Q21" at bounding box center [296, 453] width 64 height 17
click at [584, 361] on link "10/10 ID: hold" at bounding box center [581, 371] width 80 height 20
type input "**********"
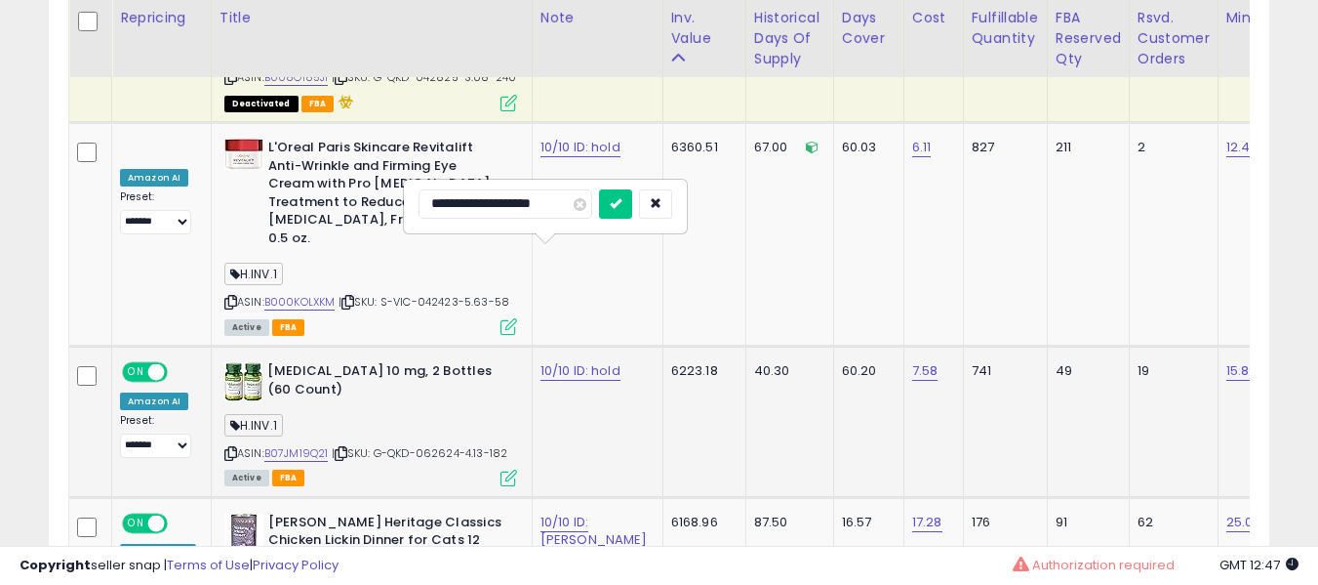
click button "submit" at bounding box center [615, 203] width 33 height 29
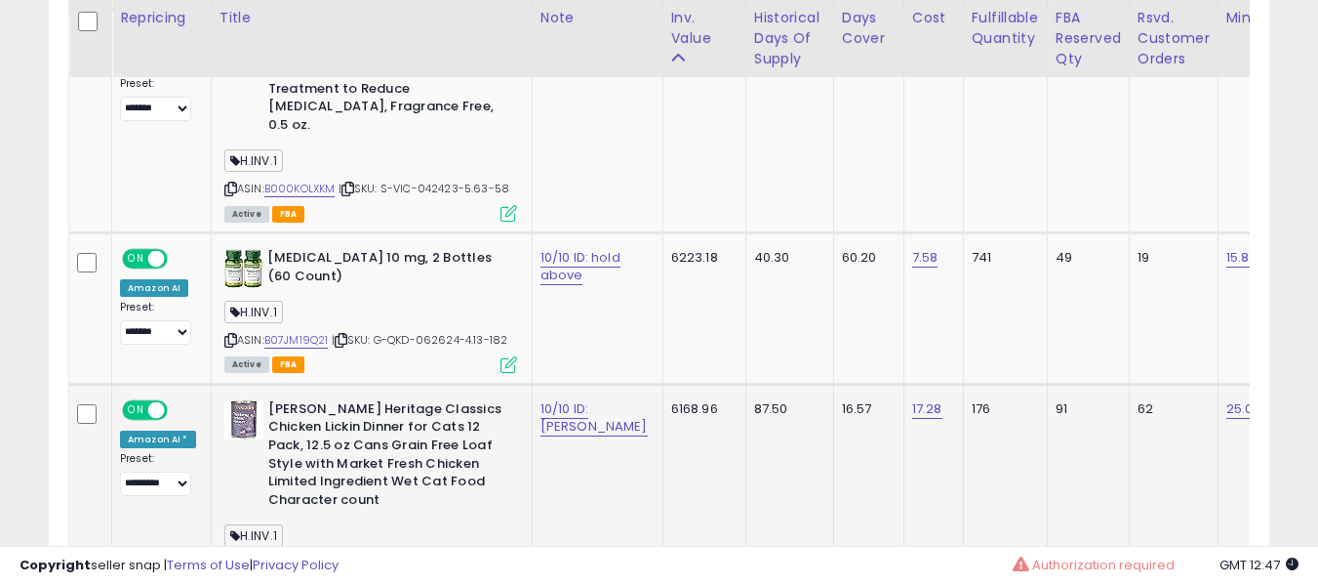
click at [282, 555] on link "B00823SVJE" at bounding box center [298, 563] width 69 height 17
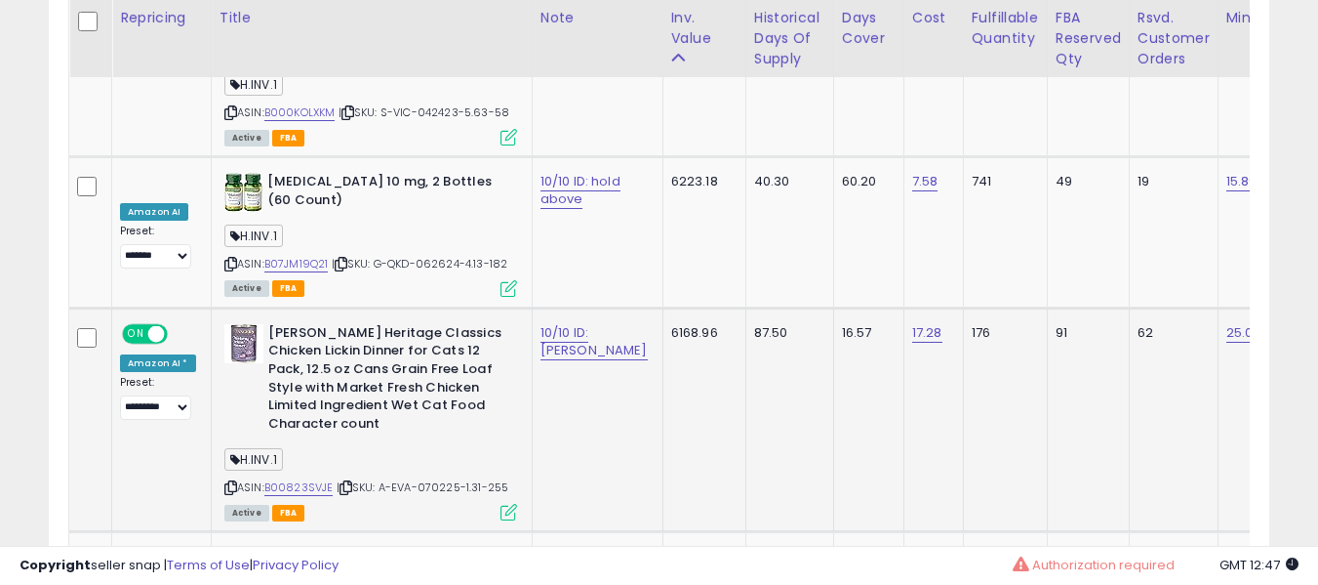
click at [349, 324] on b "[PERSON_NAME] Heritage Classics Chicken Lickin Dinner for Cats 12 Pack, 12.5 oz…" at bounding box center [386, 380] width 237 height 113
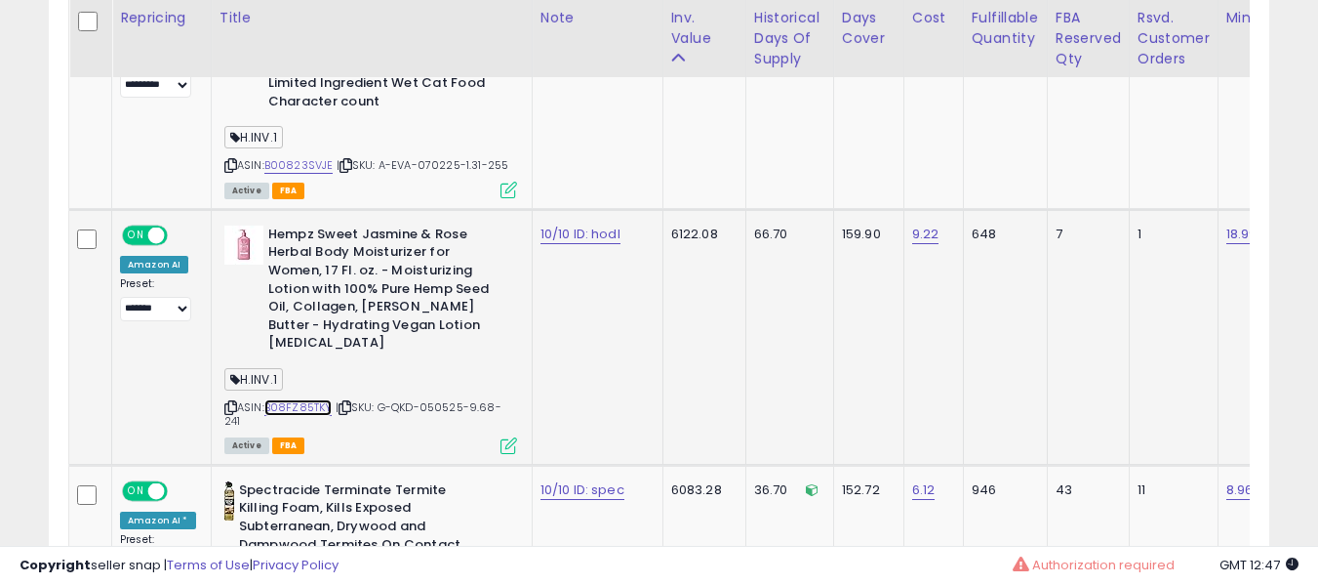
click at [324, 399] on link "B08FZ85TKY" at bounding box center [298, 407] width 68 height 17
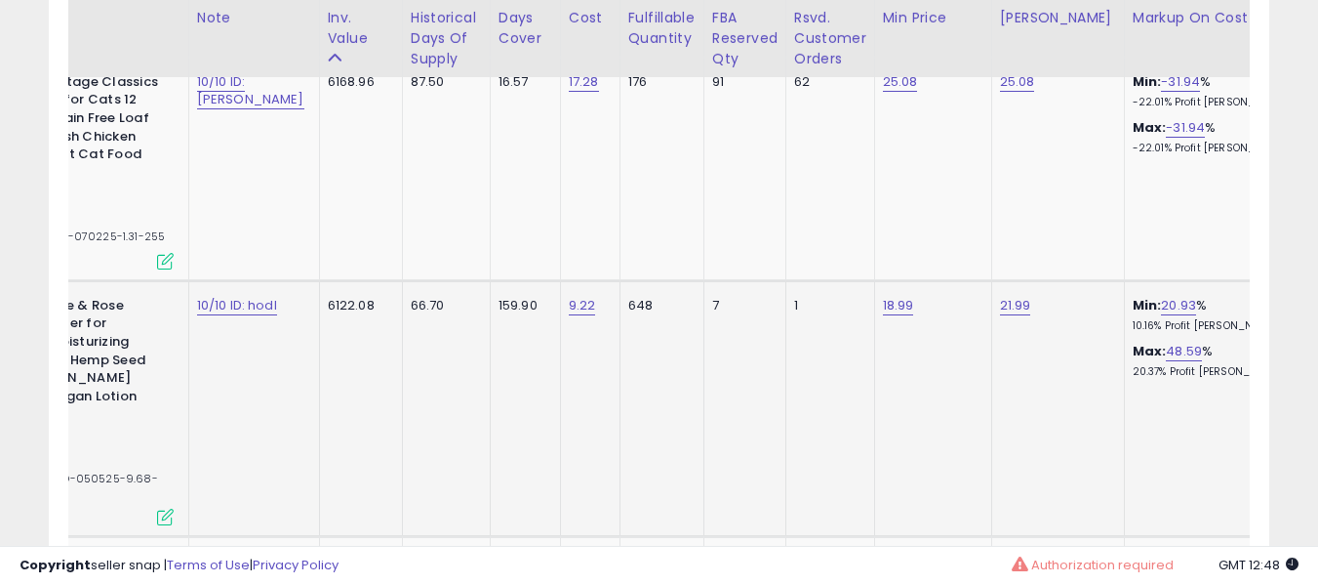
scroll to position [0, 16]
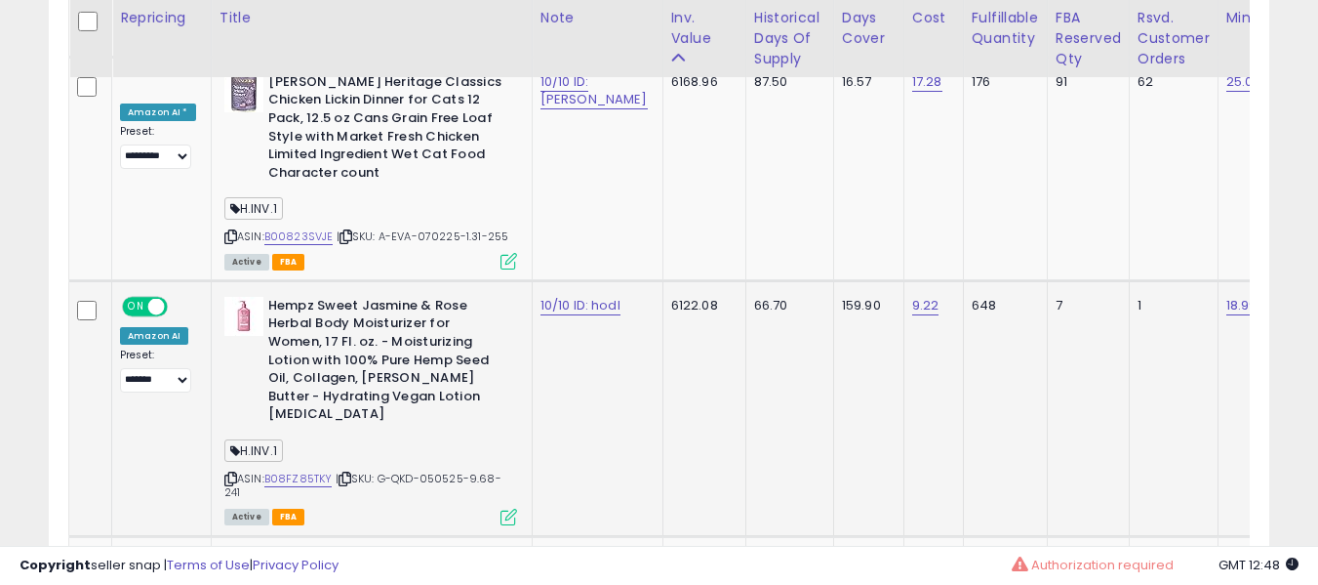
click at [455, 297] on b "Hempz Sweet Jasmine & Rose Herbal Body Moisturizer for Women, 17 Fl. oz. - Mois…" at bounding box center [386, 363] width 237 height 132
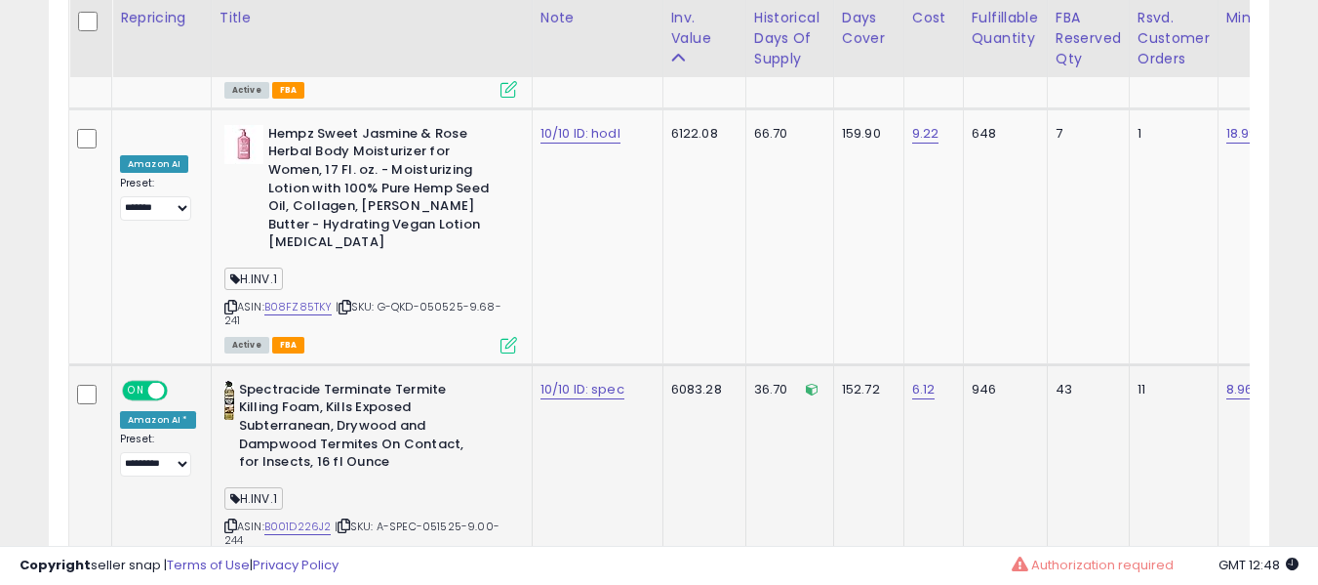
scroll to position [9646, 0]
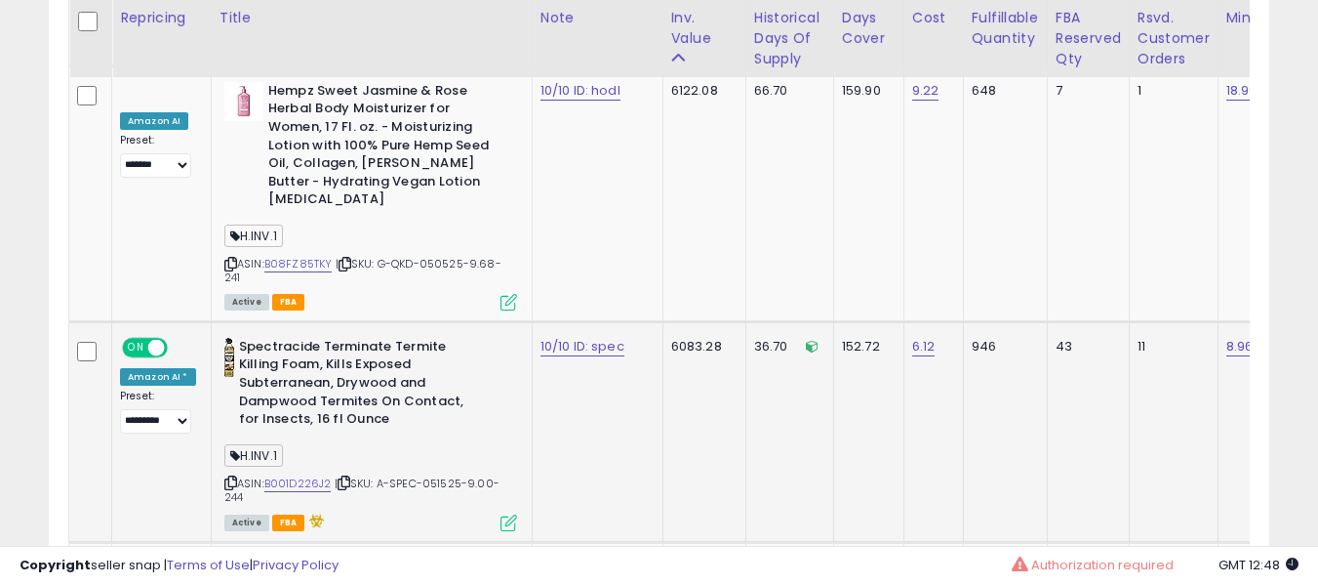
click at [279, 343] on div "ASIN: B001D226J2 | SKU: A-SPEC-051525-9.00-244 Active FBA" at bounding box center [370, 433] width 293 height 191
click at [293, 475] on link "B001D226J2" at bounding box center [297, 483] width 67 height 17
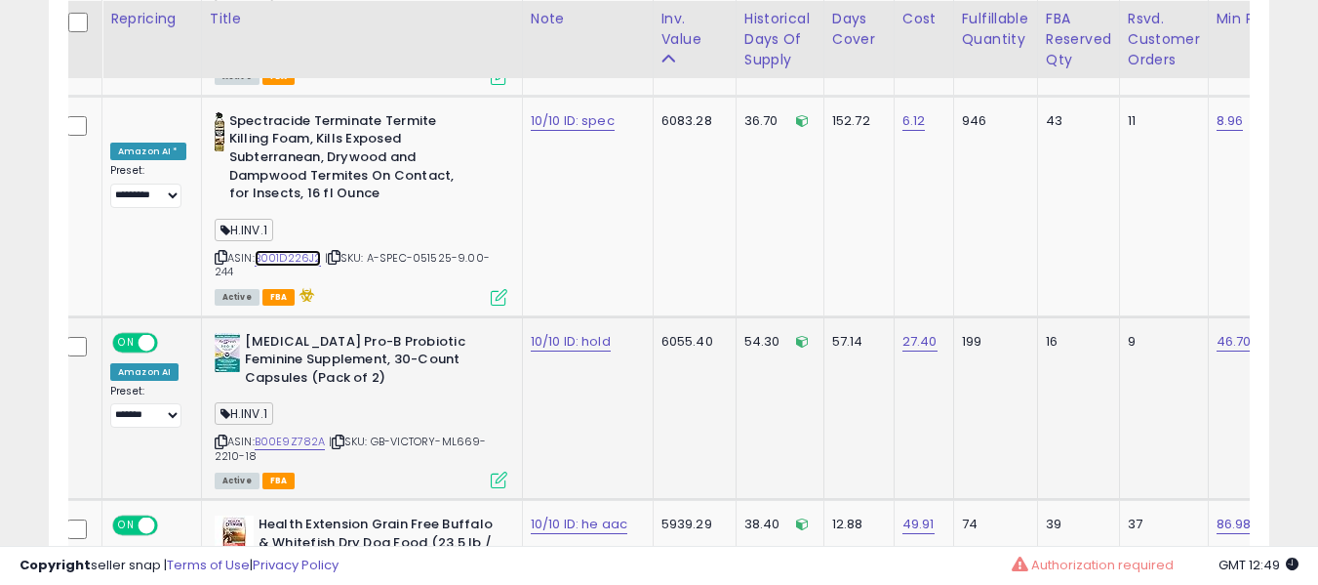
scroll to position [9873, 0]
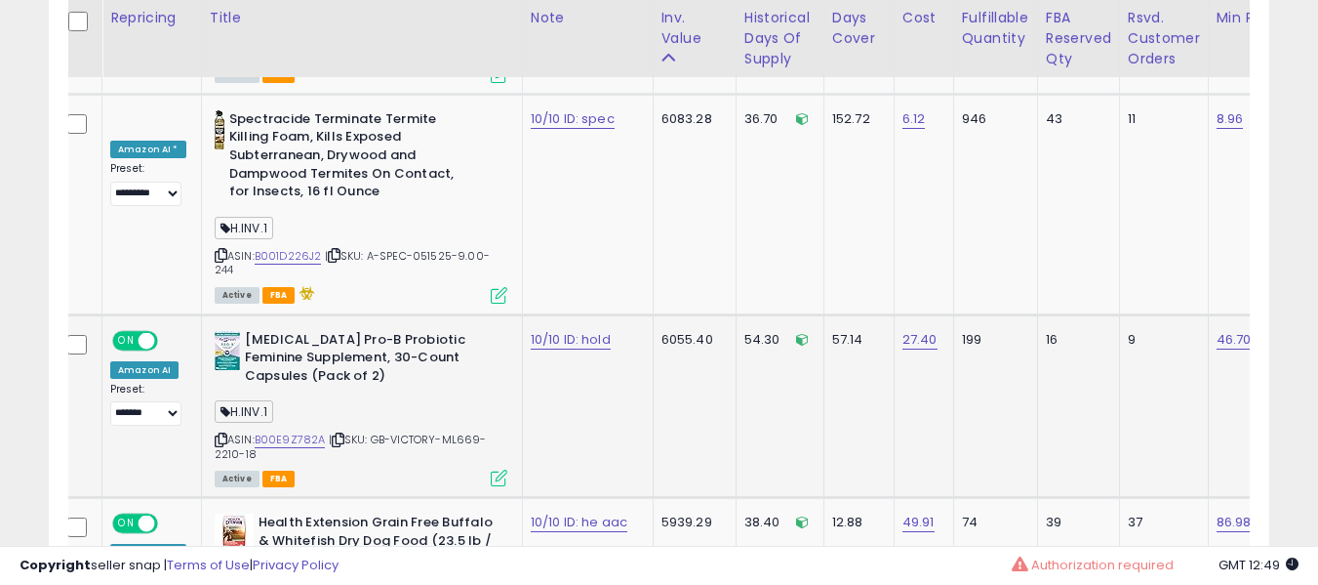
click at [299, 331] on div "ASIN: B00E9Z782A | SKU: GB-VICTORY-ML669-2210-18 Active FBA" at bounding box center [361, 408] width 293 height 154
click at [288, 431] on link "B00E9Z782A" at bounding box center [290, 439] width 71 height 17
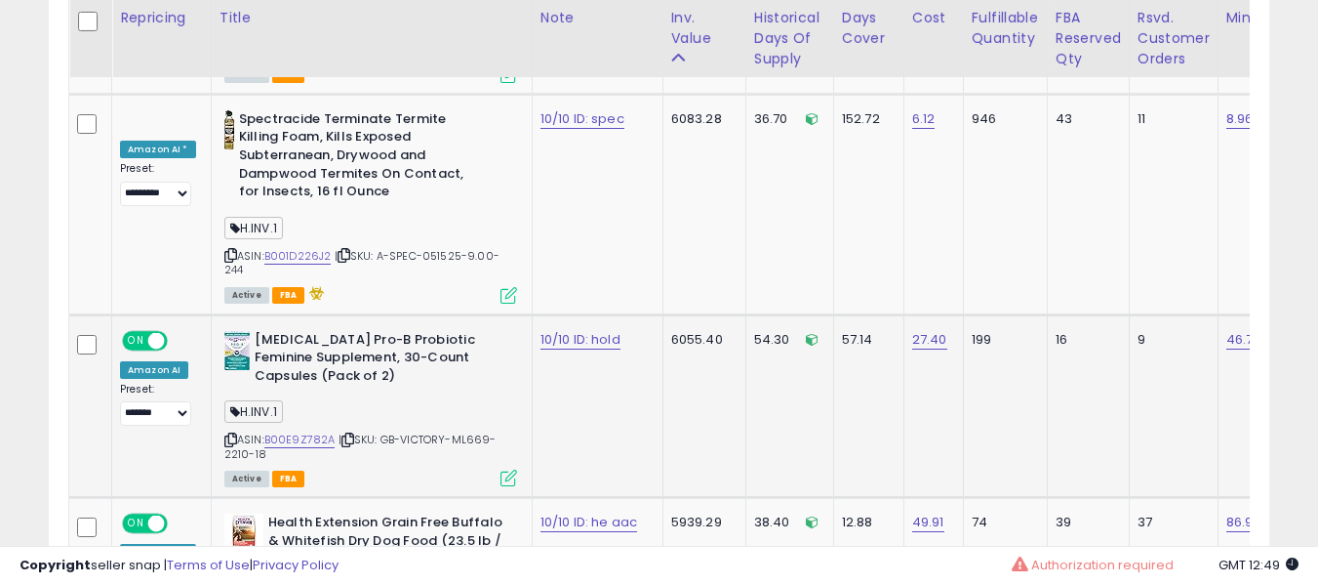
click at [430, 401] on div "H.INV.1" at bounding box center [370, 414] width 293 height 26
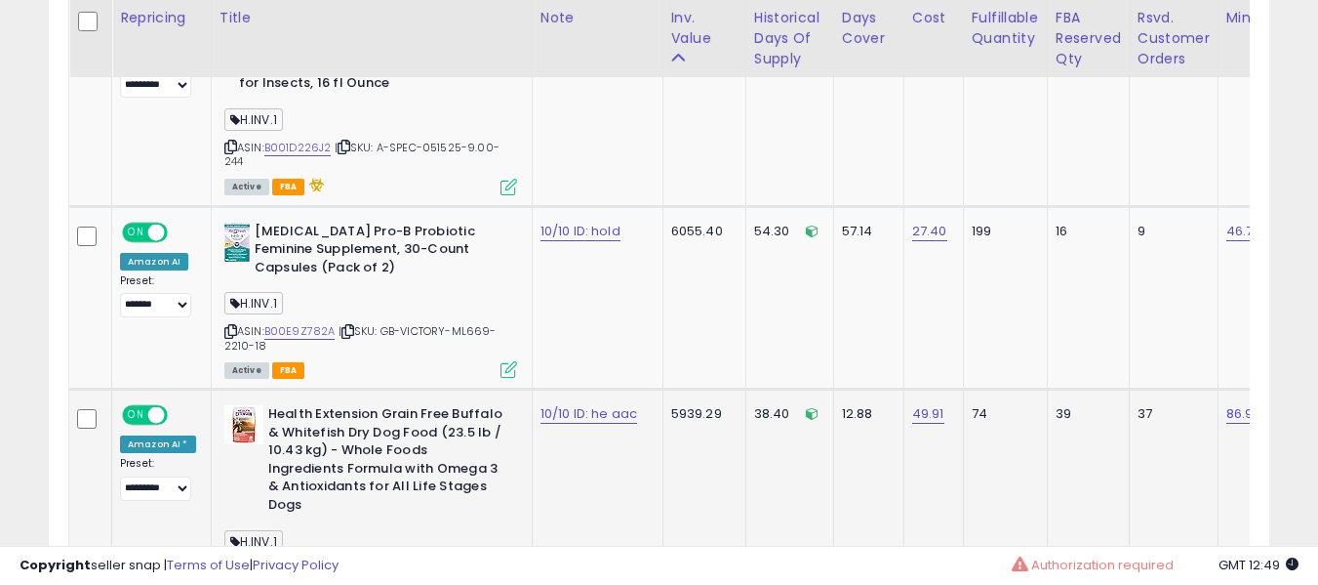
click at [284, 410] on div "ASIN: B0062Q1IJS | SKU: A-HE-072924-47.73(1)-190 Active FBA" at bounding box center [370, 509] width 293 height 208
click at [284, 561] on link "B0062Q1IJS" at bounding box center [295, 569] width 63 height 17
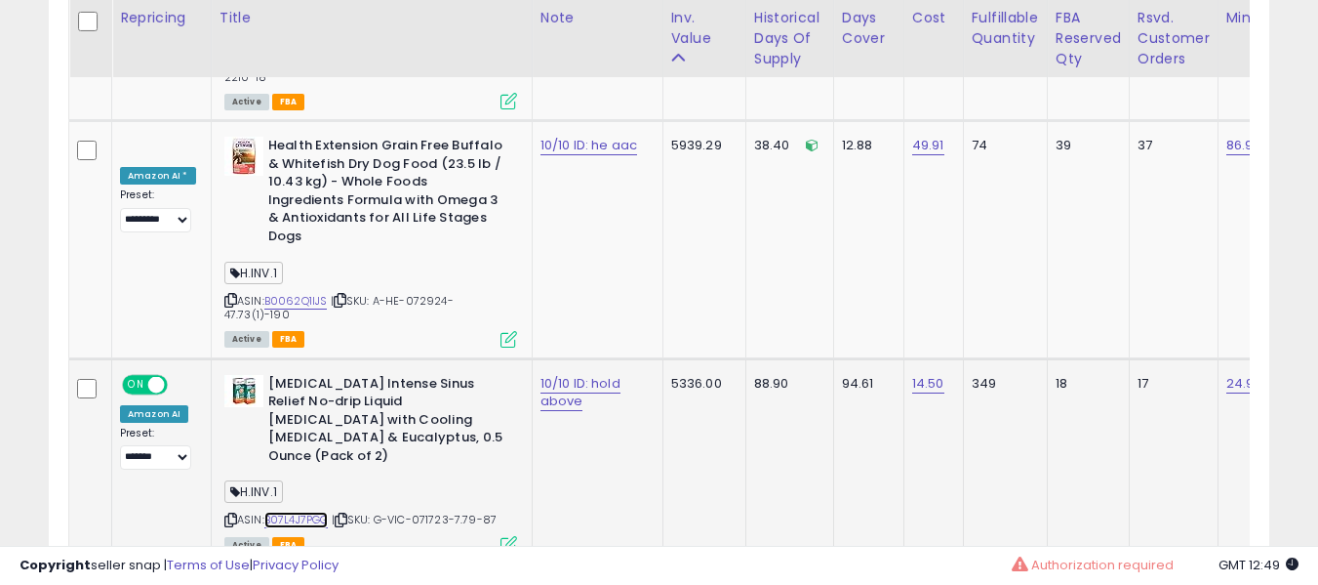
click at [290, 511] on link "B07L4J7PGG" at bounding box center [296, 519] width 64 height 17
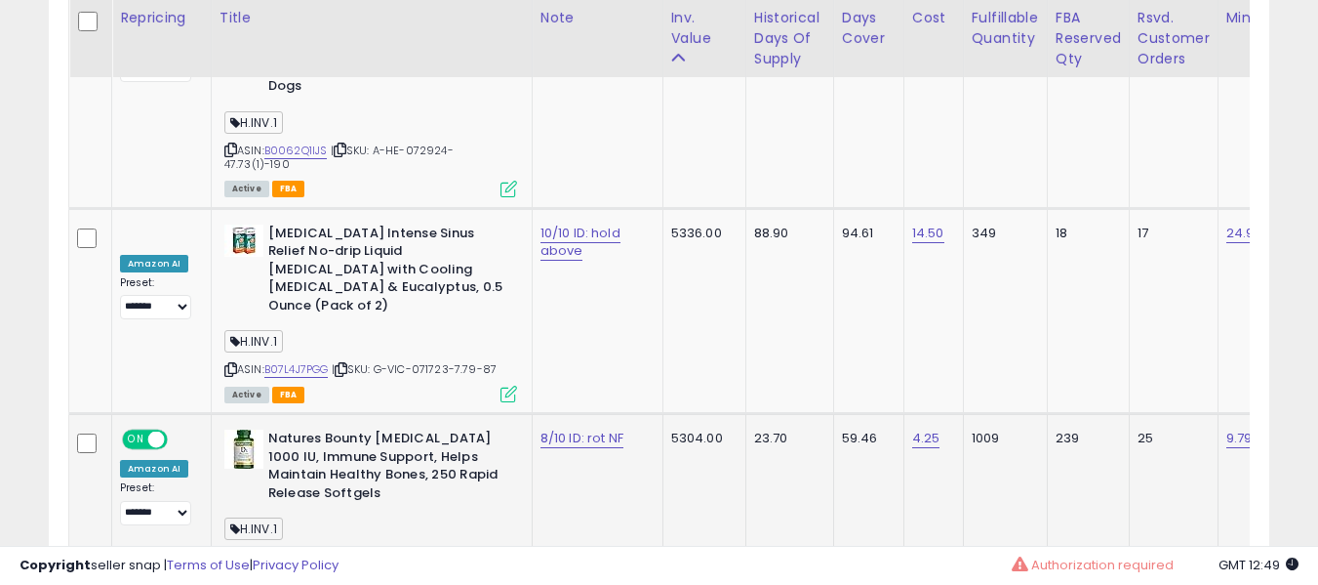
click at [296, 548] on link "B001KYOJC0" at bounding box center [297, 556] width 67 height 17
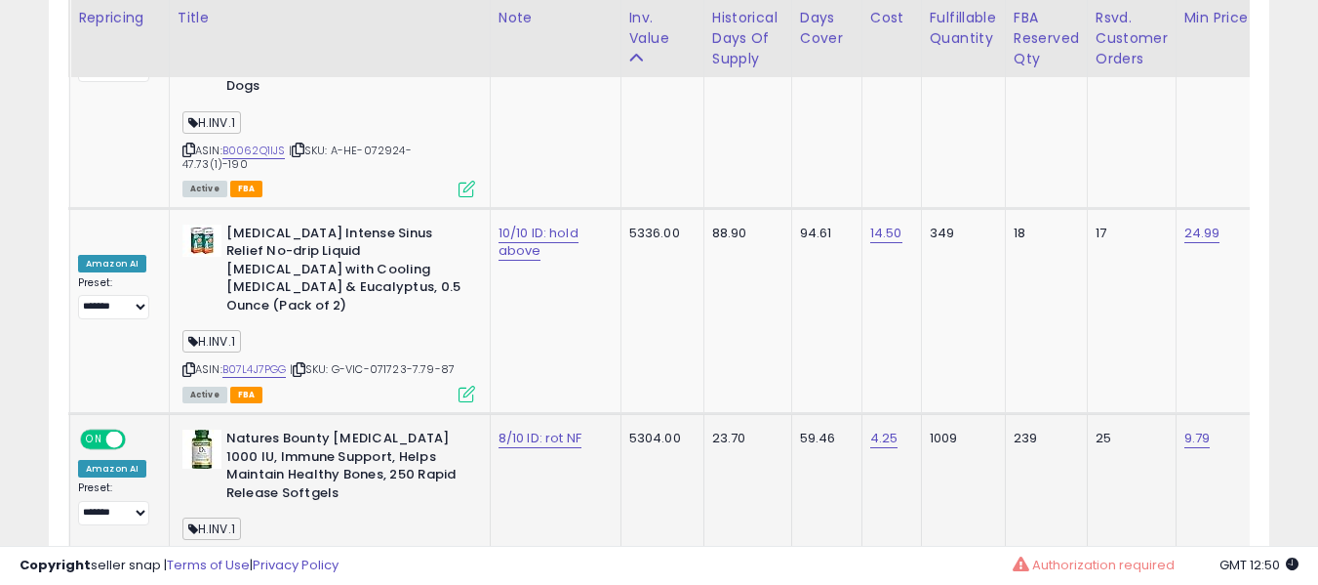
click at [381, 429] on b "Natures Bounty [MEDICAL_DATA] 1000 IU, Immune Support, Helps Maintain Healthy B…" at bounding box center [344, 467] width 237 height 77
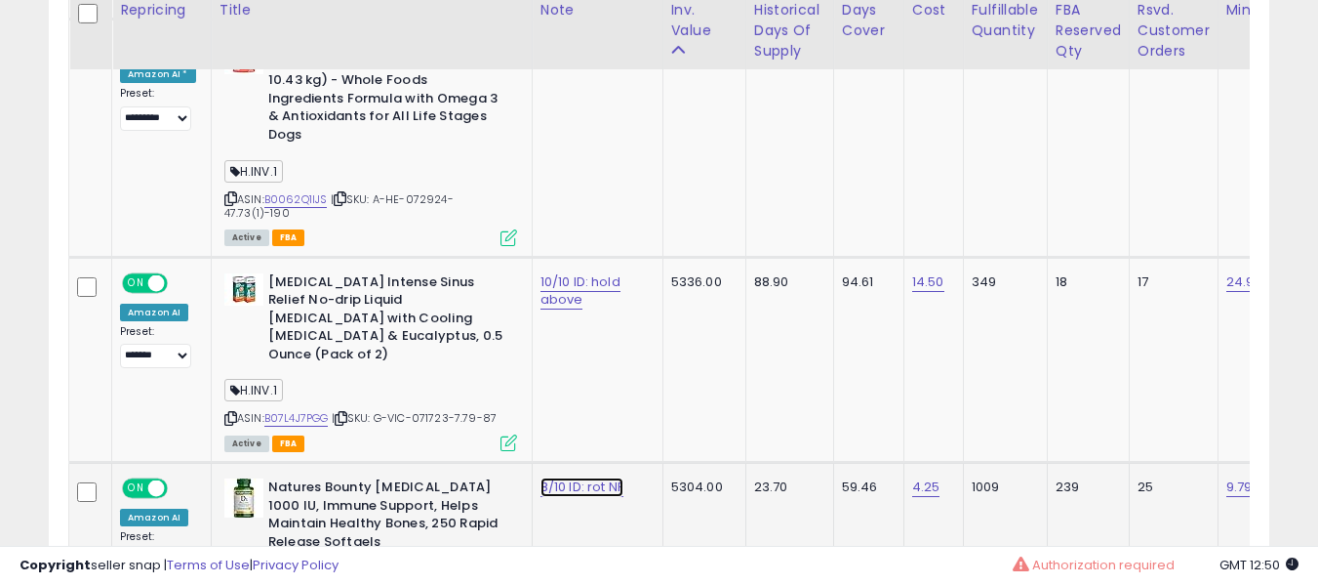
click at [556, 477] on link "8/10 ID: rot NF" at bounding box center [582, 487] width 83 height 20
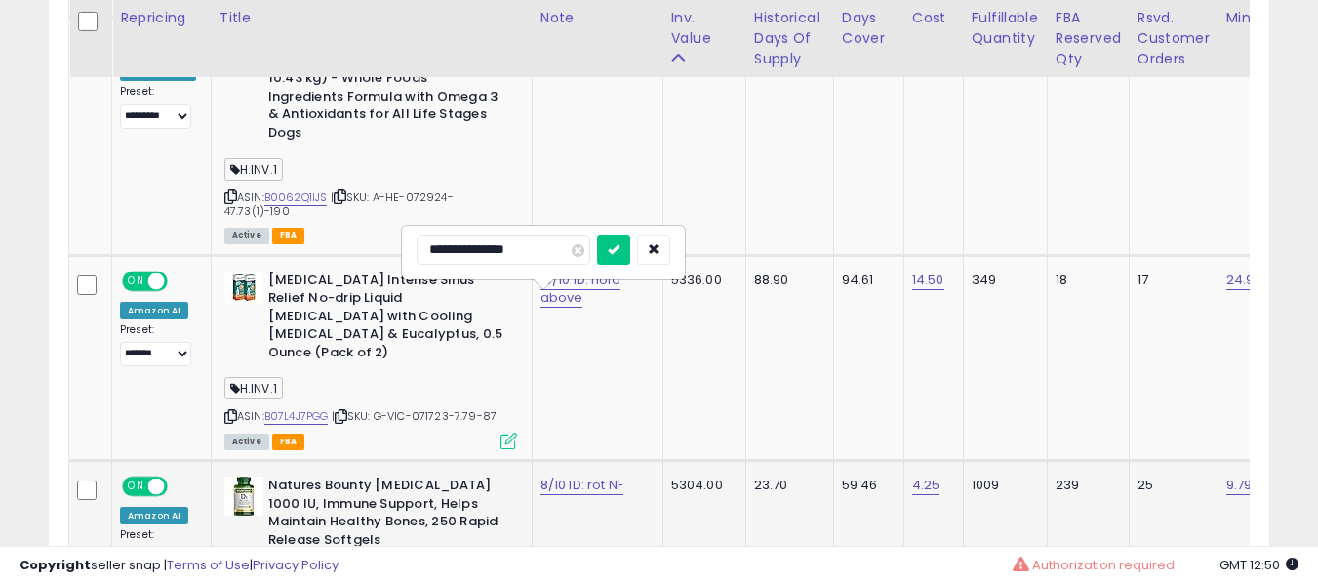
type input "**********"
click button "submit" at bounding box center [613, 249] width 33 height 29
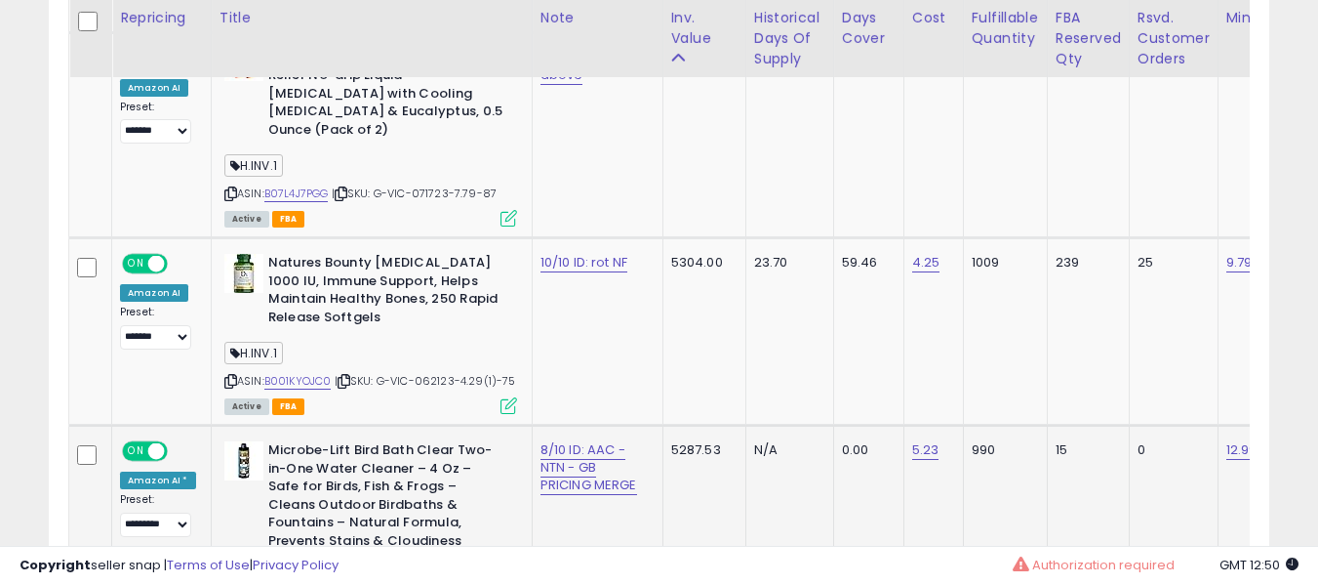
click at [541, 440] on link "8/10 ID: AAC - NTN - GB PRICING MERGE" at bounding box center [589, 467] width 97 height 55
type input "**********"
click button "submit" at bounding box center [648, 228] width 33 height 29
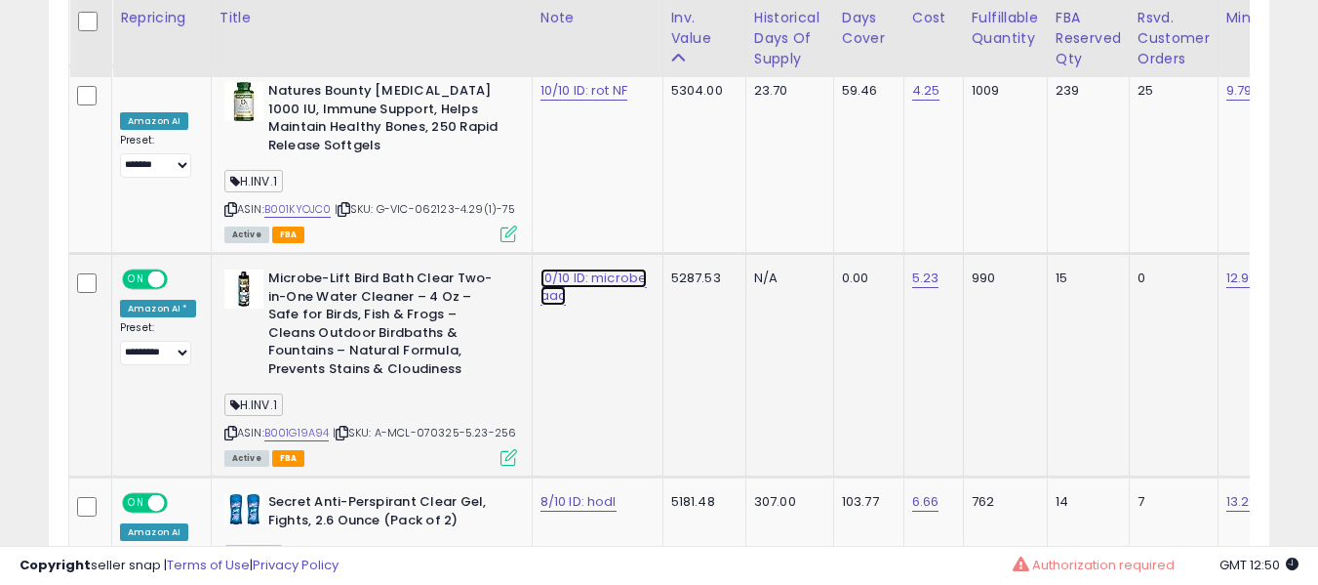
click at [542, 268] on link "10/10 ID: microbe aac" at bounding box center [594, 286] width 107 height 37
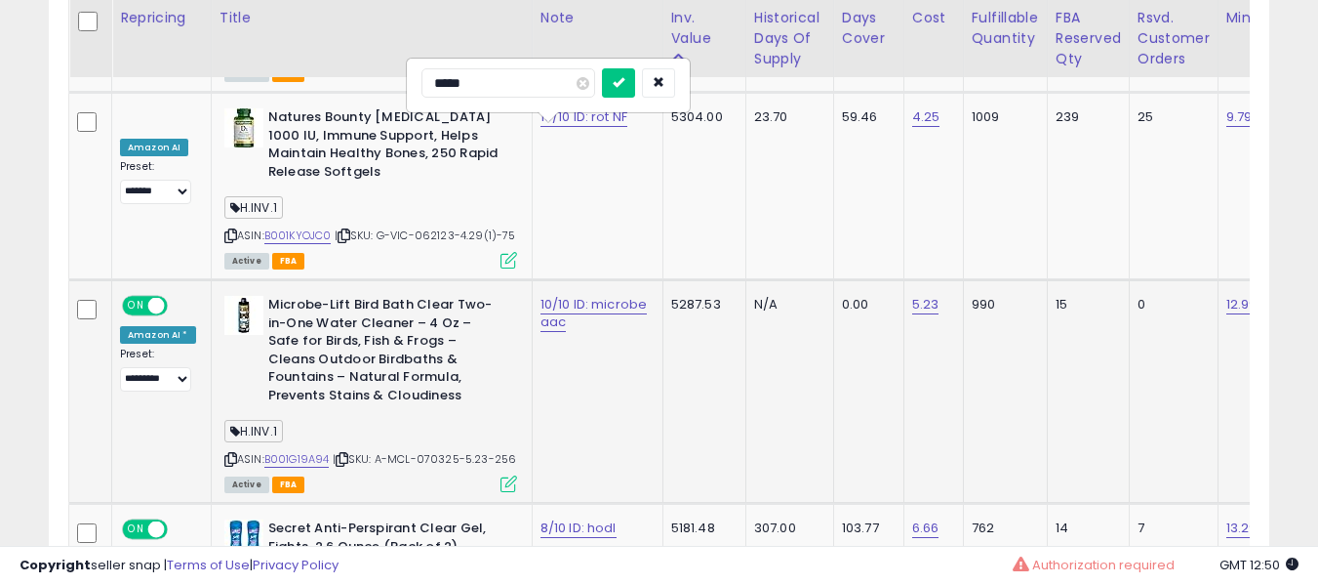
type input "*****"
type input "**********"
click button "submit" at bounding box center [618, 82] width 33 height 29
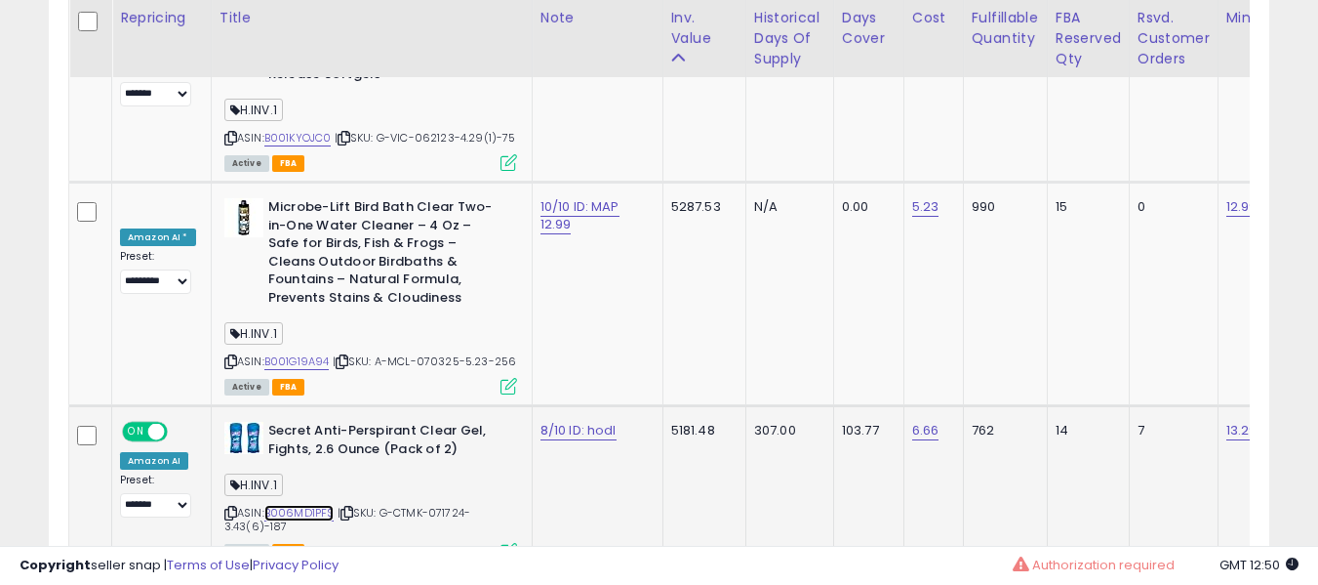
click at [282, 505] on link "B006MD1PFS" at bounding box center [299, 513] width 70 height 17
click at [544, 421] on link "8/10 ID: hodl" at bounding box center [579, 431] width 76 height 20
type input "**********"
click button "submit" at bounding box center [613, 208] width 33 height 29
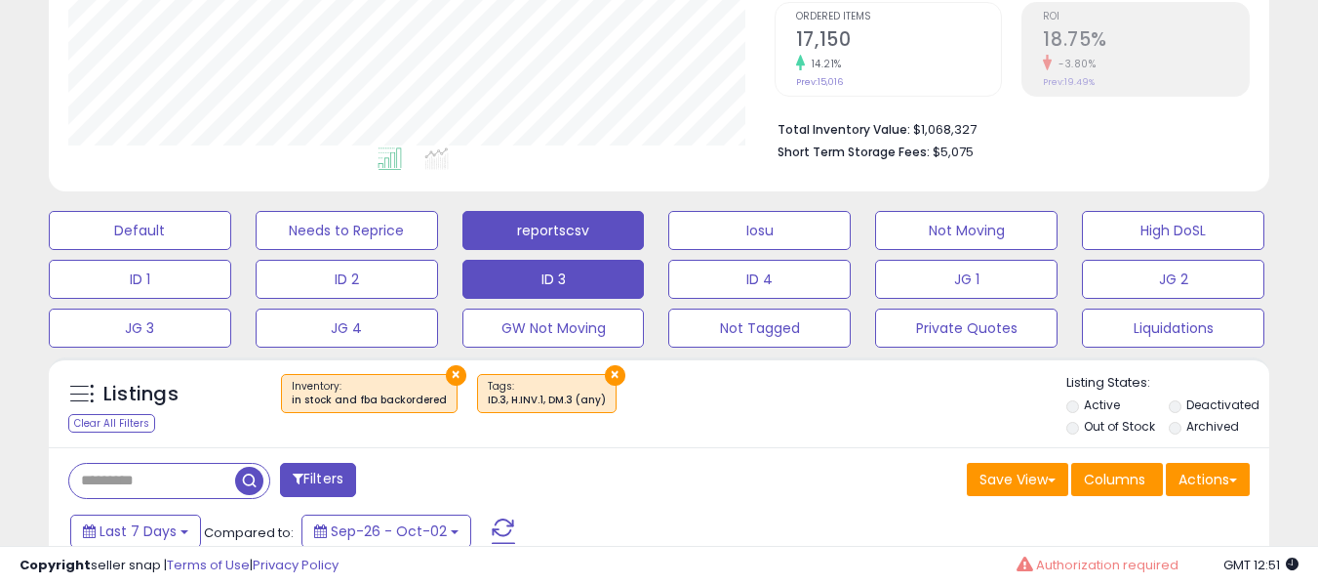
click at [608, 233] on button "reportscsv" at bounding box center [554, 230] width 182 height 39
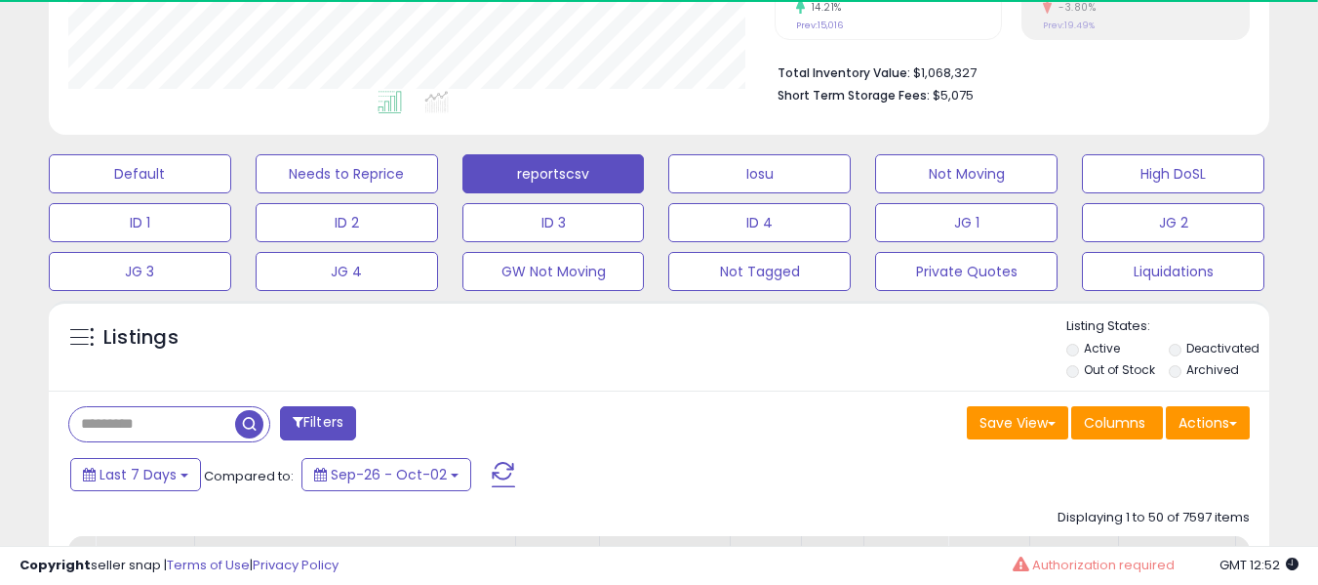
scroll to position [590, 0]
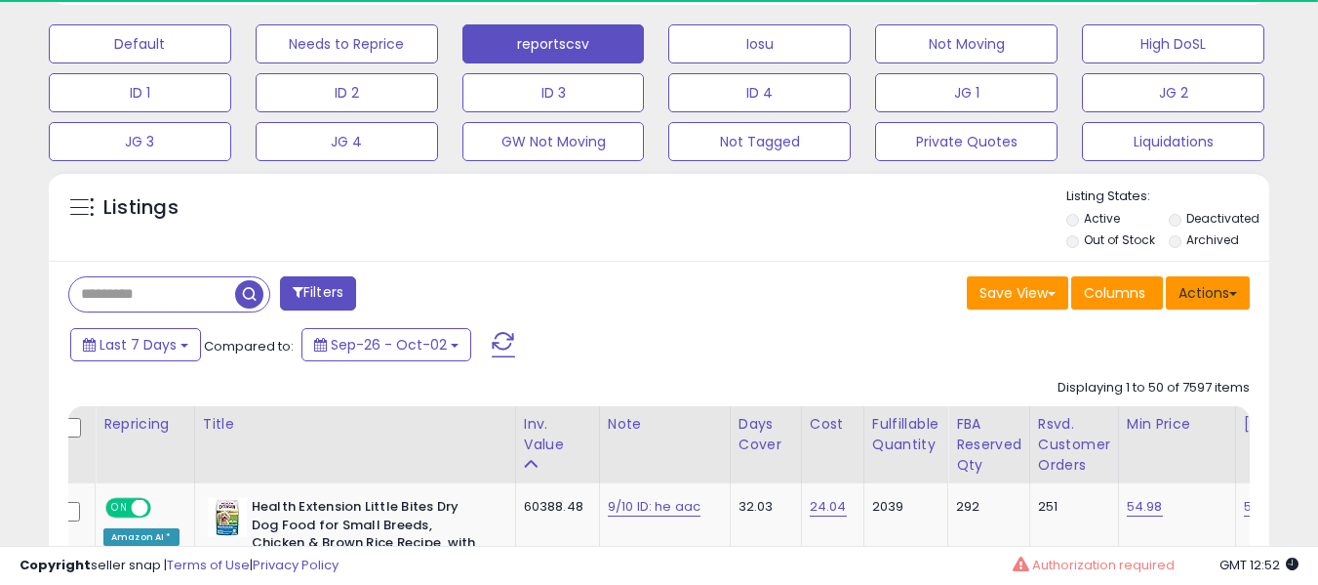
click at [1214, 295] on button "Actions" at bounding box center [1208, 292] width 84 height 33
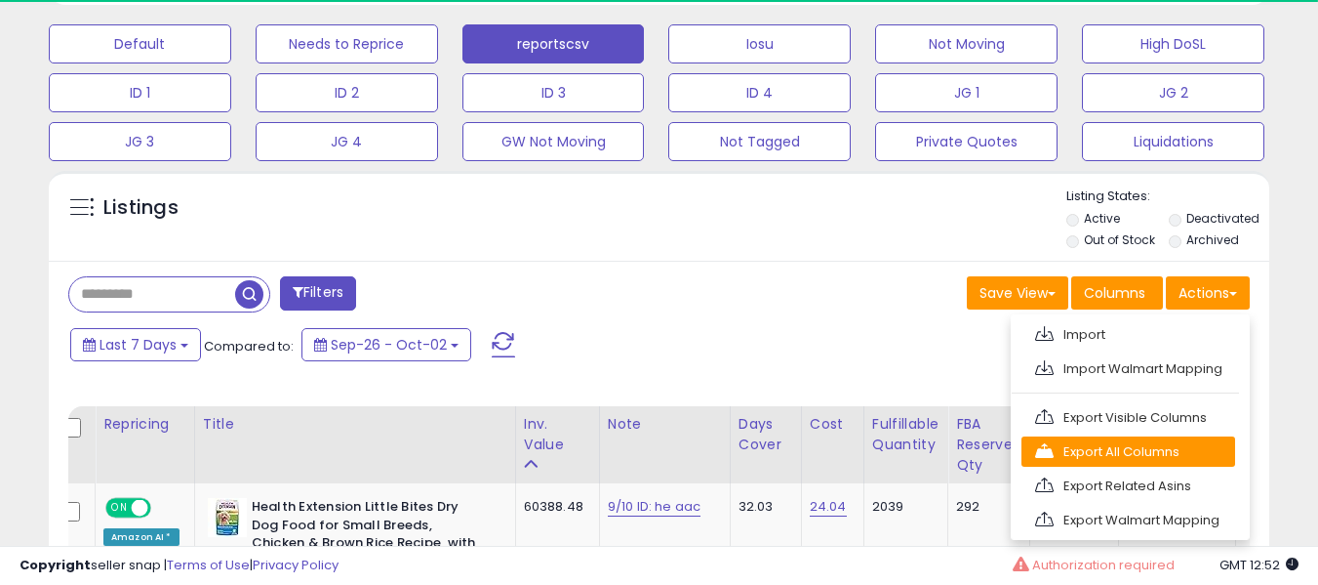
click at [1118, 458] on link "Export All Columns" at bounding box center [1129, 451] width 214 height 30
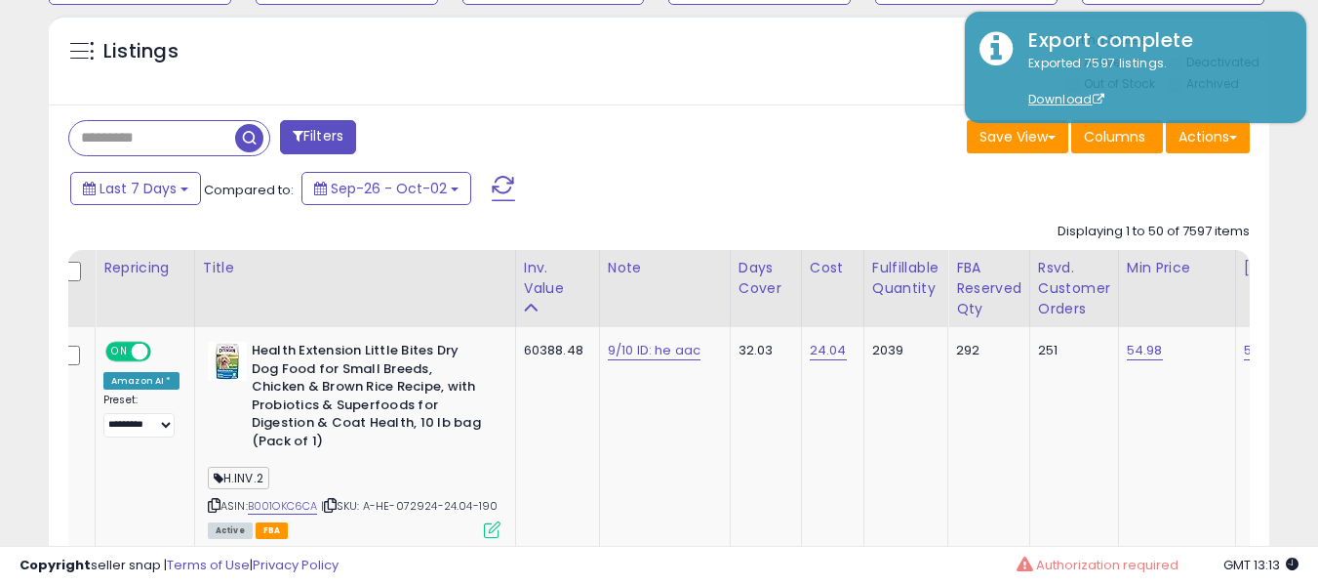
scroll to position [749, 0]
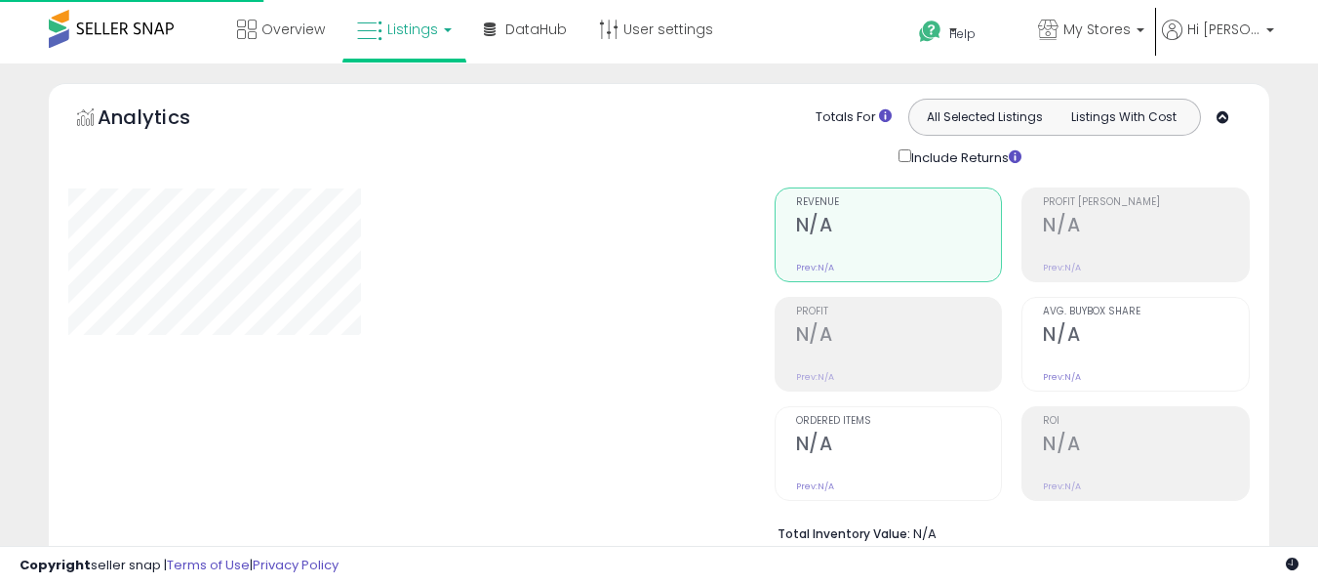
scroll to position [675, 0]
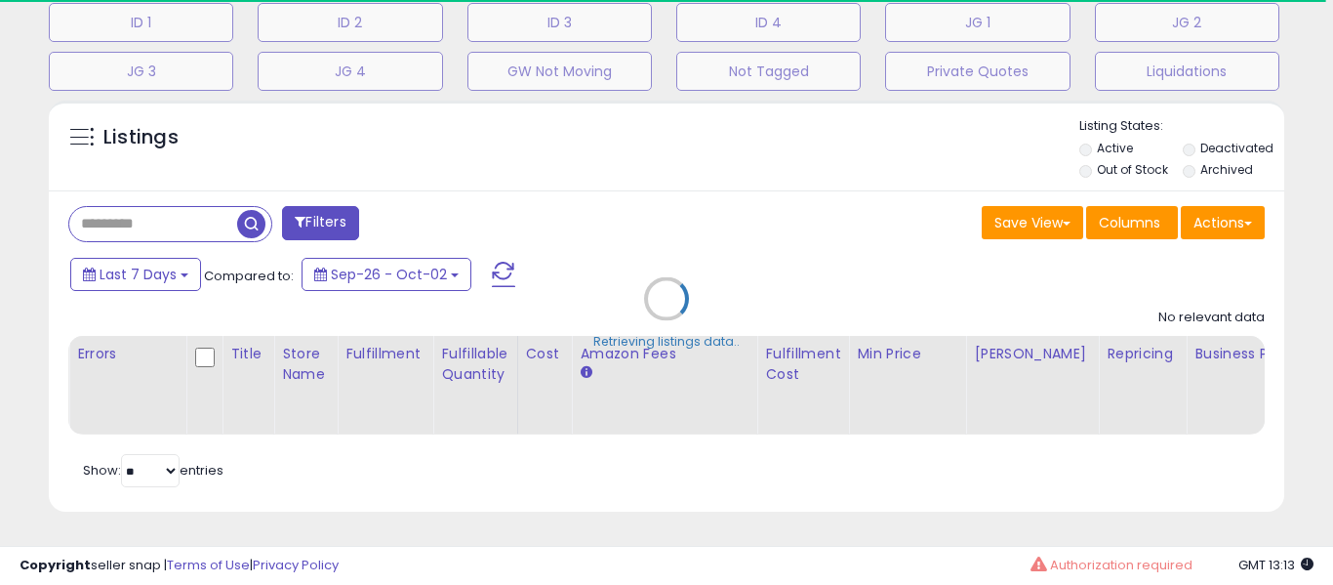
select select "**"
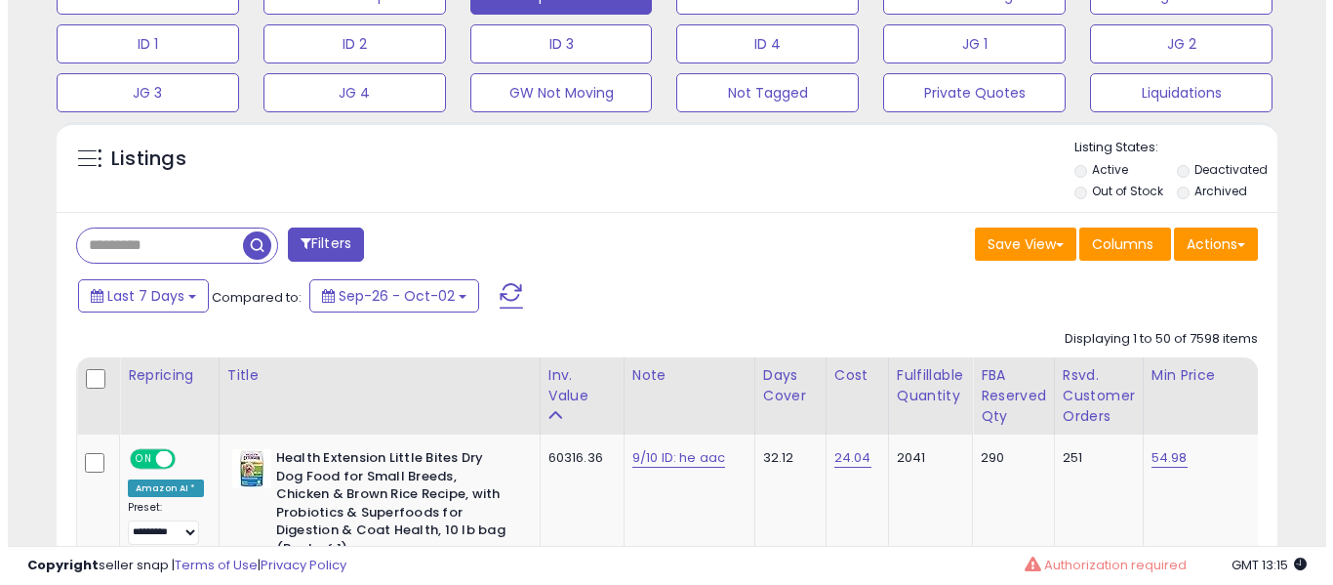
scroll to position [634, 0]
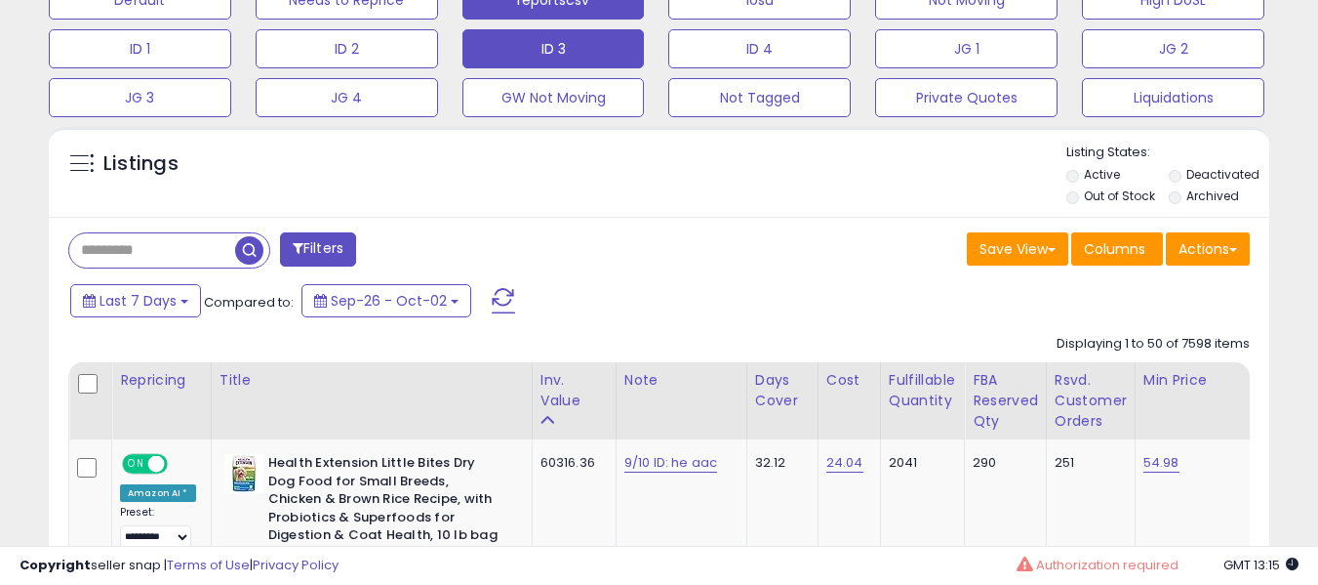
click at [544, 43] on button "ID 3" at bounding box center [554, 48] width 182 height 39
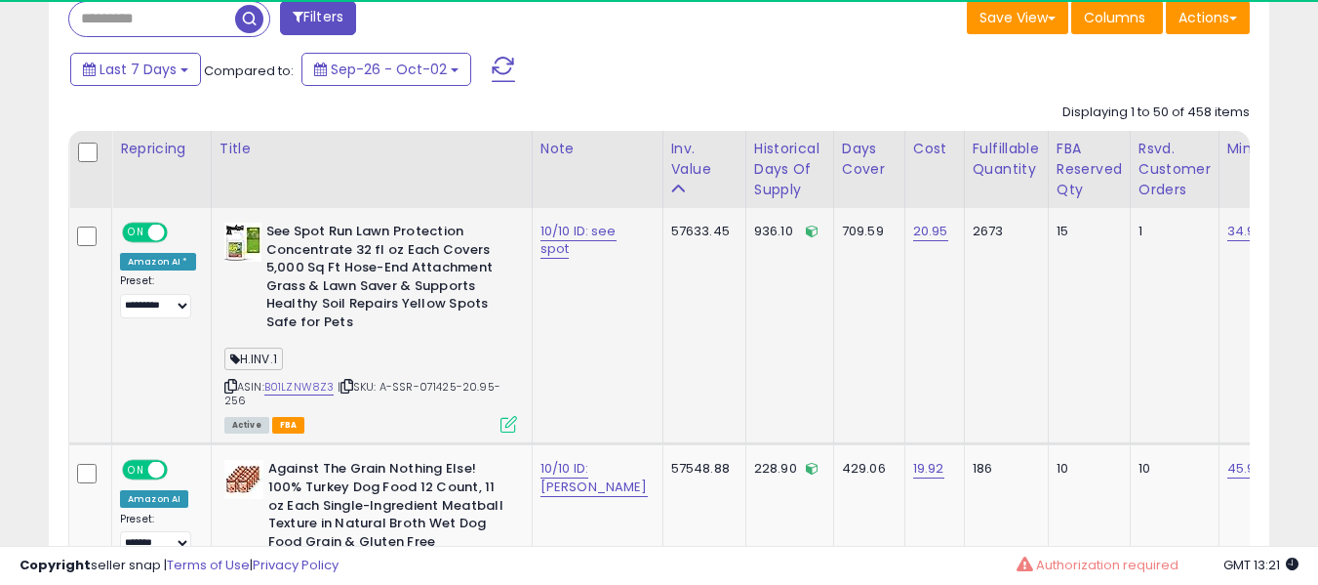
scroll to position [868, 0]
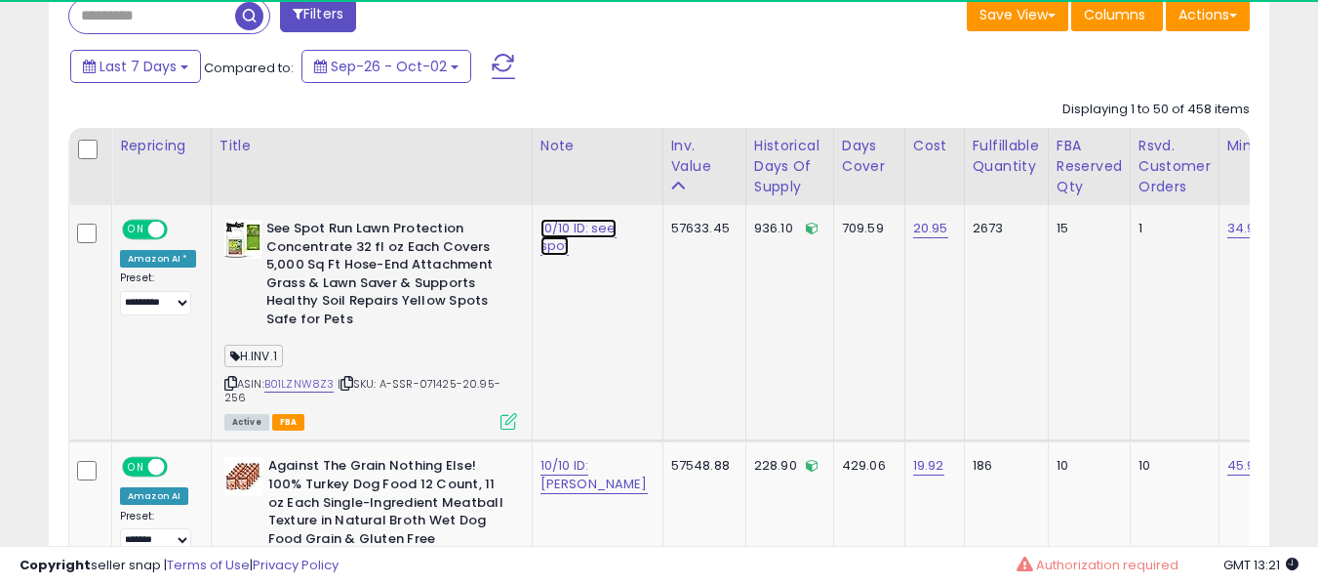
click at [561, 239] on link "10/10 ID: see spot" at bounding box center [579, 237] width 76 height 37
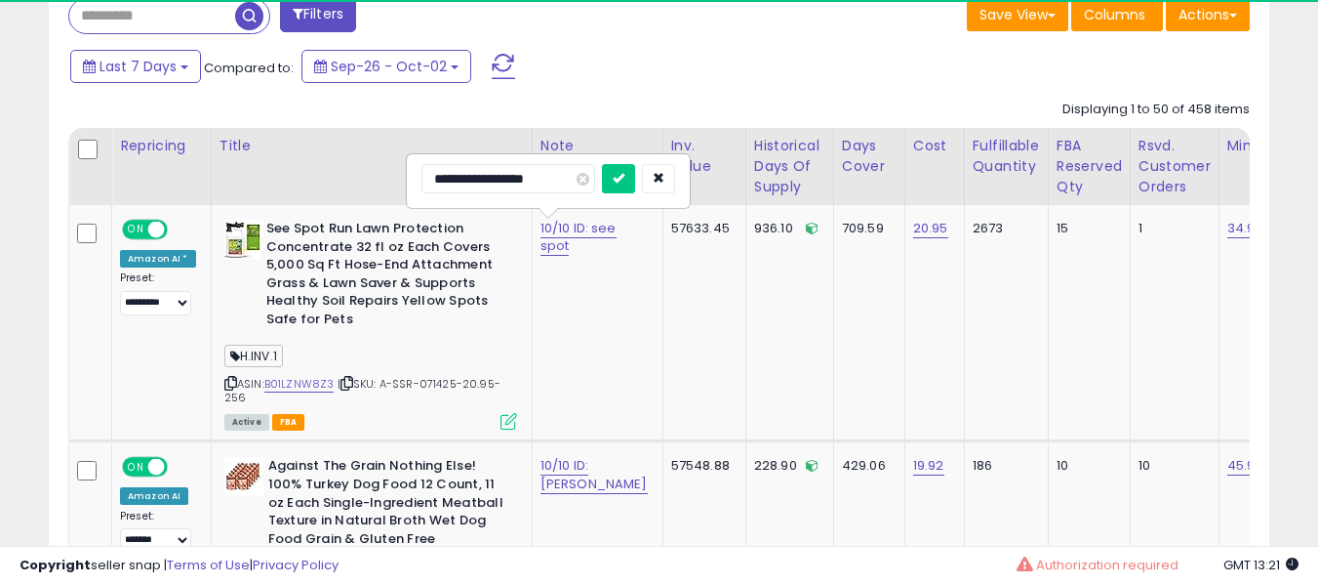
drag, startPoint x: 471, startPoint y: 182, endPoint x: 19, endPoint y: 150, distance: 453.9
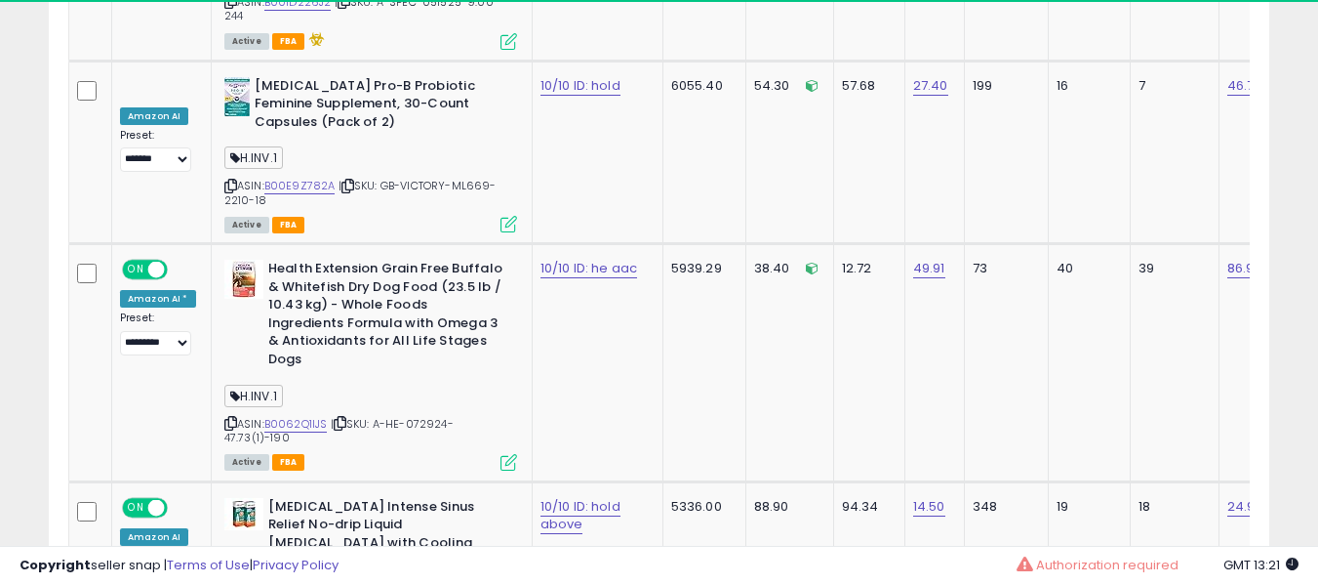
scroll to position [10819, 0]
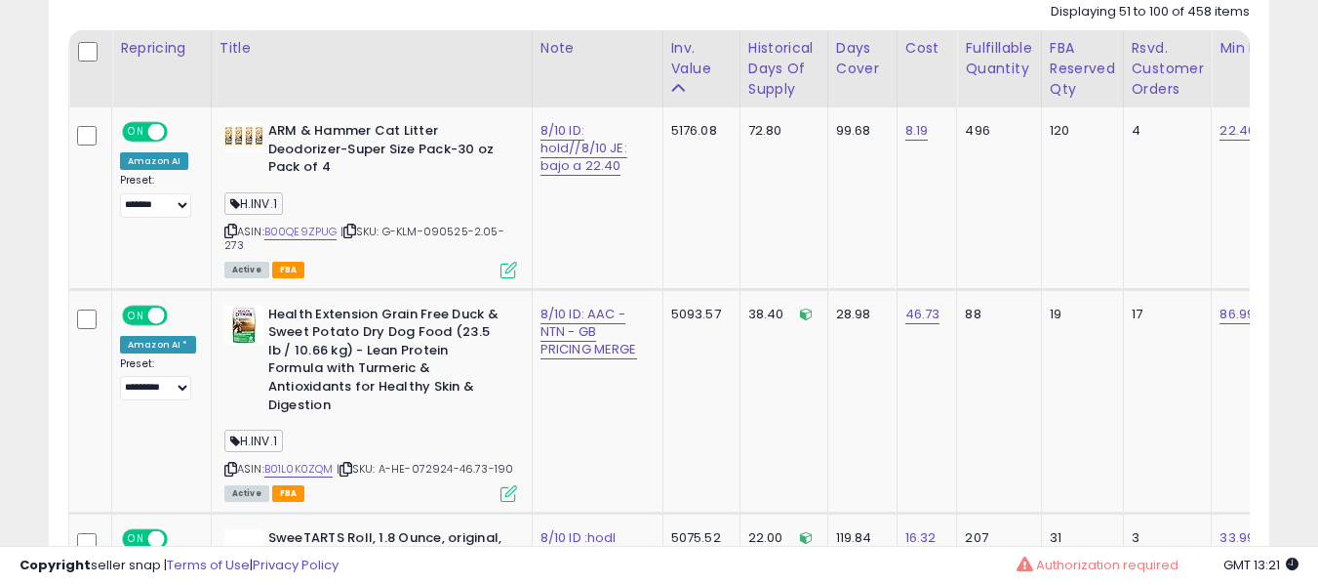
scroll to position [968, 0]
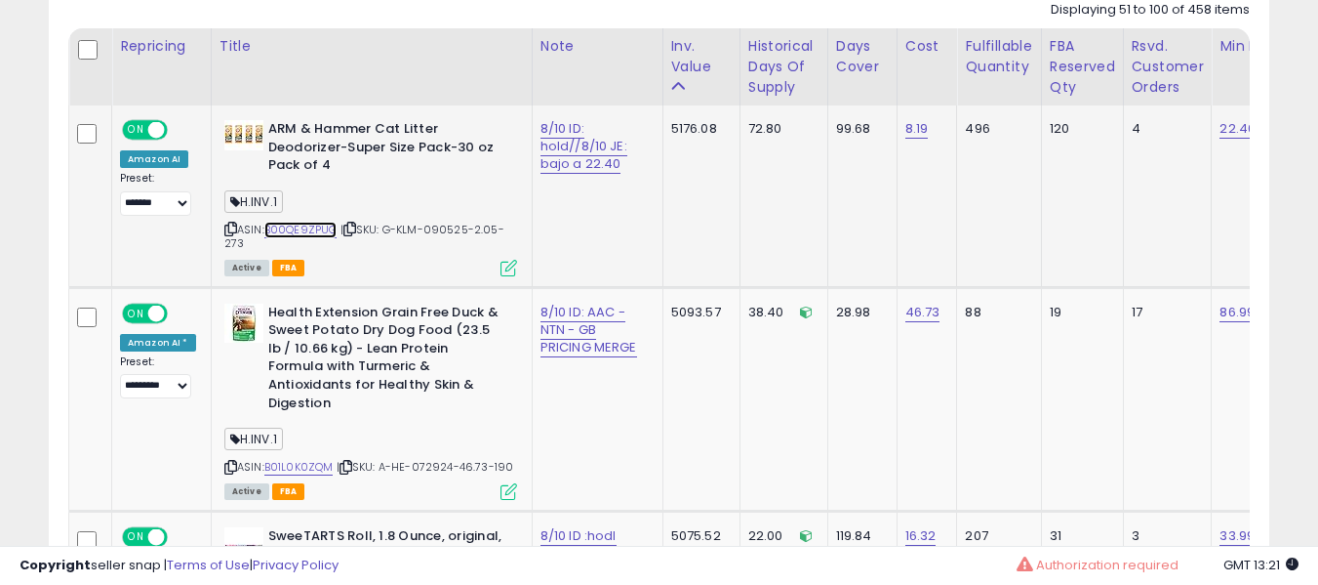
click at [292, 236] on link "B00QE9ZPUG" at bounding box center [300, 230] width 73 height 17
click at [545, 146] on link "8/10 ID: hold//8/10 JE: bajo a 22.40" at bounding box center [584, 146] width 87 height 55
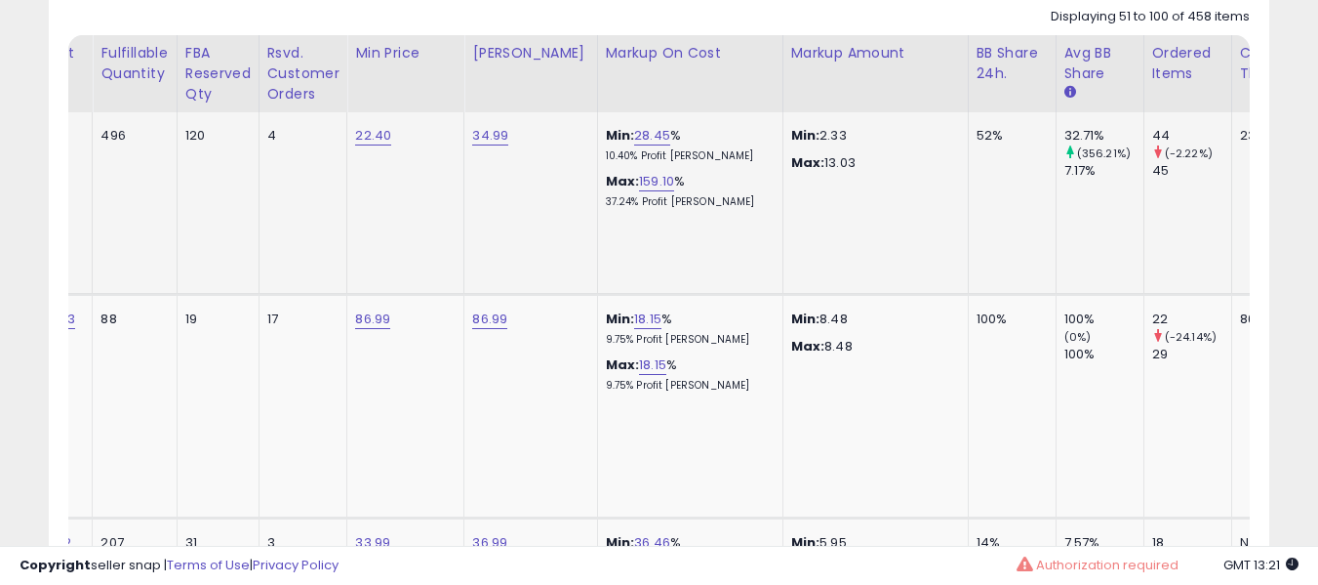
scroll to position [0, 868]
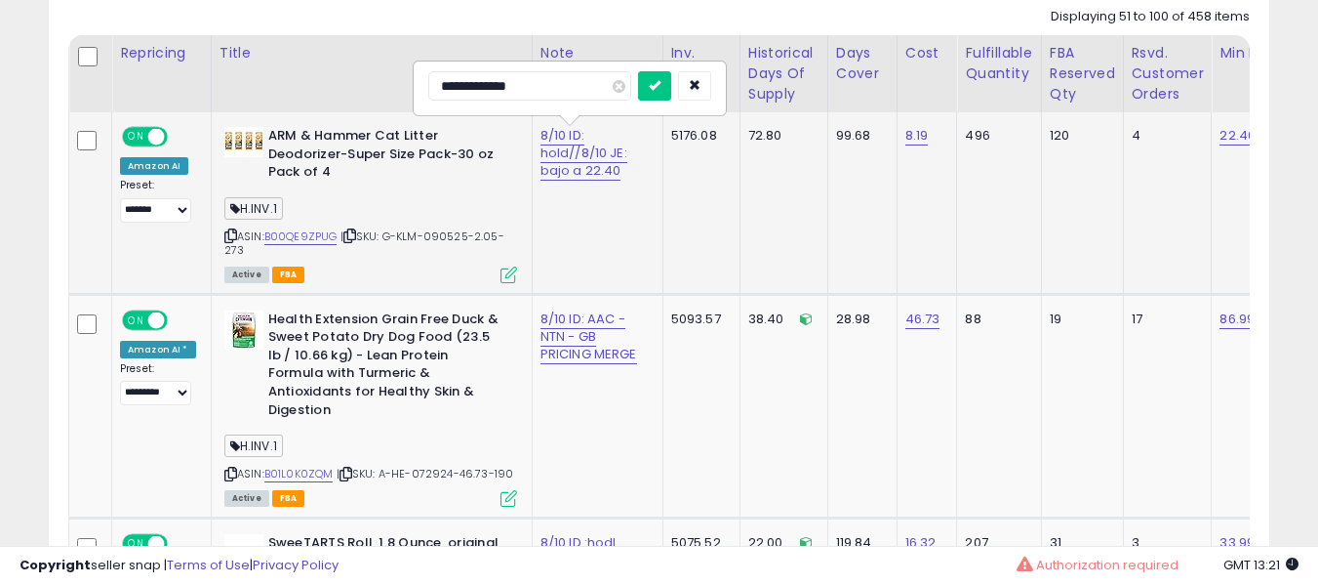
type input "**********"
click button "submit" at bounding box center [654, 85] width 33 height 29
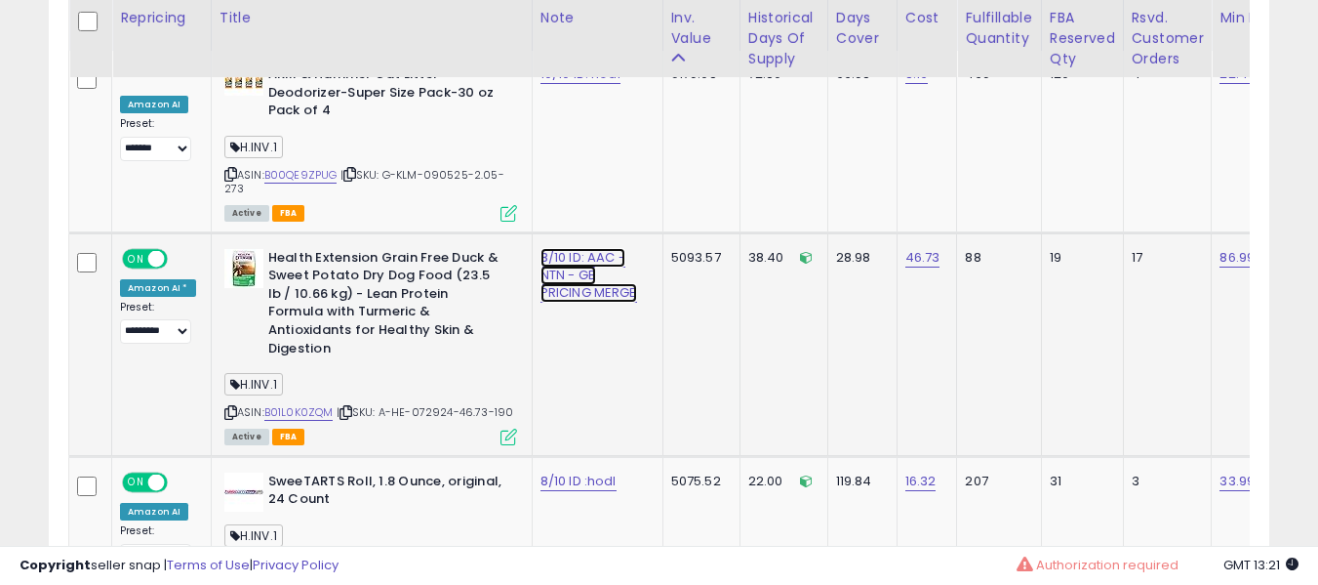
click at [565, 291] on link "8/10 ID: AAC - NTN - GB PRICING MERGE" at bounding box center [589, 275] width 97 height 55
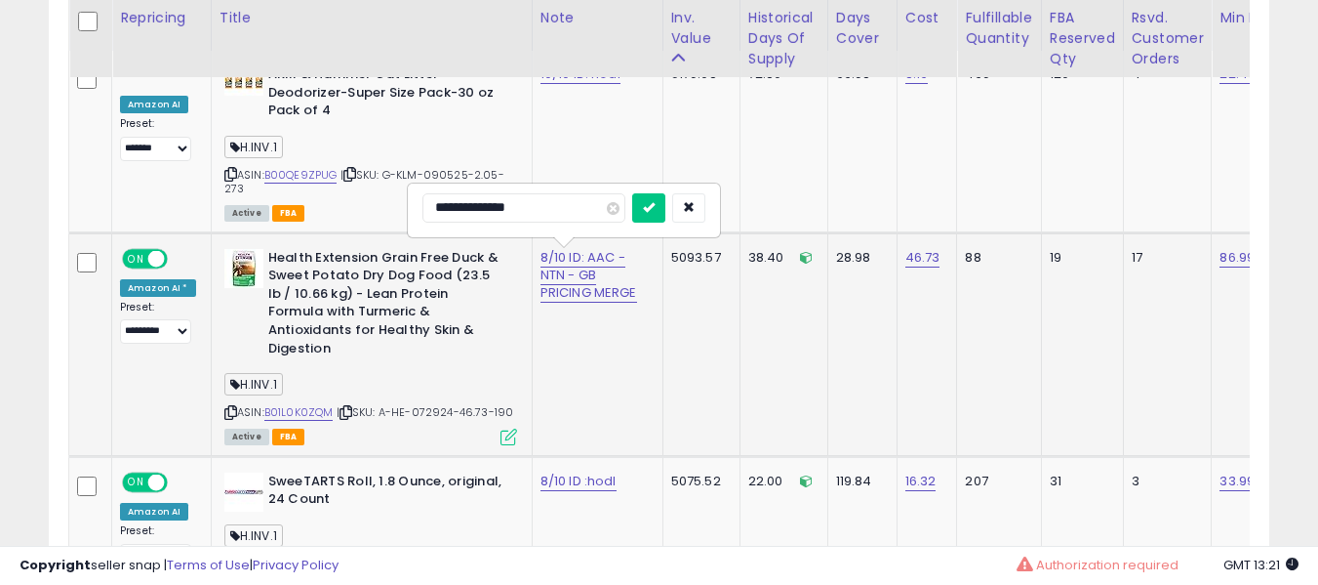
type input "**********"
click button "submit" at bounding box center [648, 207] width 33 height 29
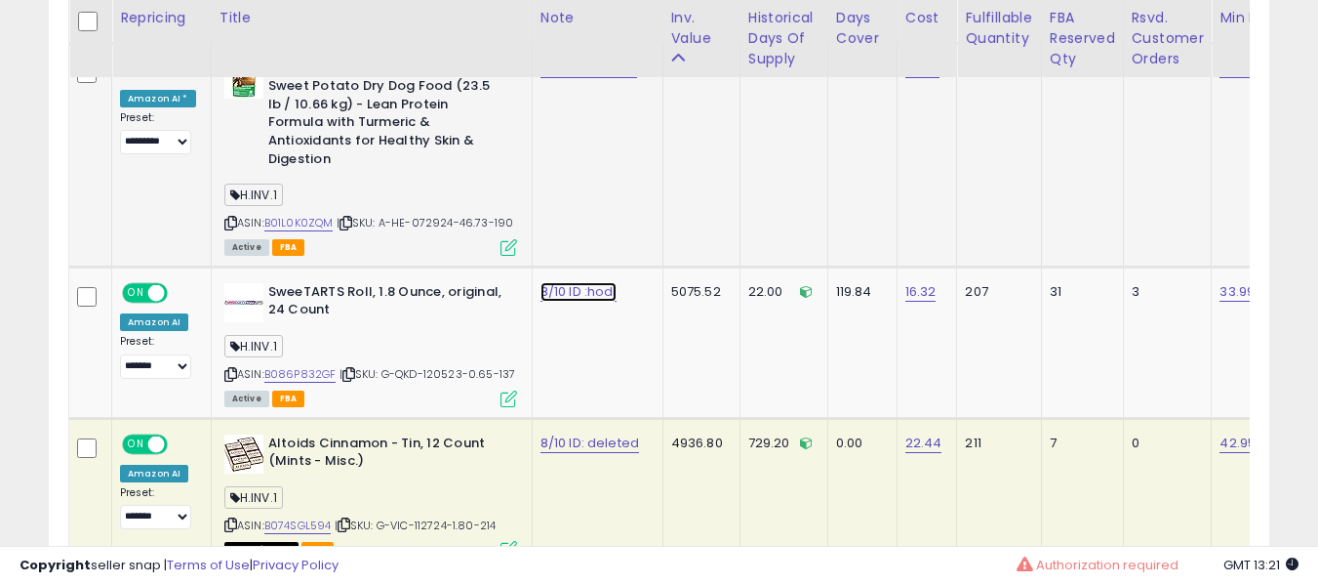
click at [565, 291] on link "8/10 ID :hodl" at bounding box center [579, 292] width 76 height 20
type input "**********"
click button "submit" at bounding box center [612, 223] width 33 height 29
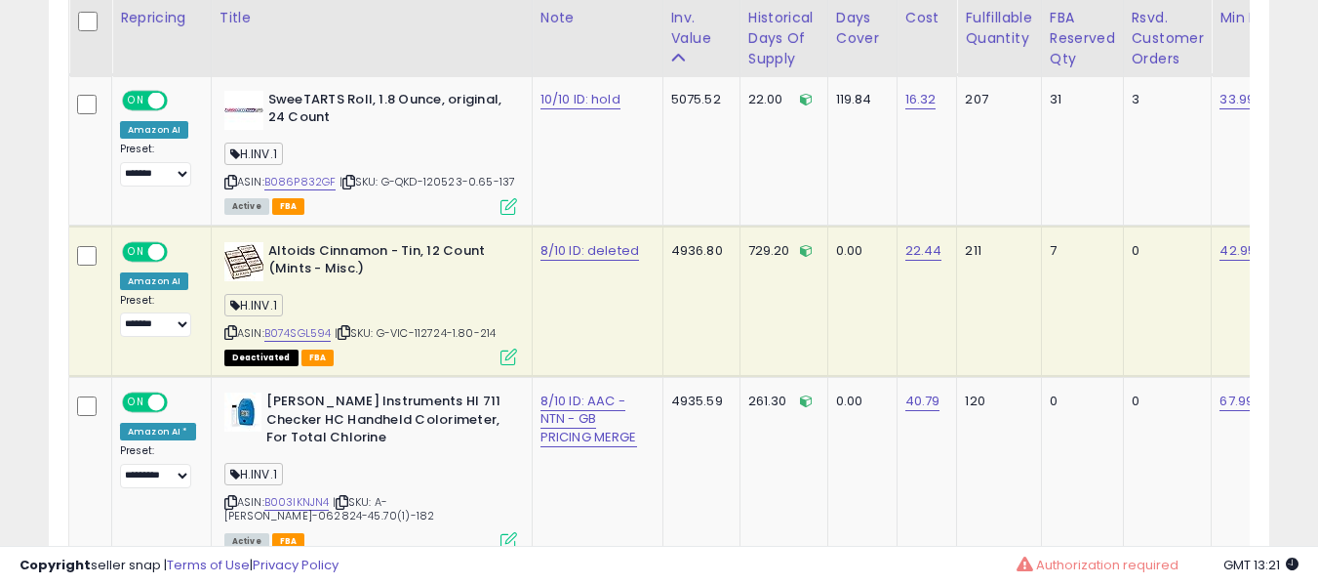
drag, startPoint x: 604, startPoint y: 221, endPoint x: 581, endPoint y: 245, distance: 33.8
click at [590, 231] on td "8/10 ID: deleted" at bounding box center [597, 300] width 131 height 151
click at [578, 247] on link "8/10 ID: deleted" at bounding box center [590, 251] width 99 height 20
type input "**********"
click button "submit" at bounding box center [615, 182] width 33 height 29
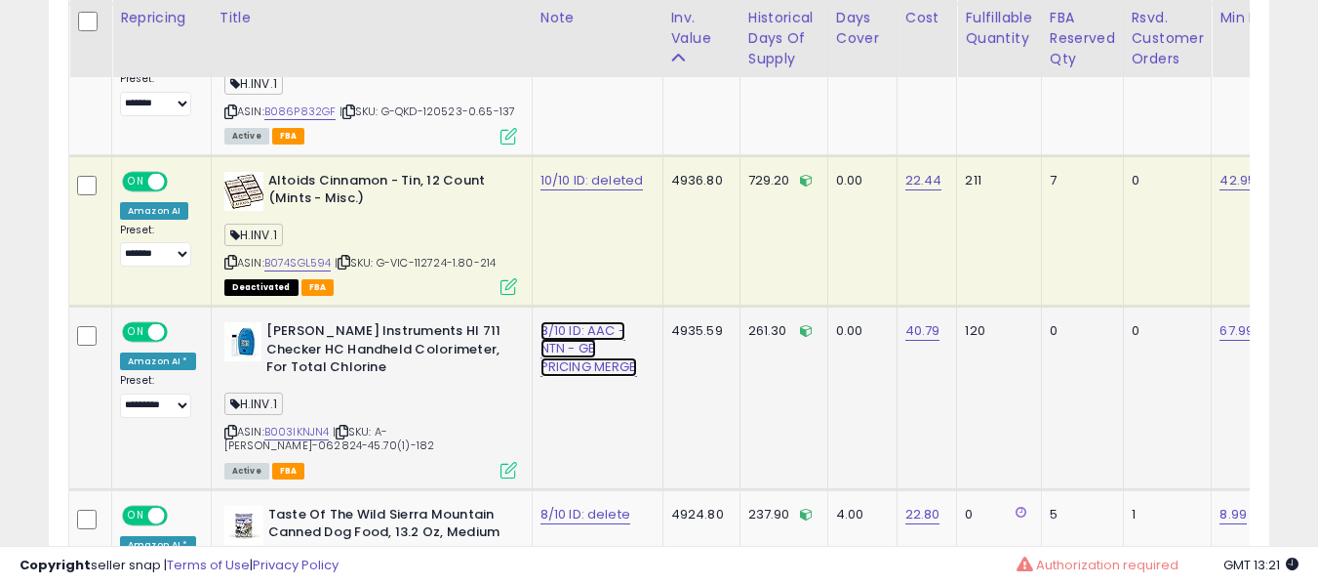
click at [544, 328] on link "8/10 ID: AAC - NTN - GB PRICING MERGE" at bounding box center [589, 348] width 97 height 55
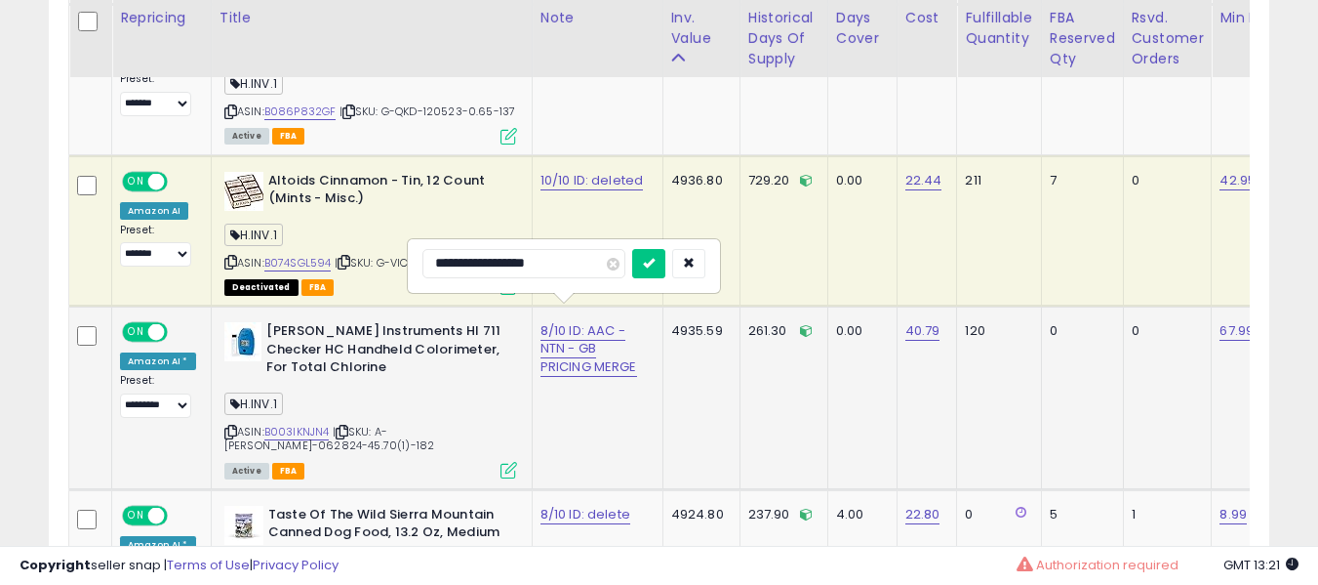
type input "**********"
click button "submit" at bounding box center [648, 263] width 33 height 29
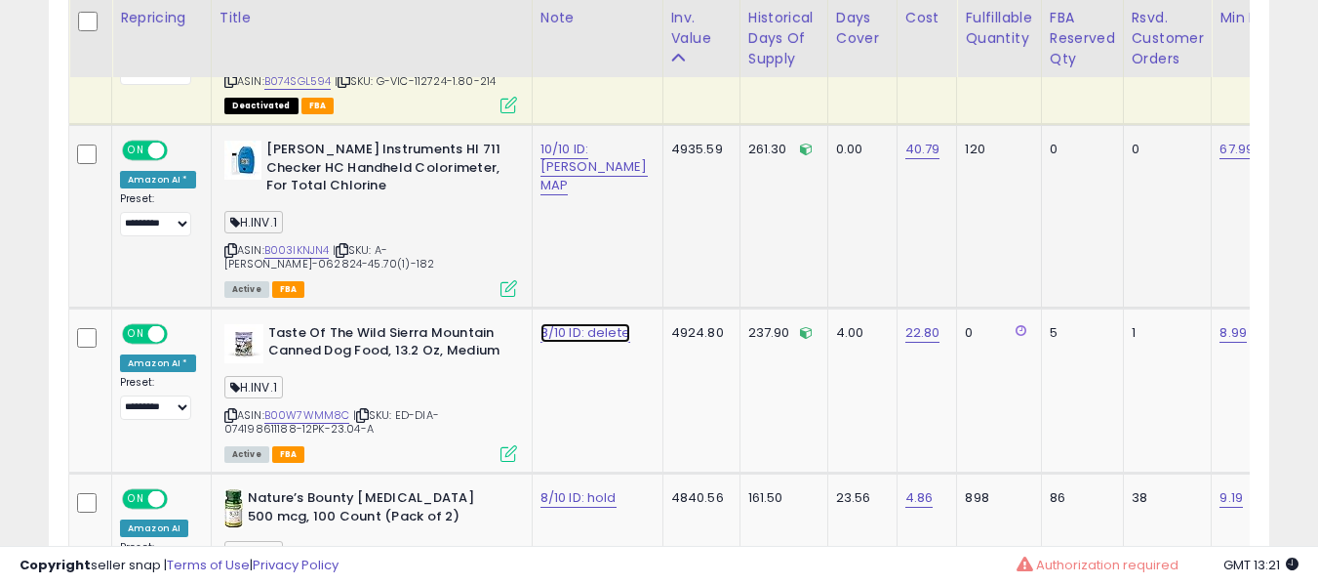
click at [544, 328] on link "8/10 ID: delete" at bounding box center [586, 333] width 90 height 20
type input "**********"
click button "submit" at bounding box center [613, 264] width 33 height 29
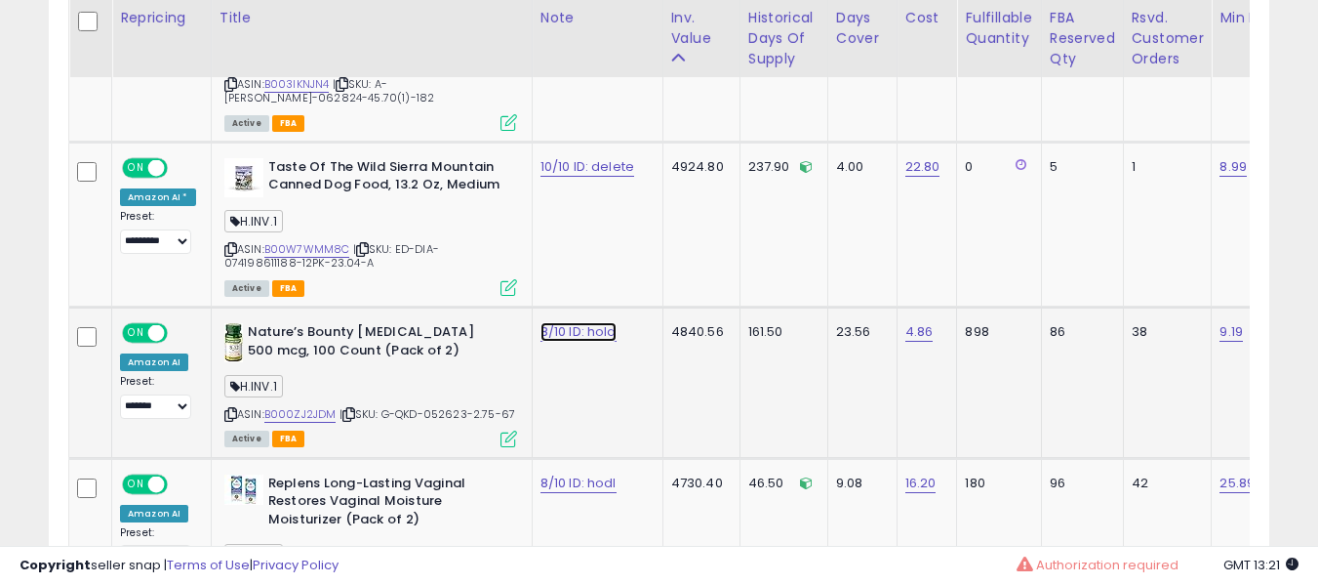
click at [566, 322] on link "8/10 ID: hold" at bounding box center [579, 332] width 76 height 20
type input "**********"
click button "submit" at bounding box center [613, 263] width 33 height 29
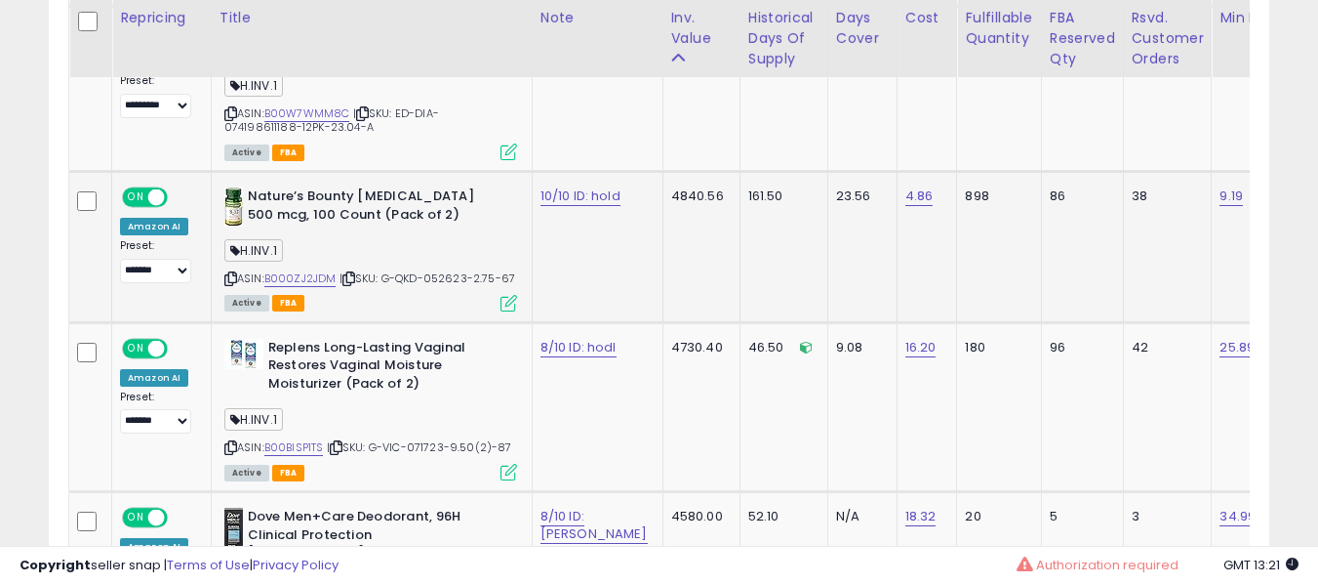
click at [565, 322] on td "8/10 ID: hodl" at bounding box center [597, 406] width 131 height 169
click at [545, 344] on link "8/10 ID: hodl" at bounding box center [579, 348] width 76 height 20
type input "**********"
click button "submit" at bounding box center [613, 278] width 33 height 29
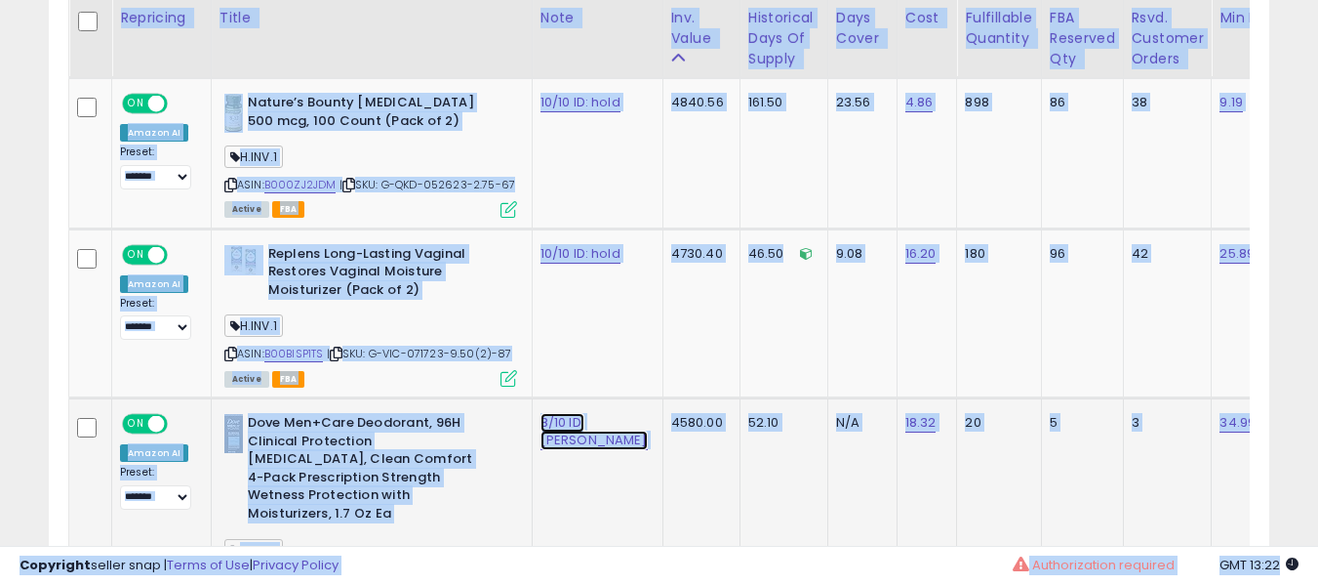
click at [553, 414] on link "8/10 ID: [PERSON_NAME]" at bounding box center [594, 431] width 107 height 37
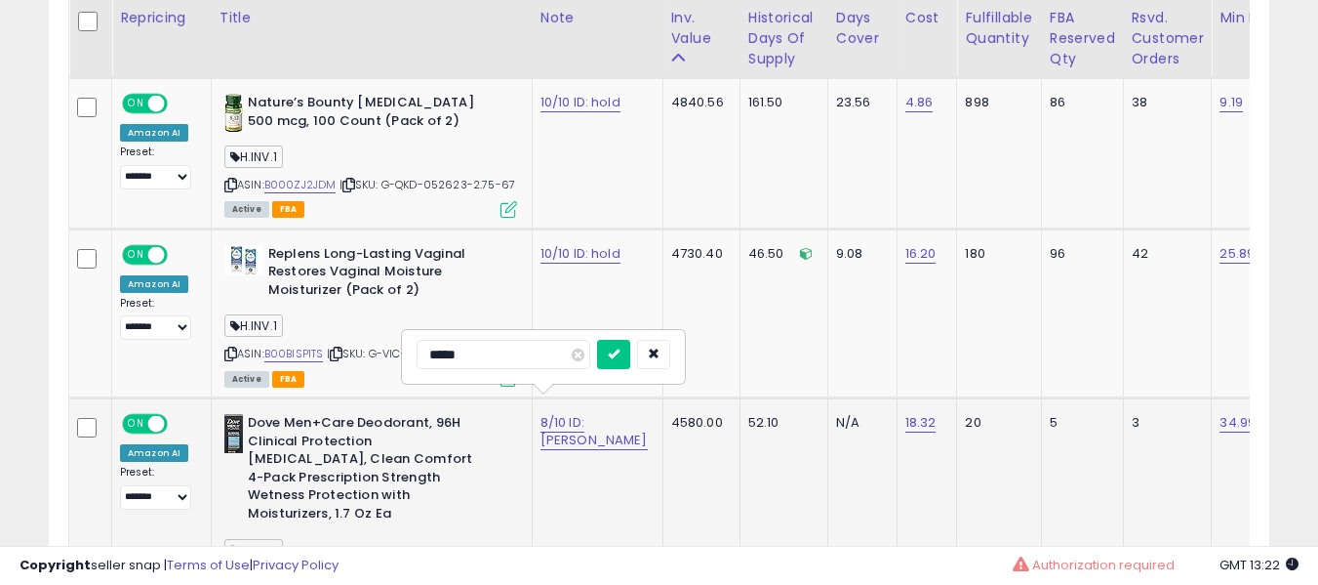
type input "*****"
type input "**********"
click button "submit" at bounding box center [613, 354] width 33 height 29
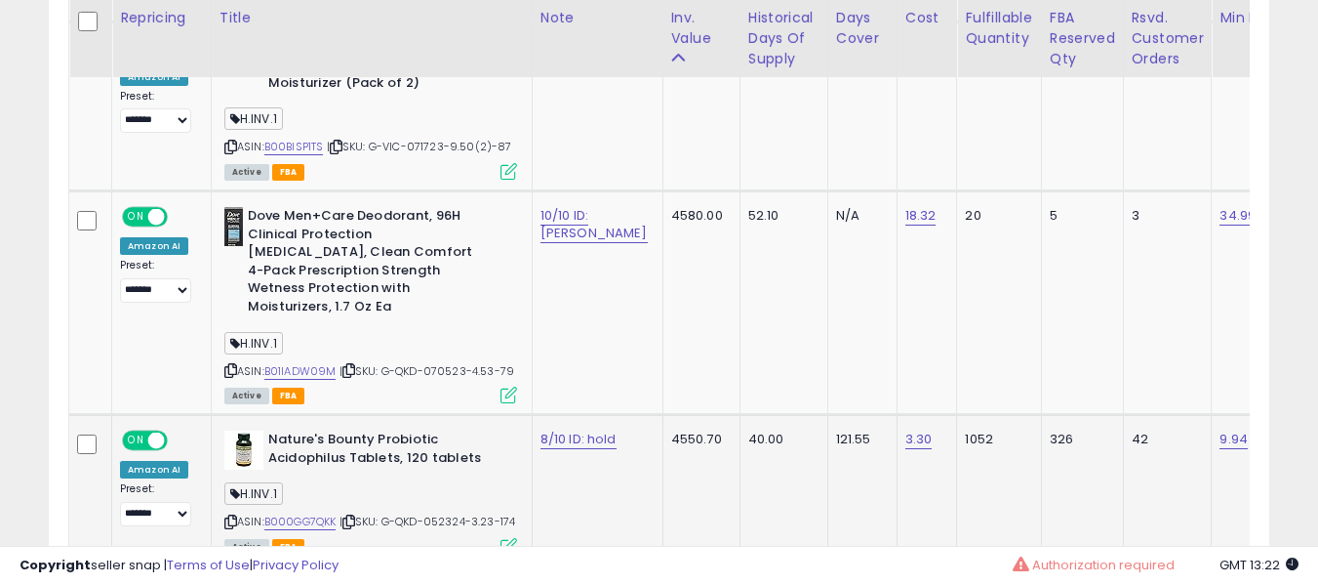
click at [532, 415] on td "8/10 ID: hold" at bounding box center [597, 490] width 131 height 151
click at [548, 429] on link "8/10 ID: hold" at bounding box center [579, 439] width 76 height 20
type input "**********"
click button "submit" at bounding box center [613, 353] width 33 height 29
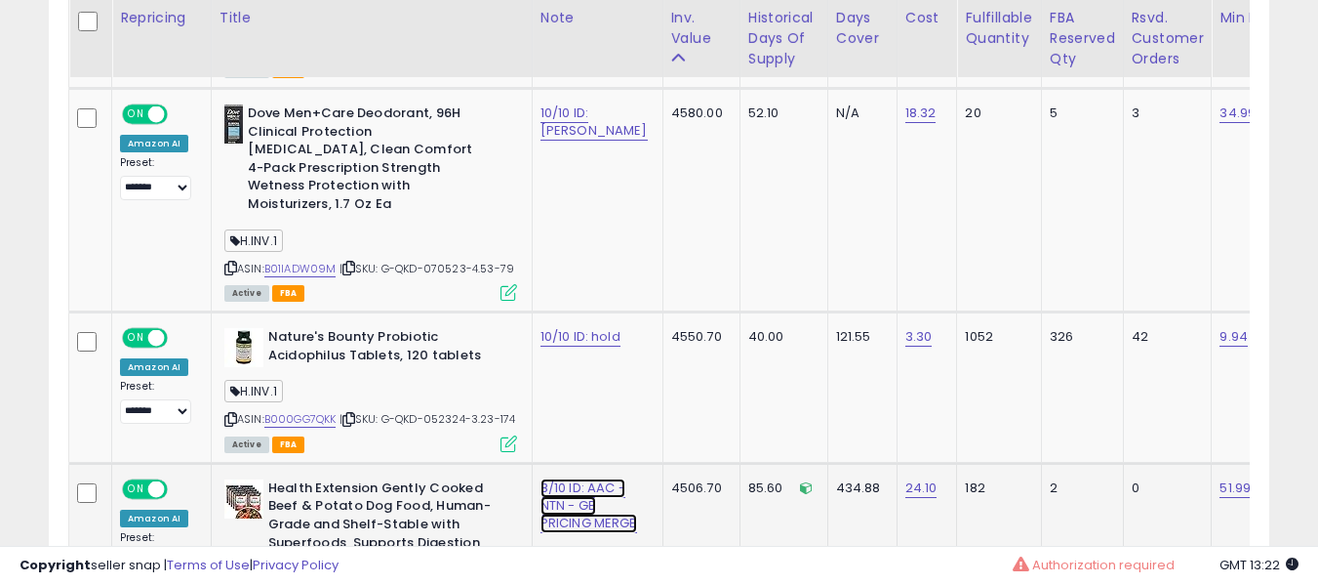
click at [551, 478] on link "8/10 ID: AAC - NTN - GB PRICING MERGE" at bounding box center [589, 505] width 97 height 55
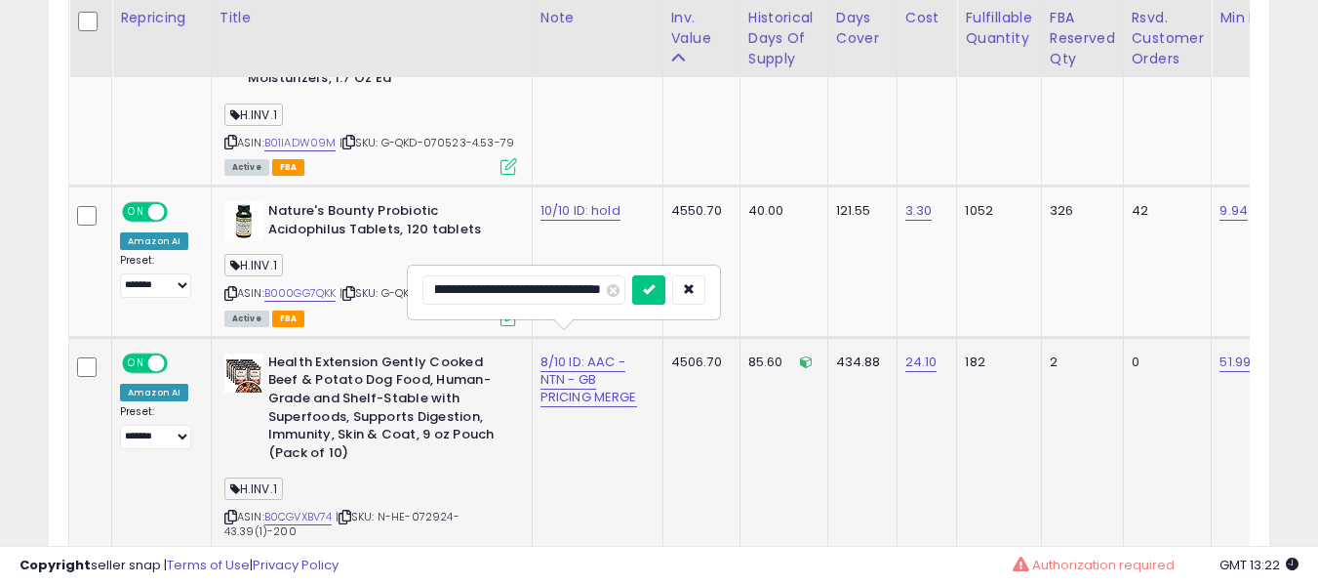
type input "**********"
click button "submit" at bounding box center [648, 289] width 33 height 29
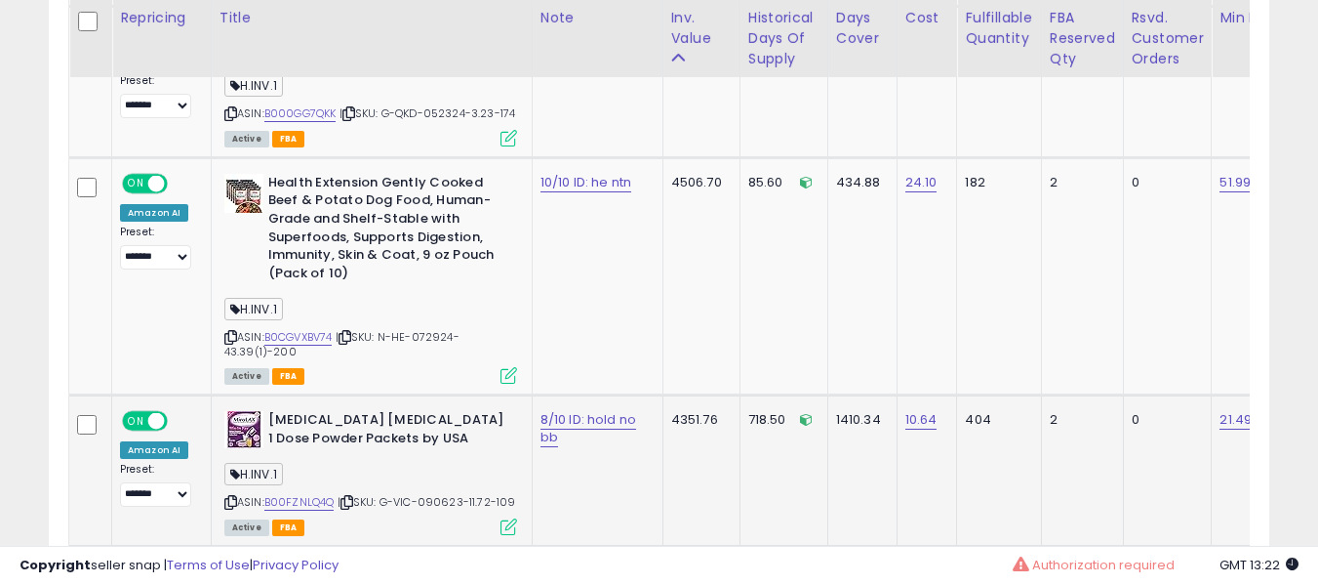
click at [532, 412] on td "8/10 ID: hold no bb" at bounding box center [597, 470] width 131 height 151
click at [542, 411] on link "8/10 ID: hold no bb" at bounding box center [589, 428] width 96 height 37
type input "********"
type input "**********"
click button "submit" at bounding box center [615, 347] width 33 height 29
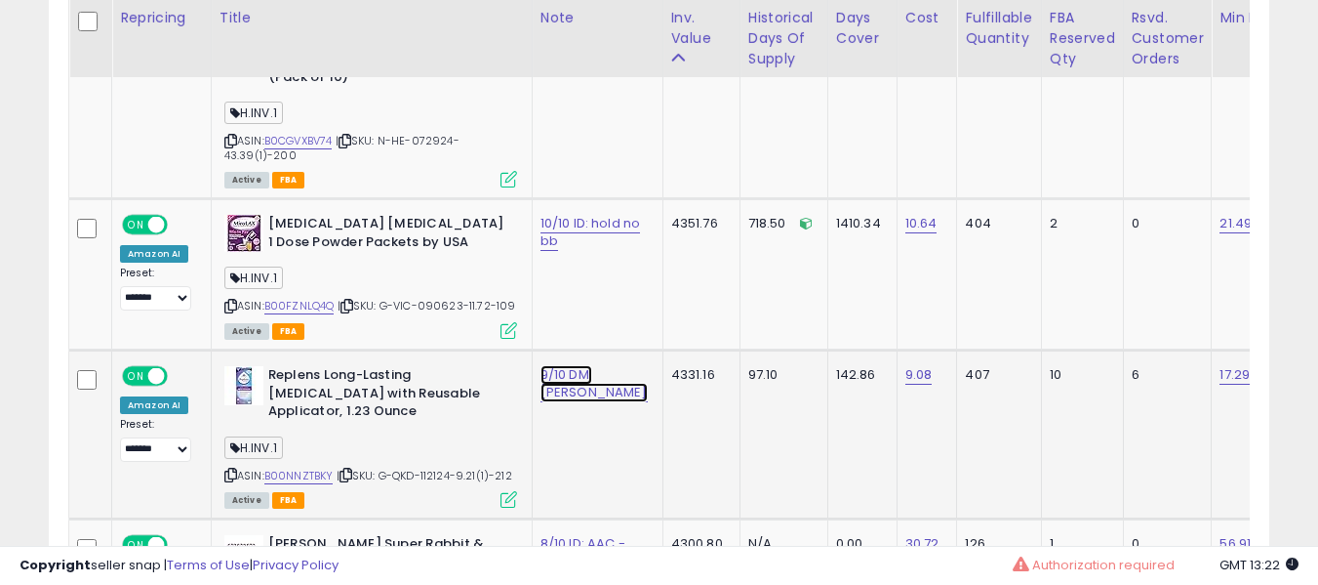
click at [561, 365] on link "9/10 DM: [PERSON_NAME]" at bounding box center [594, 383] width 107 height 37
type input "**********"
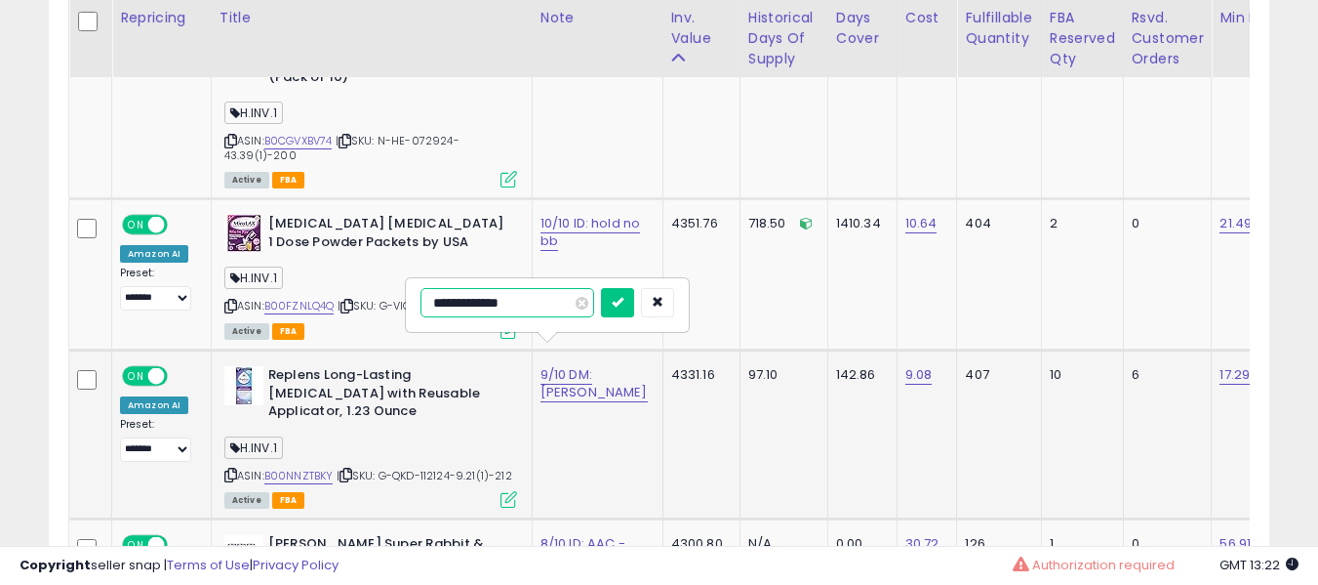
type input "**********"
click button "submit" at bounding box center [617, 302] width 33 height 29
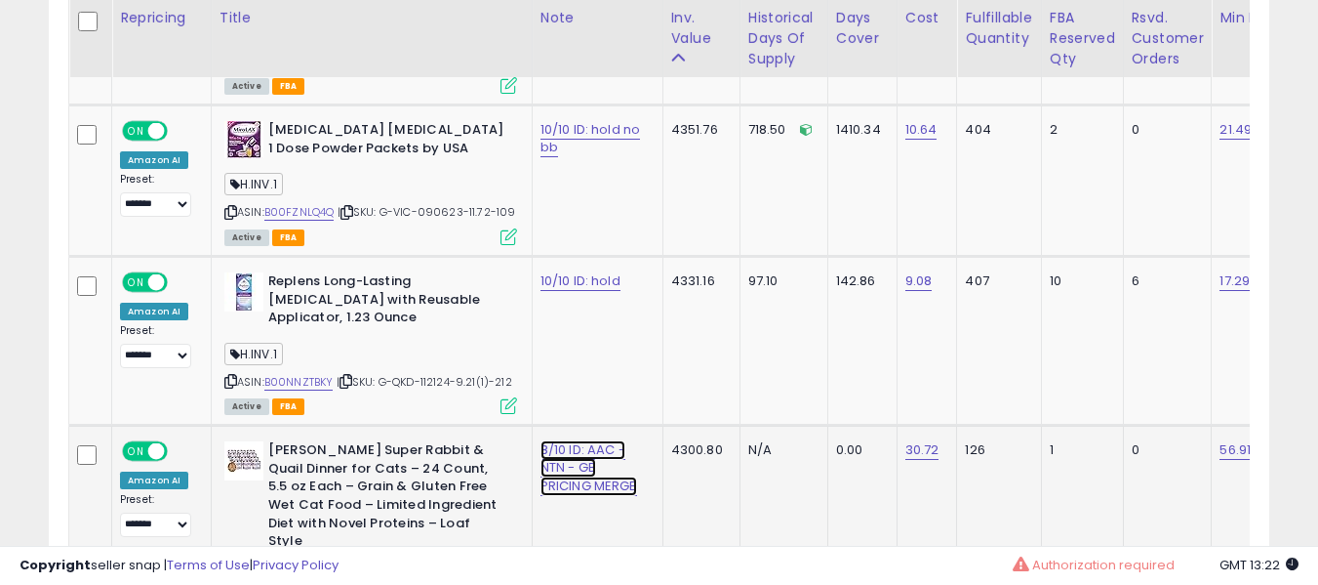
click at [559, 458] on link "8/10 ID: AAC - NTN - GB PRICING MERGE" at bounding box center [589, 467] width 97 height 55
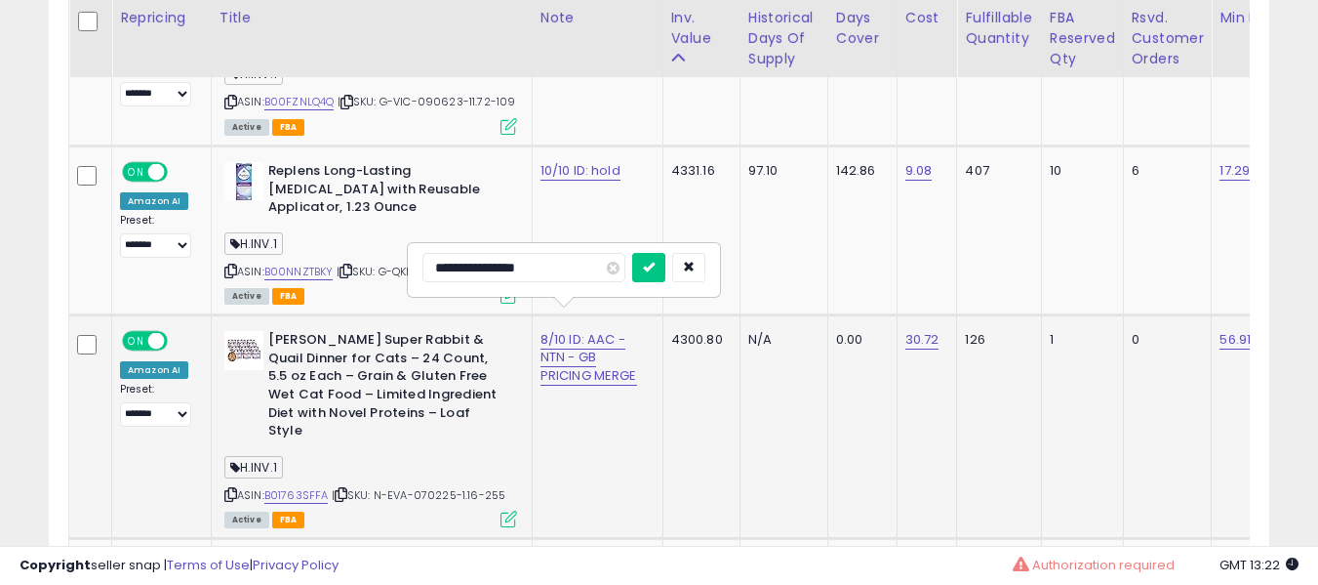
type input "**********"
click button "submit" at bounding box center [648, 267] width 33 height 29
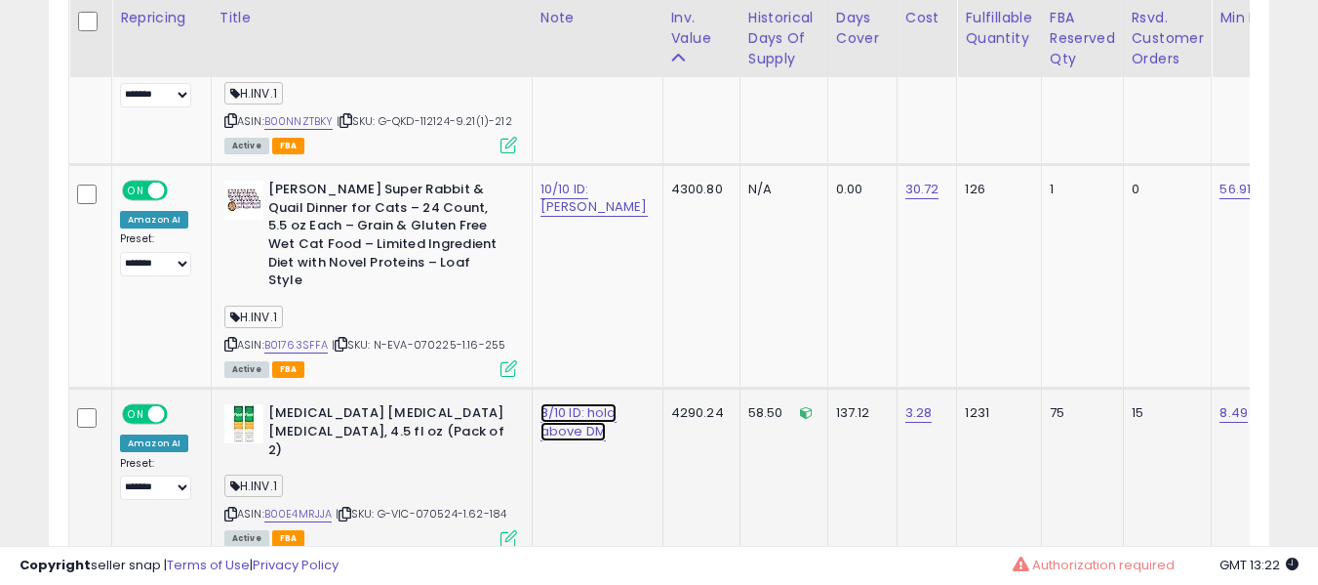
click at [574, 403] on link "8/10 ID: hold above DM" at bounding box center [579, 421] width 76 height 37
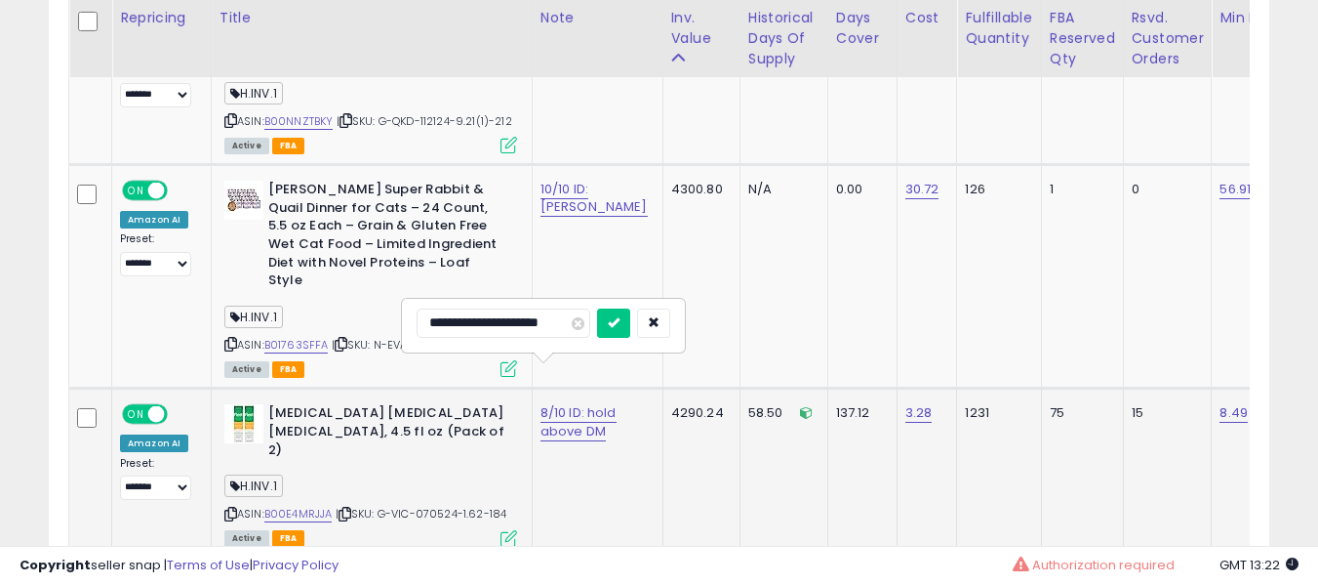
type input "**********"
click button "submit" at bounding box center [613, 322] width 33 height 29
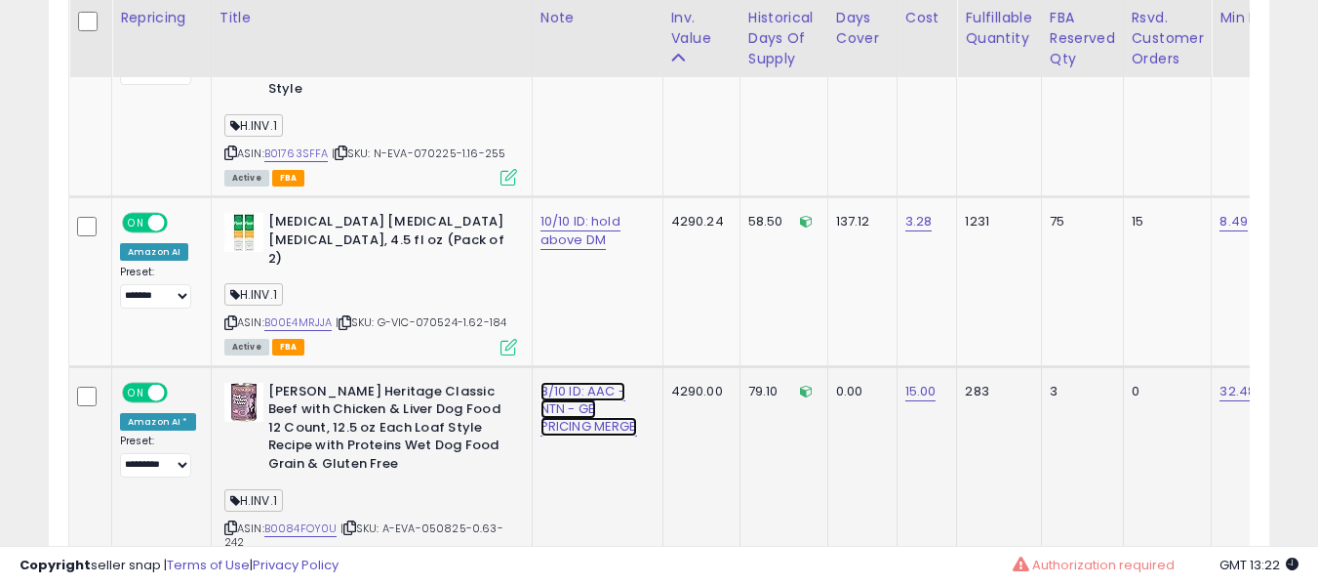
click at [582, 382] on link "8/10 ID: AAC - NTN - GB PRICING MERGE" at bounding box center [589, 409] width 97 height 55
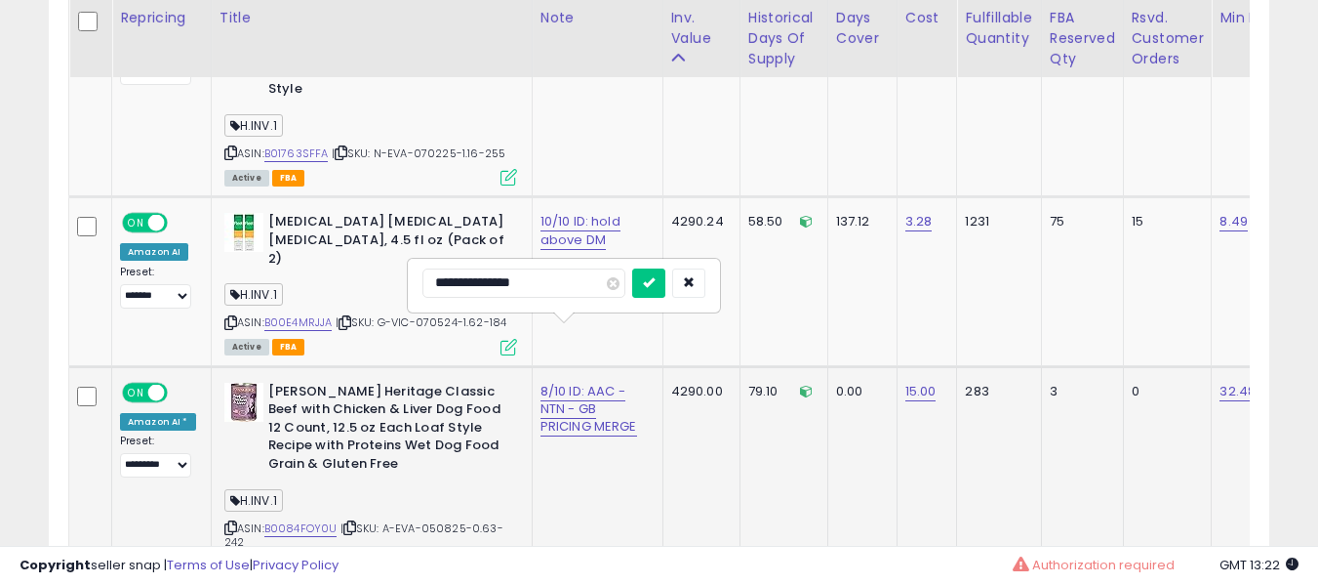
type input "**********"
click button "submit" at bounding box center [648, 282] width 33 height 29
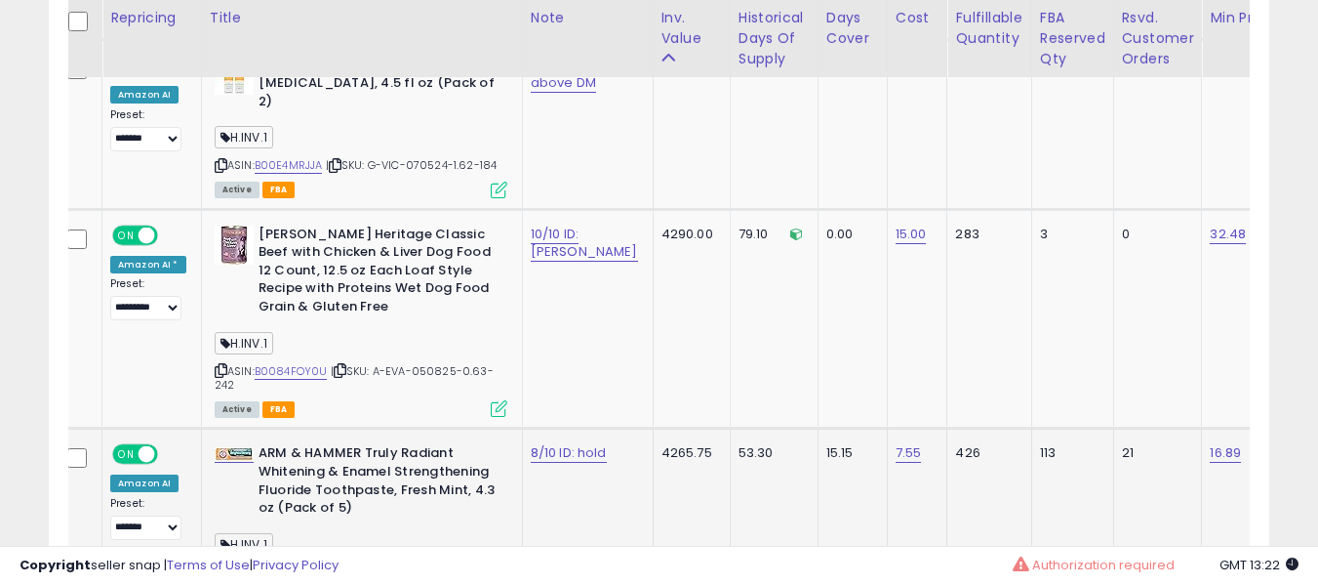
scroll to position [0, 11]
click at [548, 443] on link "8/10 ID: hold" at bounding box center [568, 453] width 76 height 20
type input "*******"
type input "**********"
click button "submit" at bounding box center [602, 344] width 33 height 29
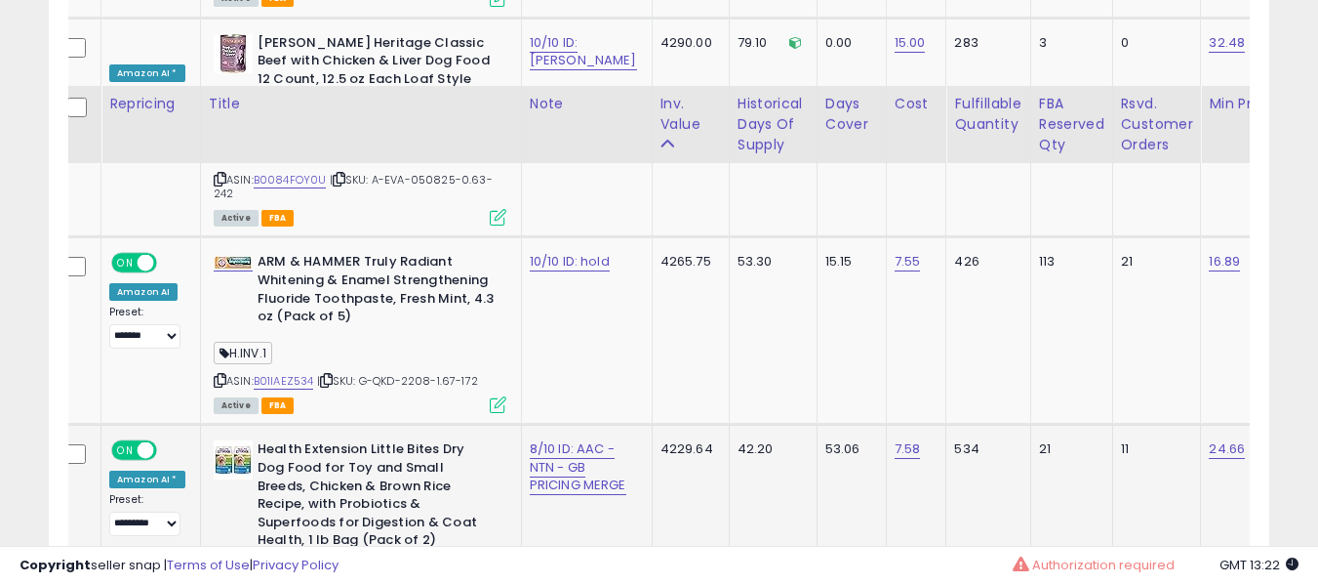
scroll to position [3844, 0]
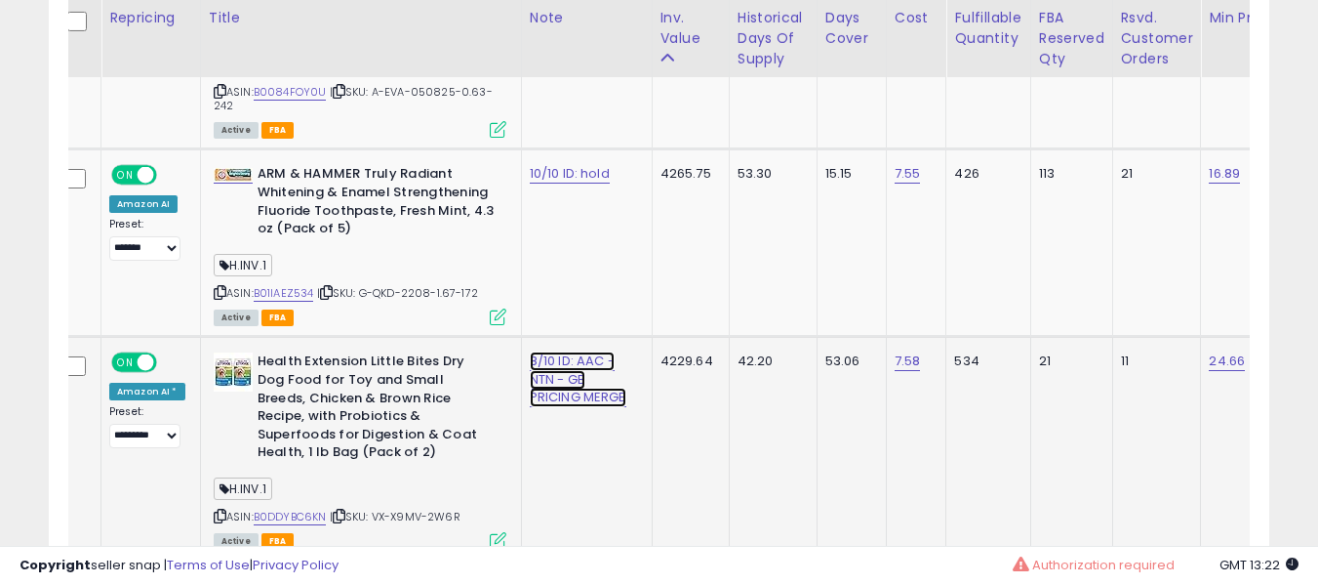
click at [540, 354] on link "8/10 ID: AAC - NTN - GB PRICING MERGE" at bounding box center [578, 378] width 97 height 55
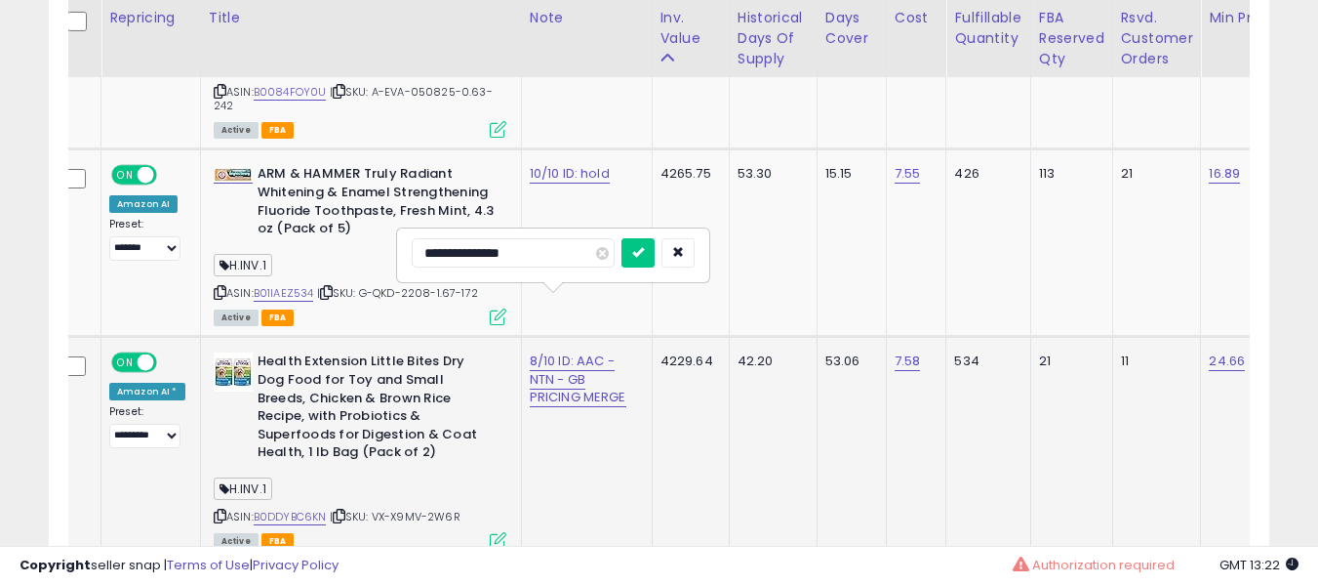
type input "**********"
click button "submit" at bounding box center [638, 252] width 33 height 29
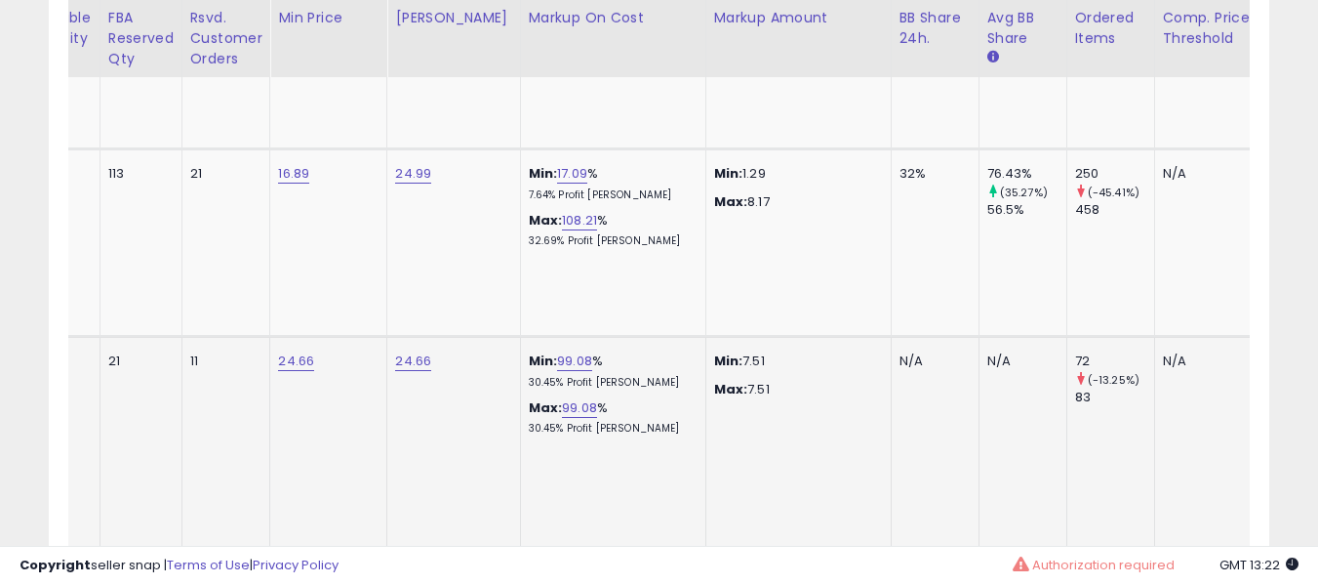
scroll to position [0, 1152]
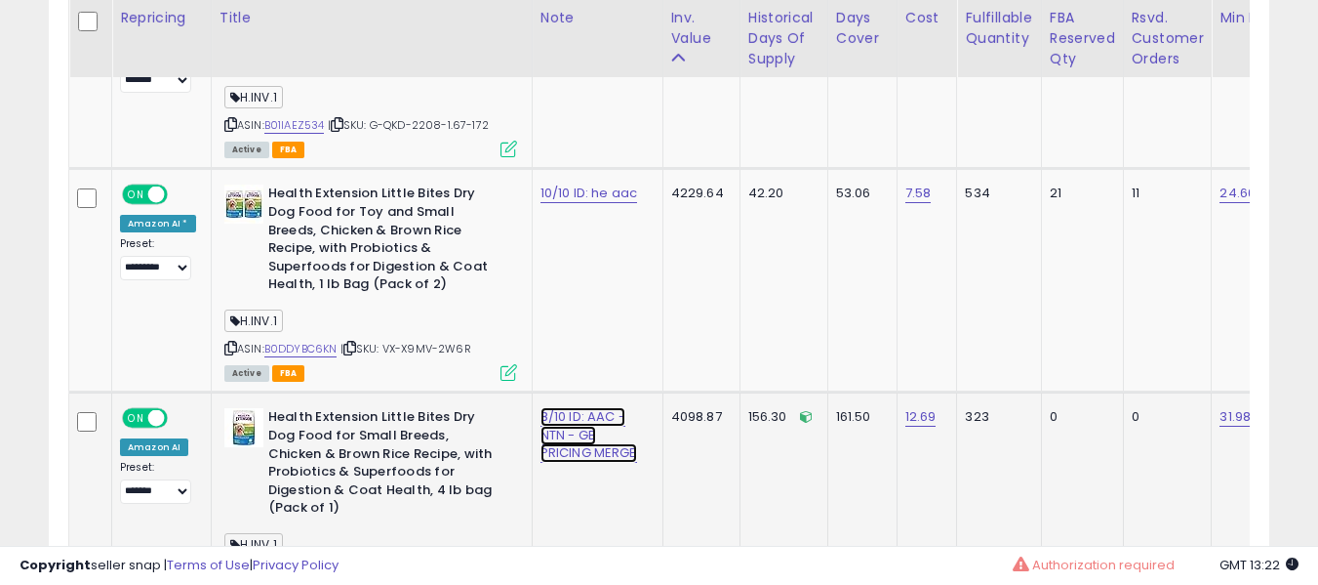
click at [573, 407] on link "8/10 ID: AAC - NTN - GB PRICING MERGE" at bounding box center [589, 434] width 97 height 55
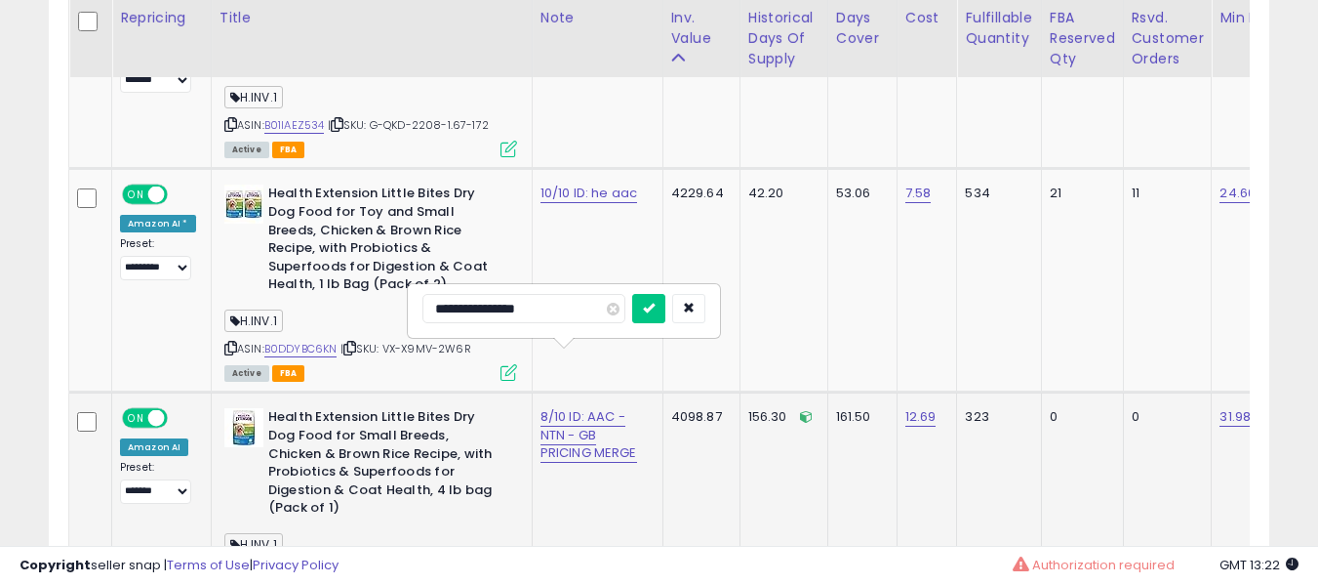
type input "**********"
click button "submit" at bounding box center [648, 308] width 33 height 29
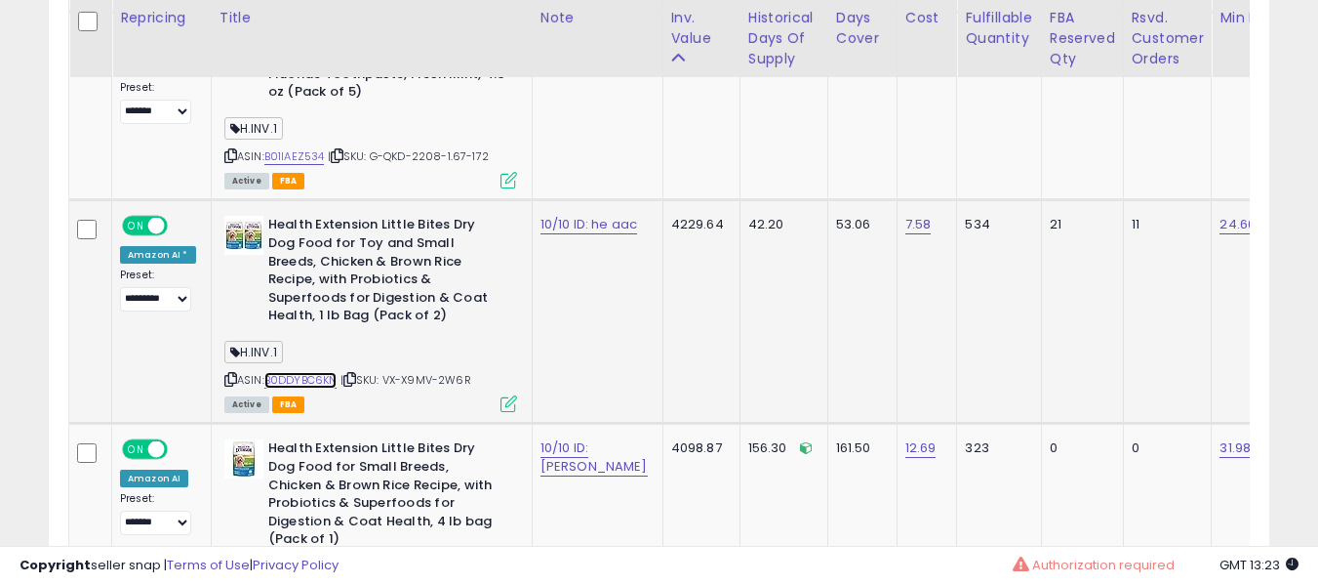
click at [285, 372] on link "B0DDYBC6KN" at bounding box center [300, 380] width 73 height 17
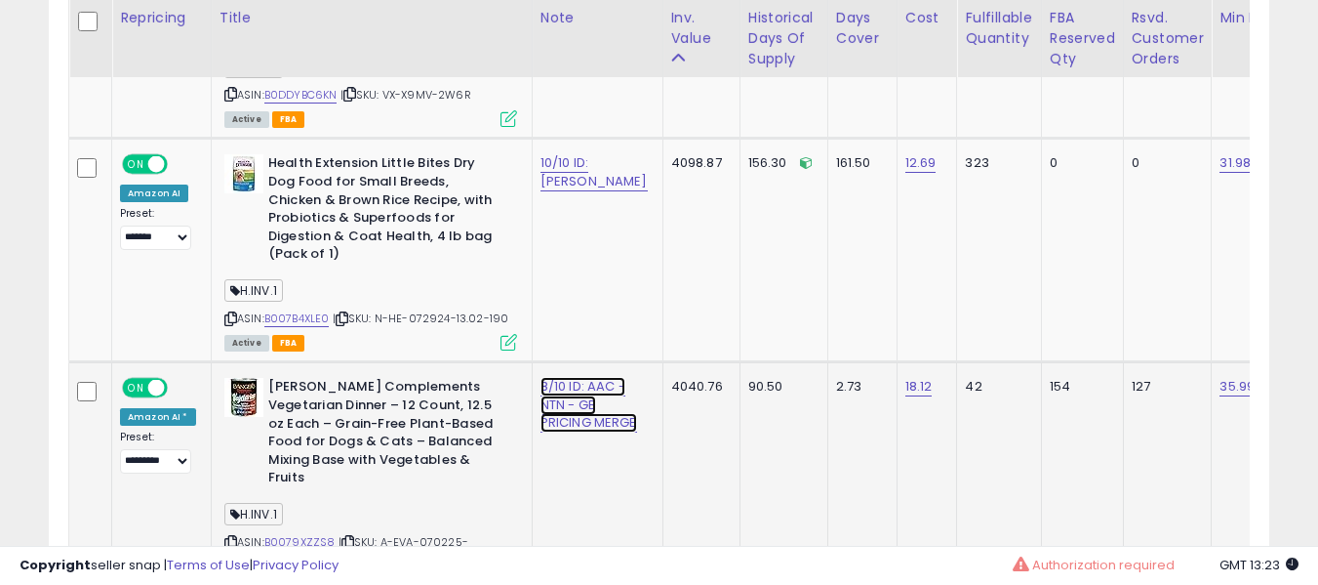
click at [567, 377] on link "8/10 ID: AAC - NTN - GB PRICING MERGE" at bounding box center [589, 404] width 97 height 55
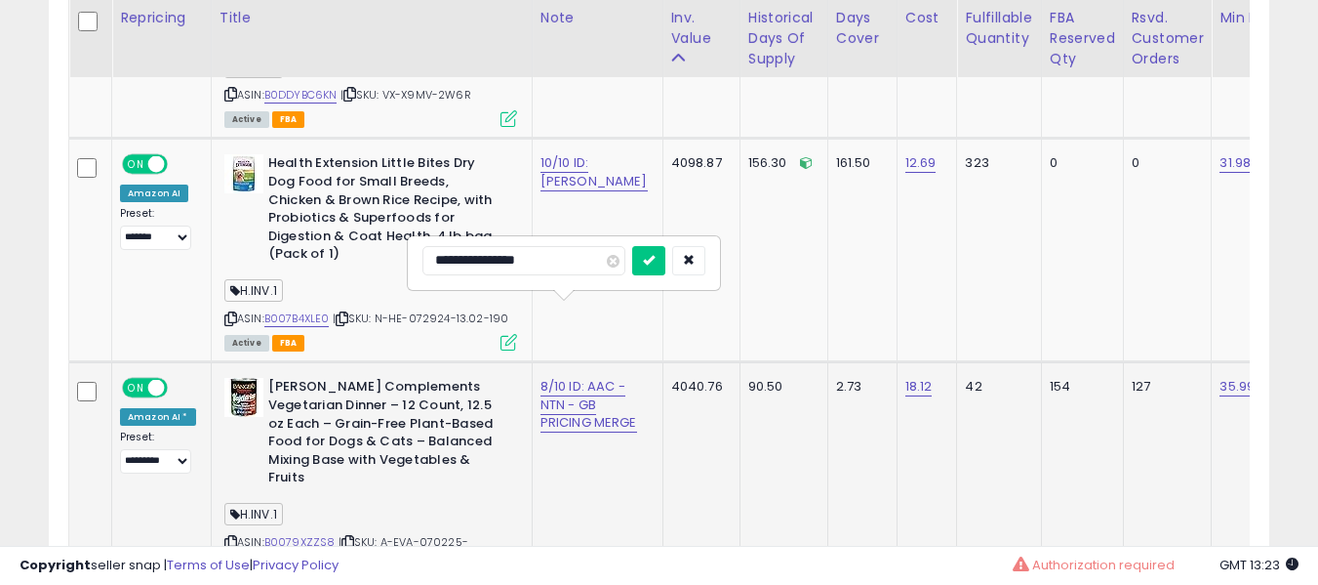
type input "**********"
click button "submit" at bounding box center [648, 260] width 33 height 29
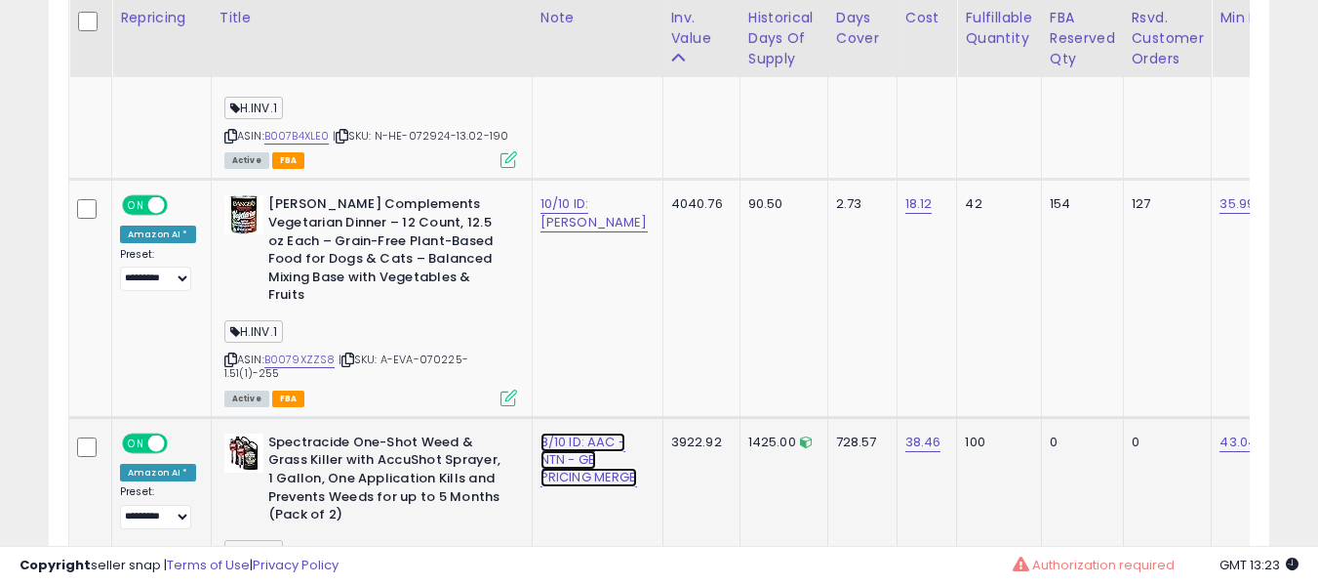
click at [558, 432] on link "8/10 ID: AAC - NTN - GB PRICING MERGE" at bounding box center [589, 459] width 97 height 55
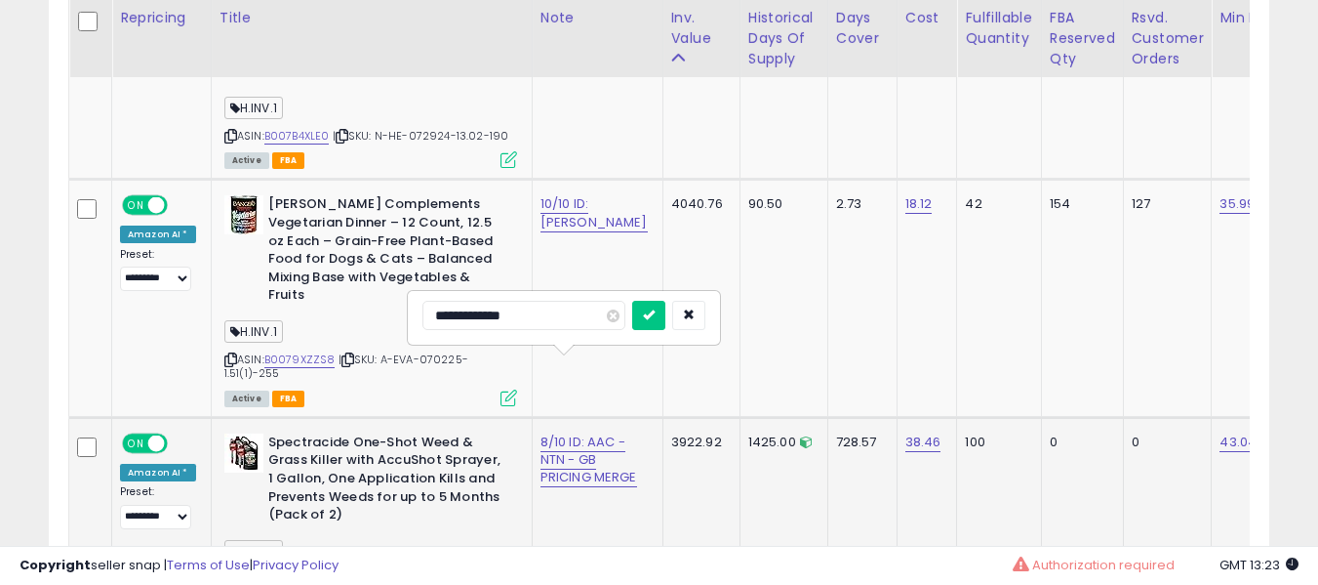
type input "**********"
click button "submit" at bounding box center [648, 315] width 33 height 29
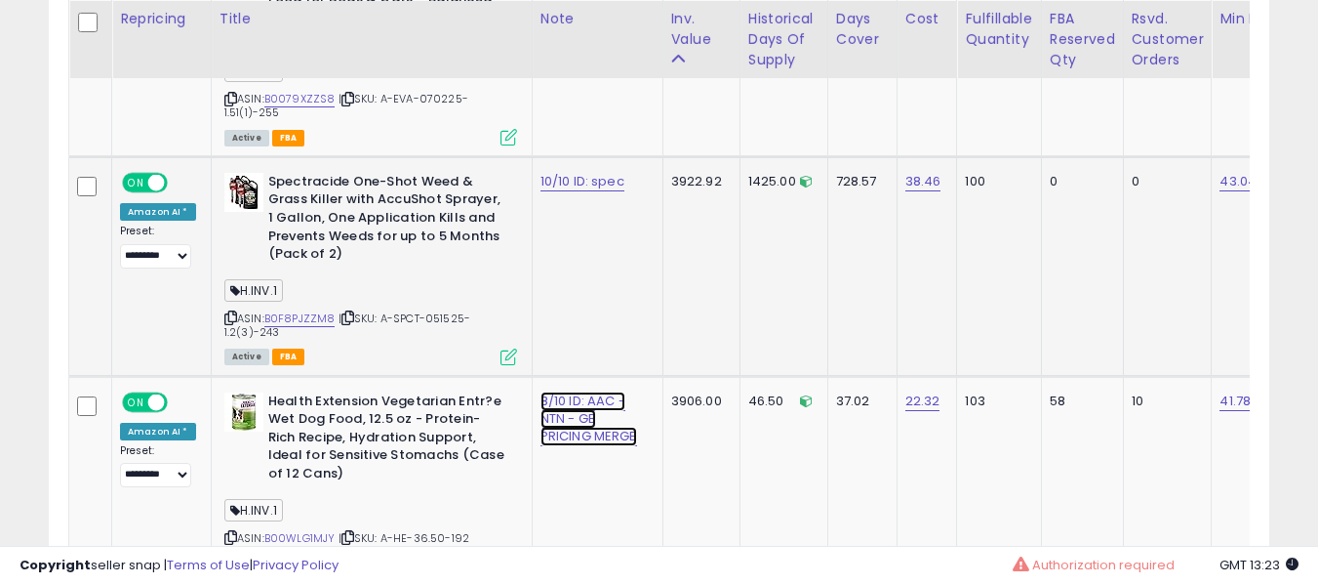
click at [550, 391] on link "8/10 ID: AAC - NTN - GB PRICING MERGE" at bounding box center [589, 418] width 97 height 55
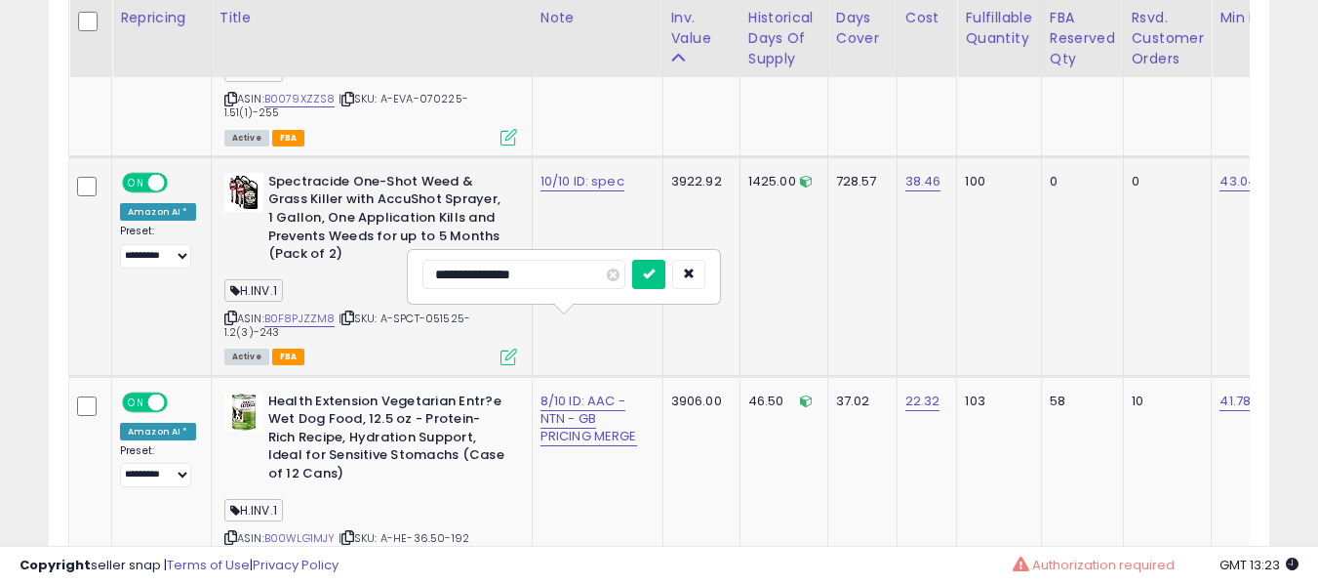
type input "**********"
click button "submit" at bounding box center [648, 274] width 33 height 29
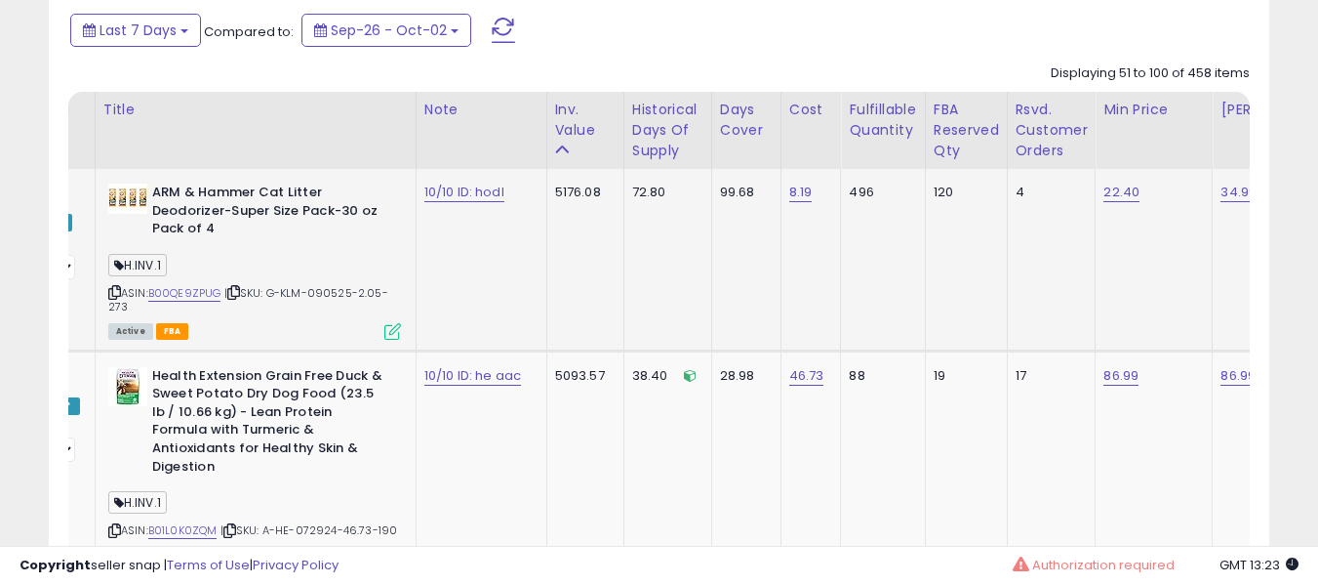
click at [1096, 198] on td "22.40" at bounding box center [1154, 260] width 117 height 182
click at [1104, 195] on link "22.40" at bounding box center [1122, 192] width 36 height 20
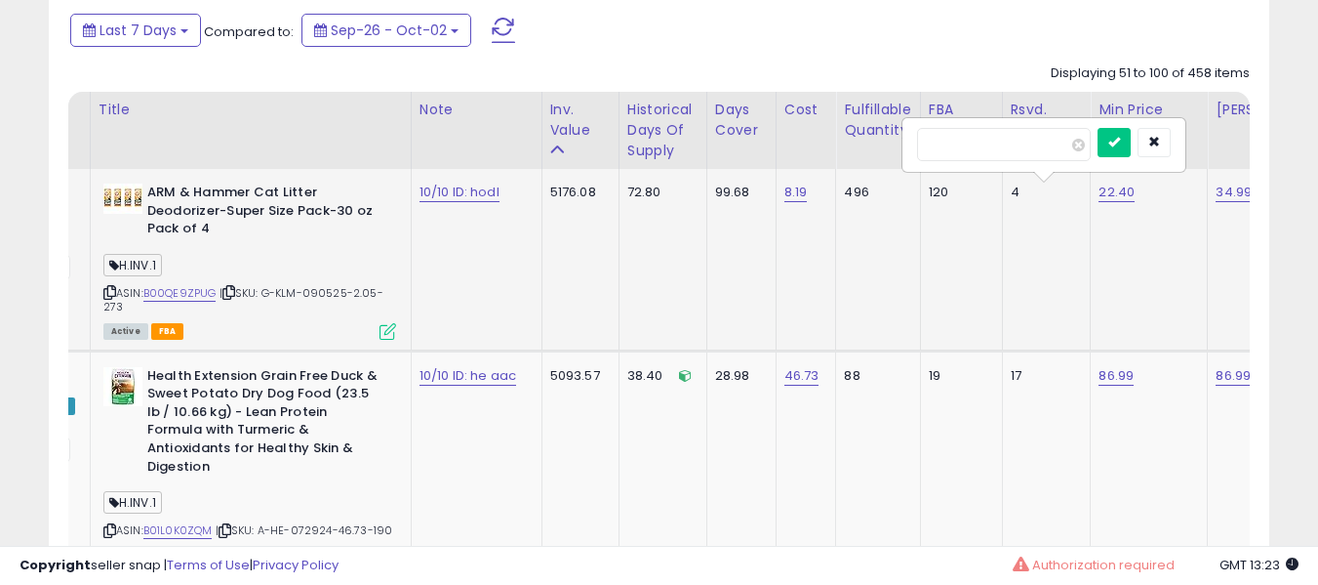
type input "*****"
click button "submit" at bounding box center [1114, 142] width 33 height 29
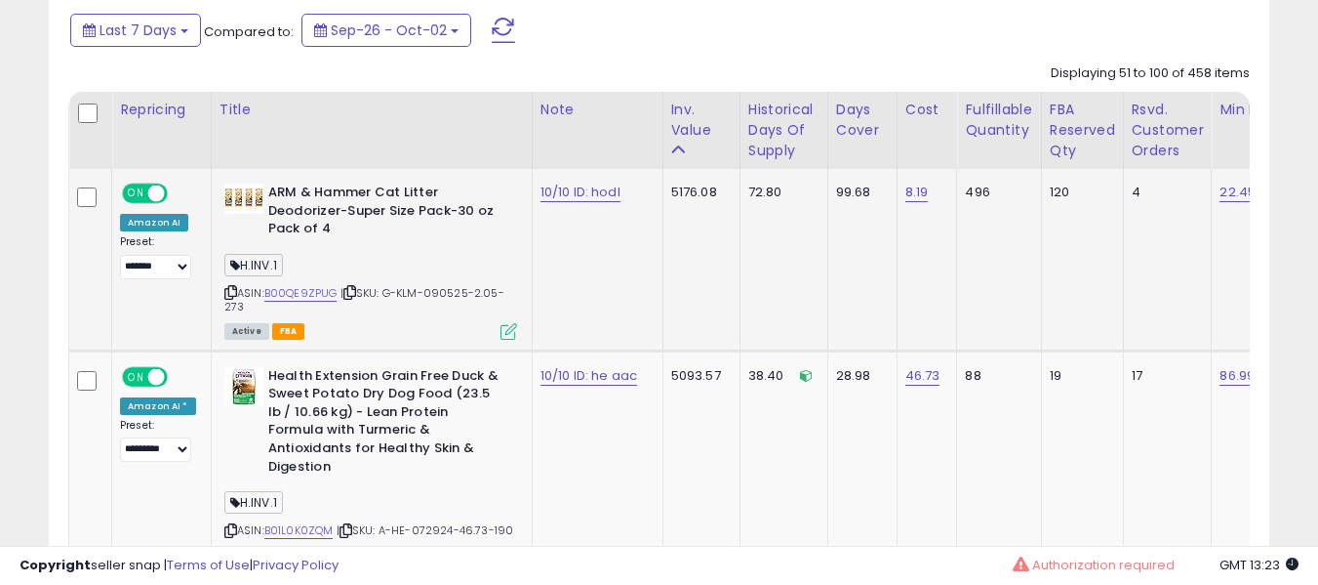
click at [405, 223] on b "ARM & Hammer Cat Litter Deodorizer-Super Size Pack-30 oz Pack of 4" at bounding box center [386, 213] width 237 height 60
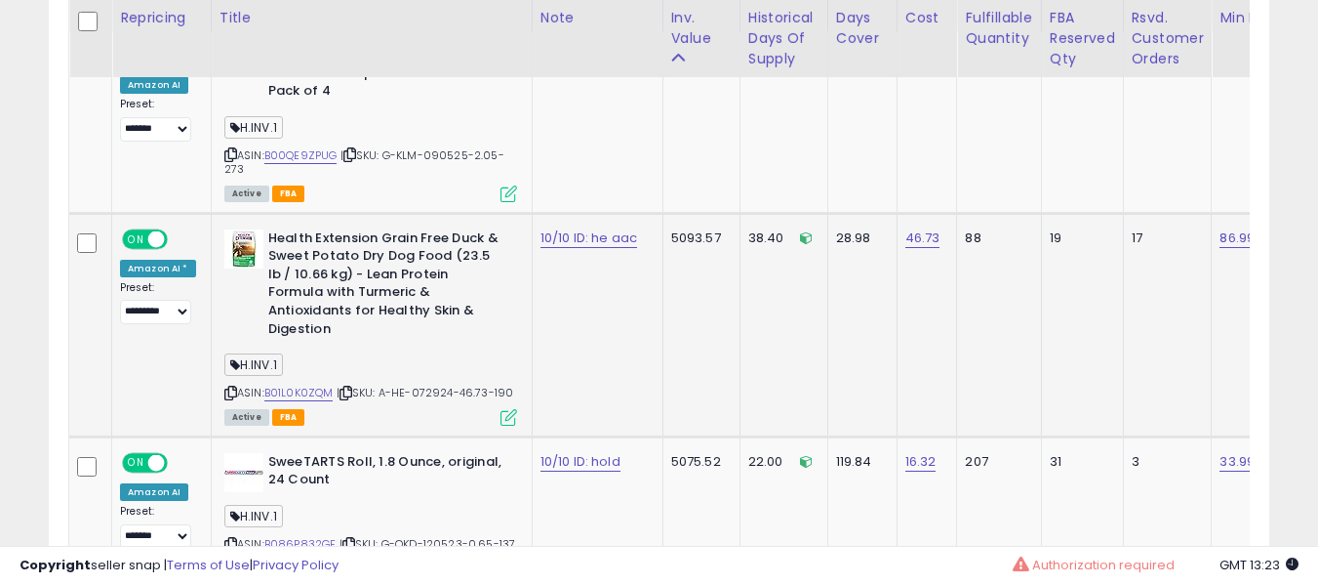
click at [295, 366] on div "ASIN: B01L0K0ZQM | SKU: A-HE-072924-46.73-190 Active FBA" at bounding box center [370, 326] width 293 height 194
click at [297, 384] on link "B01L0K0ZQM" at bounding box center [298, 392] width 69 height 17
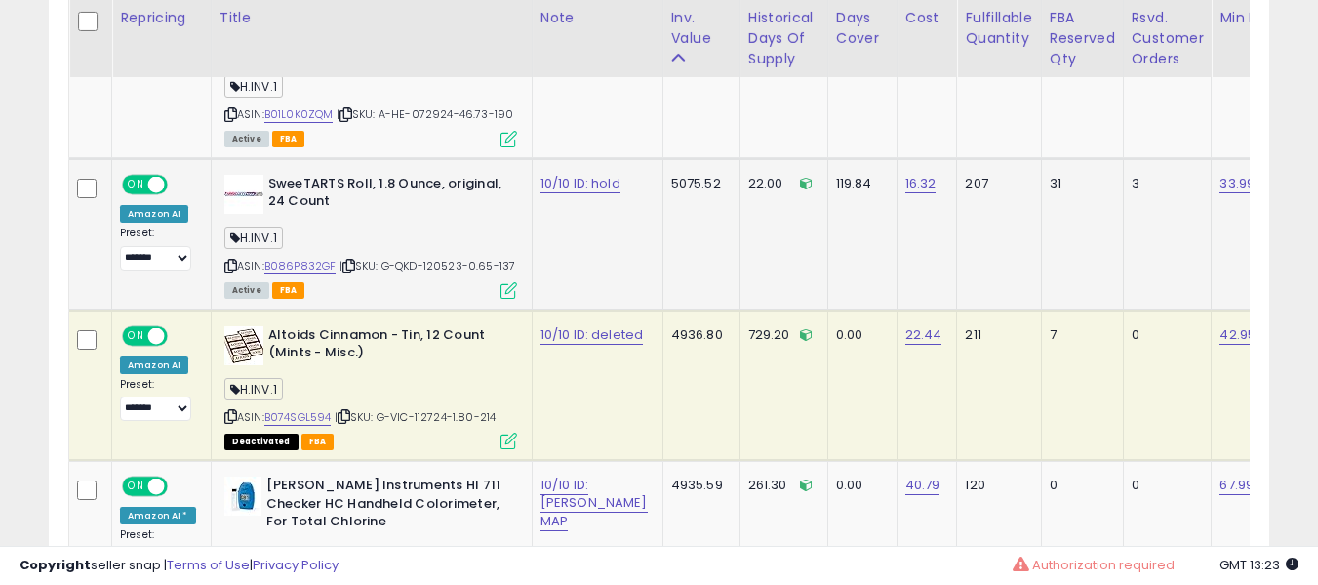
click at [302, 258] on div "ASIN: B086P832GF | SKU: G-QKD-120523-0.65-137 Active FBA" at bounding box center [370, 236] width 293 height 122
click at [305, 258] on link "B086P832GF" at bounding box center [300, 266] width 72 height 17
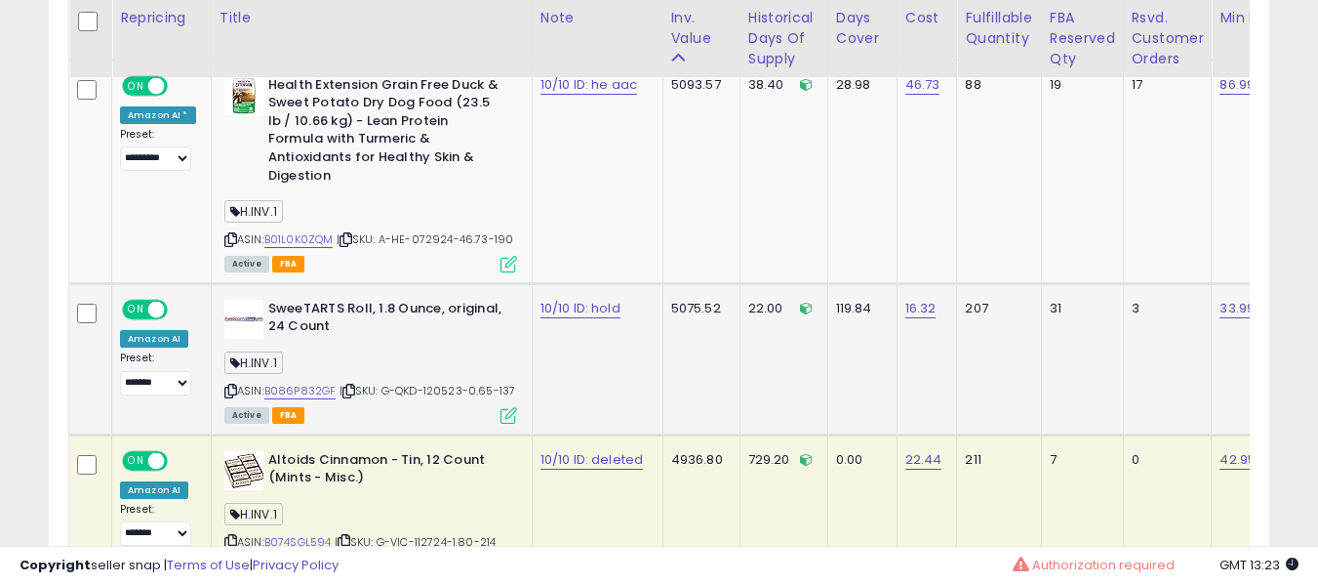
click at [318, 310] on b "SweeTARTS Roll, 1.8 Ounce, original, 24 Count" at bounding box center [386, 320] width 237 height 41
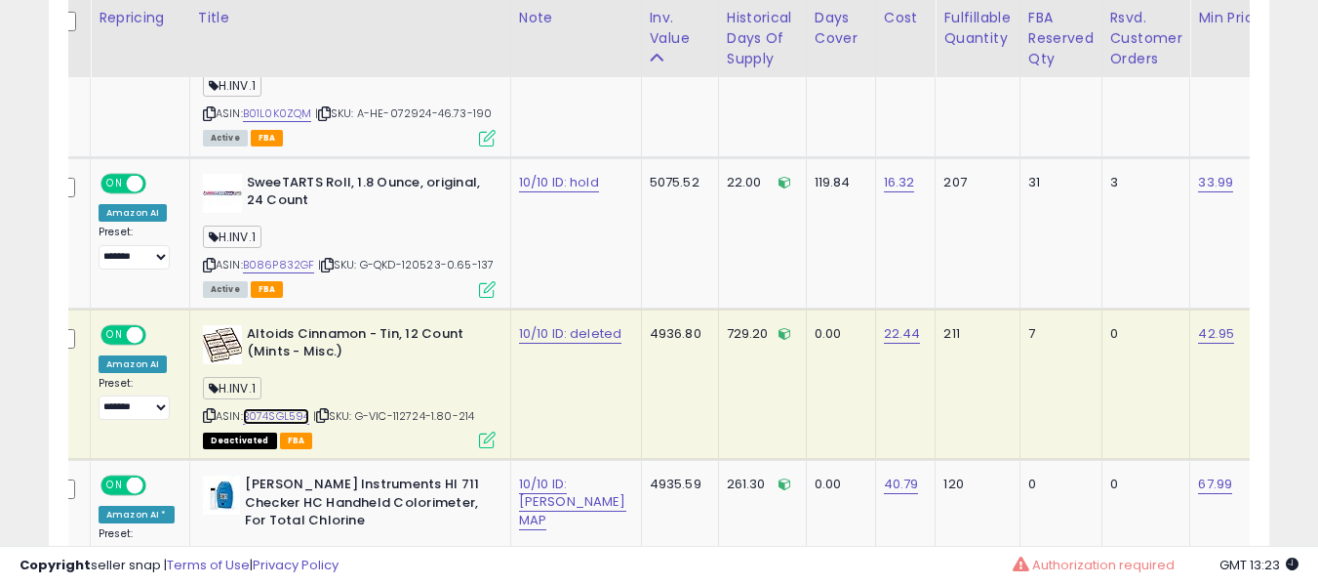
click at [252, 408] on link "B074SGL594" at bounding box center [276, 416] width 67 height 17
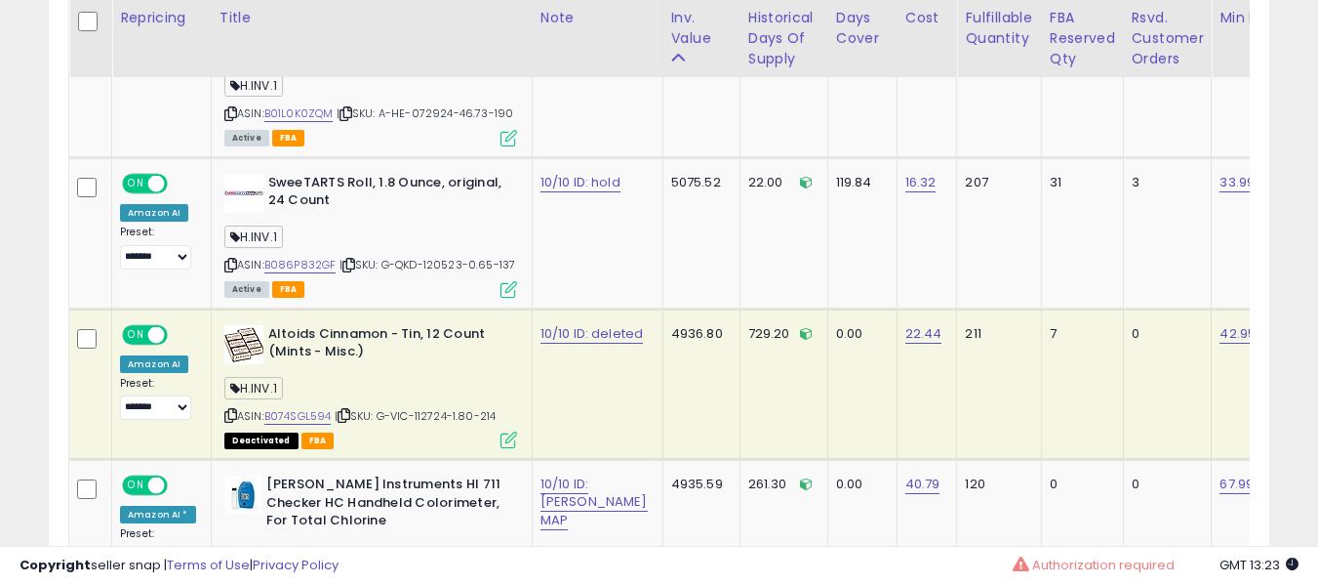
click at [321, 335] on b "Altoids Cinnamon - Tin, 12 Count (Mints - Misc.)" at bounding box center [386, 345] width 237 height 41
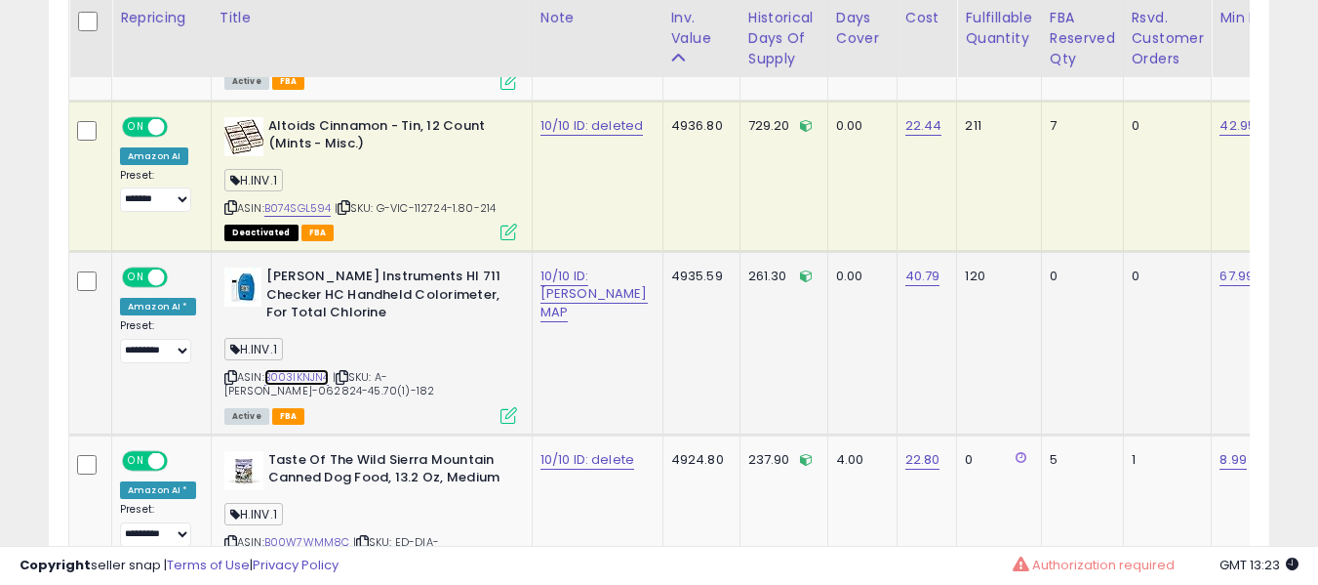
click at [297, 369] on link "B003IKNJN4" at bounding box center [296, 377] width 65 height 17
click at [404, 302] on b "[PERSON_NAME] Instruments HI 711 Checker HC Handheld Colorimeter, For Total Chl…" at bounding box center [384, 297] width 237 height 60
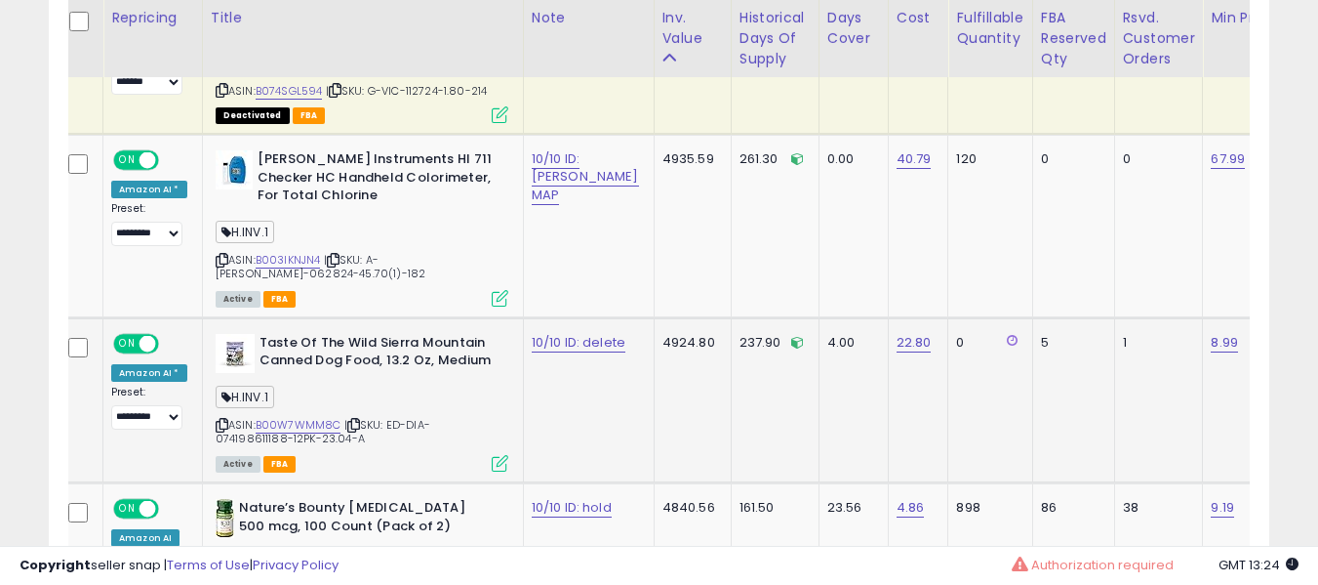
click at [274, 396] on div "ASIN: B00W7WMM8C | SKU: ED-DIA-074198611188-12PK-23.04-A Active FBA" at bounding box center [362, 402] width 293 height 136
click at [296, 417] on link "B00W7WMM8C" at bounding box center [299, 425] width 86 height 17
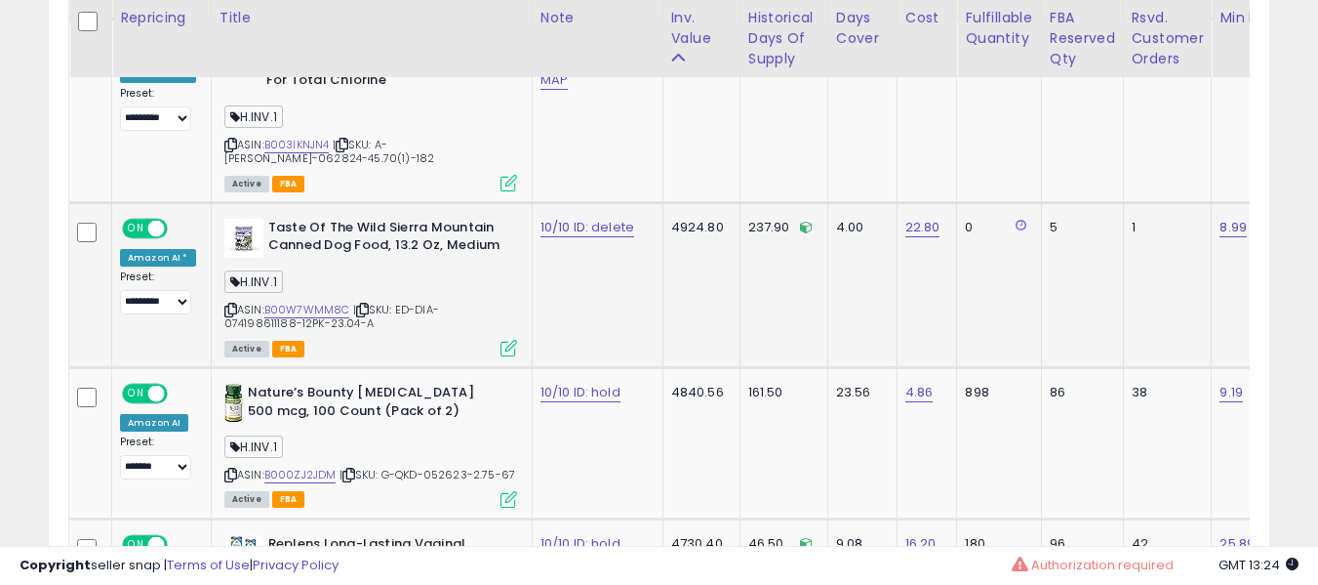
click at [383, 229] on b "Taste Of The Wild Sierra Mountain Canned Dog Food, 13.2 Oz, Medium" at bounding box center [386, 239] width 237 height 41
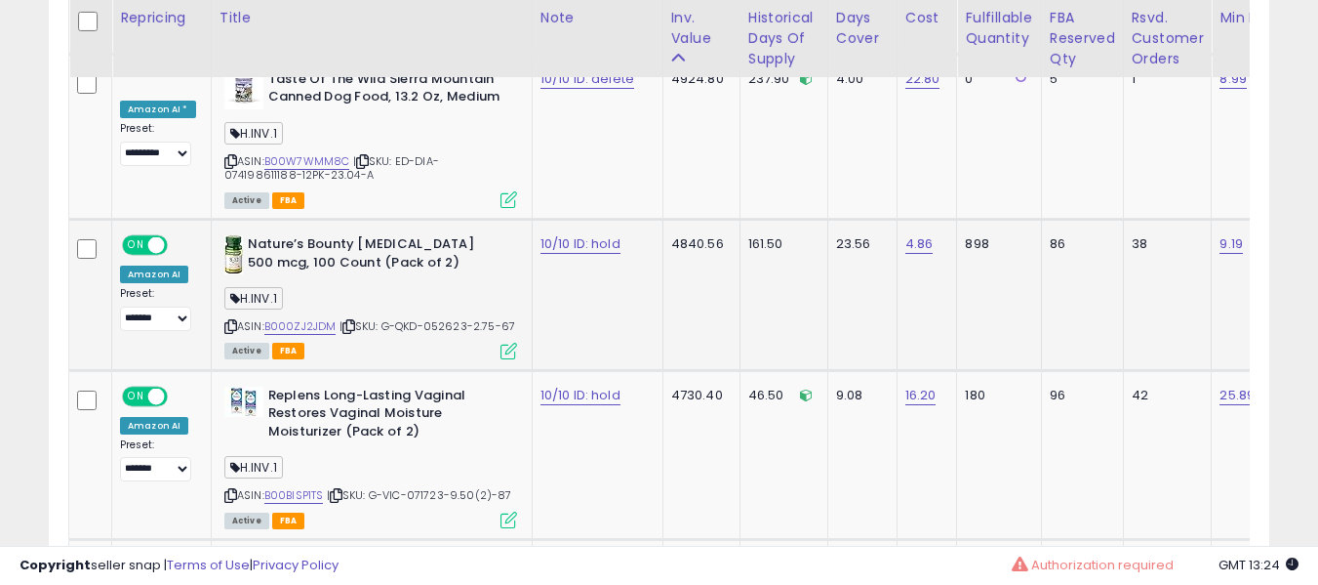
click at [288, 322] on div "ASIN: B000ZJ2JDM | SKU: G-QKD-052623-2.75-67 Active FBA" at bounding box center [370, 296] width 293 height 122
click at [290, 318] on link "B000ZJ2JDM" at bounding box center [300, 326] width 72 height 17
click at [457, 343] on div "Active FBA" at bounding box center [370, 350] width 293 height 14
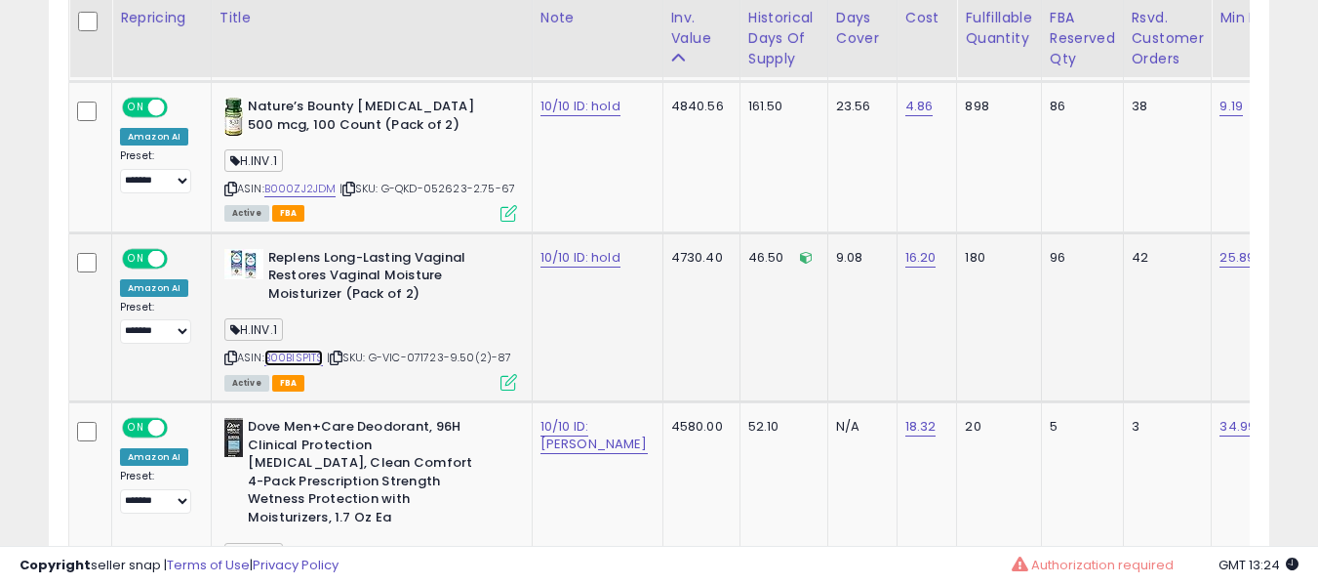
click at [271, 349] on link "B00BISP1TS" at bounding box center [294, 357] width 60 height 17
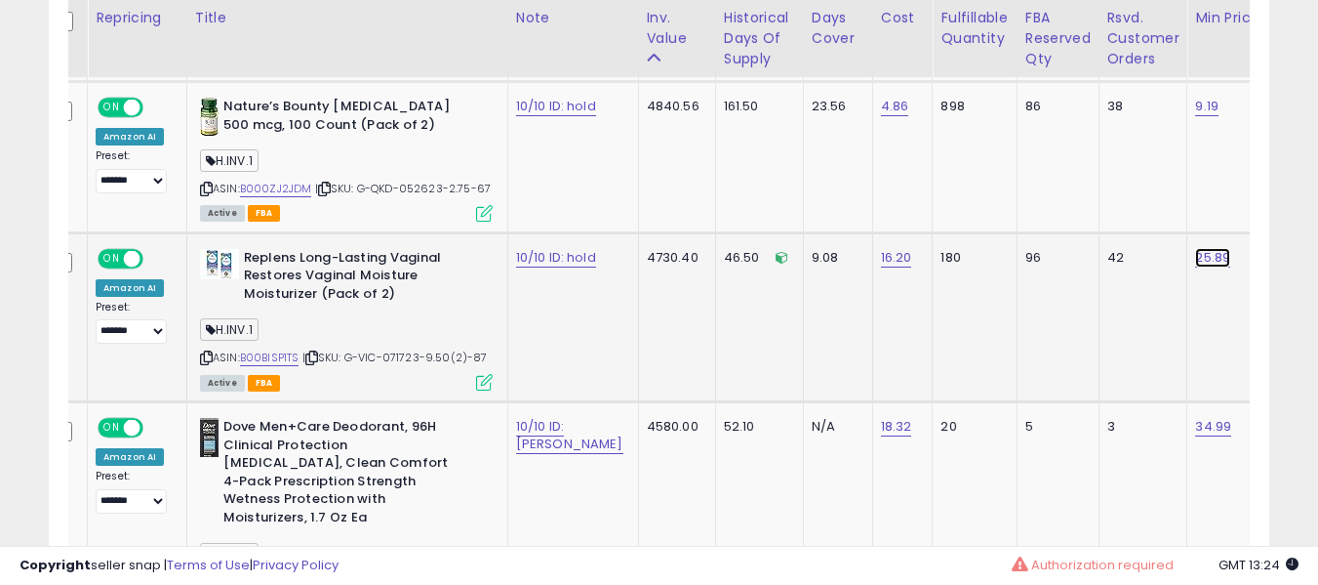
click at [1195, 248] on link "25.89" at bounding box center [1212, 258] width 35 height 20
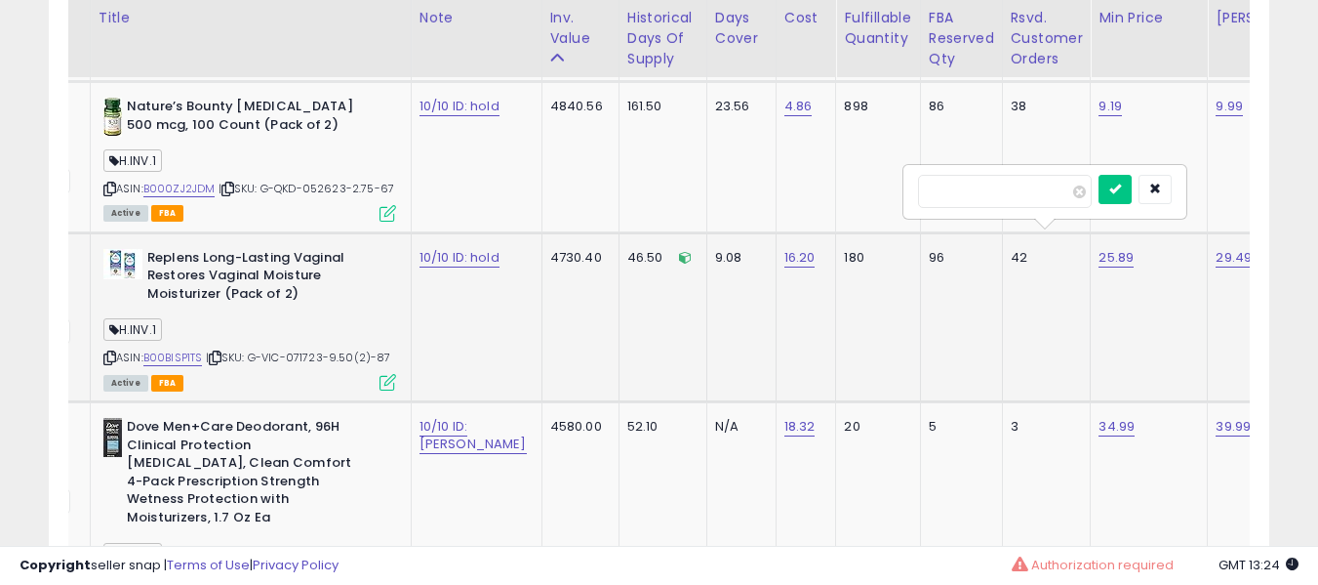
type input "*****"
click button "submit" at bounding box center [1115, 189] width 33 height 29
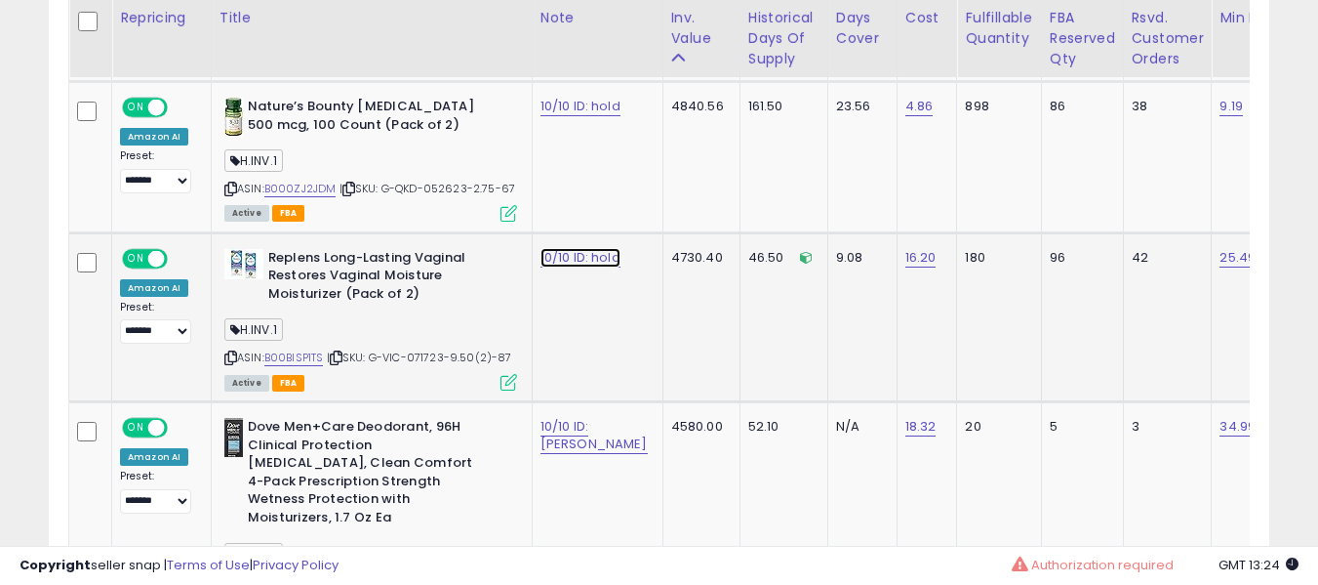
click at [544, 248] on link "10/10 ID: hold" at bounding box center [581, 258] width 80 height 20
type input "********"
type input "**********"
click button "submit" at bounding box center [615, 189] width 33 height 29
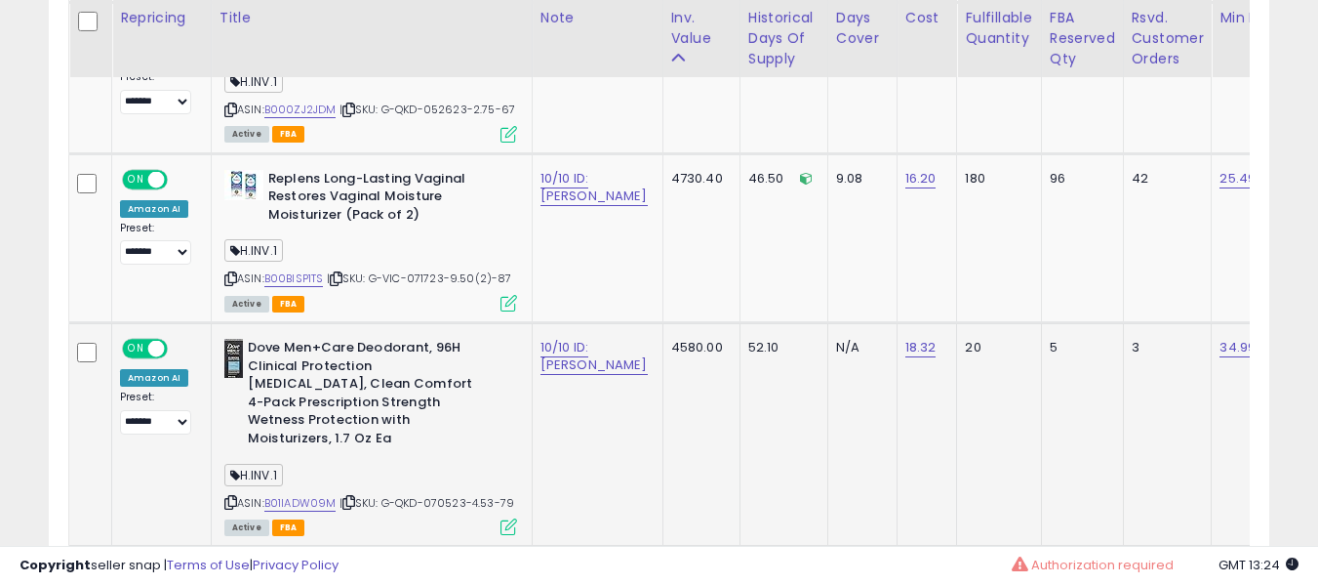
click at [281, 475] on div "ASIN: B01IADW09M | SKU: G-QKD-070523-4.53-79 Active FBA" at bounding box center [370, 436] width 293 height 194
click at [291, 495] on link "B01IADW09M" at bounding box center [300, 503] width 72 height 17
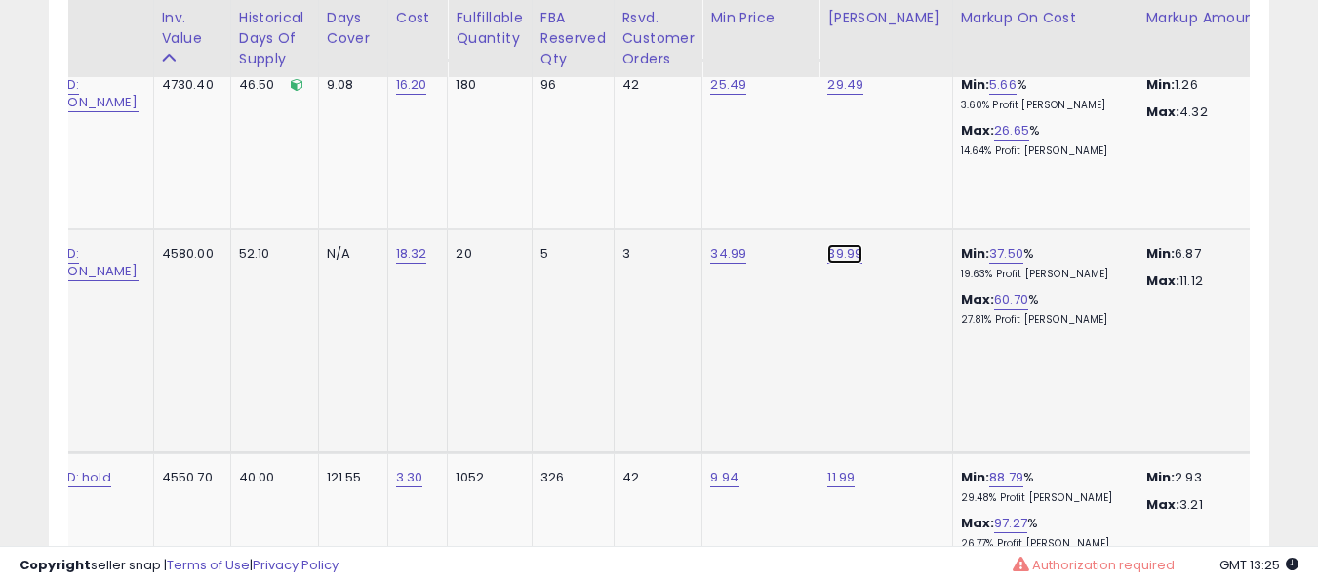
click at [827, 244] on link "39.99" at bounding box center [844, 254] width 35 height 20
type input "*****"
click button "submit" at bounding box center [843, 185] width 33 height 29
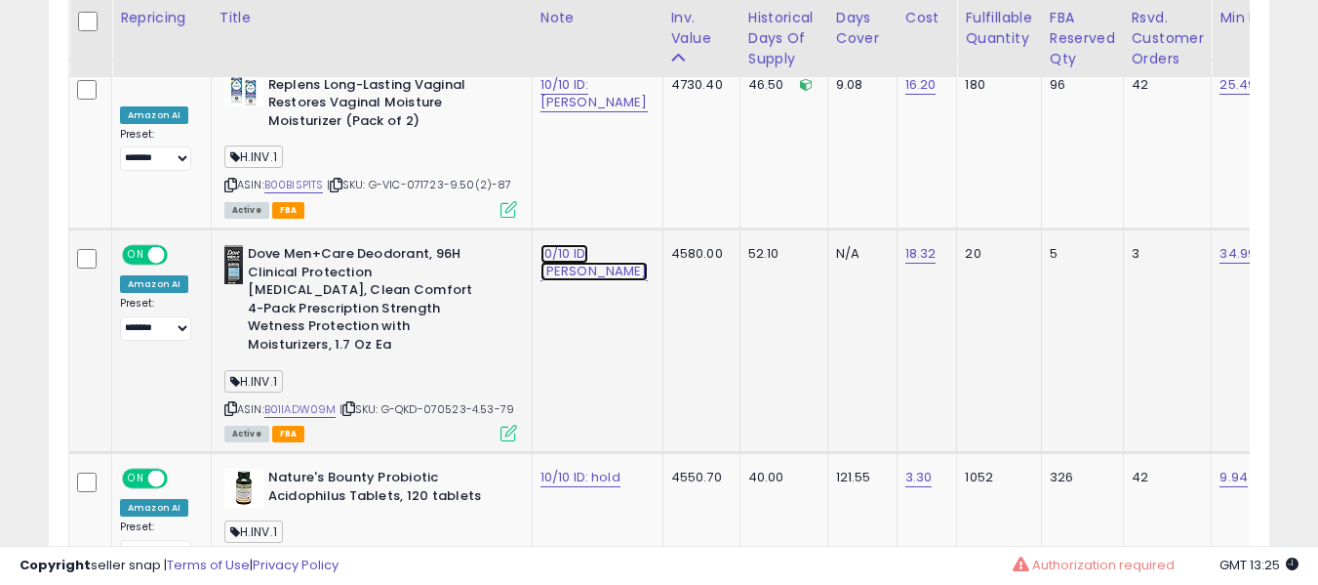
click at [543, 244] on link "10/10 ID: bo witz" at bounding box center [594, 262] width 107 height 37
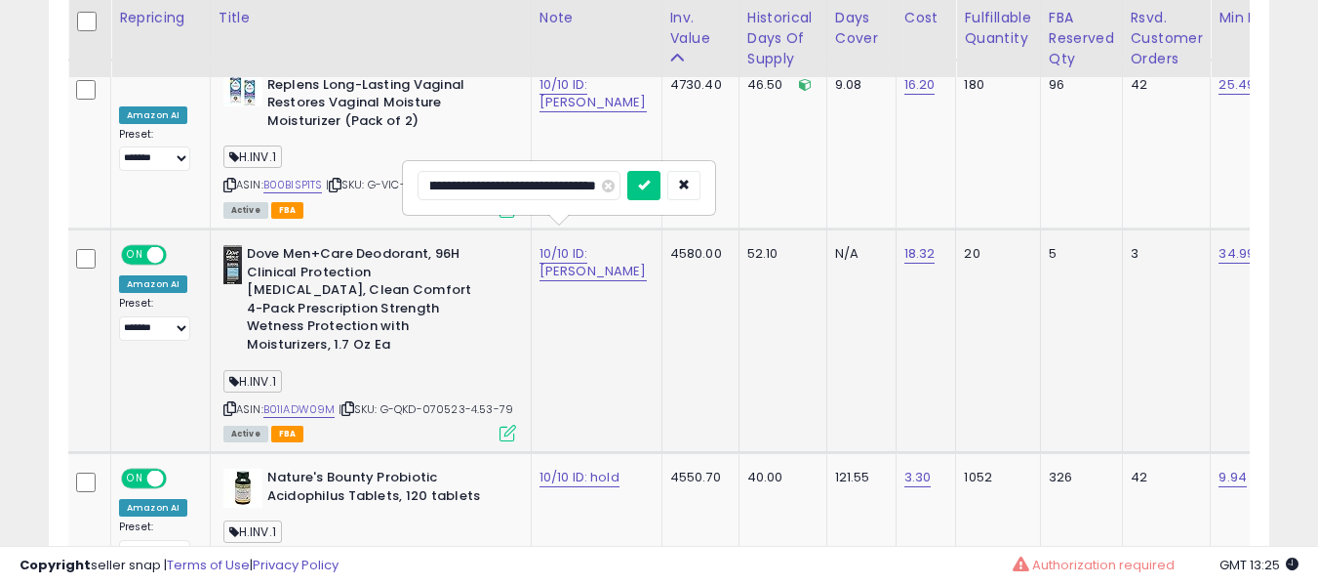
type input "**********"
click button "submit" at bounding box center [643, 185] width 33 height 29
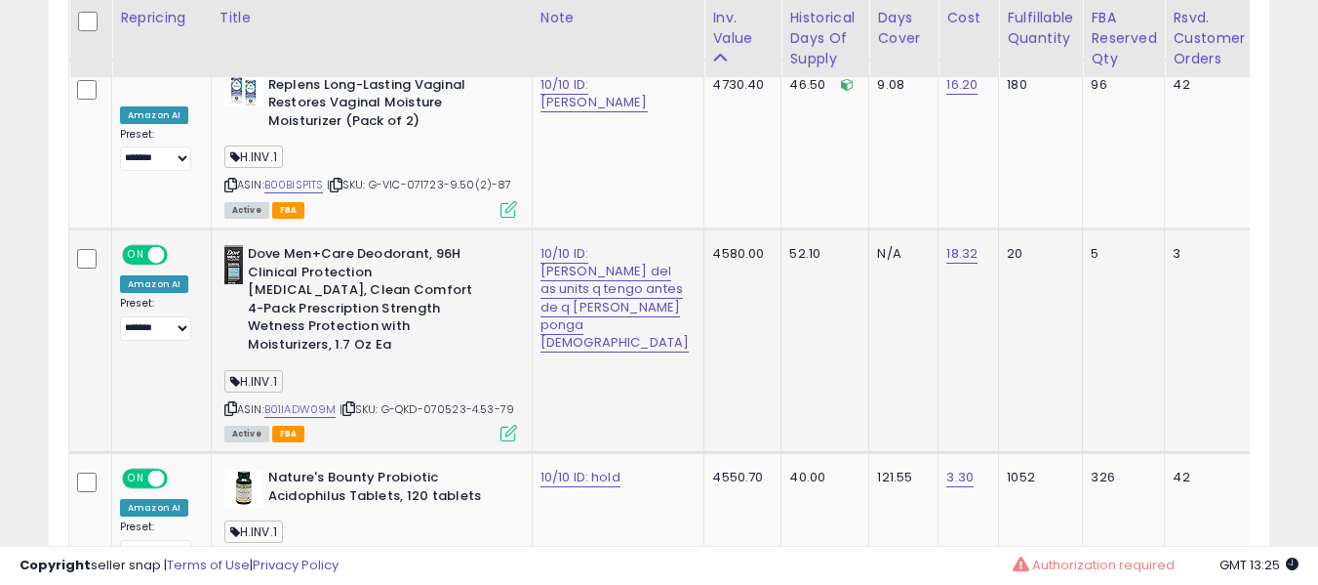
click at [220, 376] on div "Dove Men+Care Deodorant, 96H Clinical Protection Antiperspirant, Clean Comfort …" at bounding box center [369, 342] width 298 height 194
click at [224, 403] on icon at bounding box center [230, 408] width 13 height 11
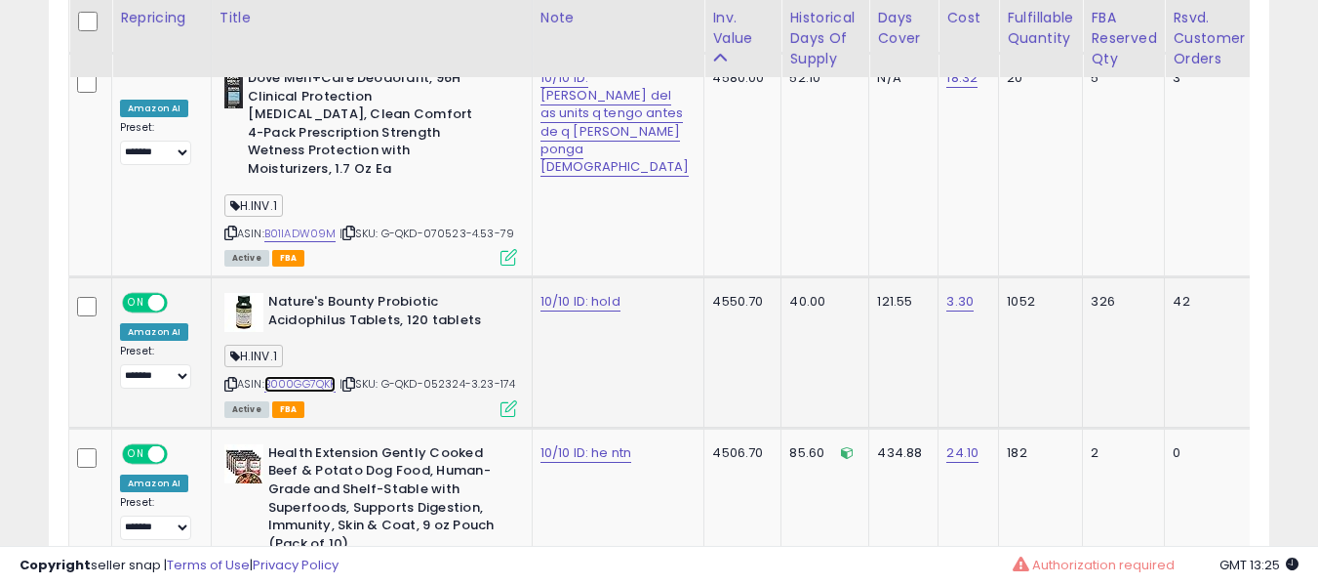
click at [291, 376] on link "B000GG7QKK" at bounding box center [300, 384] width 72 height 17
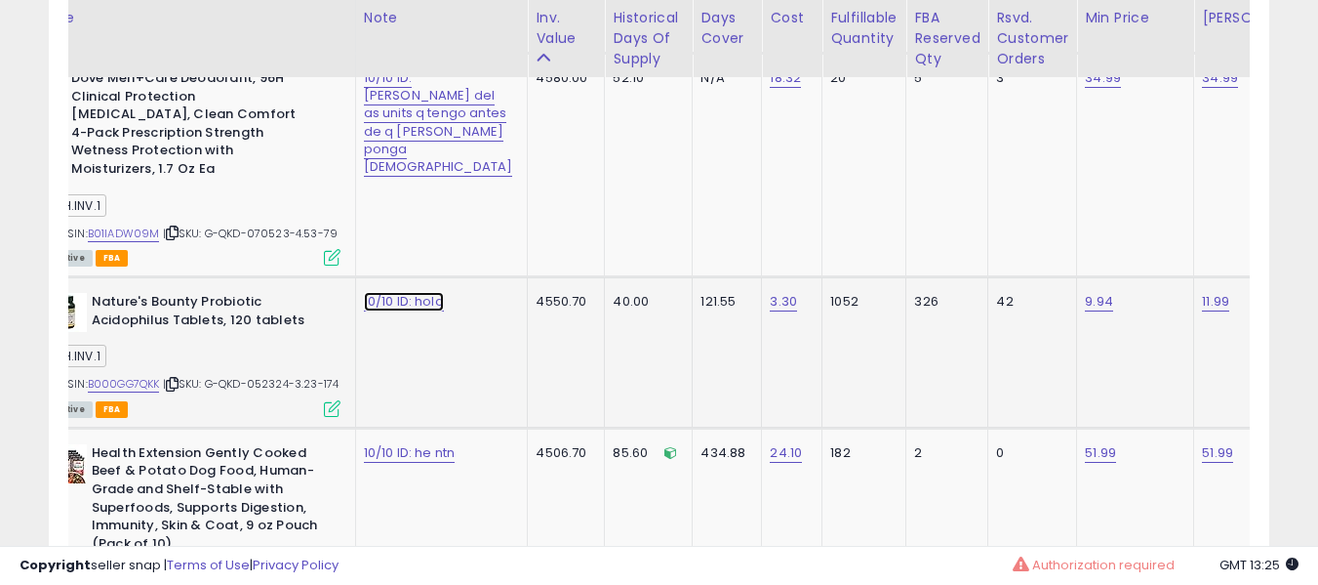
click at [384, 292] on link "10/10 ID: hold" at bounding box center [404, 302] width 80 height 20
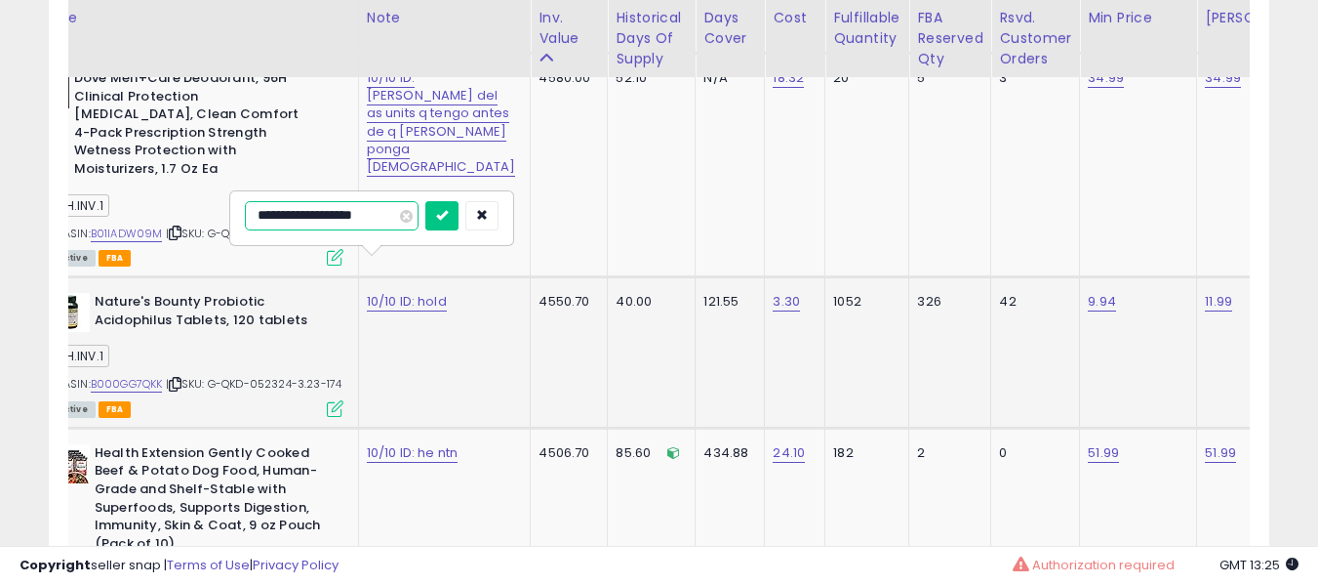
type input "**********"
click button "submit" at bounding box center [441, 215] width 33 height 29
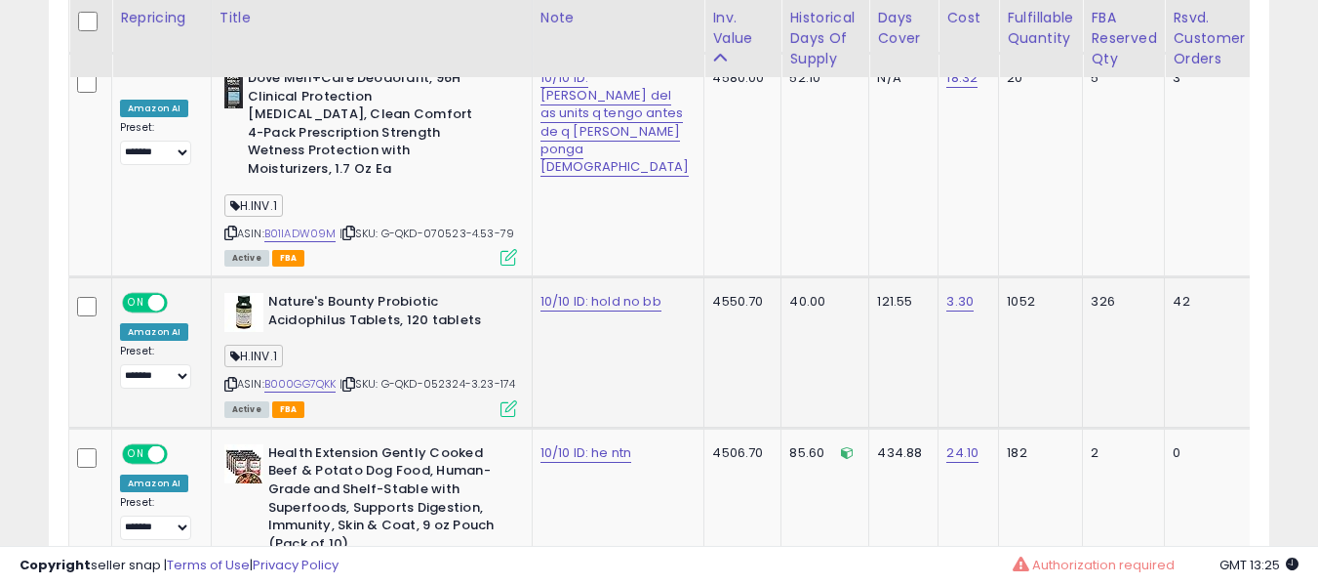
click at [408, 293] on b "Nature's Bounty Probiotic Acidophilus Tablets, 120 tablets" at bounding box center [386, 313] width 237 height 41
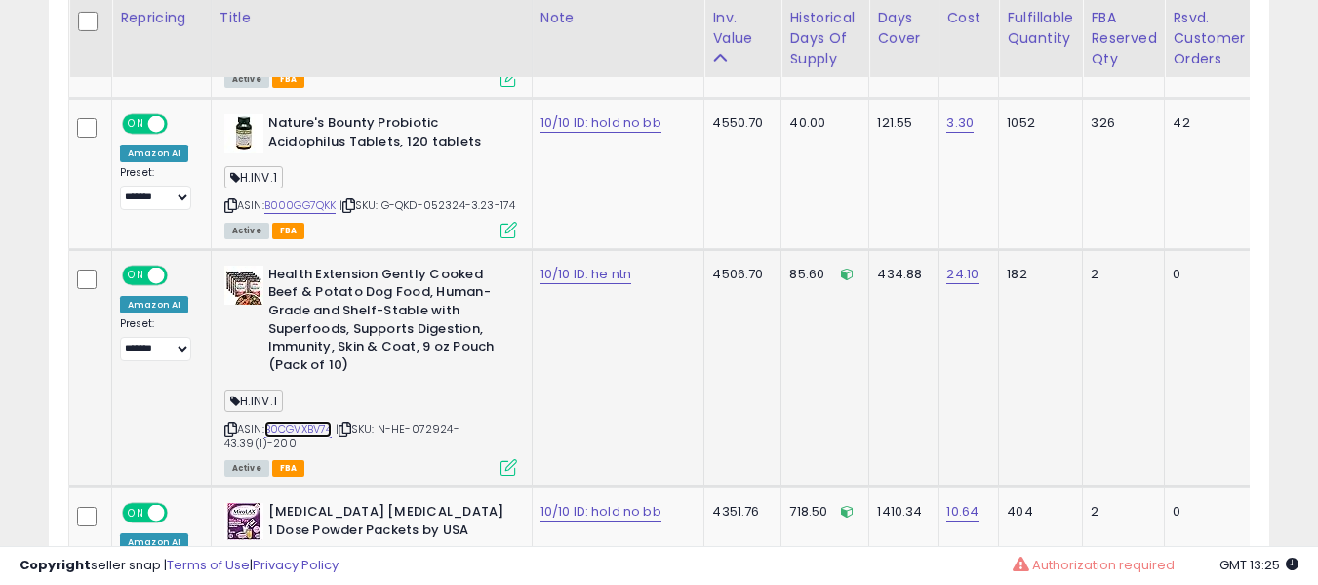
click at [301, 421] on link "B0CGVXBV74" at bounding box center [298, 429] width 68 height 17
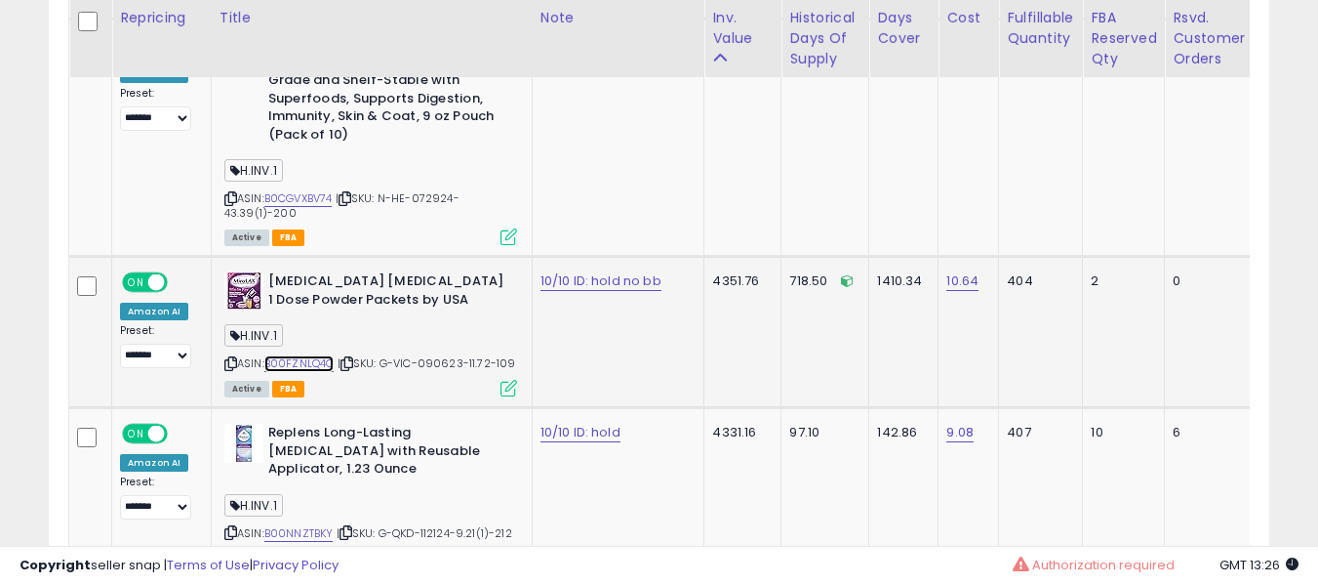
click at [316, 355] on link "B00FZNLQ4Q" at bounding box center [299, 363] width 70 height 17
click at [341, 325] on div "H.INV.1" at bounding box center [370, 338] width 293 height 26
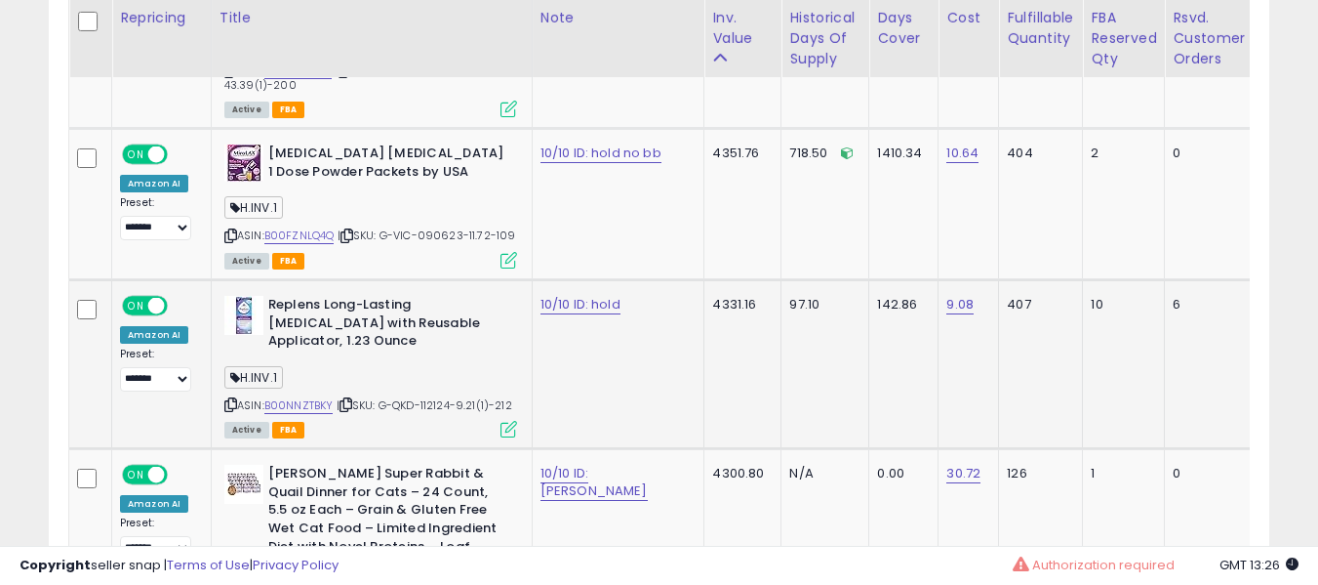
click at [296, 373] on div "ASIN: B00NNZTBKY | SKU: G-QKD-112124-9.21(1)-212 Active FBA" at bounding box center [370, 366] width 293 height 140
click at [296, 397] on link "B00NNZTBKY" at bounding box center [298, 405] width 69 height 17
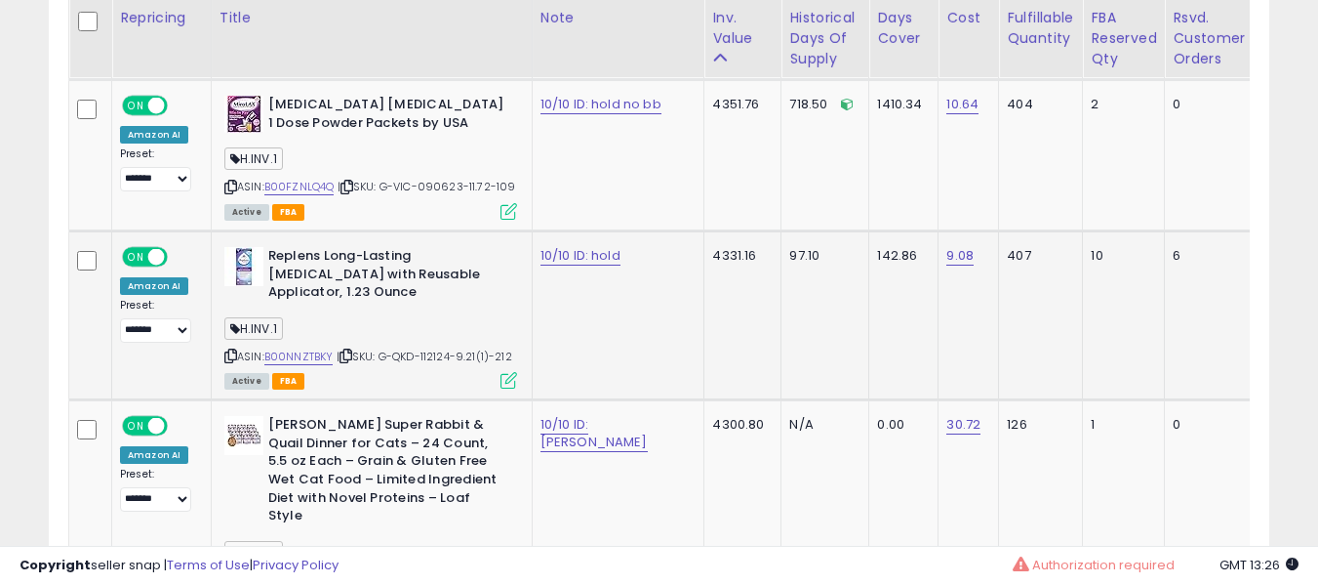
click at [523, 357] on td "Replens Long-Lasting Vaginal Moisturizer with Reusable Applicator, 1.23 Ounce H…" at bounding box center [371, 314] width 321 height 169
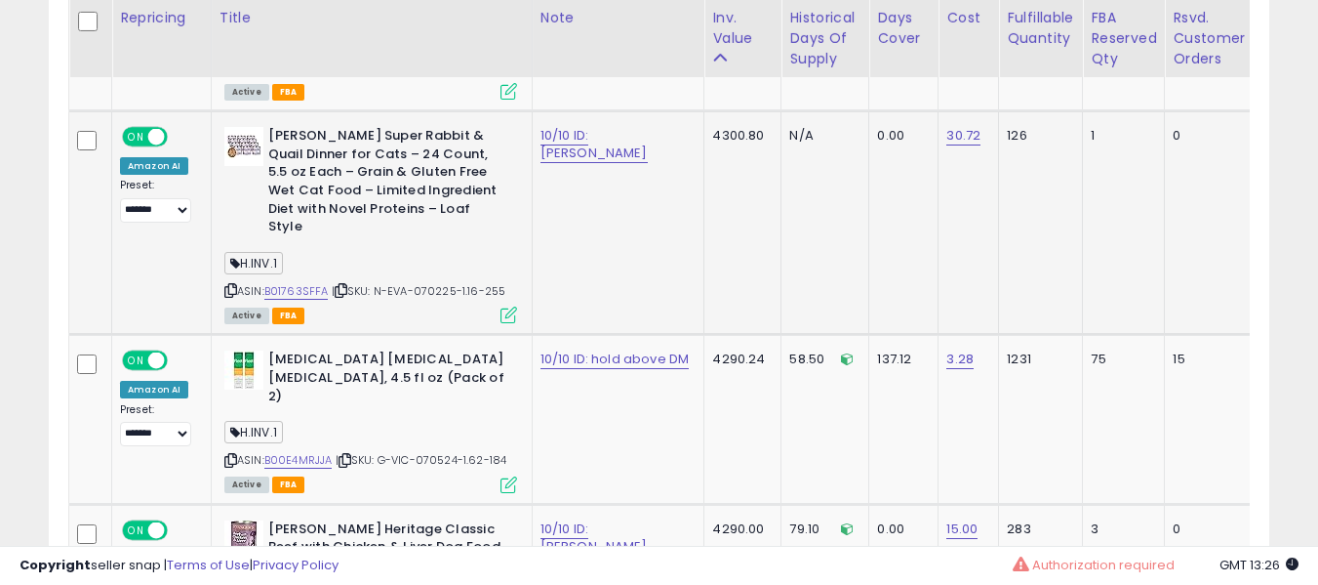
click at [281, 253] on div "H.INV.1" at bounding box center [370, 266] width 293 height 26
click at [277, 283] on link "B01763SFFA" at bounding box center [296, 291] width 64 height 17
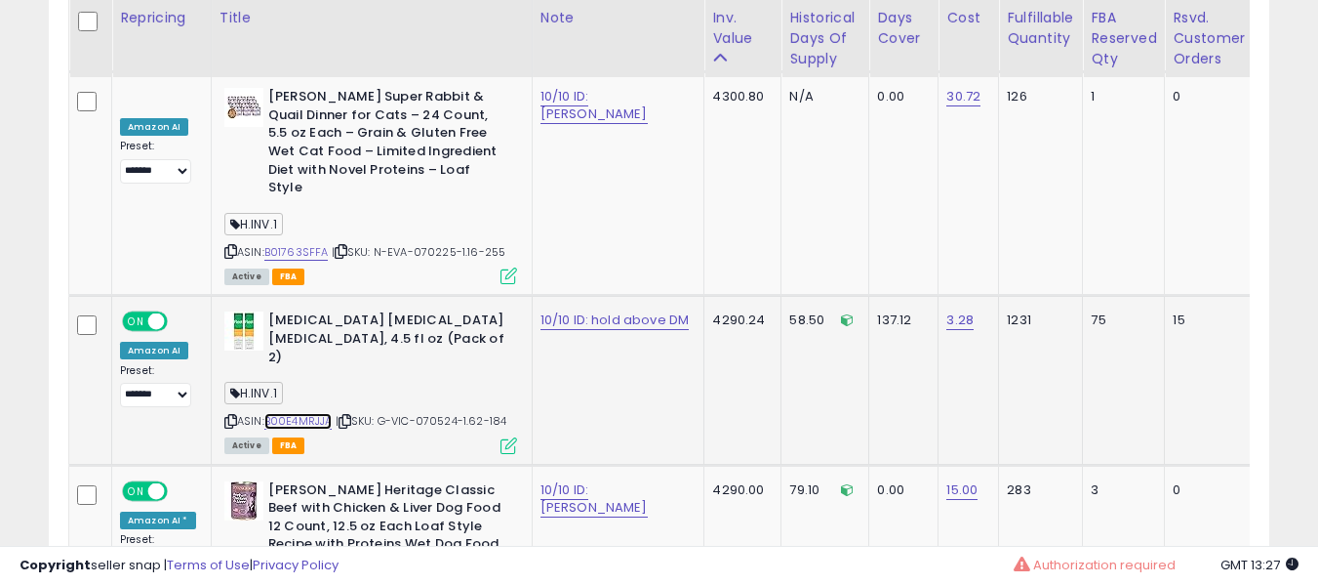
click at [306, 413] on link "B00E4MRJJA" at bounding box center [298, 421] width 68 height 17
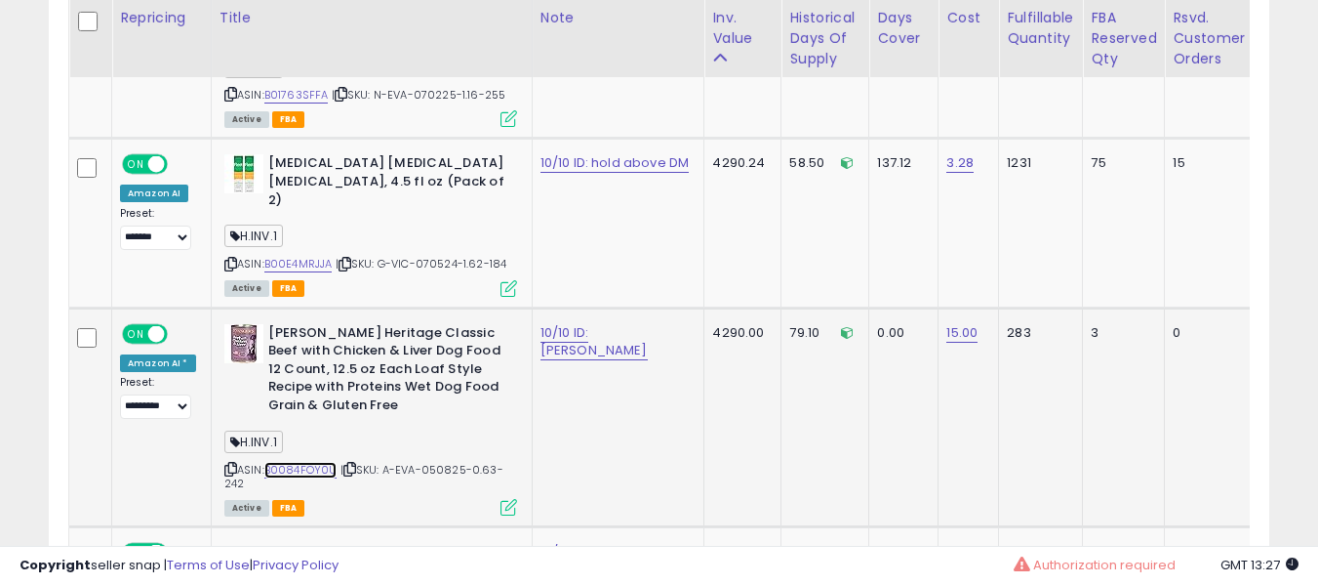
click at [306, 462] on link "B0084FOY0U" at bounding box center [300, 470] width 73 height 17
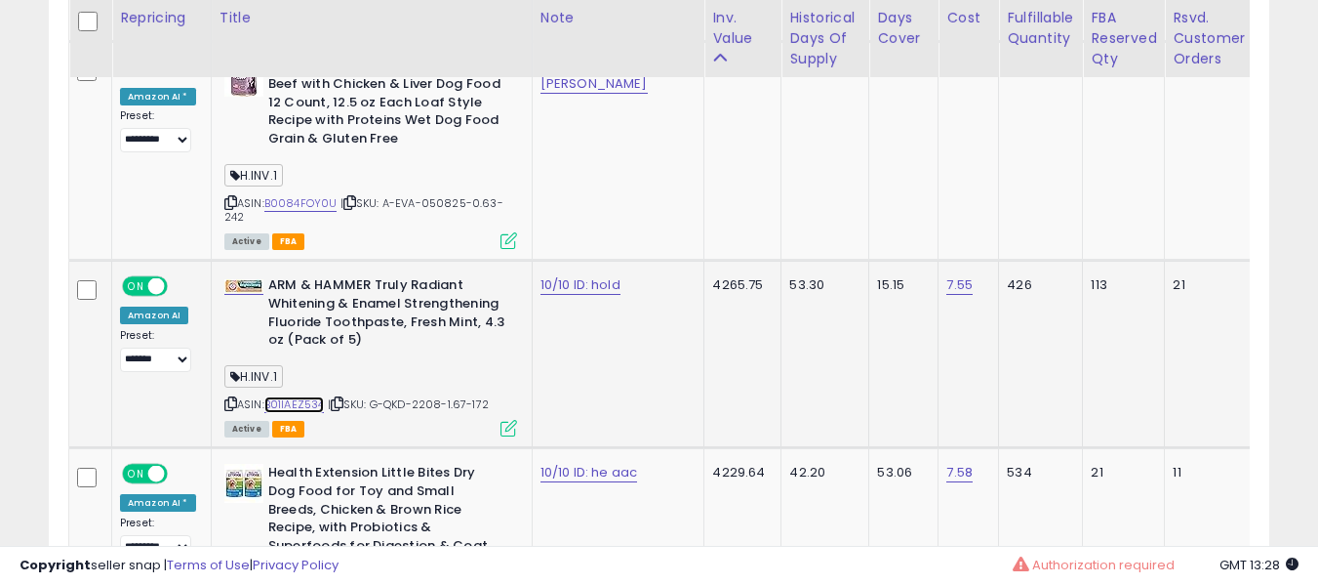
click at [301, 396] on link "B01IAEZ534" at bounding box center [294, 404] width 61 height 17
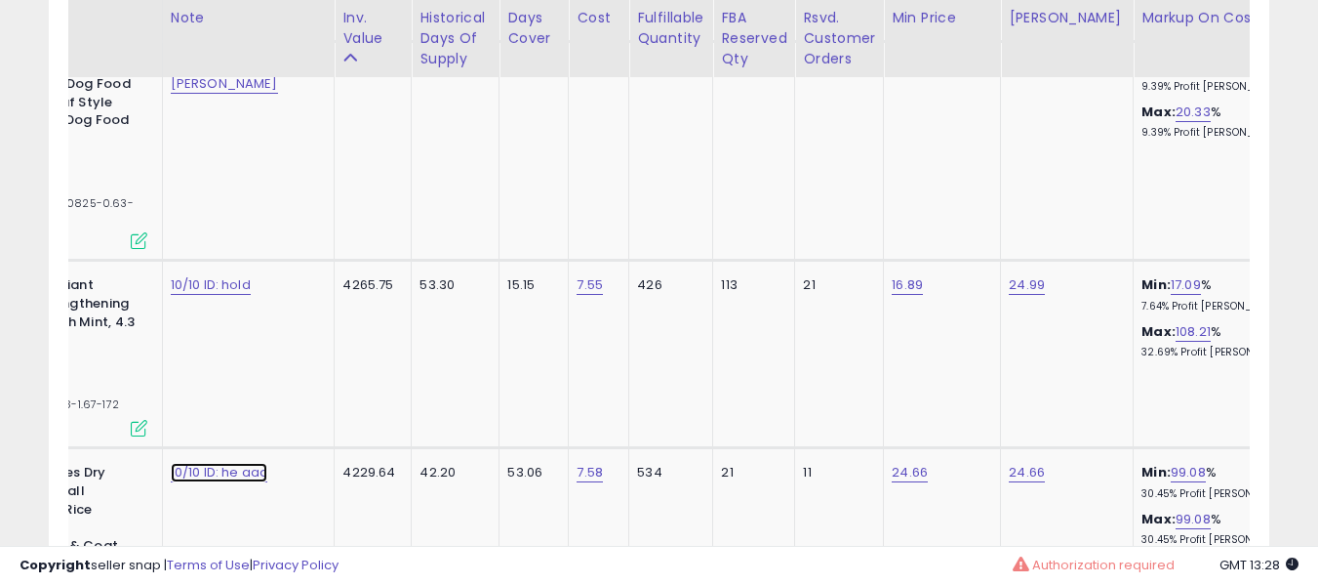
drag, startPoint x: 190, startPoint y: 630, endPoint x: 205, endPoint y: 630, distance: 14.6
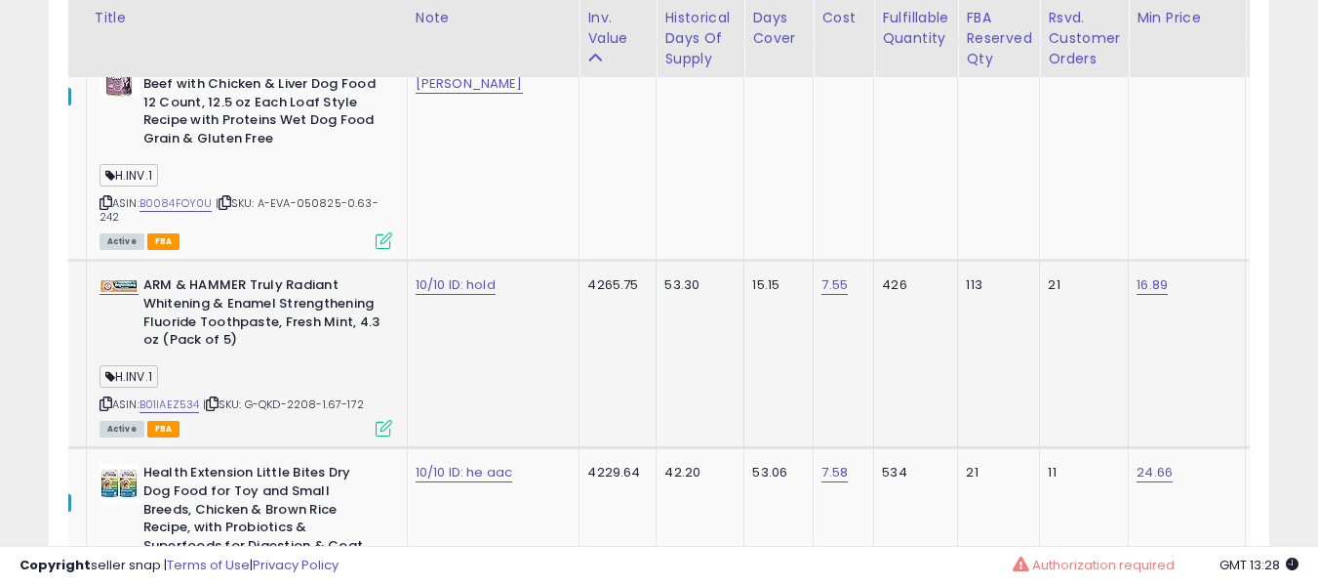
drag, startPoint x: 205, startPoint y: 630, endPoint x: 769, endPoint y: 344, distance: 632.4
click at [769, 344] on tr "**********" at bounding box center [1255, 354] width 2623 height 187
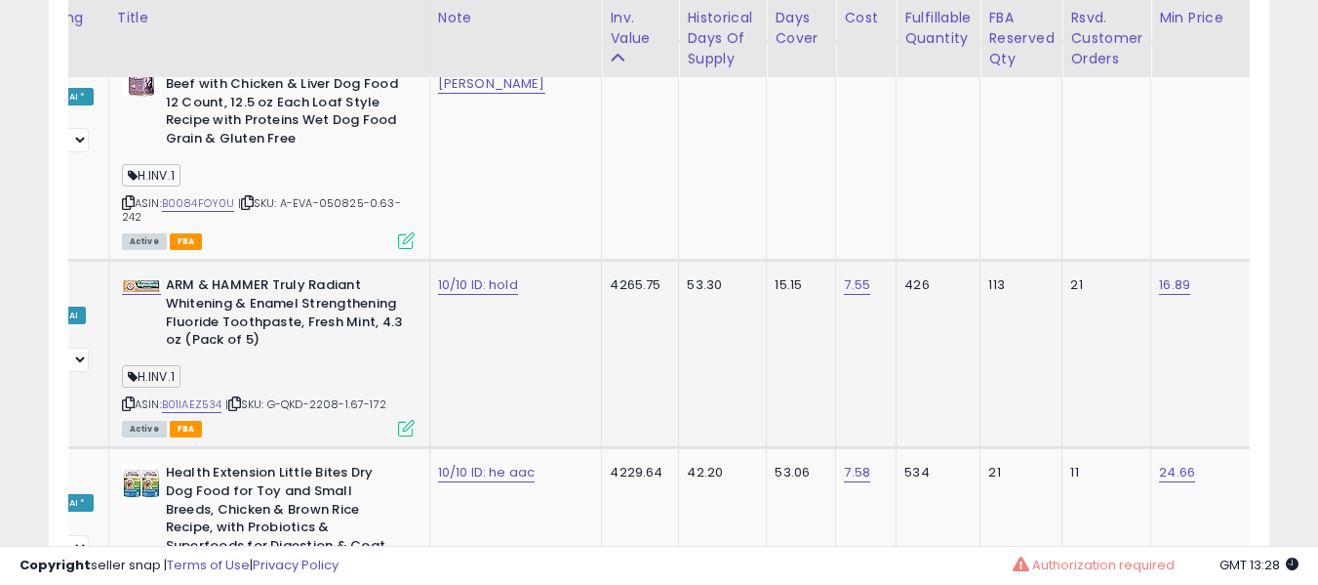
click at [453, 321] on tr "**********" at bounding box center [1278, 354] width 2623 height 187
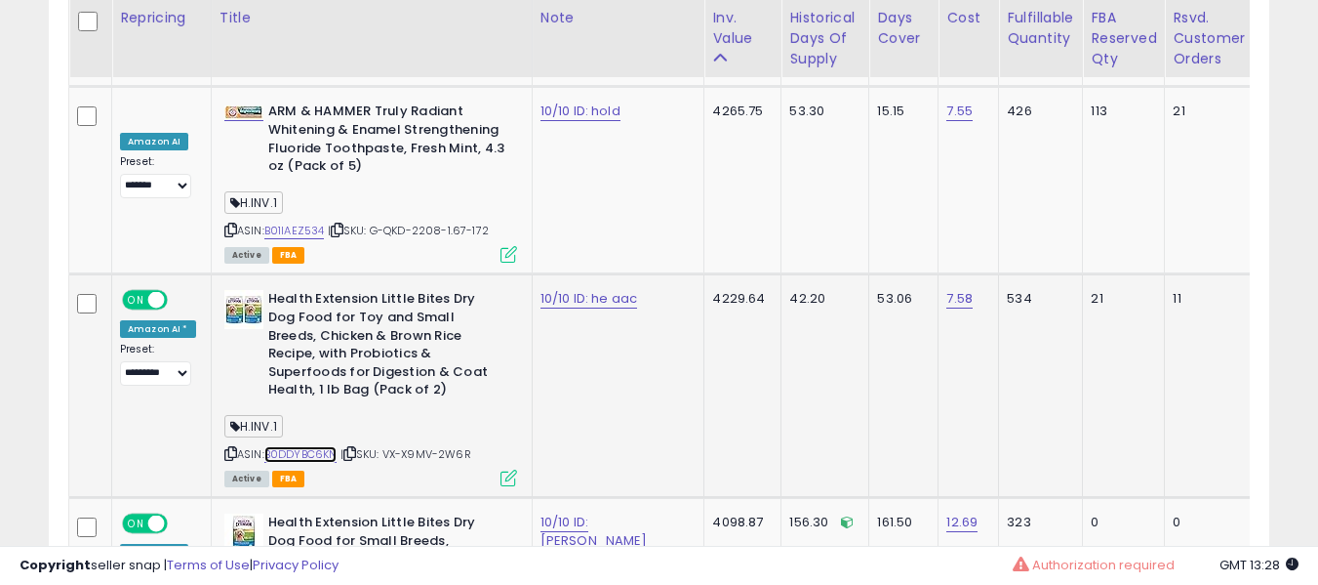
click at [275, 446] on link "B0DDYBC6KN" at bounding box center [300, 454] width 73 height 17
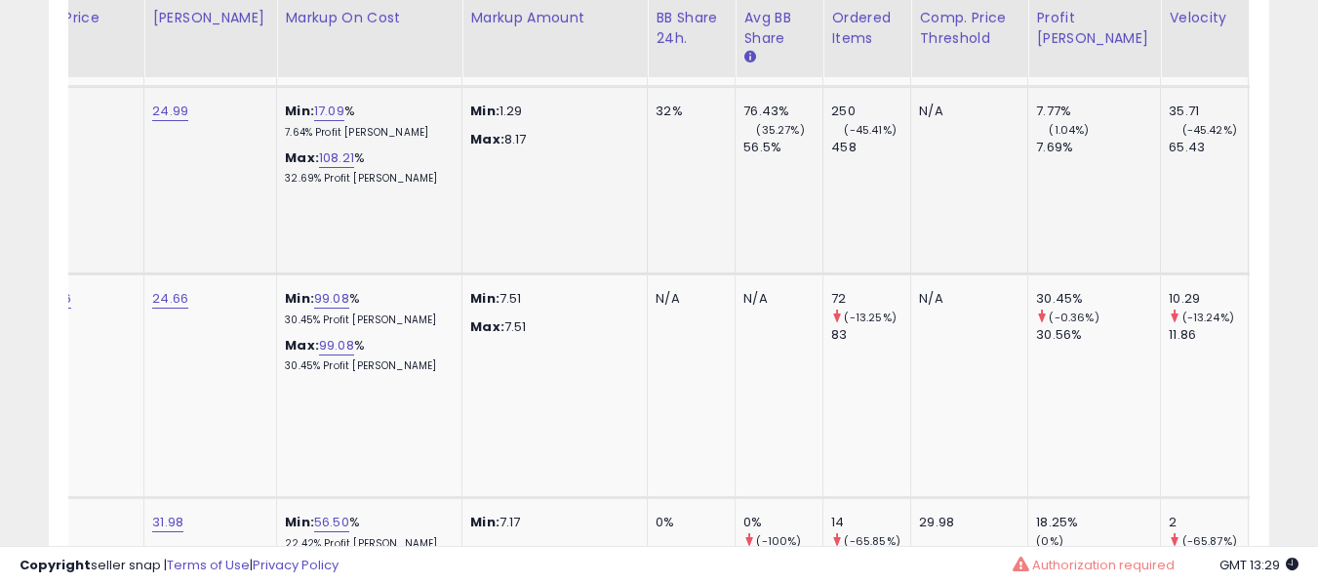
scroll to position [0, 803]
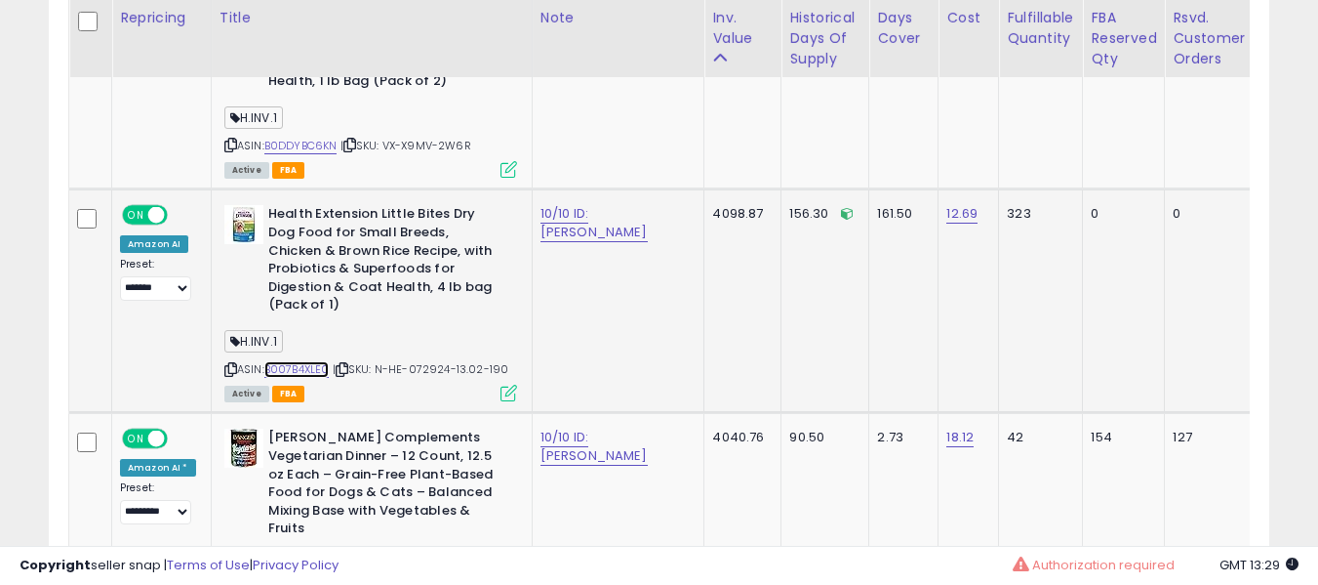
click at [290, 361] on link "B007B4XLE0" at bounding box center [296, 369] width 65 height 17
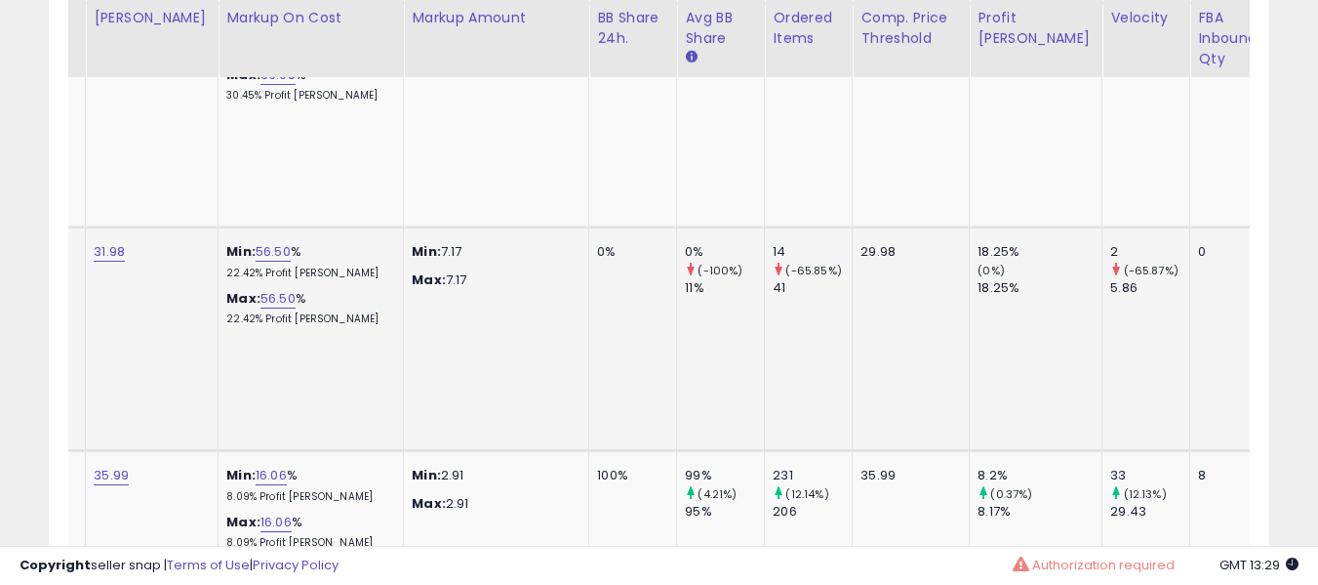
scroll to position [0, 462]
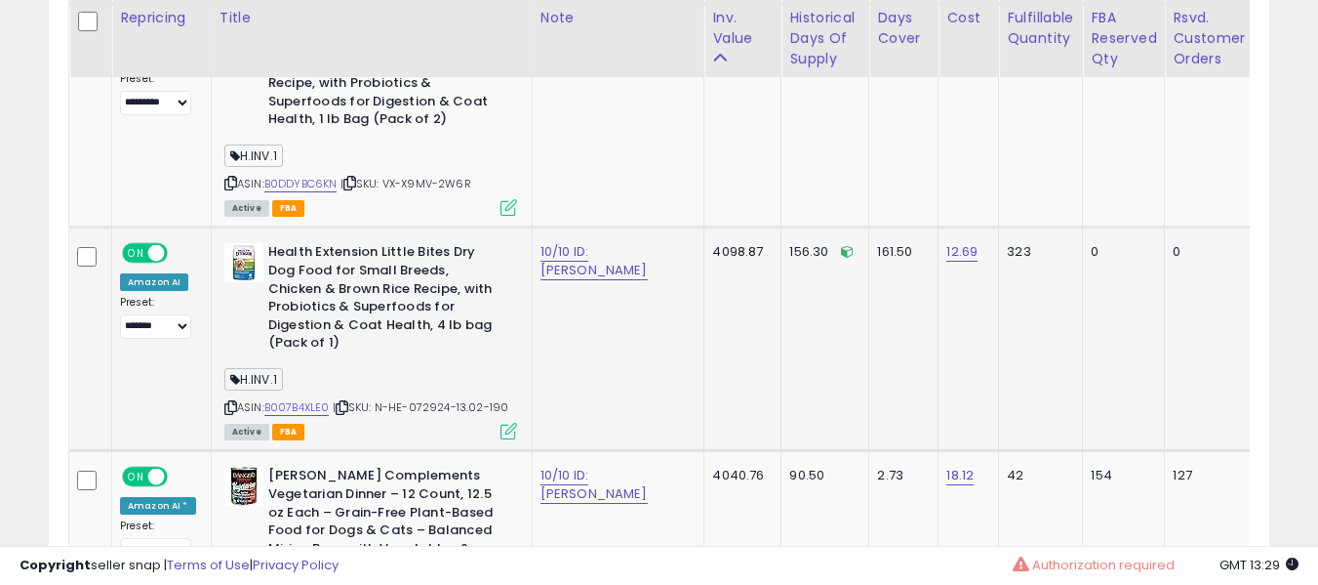
click at [305, 265] on b "Health Extension Little Bites Dry Dog Food for Small Breeds, Chicken & Brown Ri…" at bounding box center [386, 299] width 237 height 113
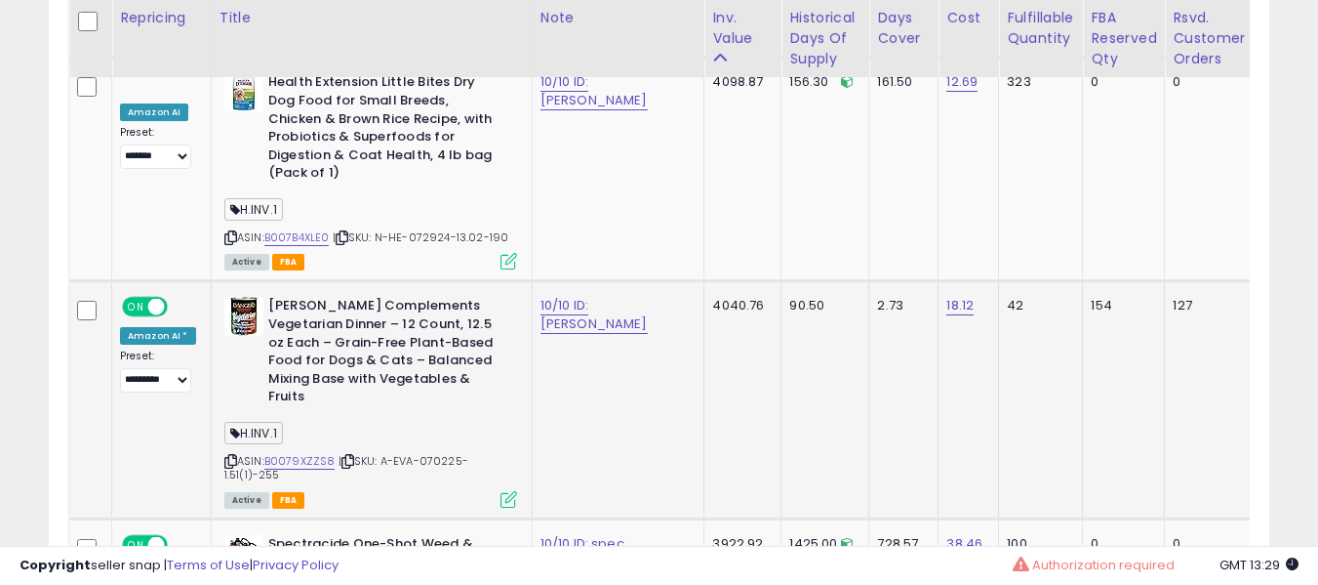
click at [293, 396] on div "ASIN: B0079XZZS8 | SKU: A-EVA-070225-1.51(1)-255 Active FBA" at bounding box center [370, 401] width 293 height 208
click at [299, 453] on link "B0079XZZS8" at bounding box center [299, 461] width 71 height 17
click at [370, 315] on b "[PERSON_NAME] Complements Vegetarian Dinner – 12 Count, 12.5 oz Each – Grain-Fr…" at bounding box center [386, 353] width 237 height 113
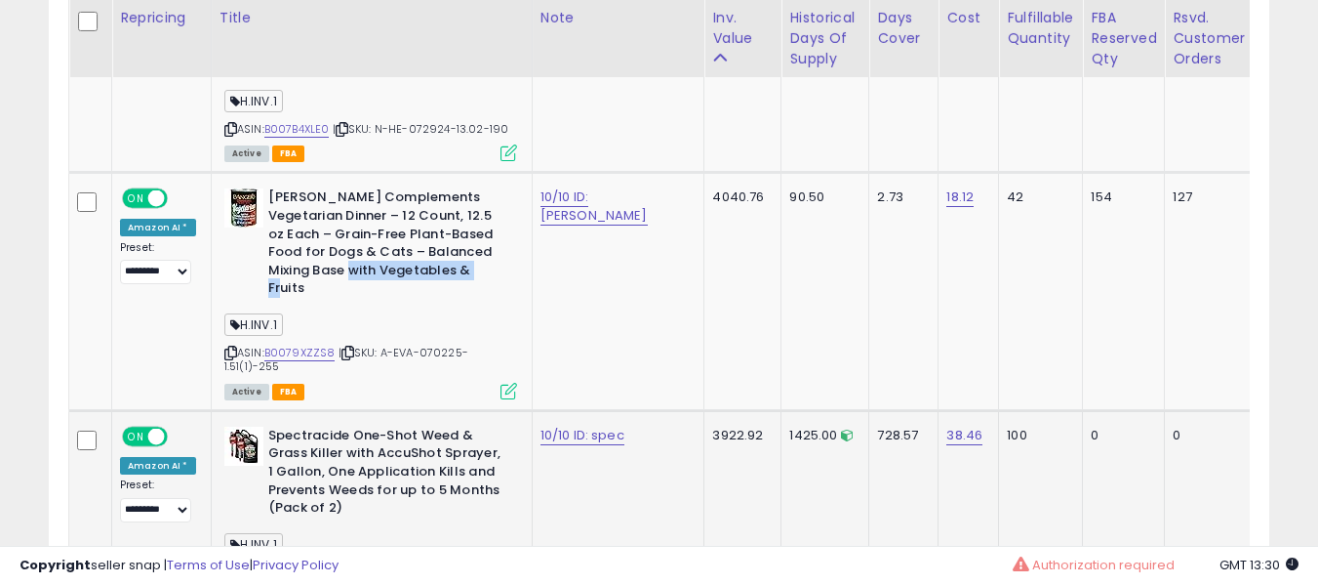
click at [290, 564] on link "B0F8PJZZM8" at bounding box center [299, 572] width 71 height 17
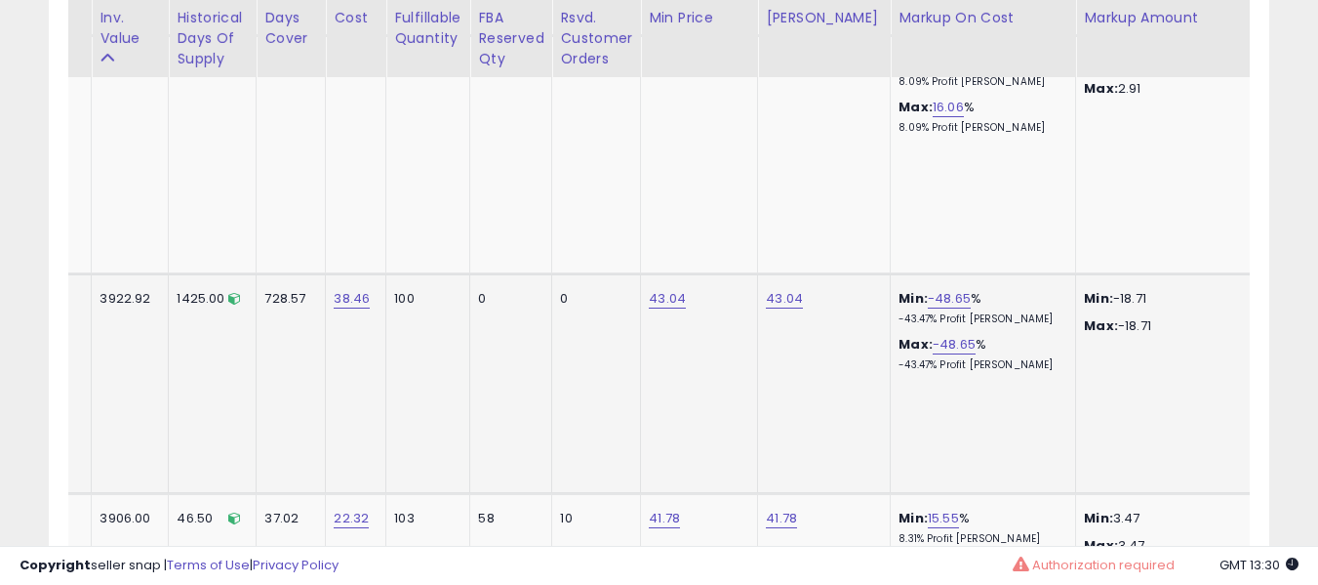
click at [351, 381] on tr "**********" at bounding box center [767, 383] width 2623 height 220
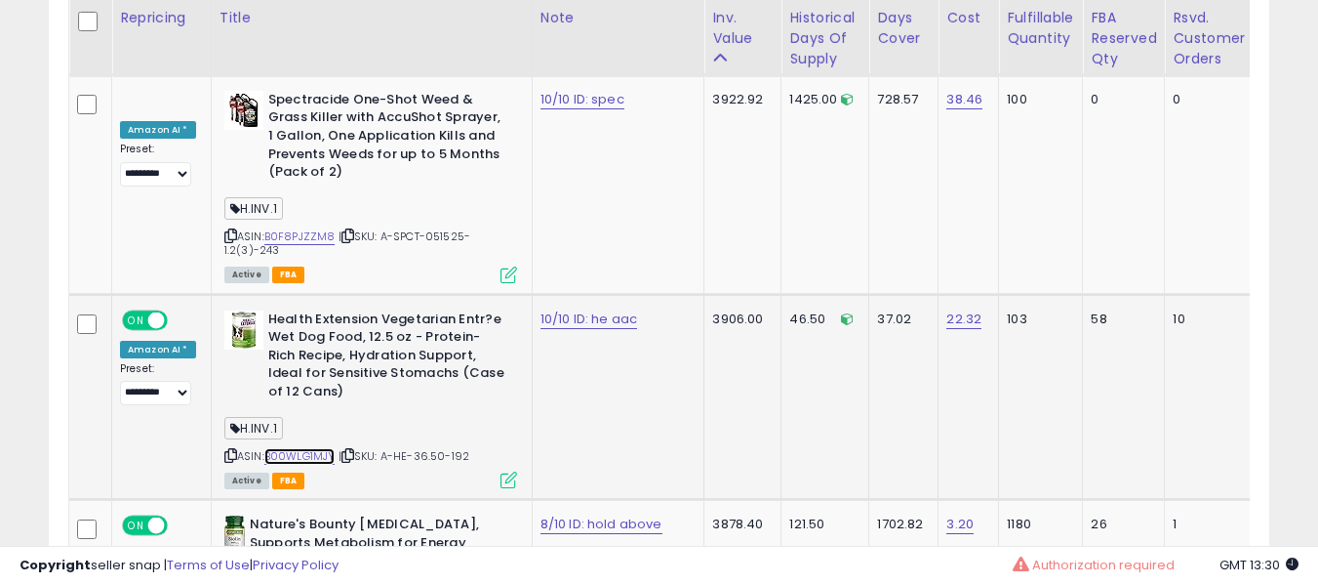
click at [303, 448] on link "B00WLG1MJY" at bounding box center [299, 456] width 71 height 17
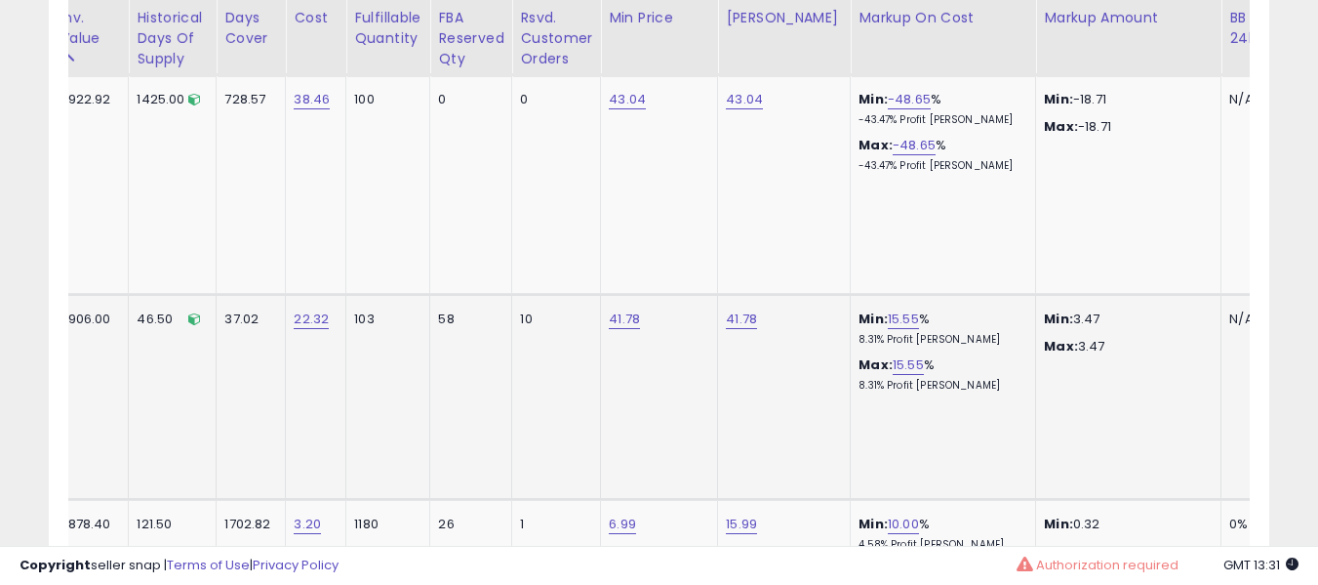
scroll to position [0, 405]
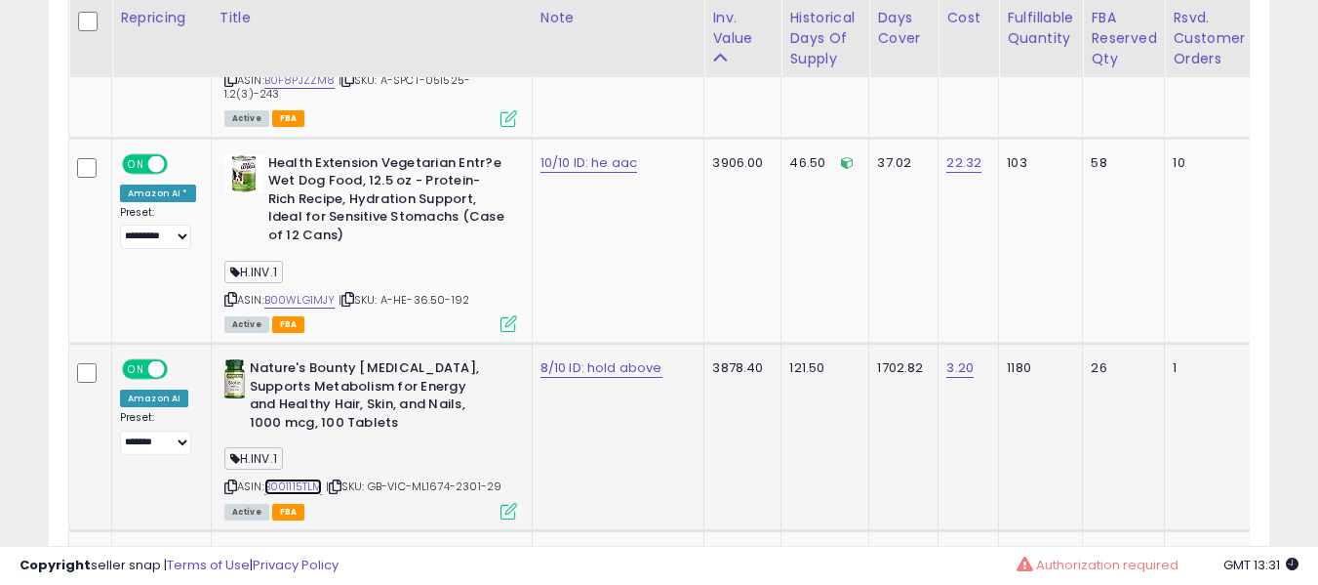
click at [308, 478] on link "B001115TLM" at bounding box center [293, 486] width 59 height 17
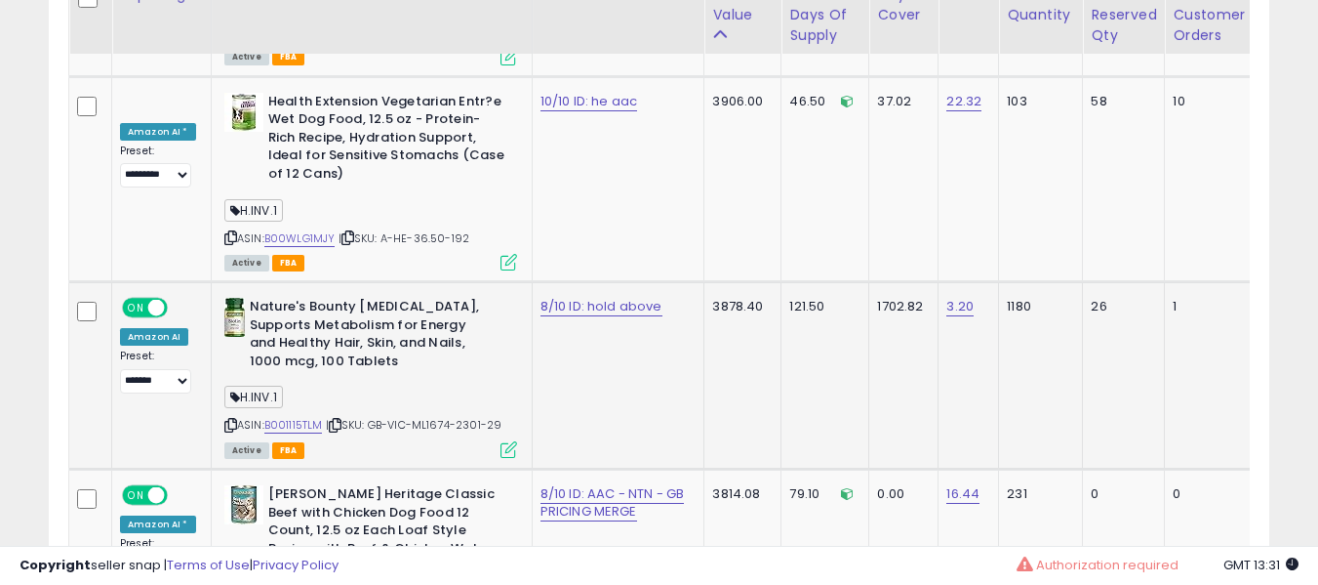
click at [560, 282] on td "8/10 ID: hold above" at bounding box center [618, 375] width 173 height 187
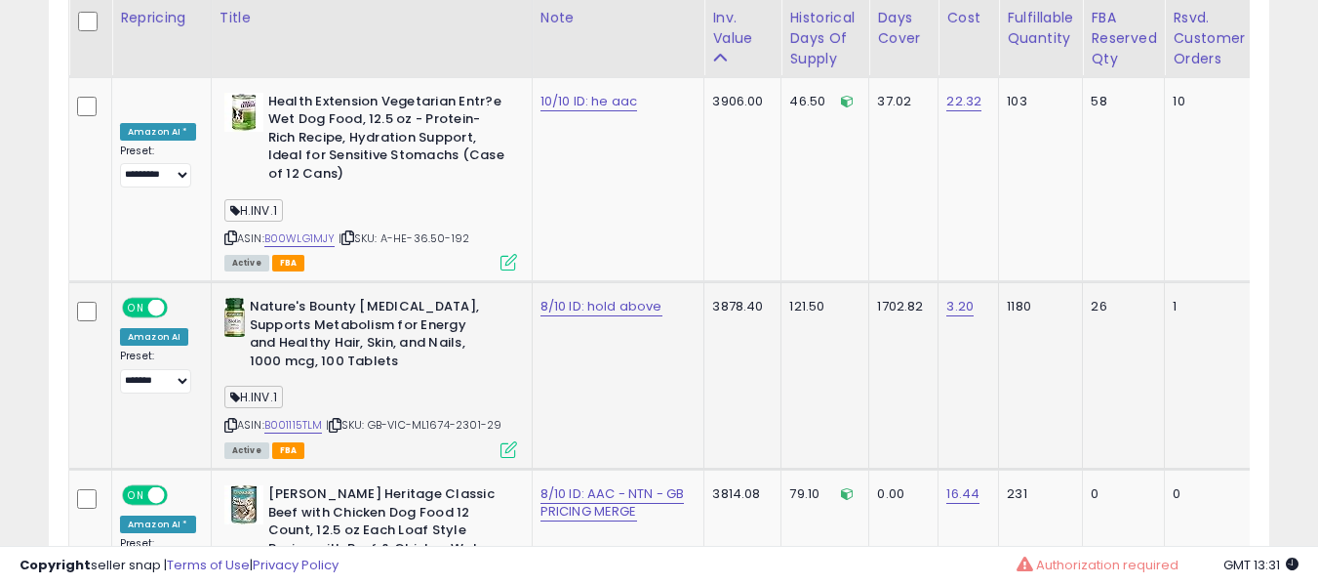
click at [572, 298] on div "8/10 ID: hold above" at bounding box center [615, 307] width 149 height 18
click at [565, 298] on div "8/10 ID: hold above" at bounding box center [615, 307] width 149 height 18
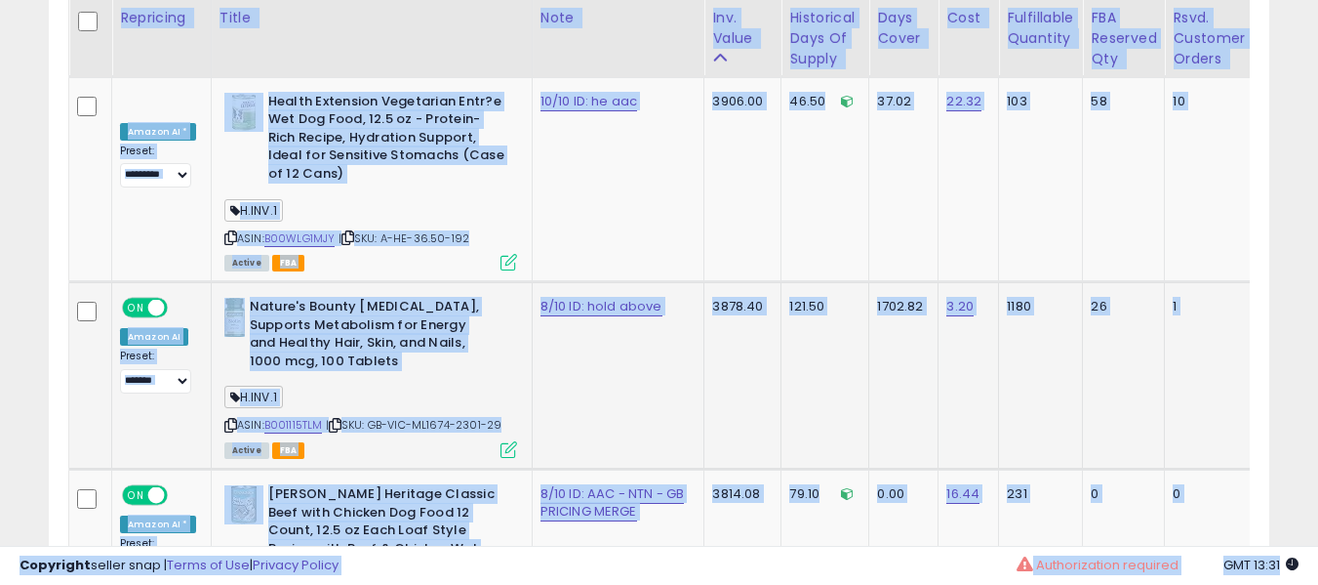
click at [565, 298] on div "8/10 ID: hold above" at bounding box center [615, 307] width 149 height 18
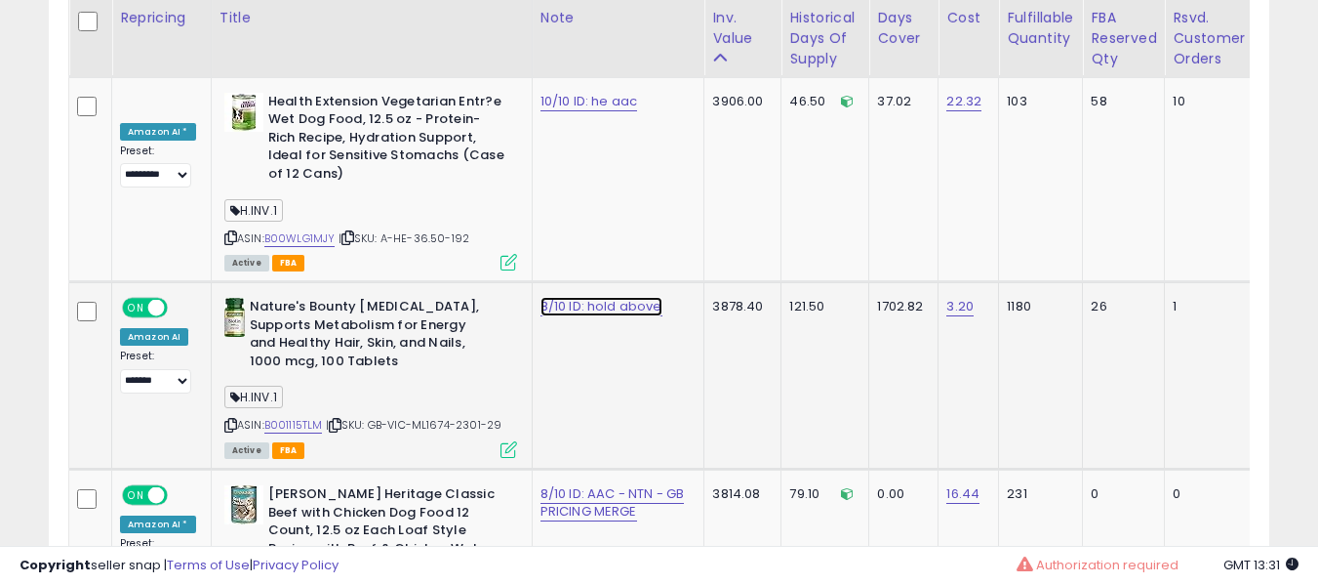
click at [561, 297] on link "8/10 ID: hold above" at bounding box center [602, 307] width 122 height 20
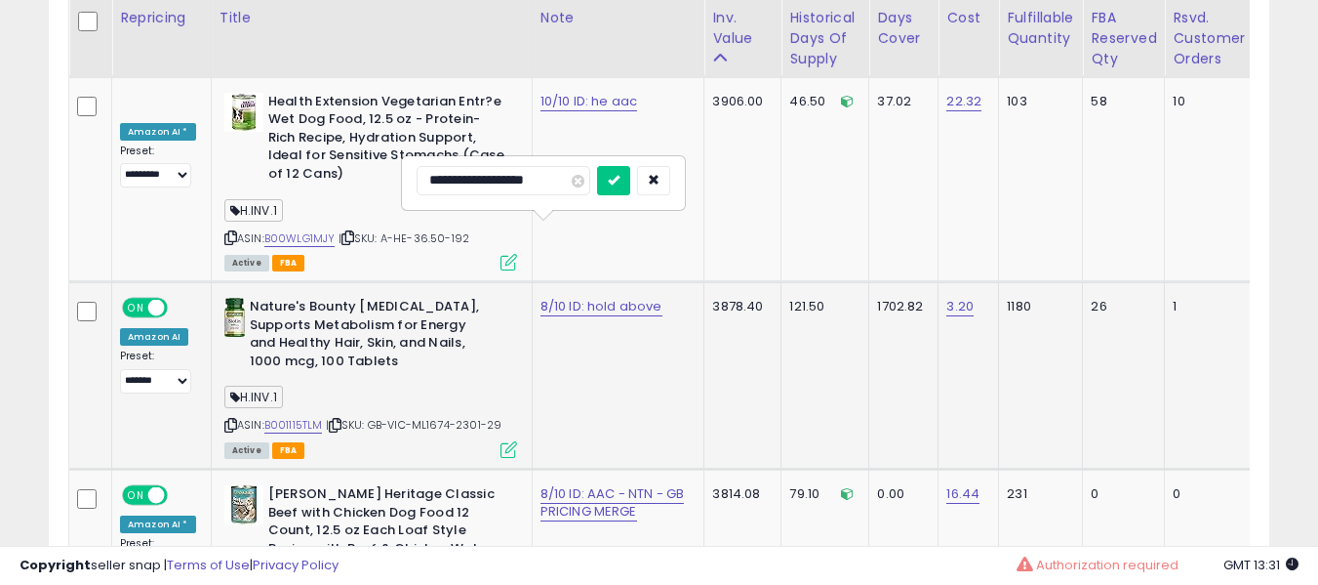
type input "**********"
click button "submit" at bounding box center [613, 180] width 33 height 29
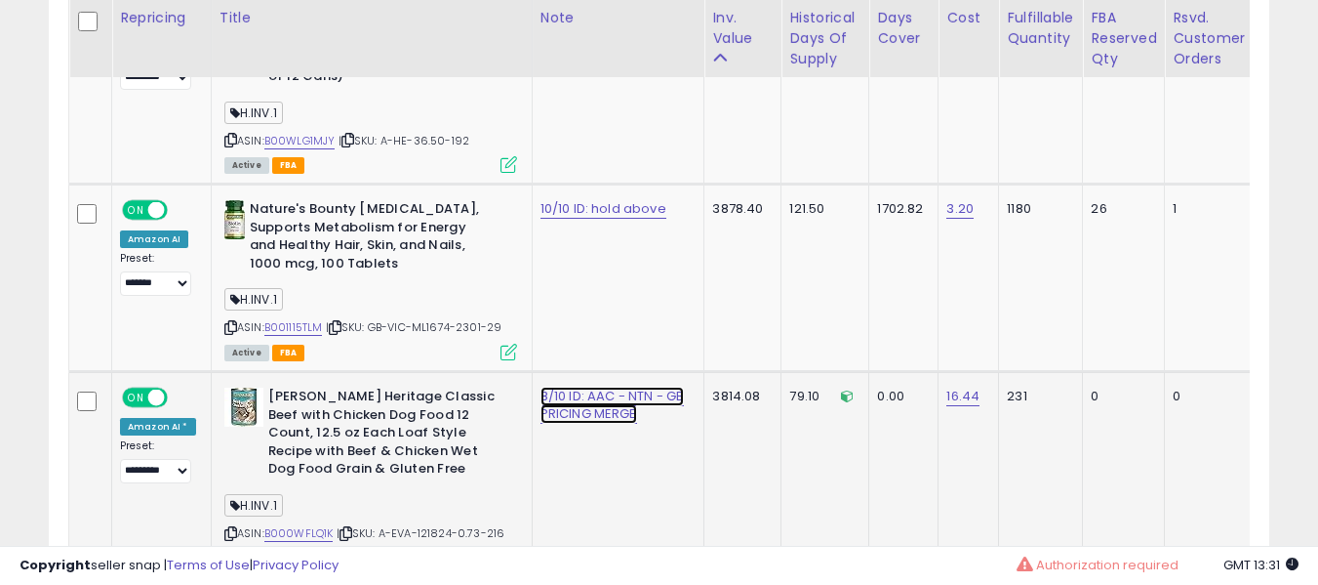
click at [556, 386] on link "8/10 ID: AAC - NTN - GB PRICING MERGE" at bounding box center [612, 404] width 143 height 37
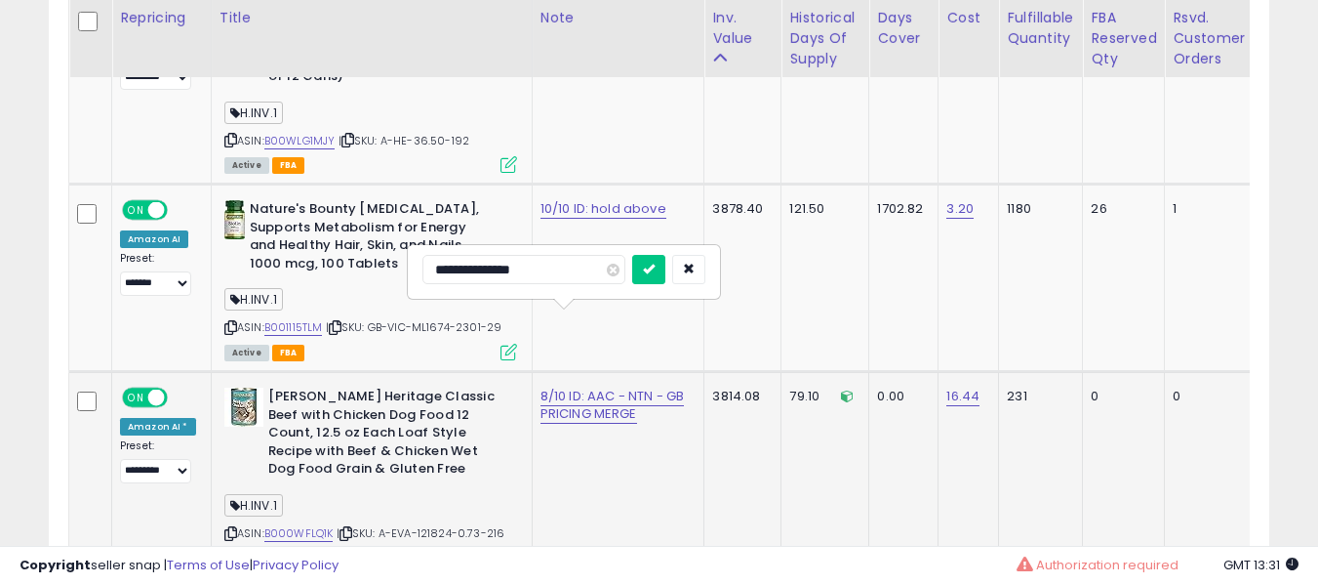
type input "**********"
click button "submit" at bounding box center [648, 269] width 33 height 29
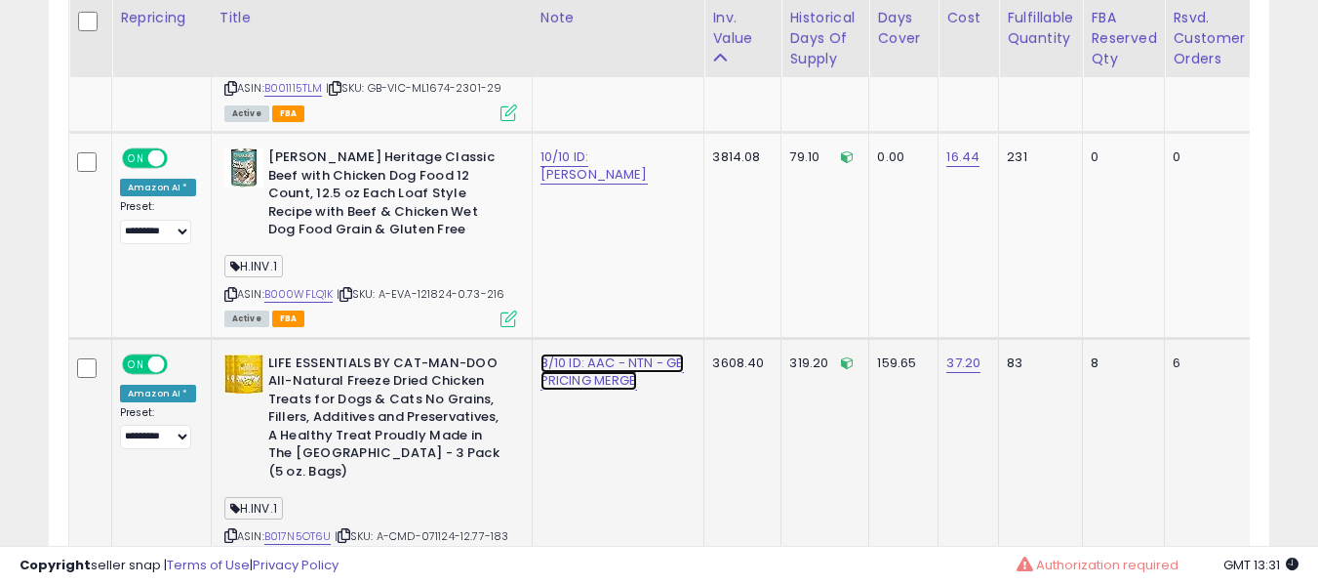
click at [556, 353] on link "8/10 ID: AAC - NTN - GB PRICING MERGE" at bounding box center [612, 371] width 143 height 37
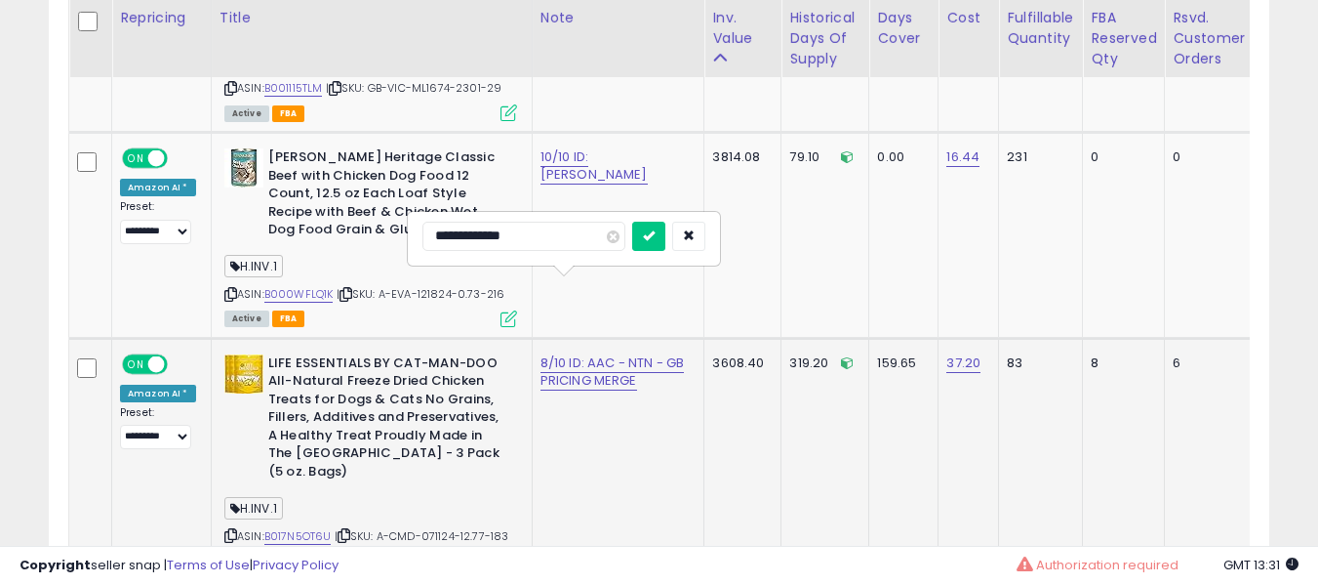
type input "**********"
click button "submit" at bounding box center [648, 236] width 33 height 29
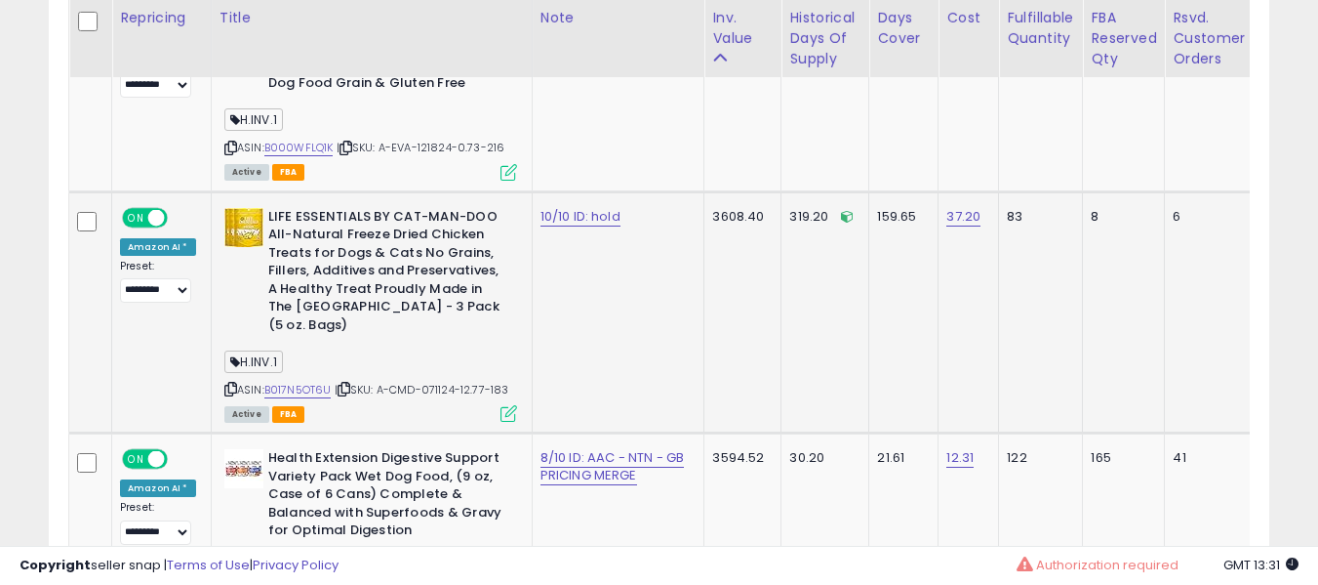
scroll to position [5492, 0]
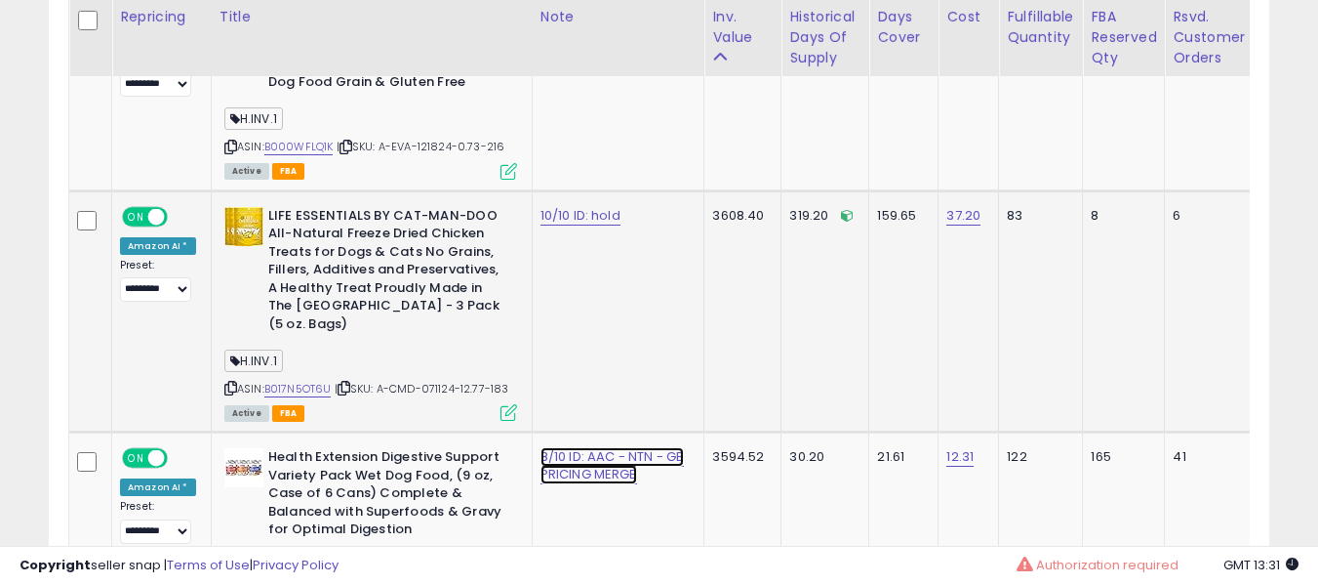
click at [558, 447] on link "8/10 ID: AAC - NTN - GB PRICING MERGE" at bounding box center [612, 465] width 143 height 37
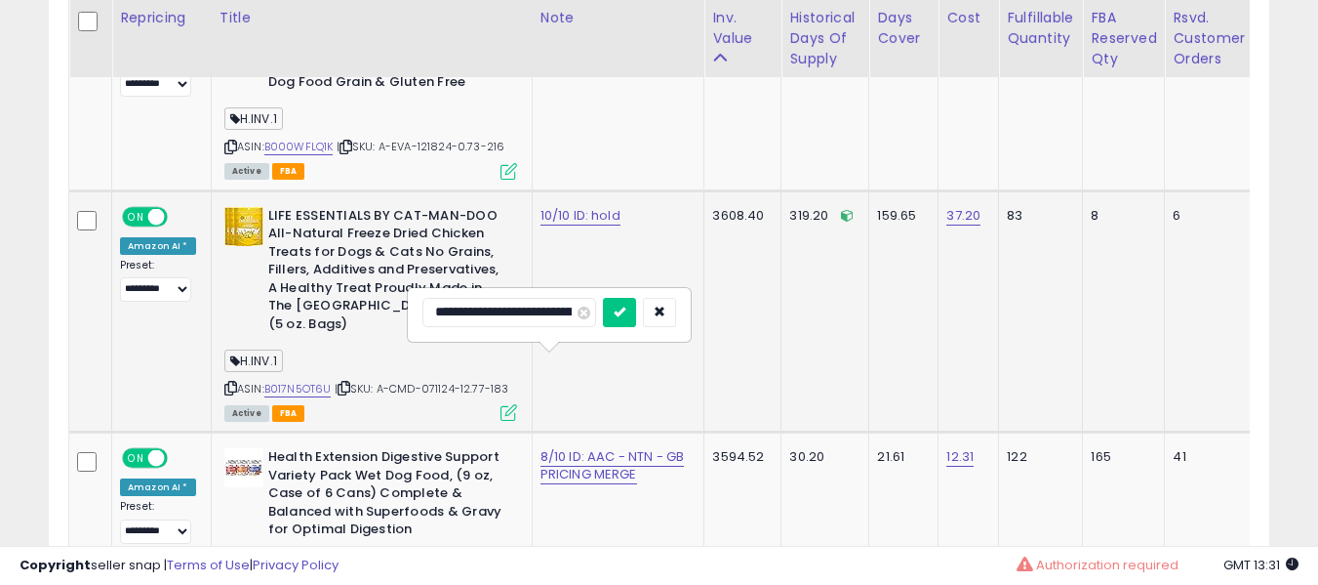
scroll to position [0, 0]
type input "**********"
click button "submit" at bounding box center [648, 312] width 33 height 29
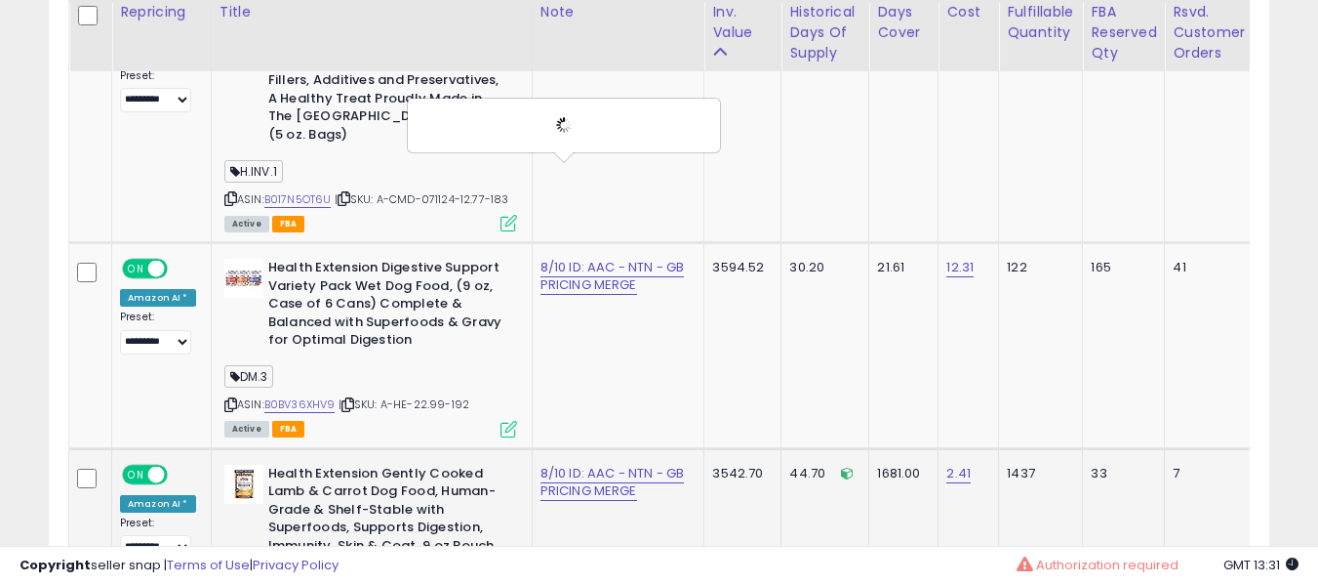
scroll to position [5686, 0]
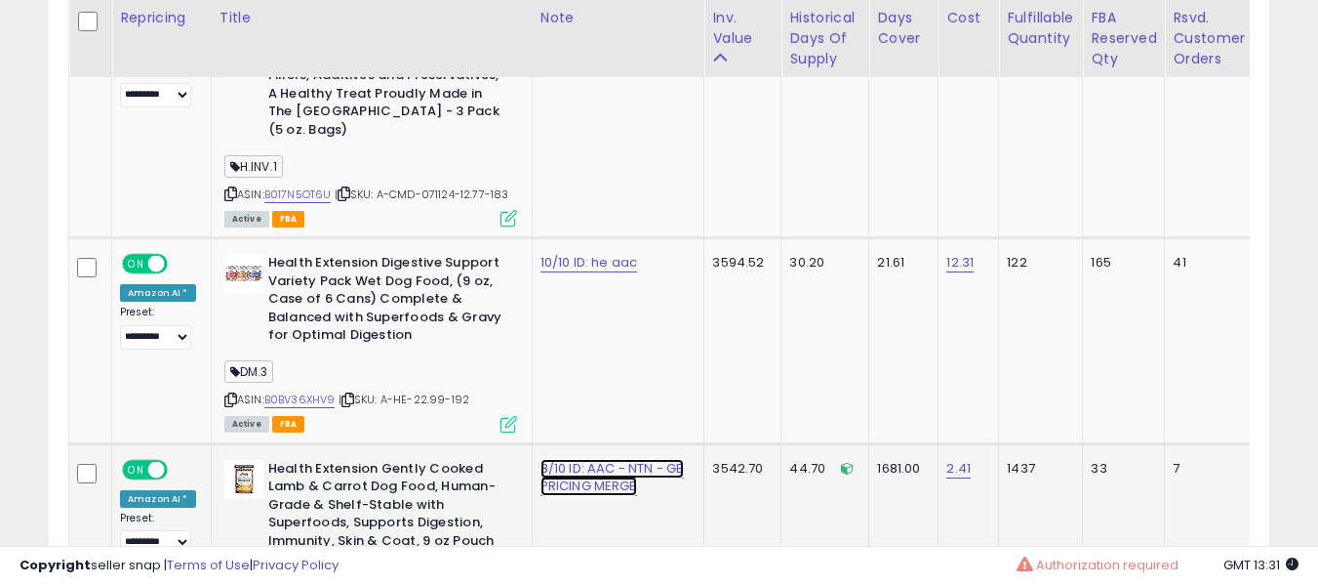
click at [557, 459] on link "8/10 ID: AAC - NTN - GB PRICING MERGE" at bounding box center [612, 477] width 143 height 37
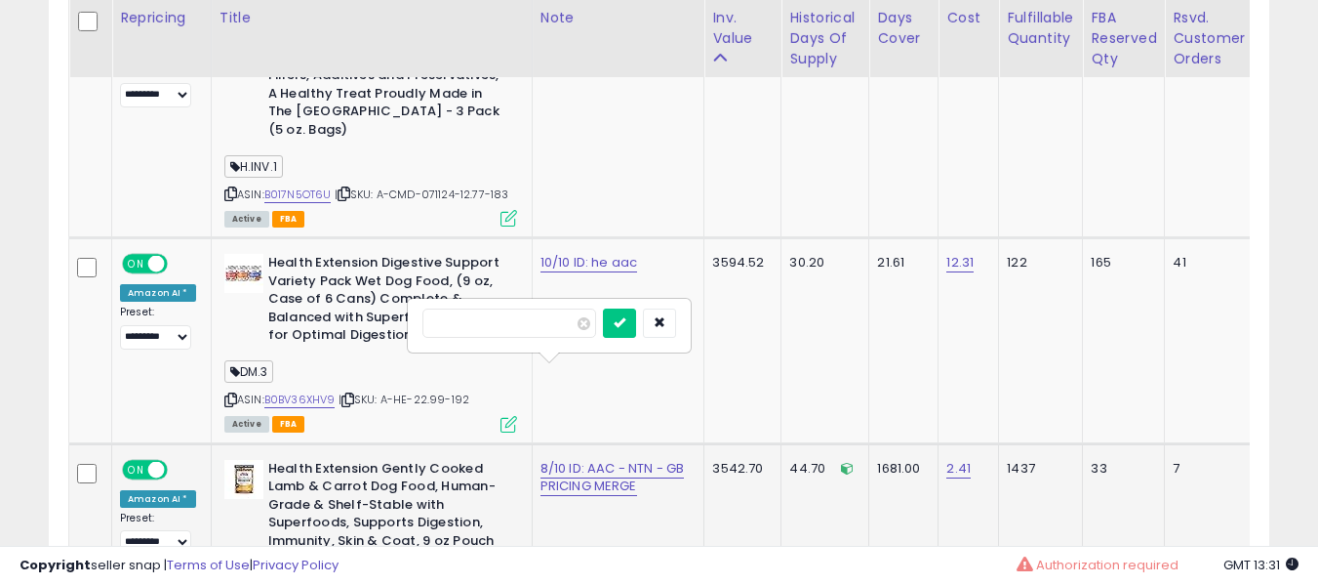
scroll to position [0, 0]
type input "**********"
click button "submit" at bounding box center [648, 322] width 33 height 29
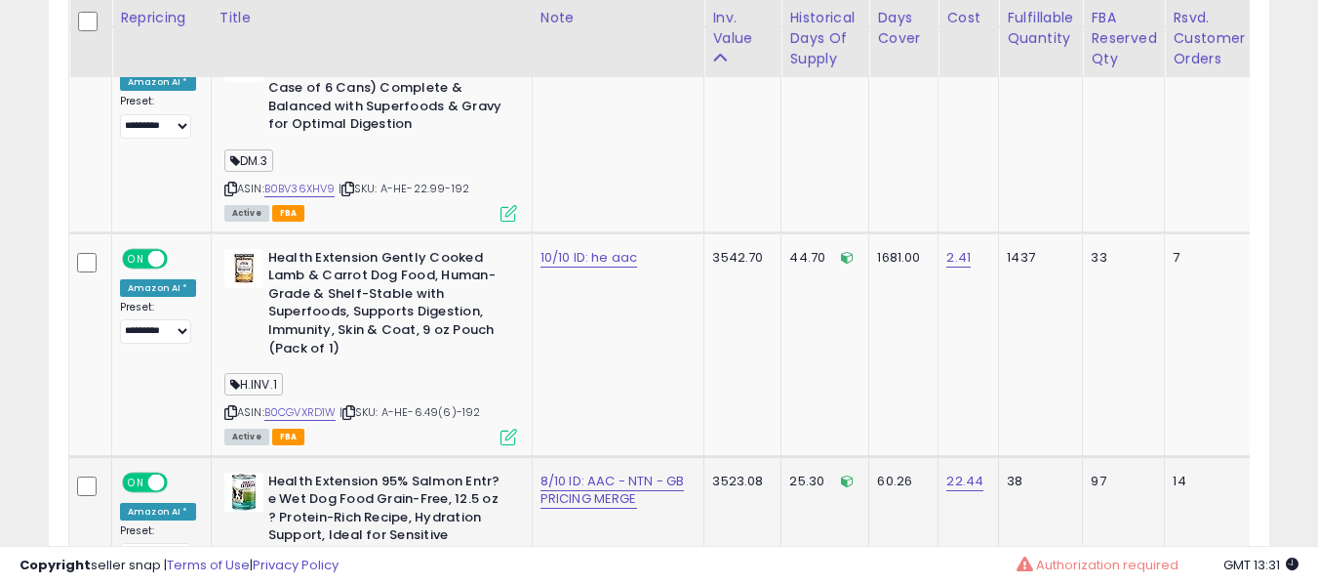
scroll to position [5906, 0]
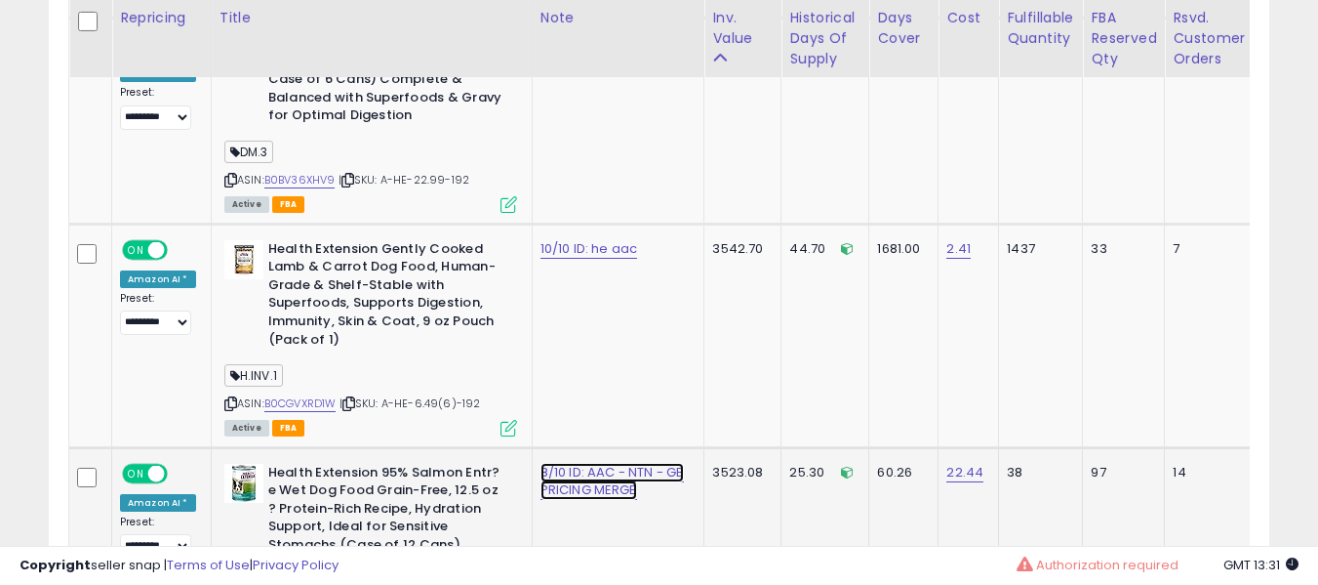
click at [568, 463] on link "8/10 ID: AAC - NTN - GB PRICING MERGE" at bounding box center [612, 481] width 143 height 37
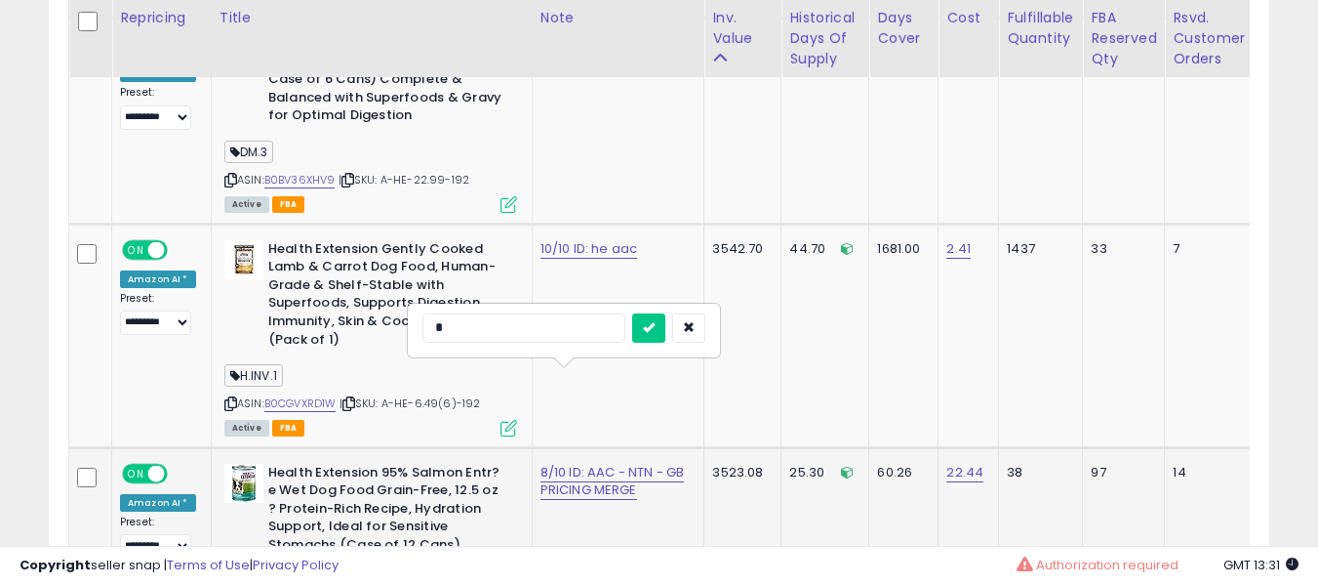
scroll to position [0, 0]
type input "**********"
click button "submit" at bounding box center [648, 327] width 33 height 29
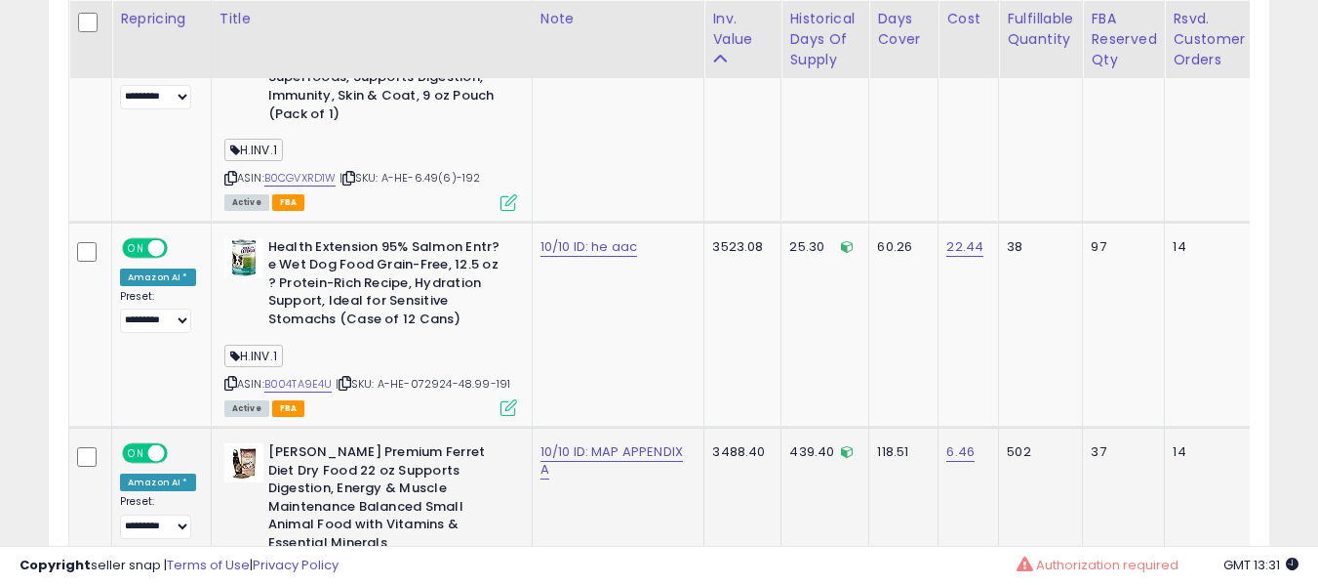
scroll to position [6132, 0]
click at [554, 441] on link "10/10 ID: MAP APPENDIX A" at bounding box center [612, 459] width 142 height 37
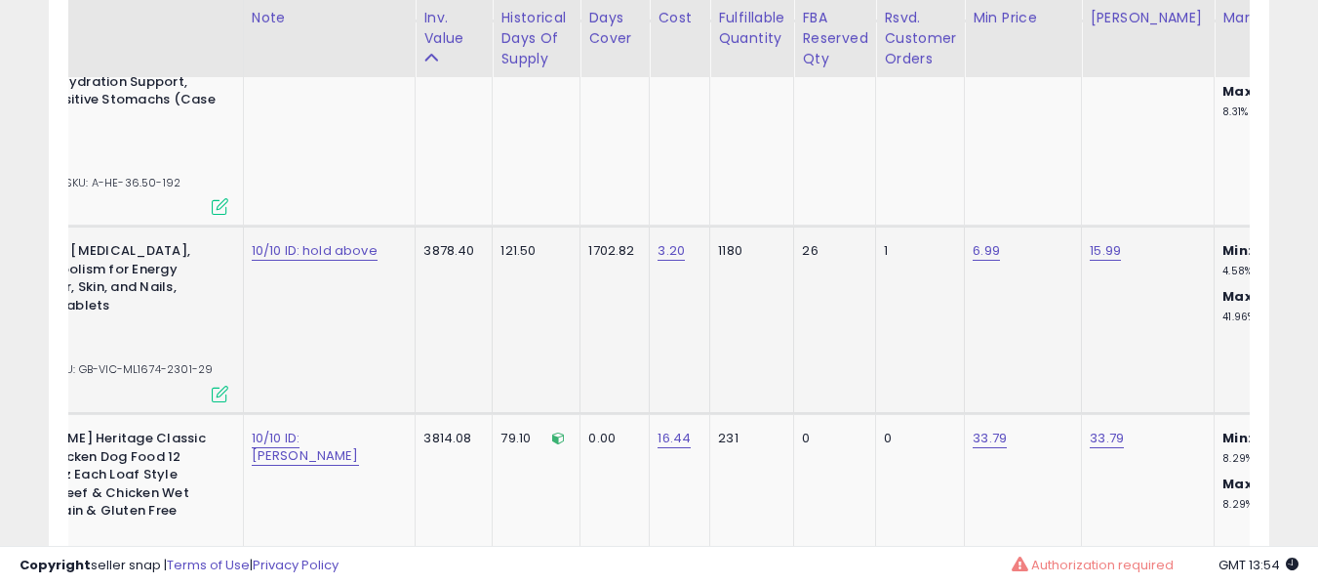
scroll to position [0, 0]
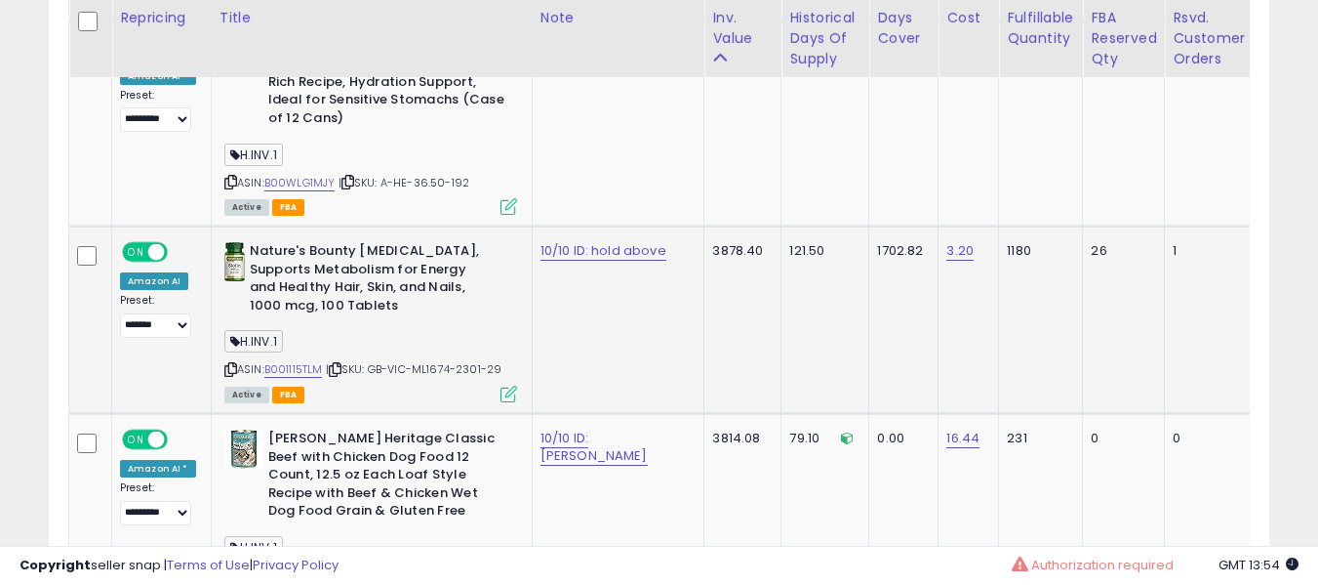
click at [389, 331] on div "H.INV.1" at bounding box center [370, 344] width 293 height 26
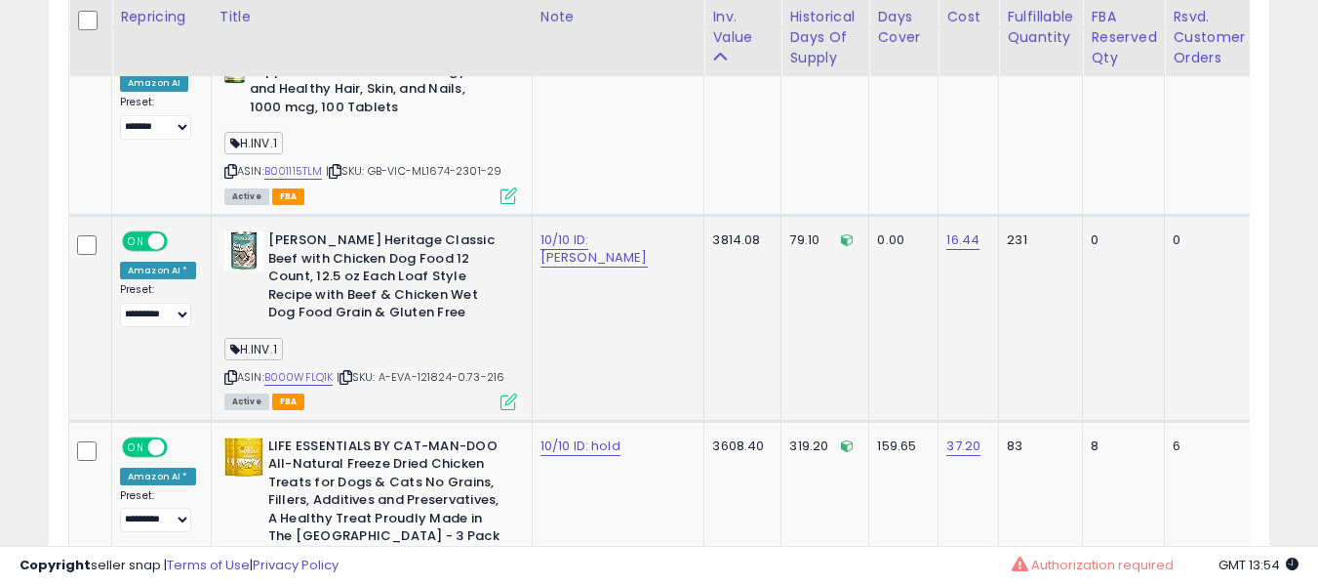
scroll to position [5257, 0]
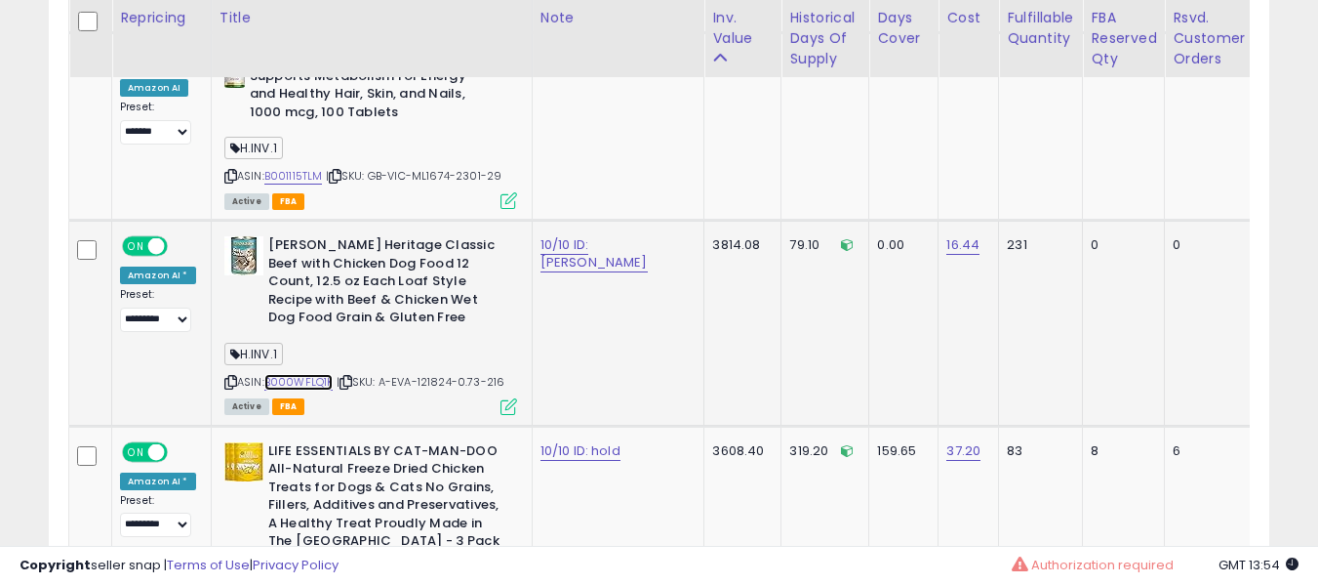
click at [298, 374] on link "B000WFLQ1K" at bounding box center [298, 382] width 69 height 17
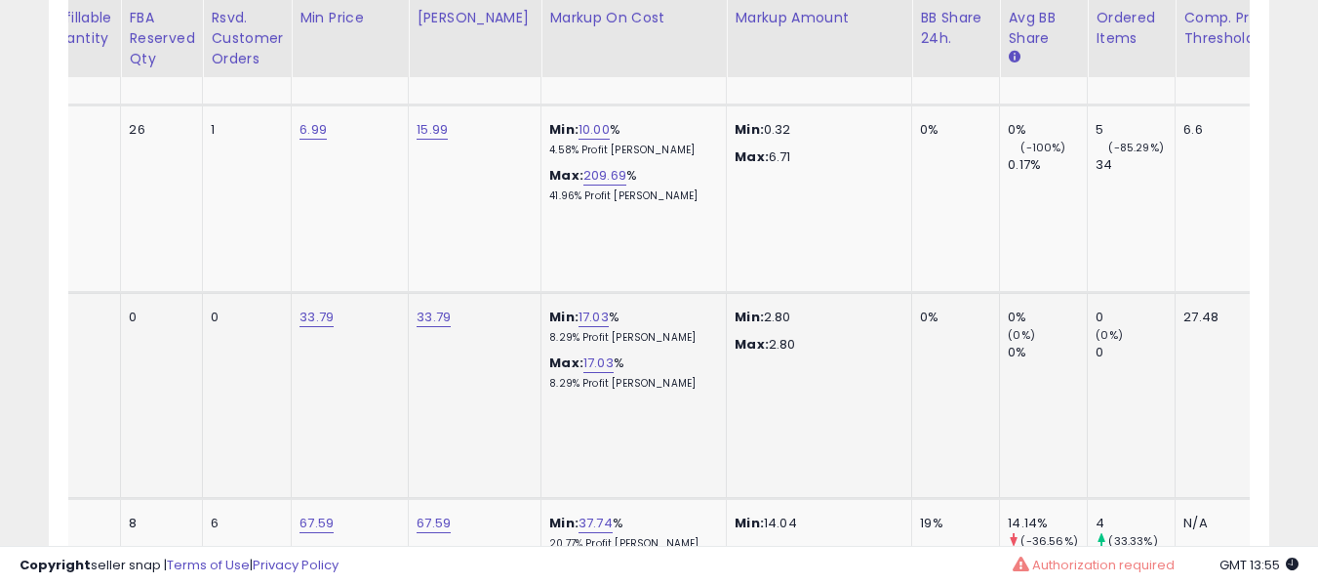
scroll to position [0, 1250]
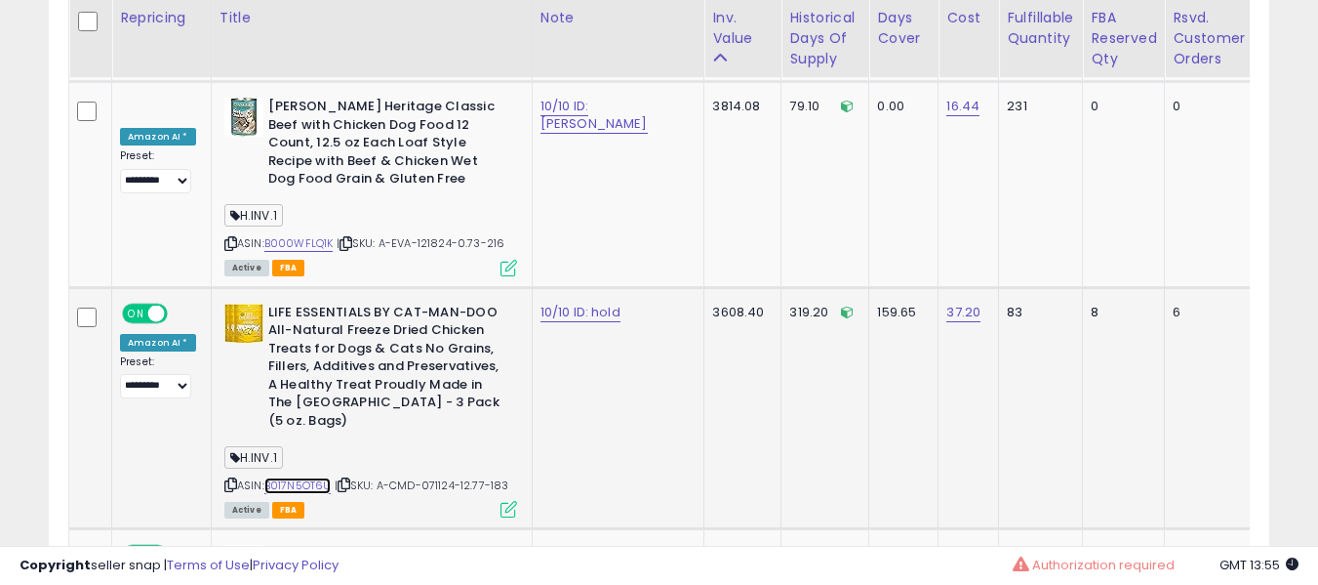
click at [292, 477] on link "B017N5OT6U" at bounding box center [297, 485] width 67 height 17
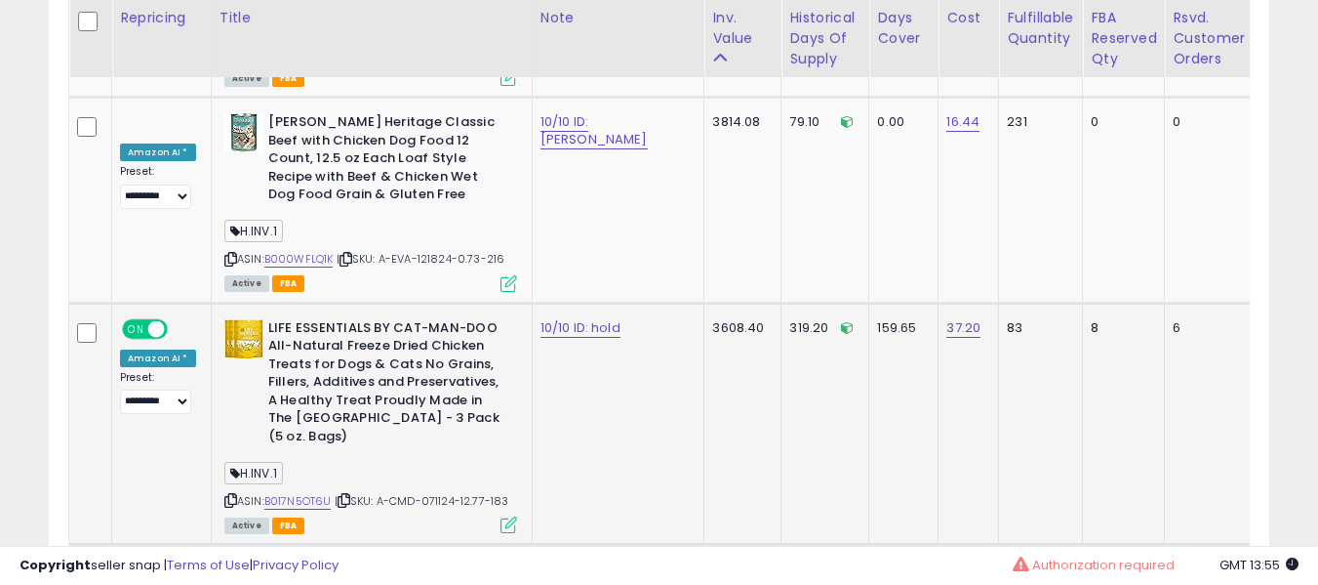
click at [467, 356] on div "ASIN: B017N5OT6U | SKU: A-CMD-071124-12.77-183 Active FBA" at bounding box center [370, 425] width 293 height 213
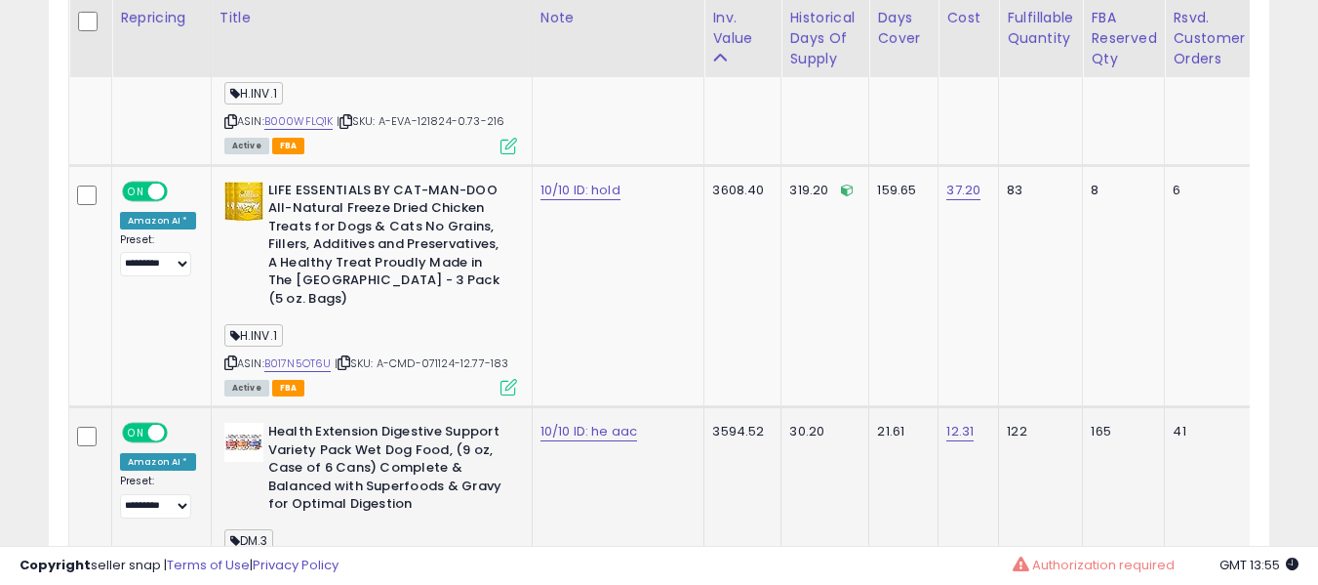
click at [305, 560] on link "B0BV36XHV9" at bounding box center [299, 568] width 71 height 17
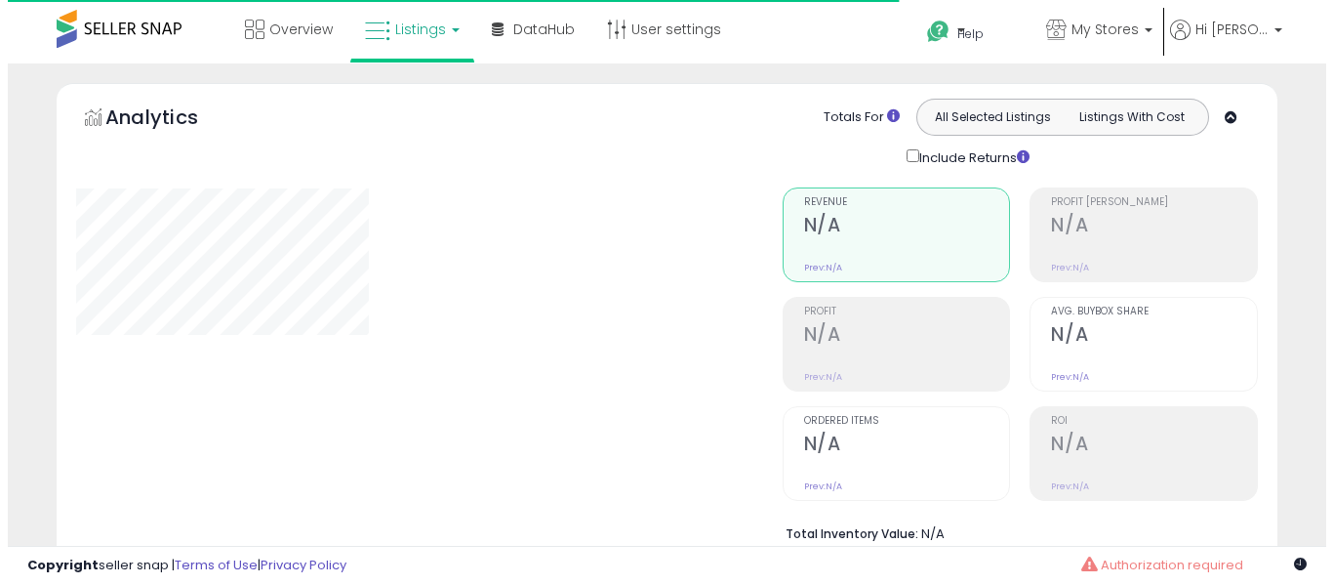
scroll to position [675, 0]
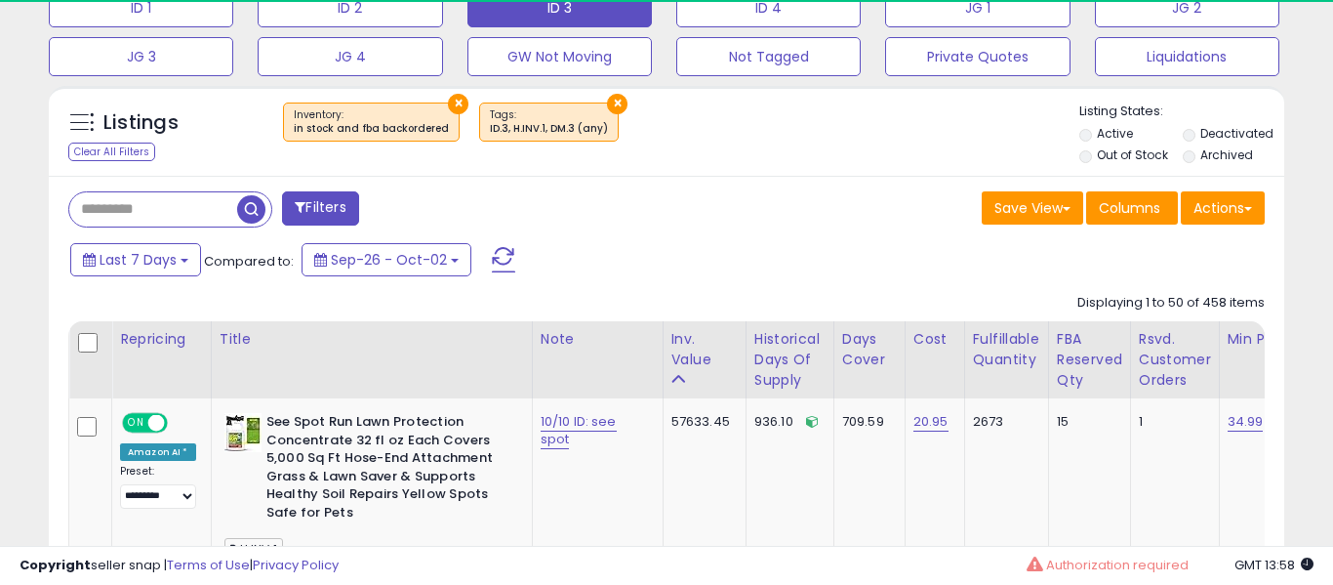
select select "**"
